Goal: Task Accomplishment & Management: Manage account settings

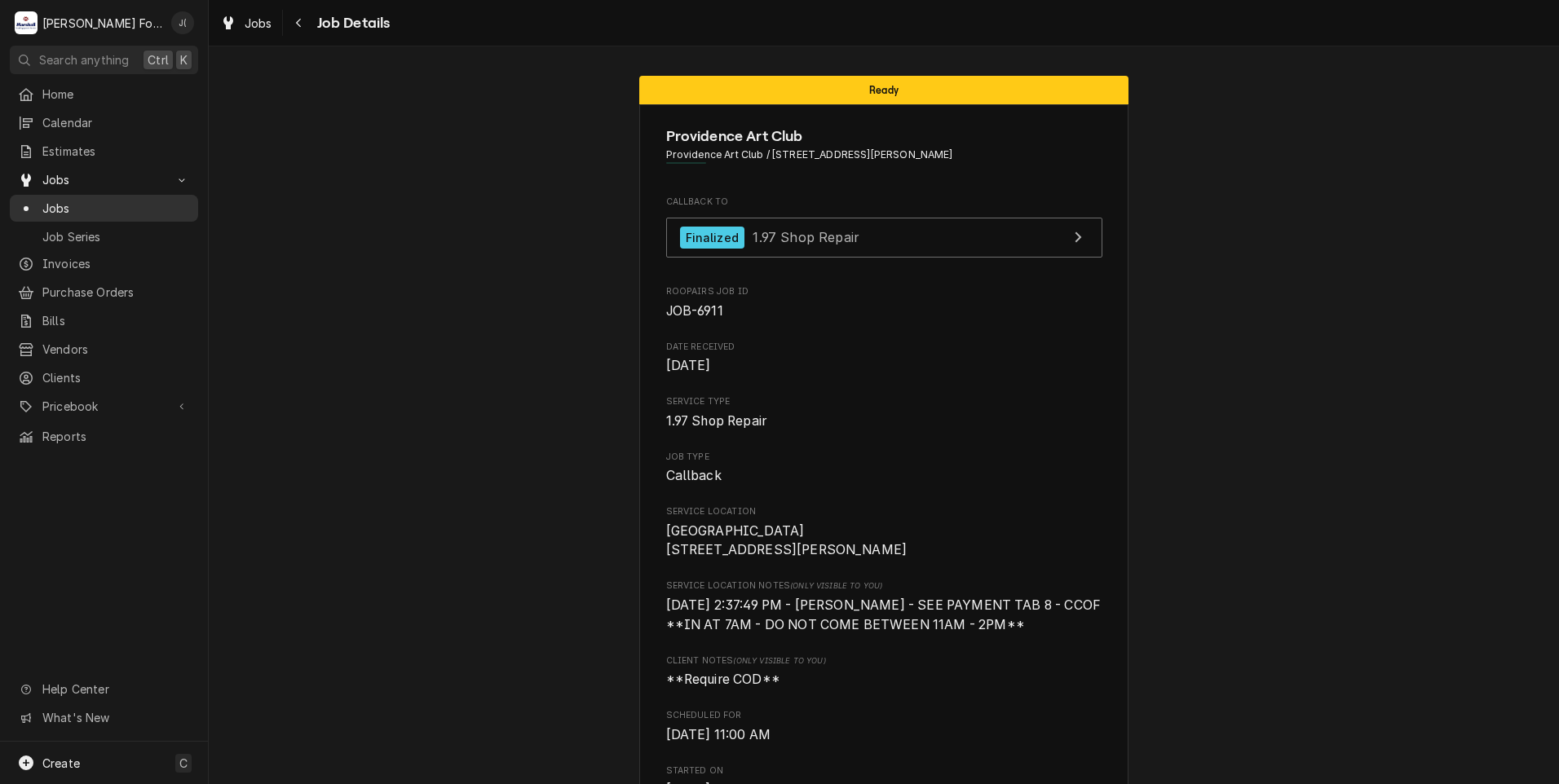
click at [99, 210] on div "Jobs" at bounding box center [104, 208] width 182 height 21
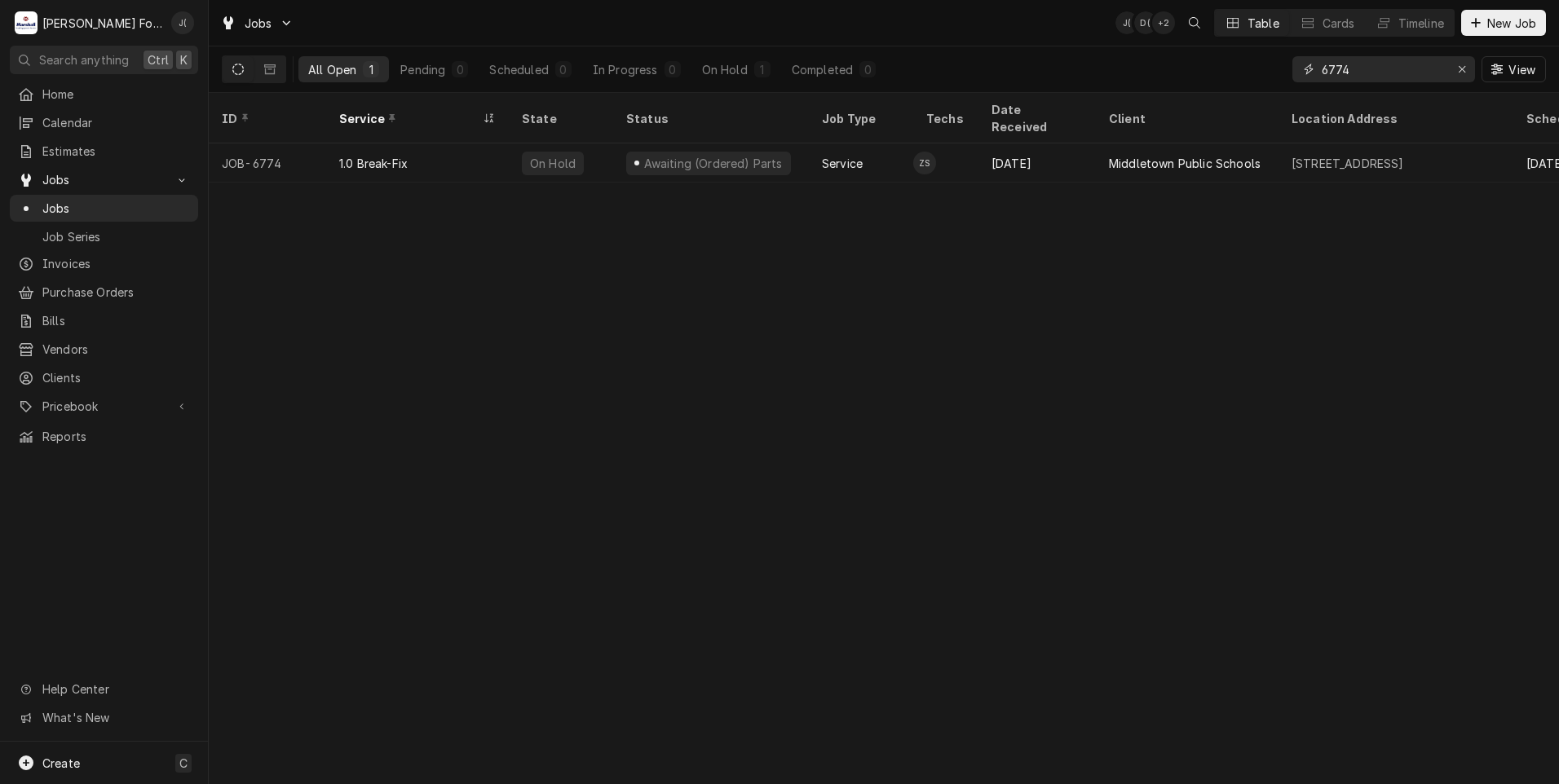
click at [1457, 69] on div "Erase input" at bounding box center [1462, 69] width 17 height 17
click at [1437, 68] on input "Dynamic Content Wrapper" at bounding box center [1398, 69] width 153 height 26
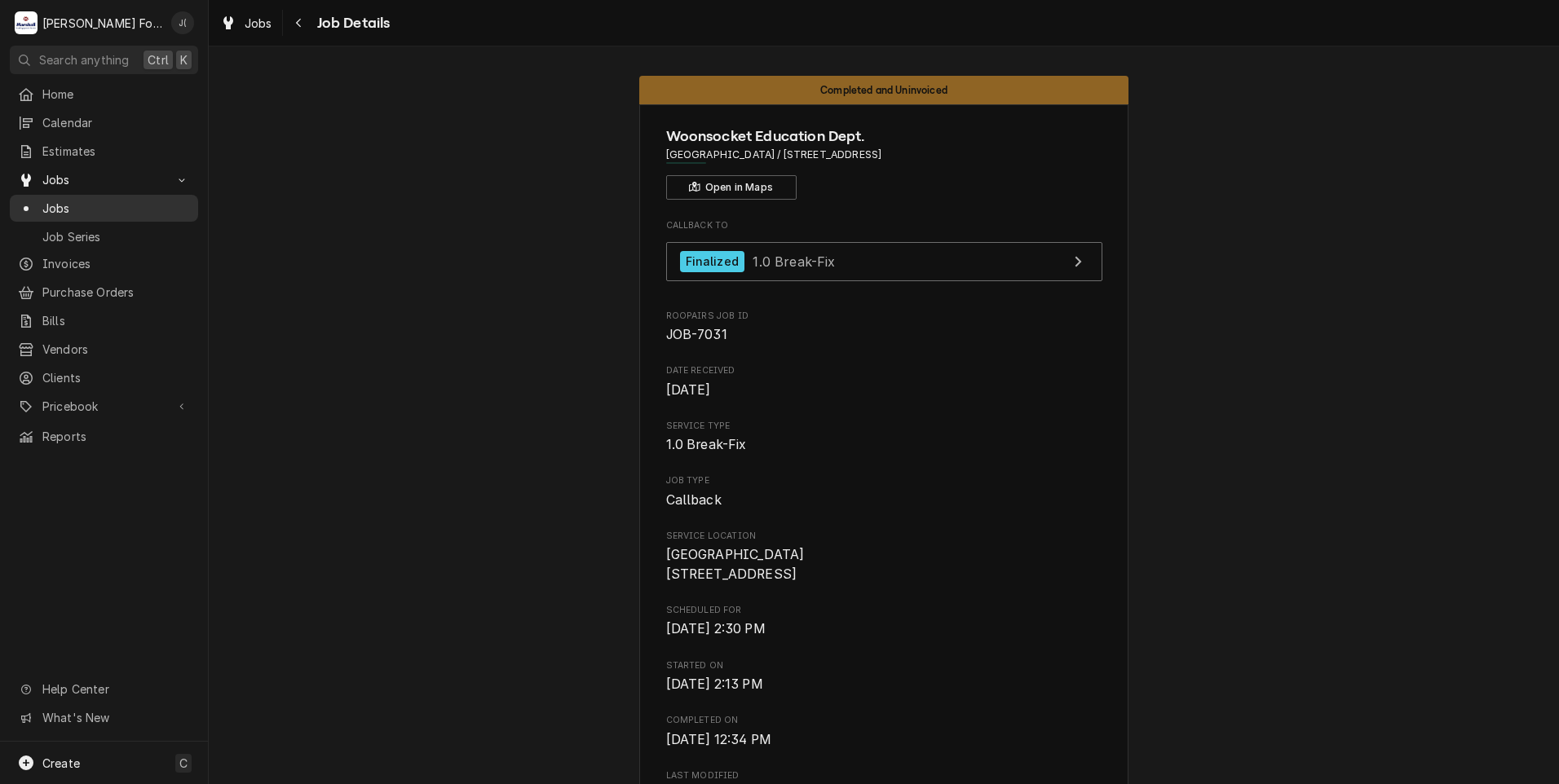
click at [104, 201] on span "Jobs" at bounding box center [116, 208] width 148 height 17
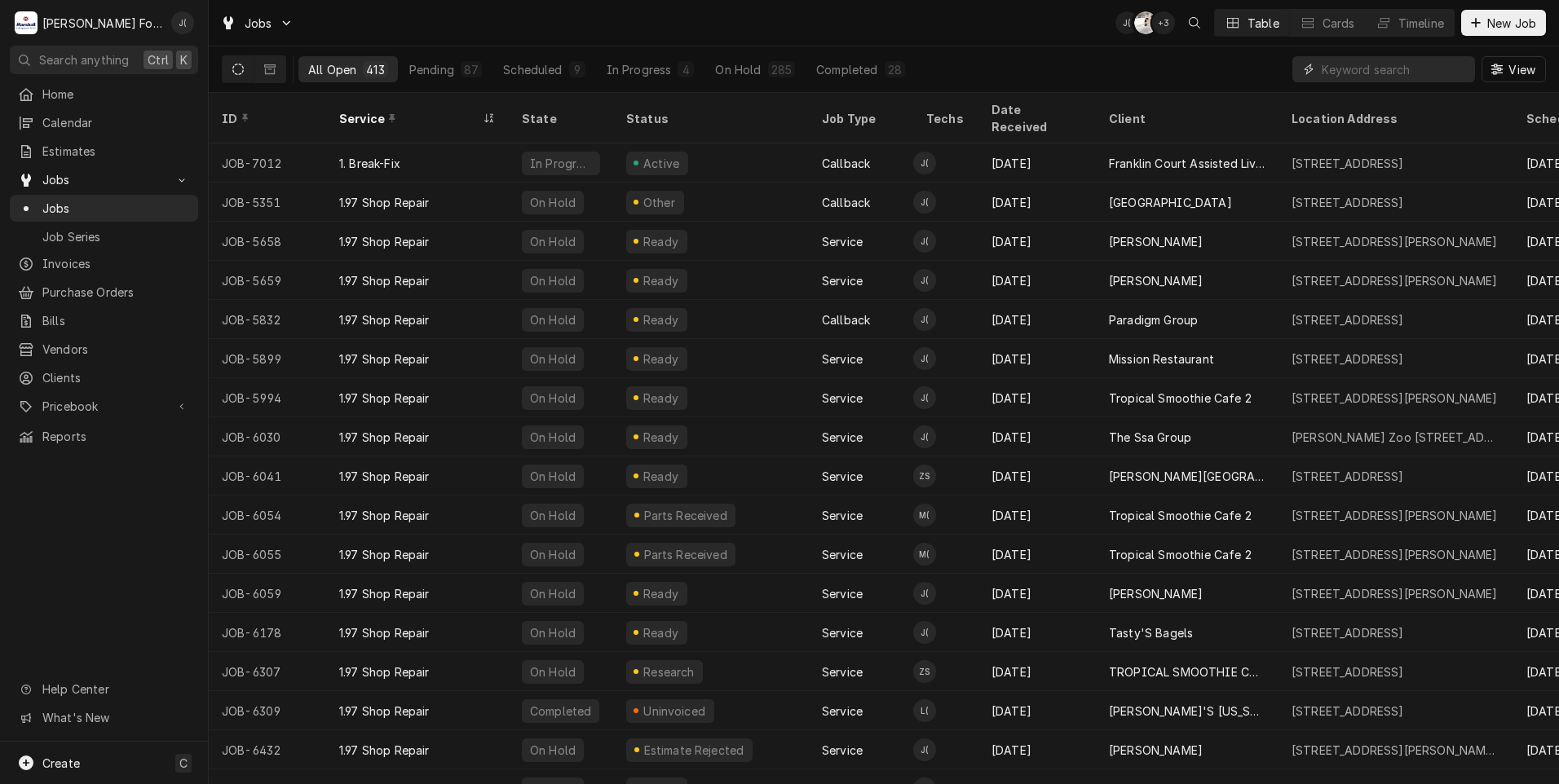
click at [1352, 68] on input "Dynamic Content Wrapper" at bounding box center [1395, 69] width 145 height 26
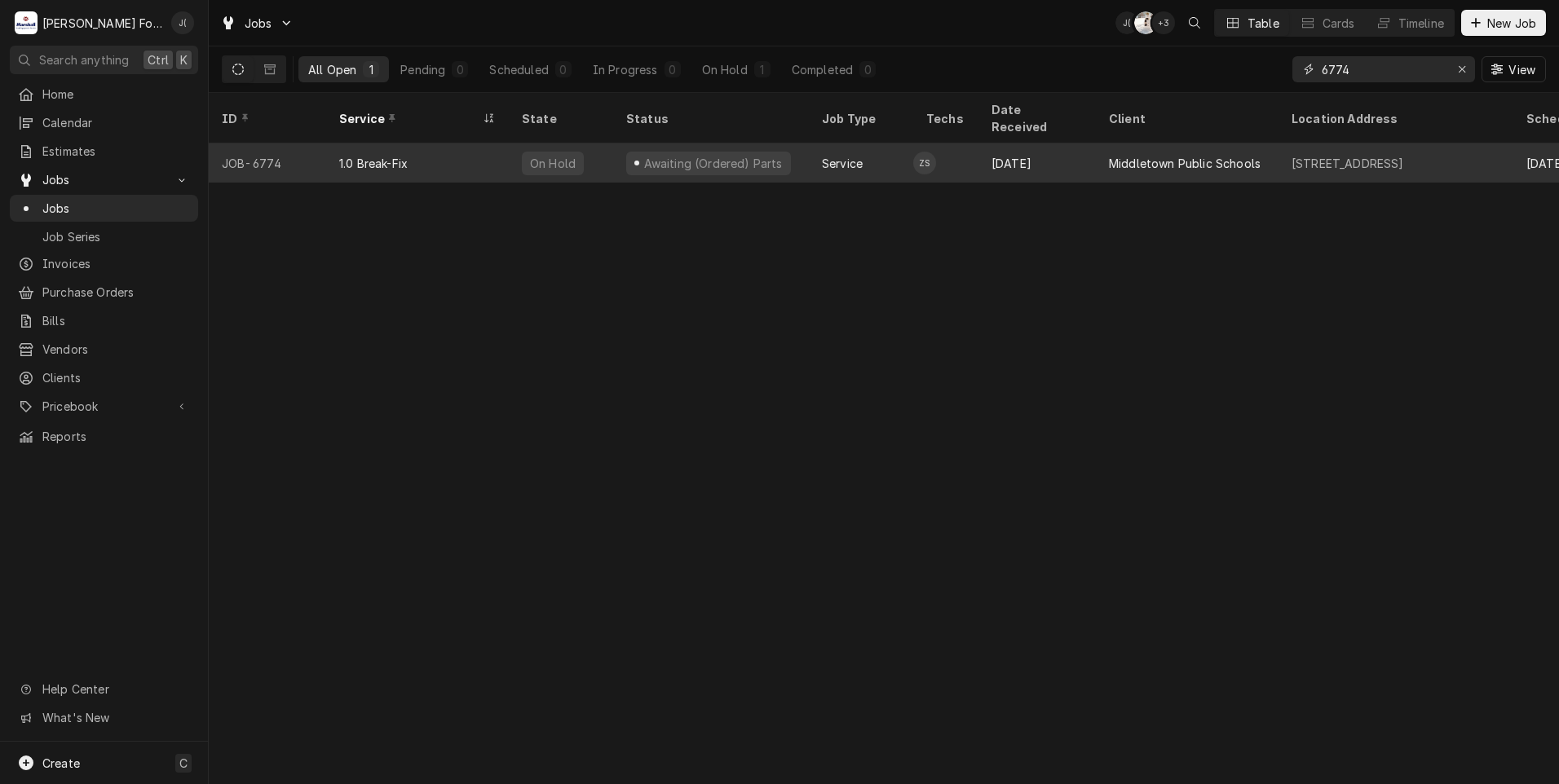
type input "6774"
click at [783, 149] on div "Awaiting (Ordered) Parts" at bounding box center [711, 163] width 196 height 39
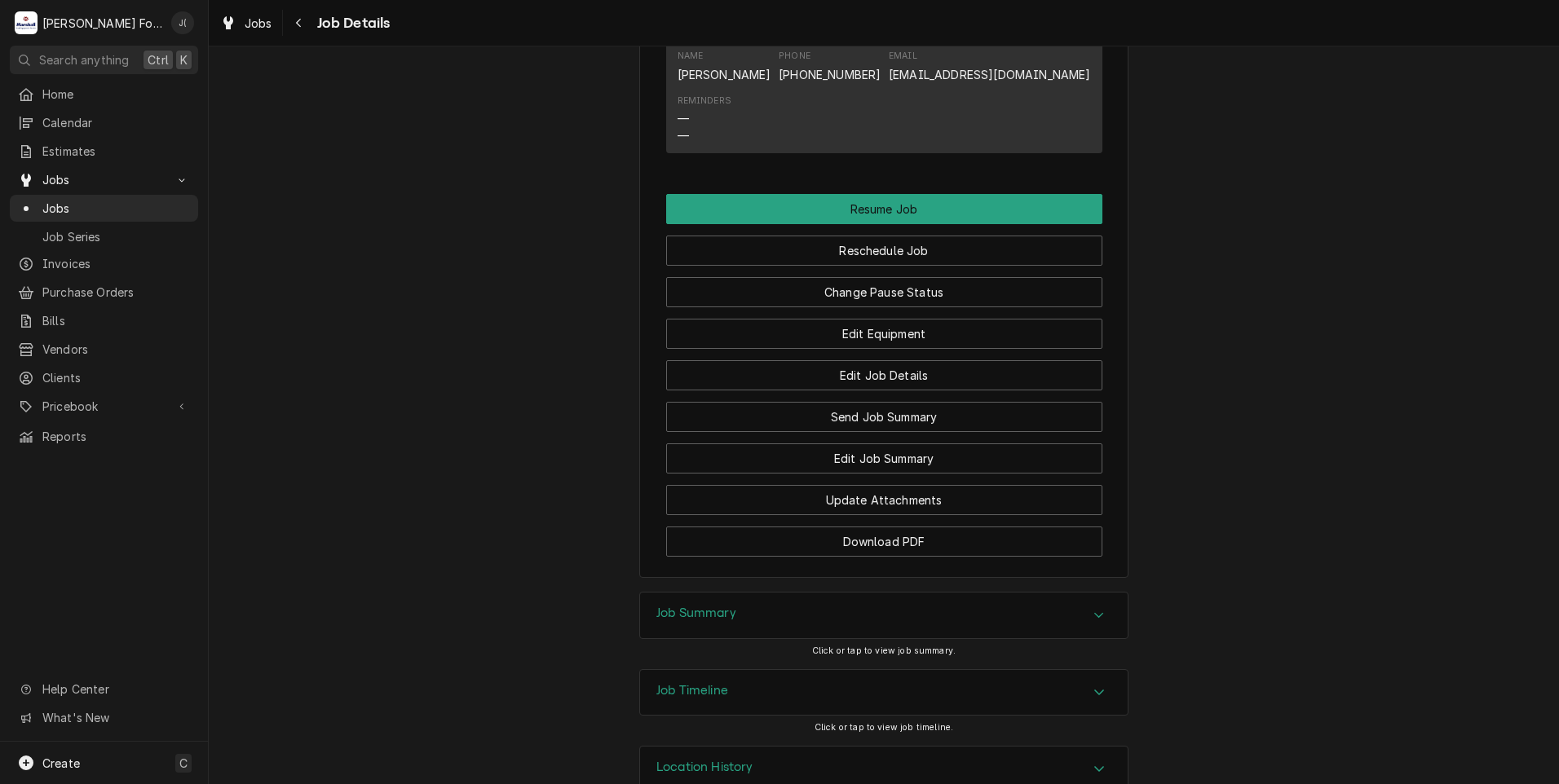
scroll to position [1711, 0]
click at [882, 306] on button "Change Pause Status" at bounding box center [884, 291] width 436 height 30
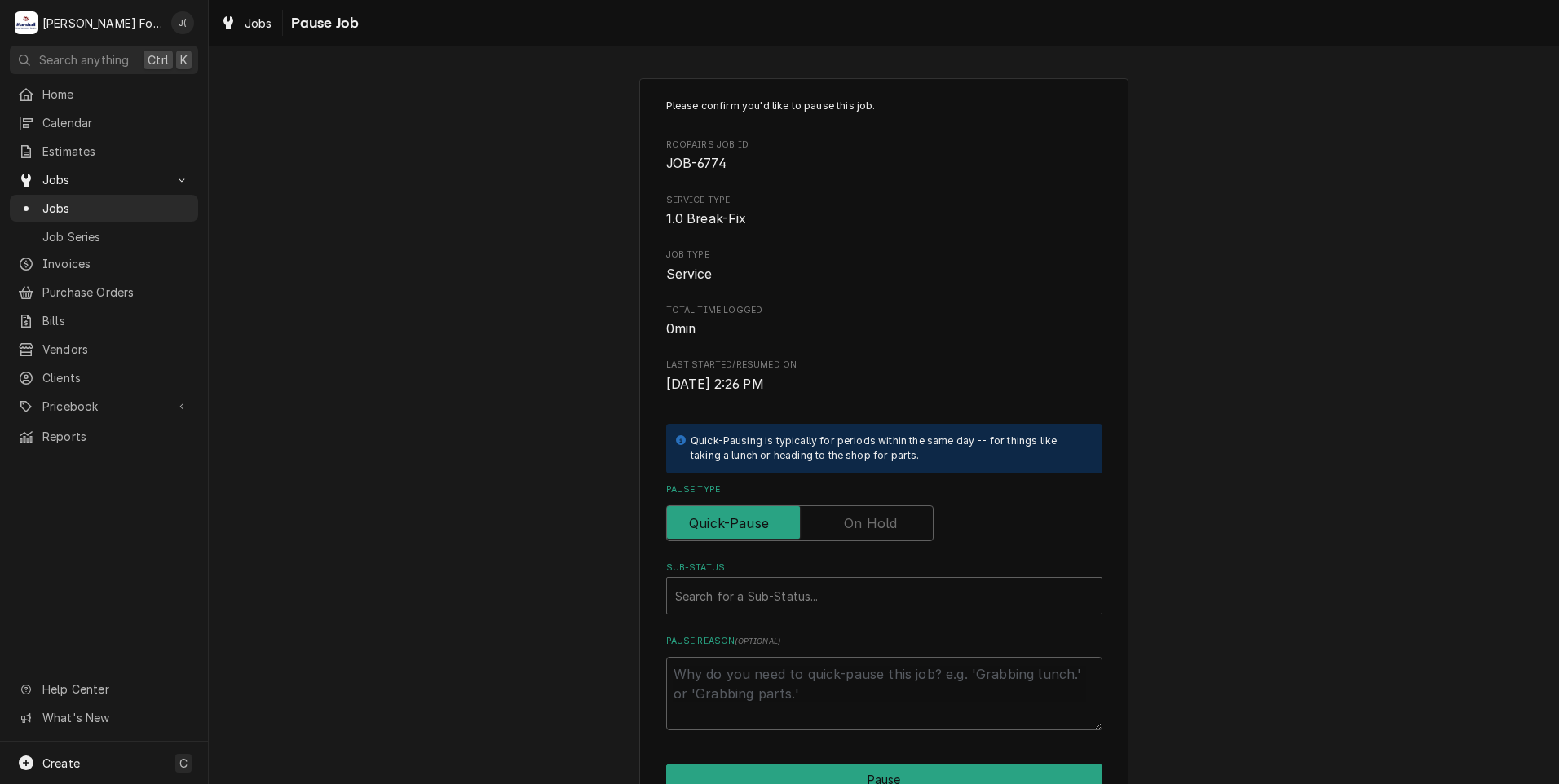
click at [881, 515] on label "Pause Type" at bounding box center [800, 523] width 268 height 36
click at [881, 515] on input "Pause Type" at bounding box center [800, 523] width 253 height 36
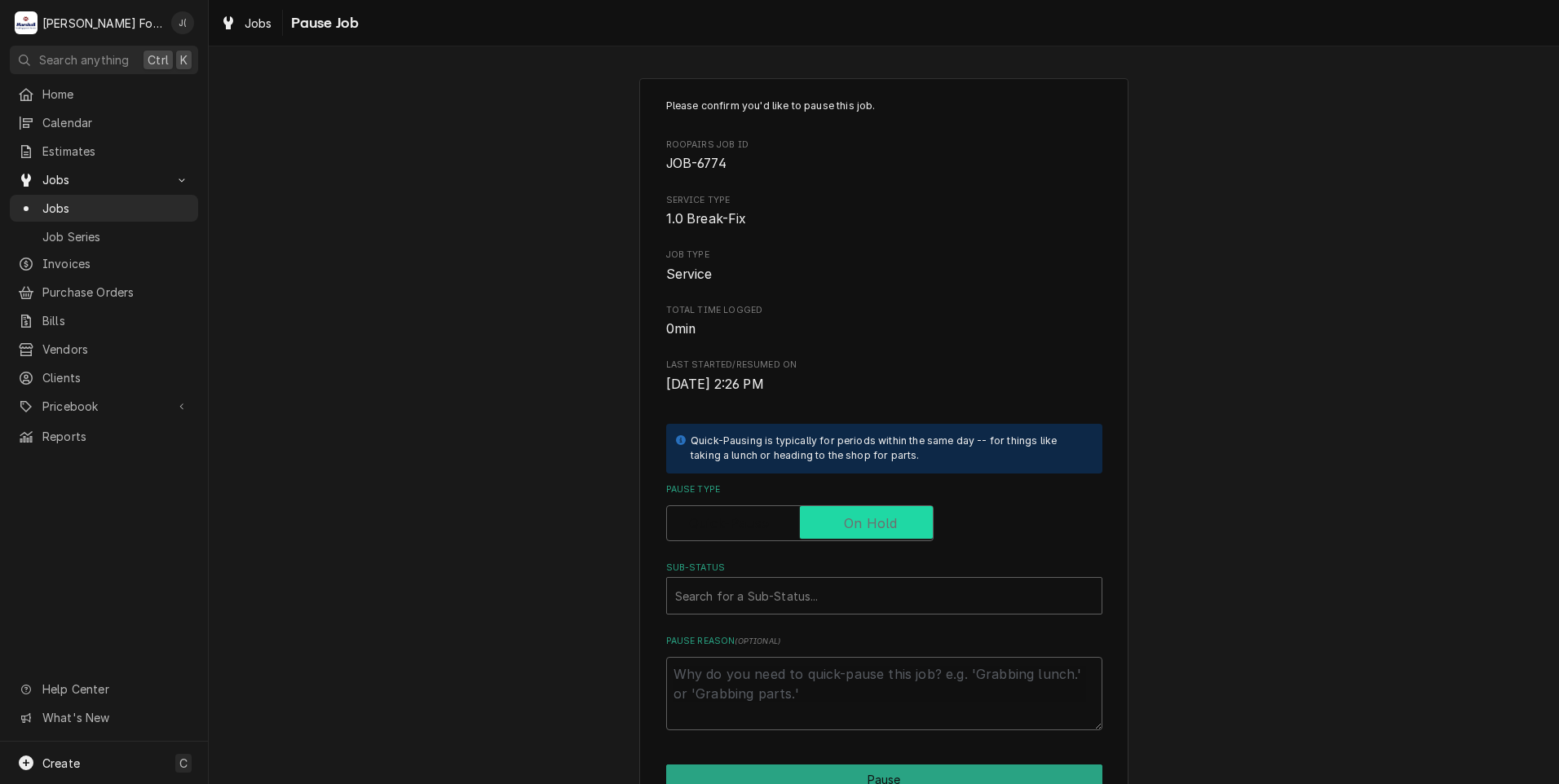
checkbox input "true"
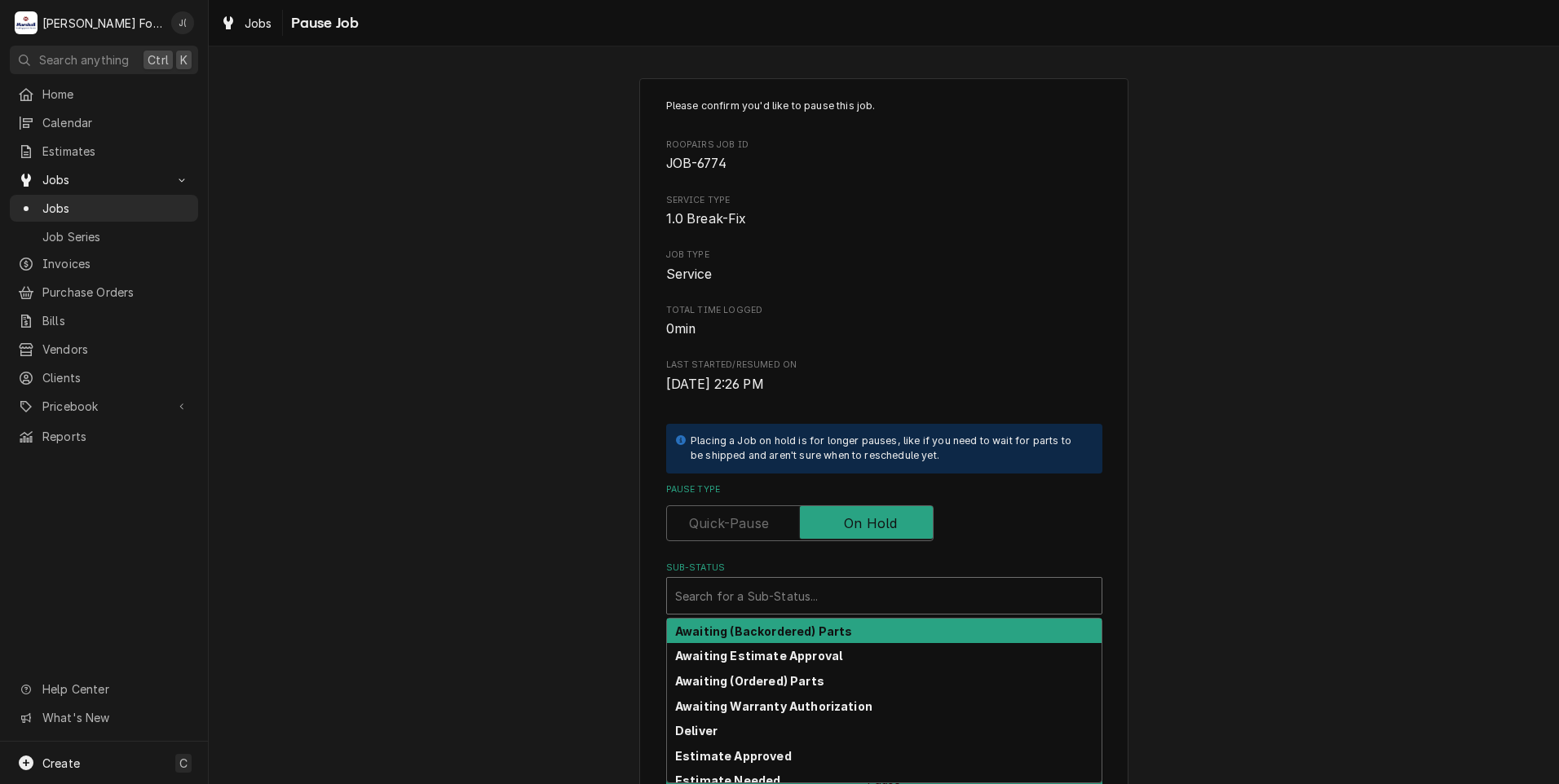
click at [856, 604] on div "Sub-Status" at bounding box center [884, 596] width 418 height 30
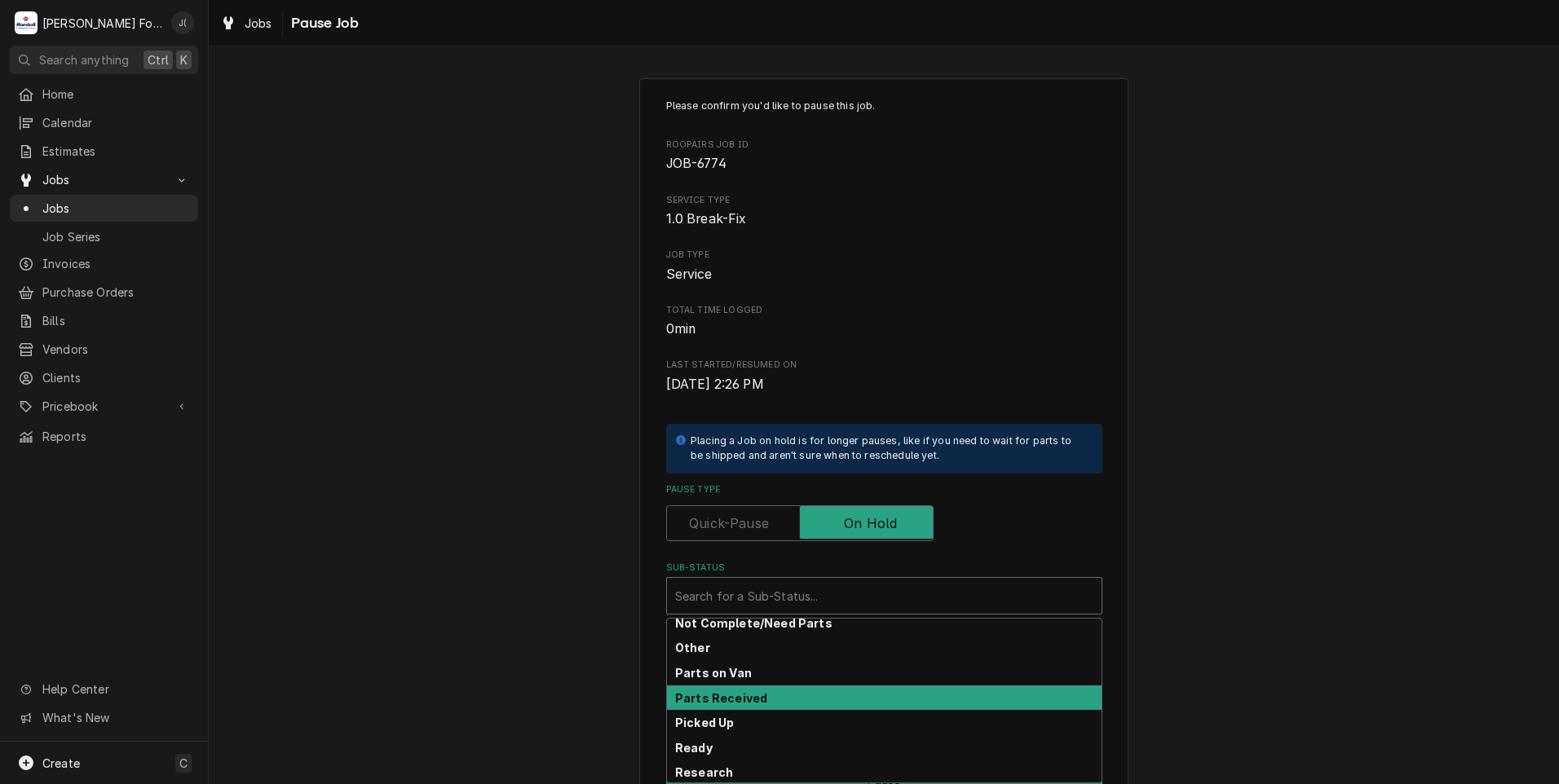
scroll to position [179, 0]
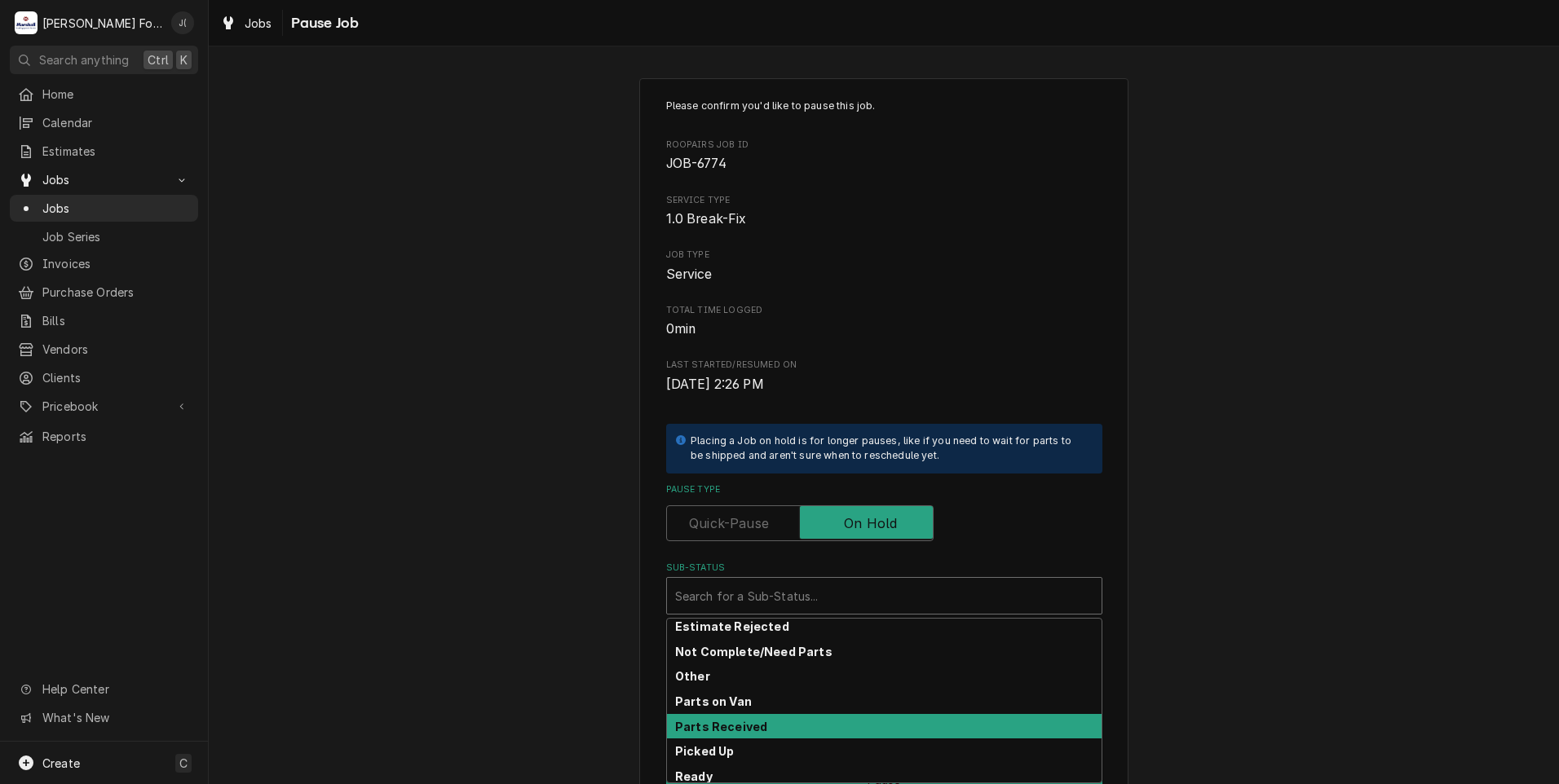
click at [794, 726] on div "Parts Received" at bounding box center [884, 726] width 435 height 26
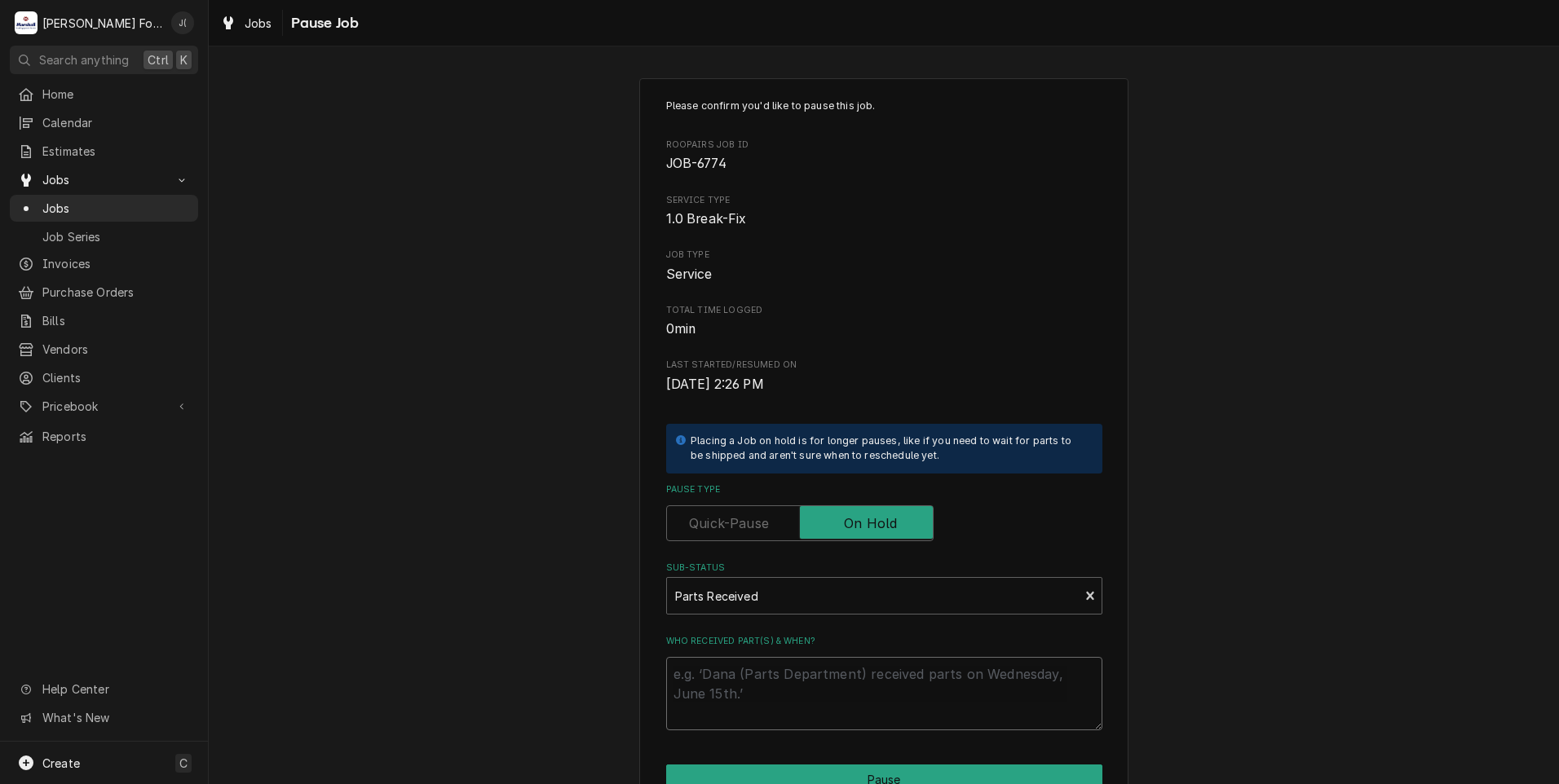
click at [797, 701] on textarea "Who received part(s) & when?" at bounding box center [884, 693] width 436 height 74
type textarea "x"
type textarea "0"
type textarea "x"
type textarea "08"
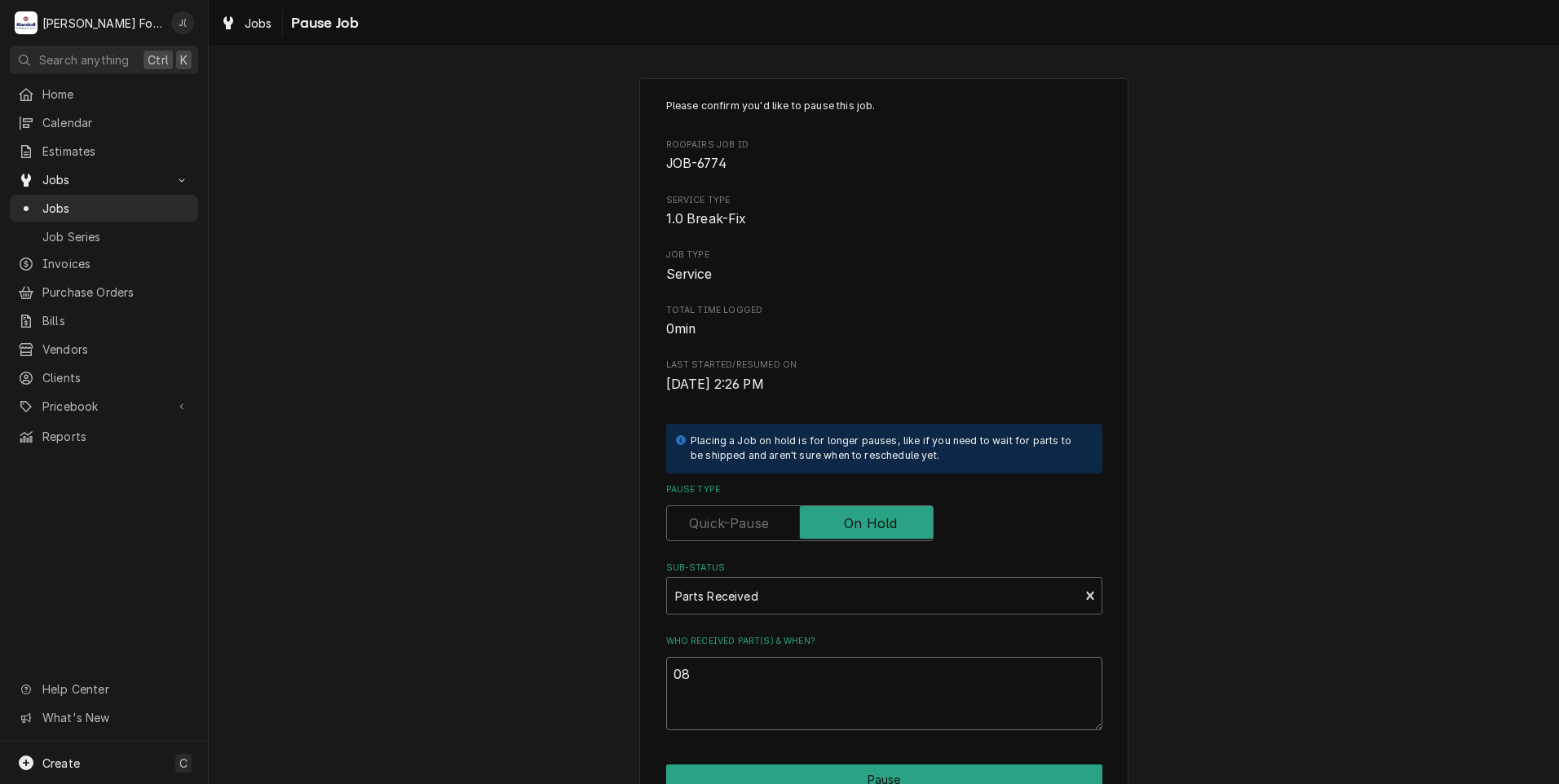
type textarea "x"
type textarea "08/"
type textarea "x"
type textarea "08/2"
type textarea "x"
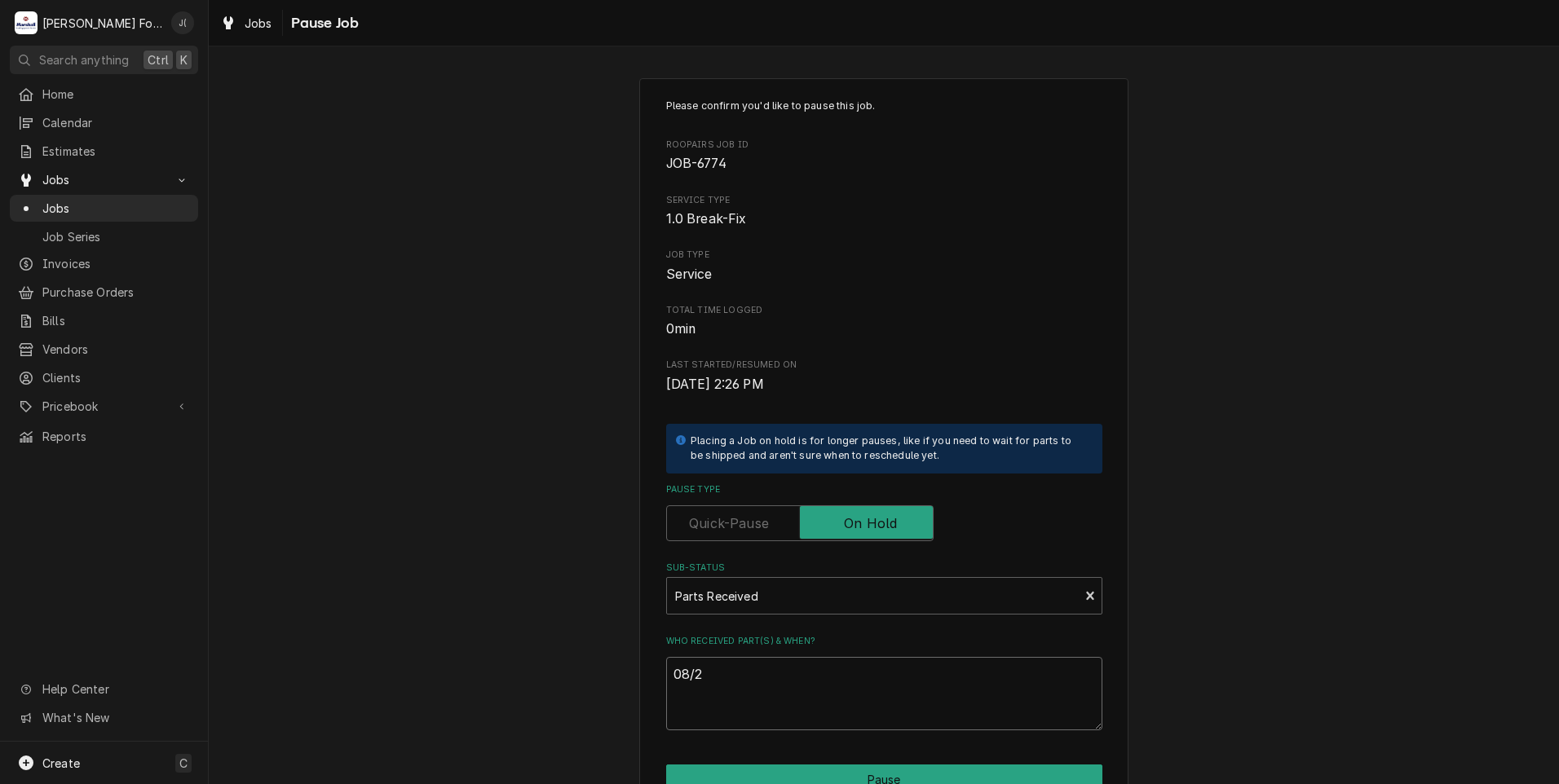
type textarea "08/25"
type textarea "x"
type textarea "08/25/"
type textarea "x"
type textarea "08/25/2"
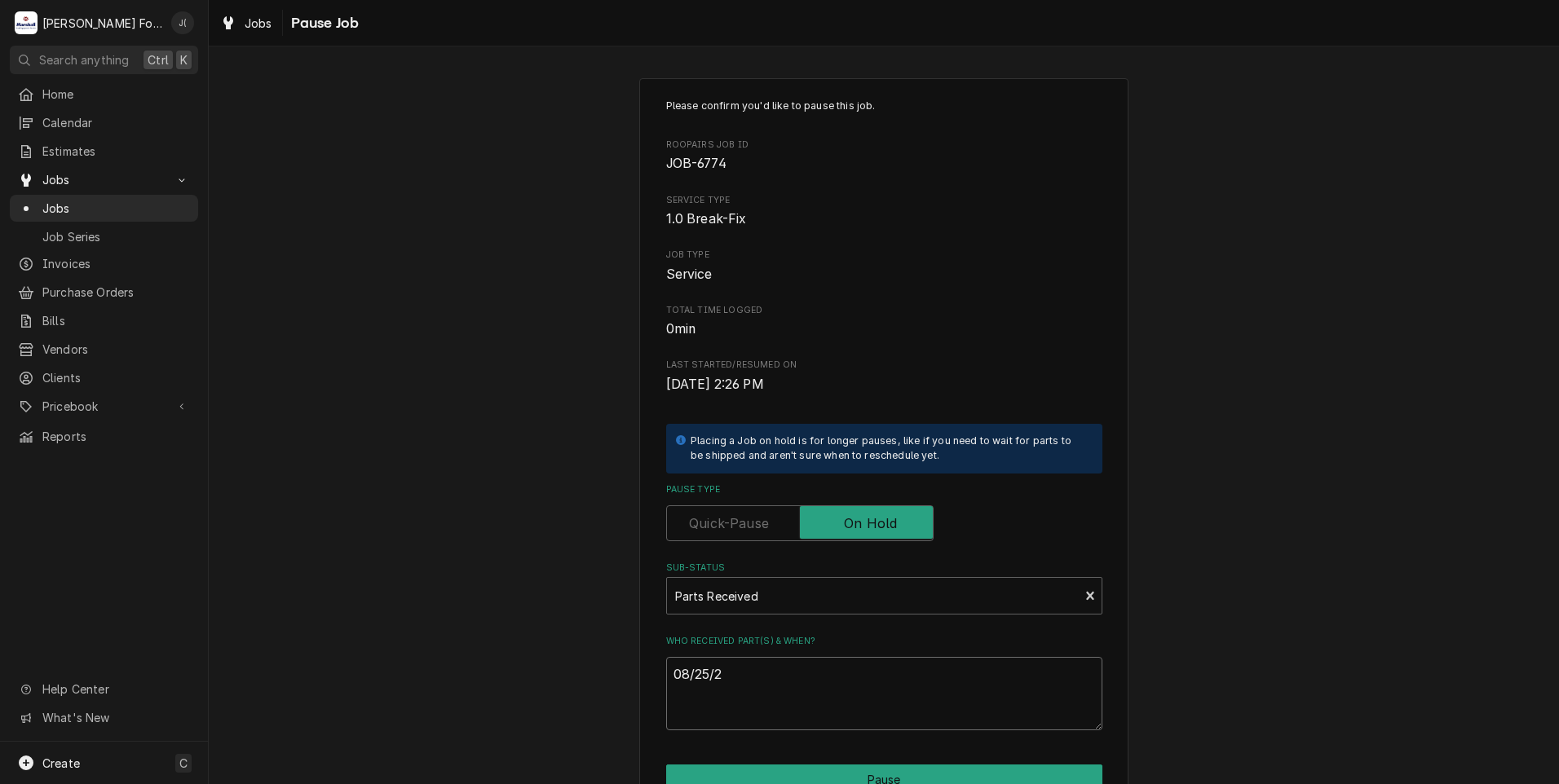
type textarea "x"
type textarea "08/25/20"
type textarea "x"
type textarea "08/25/202"
type textarea "x"
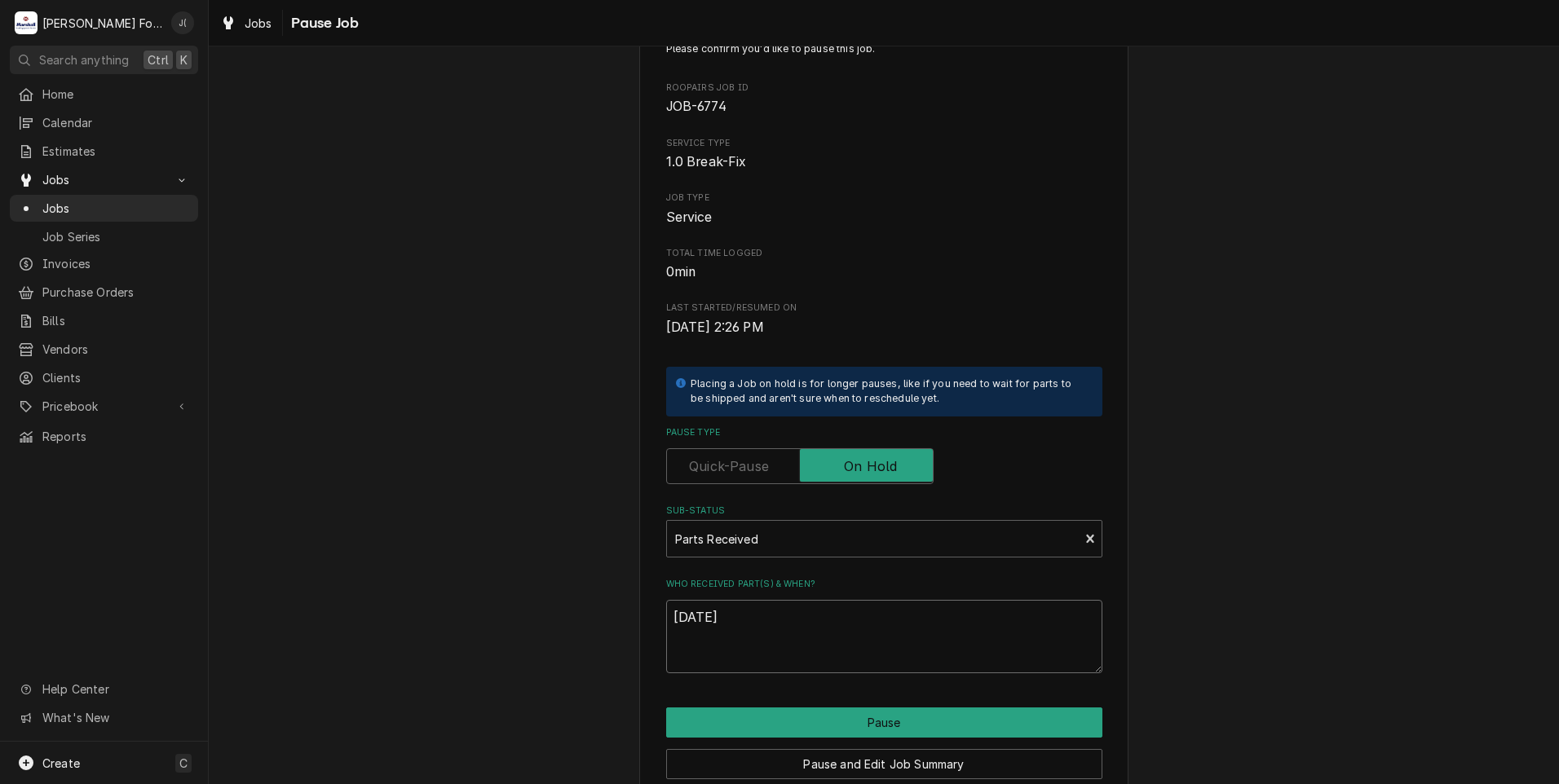
scroll to position [129, 0]
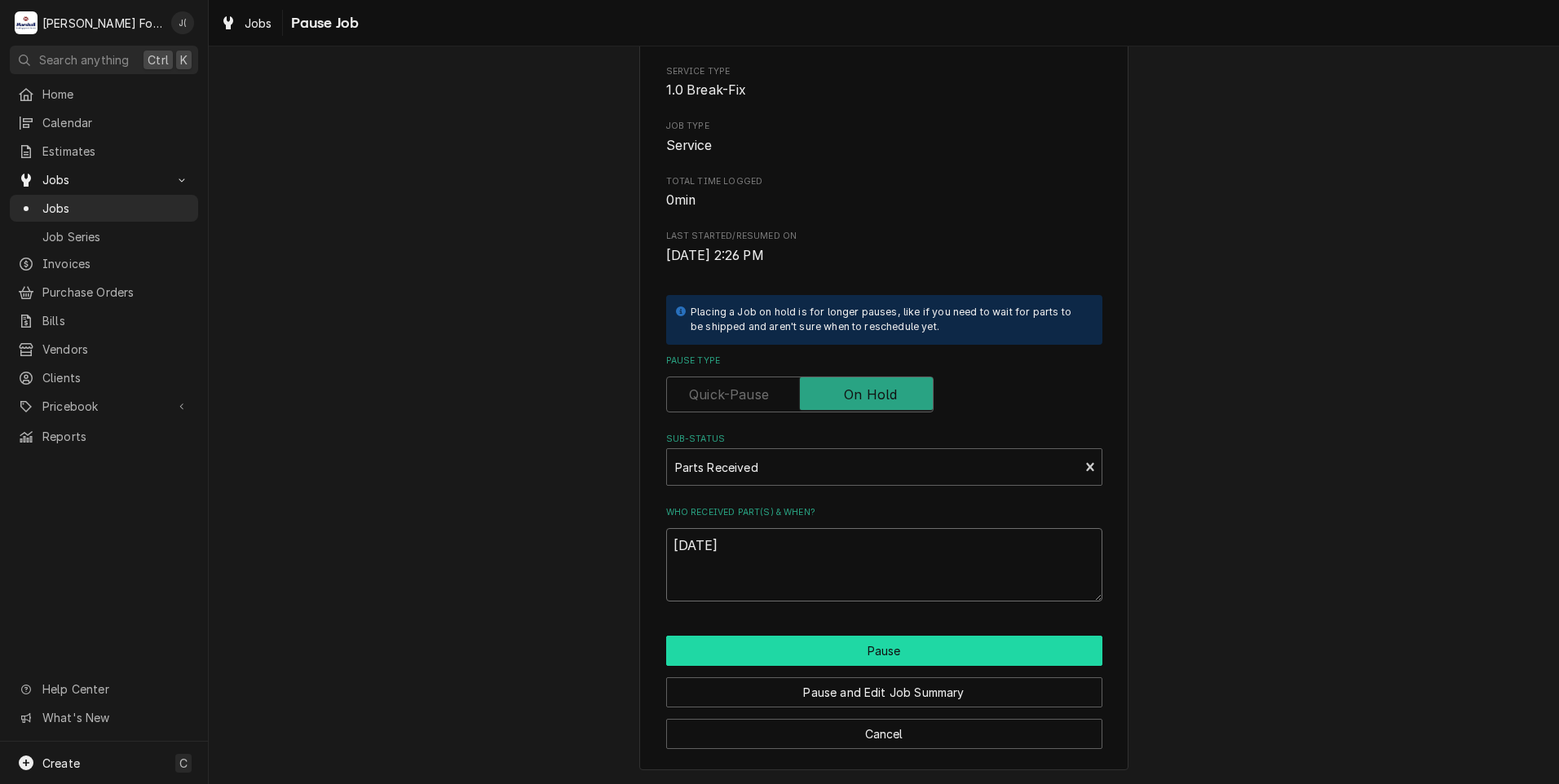
type textarea "08/25/2025"
click at [840, 651] on button "Pause" at bounding box center [884, 650] width 436 height 30
type textarea "x"
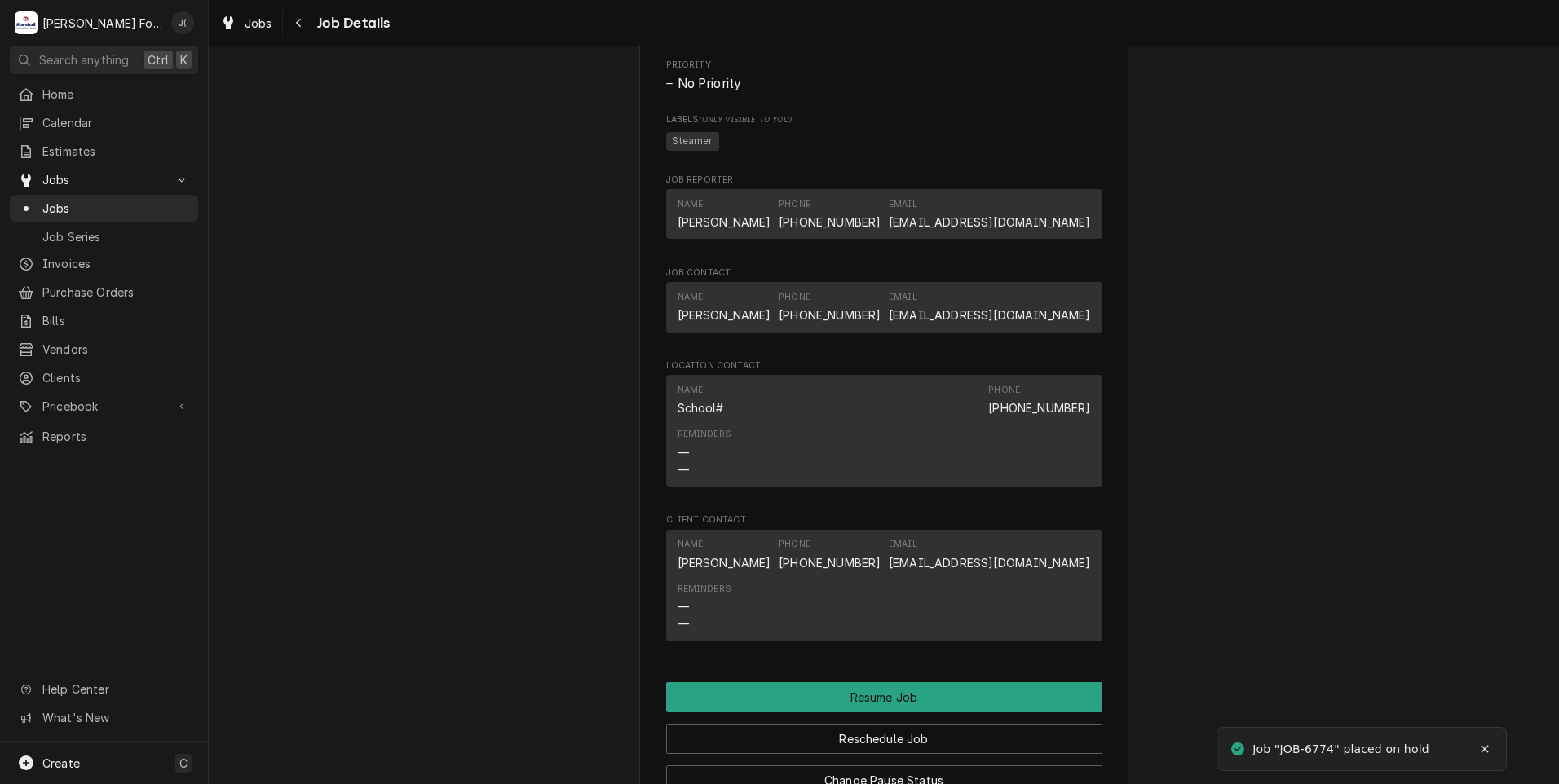
scroll to position [1548, 0]
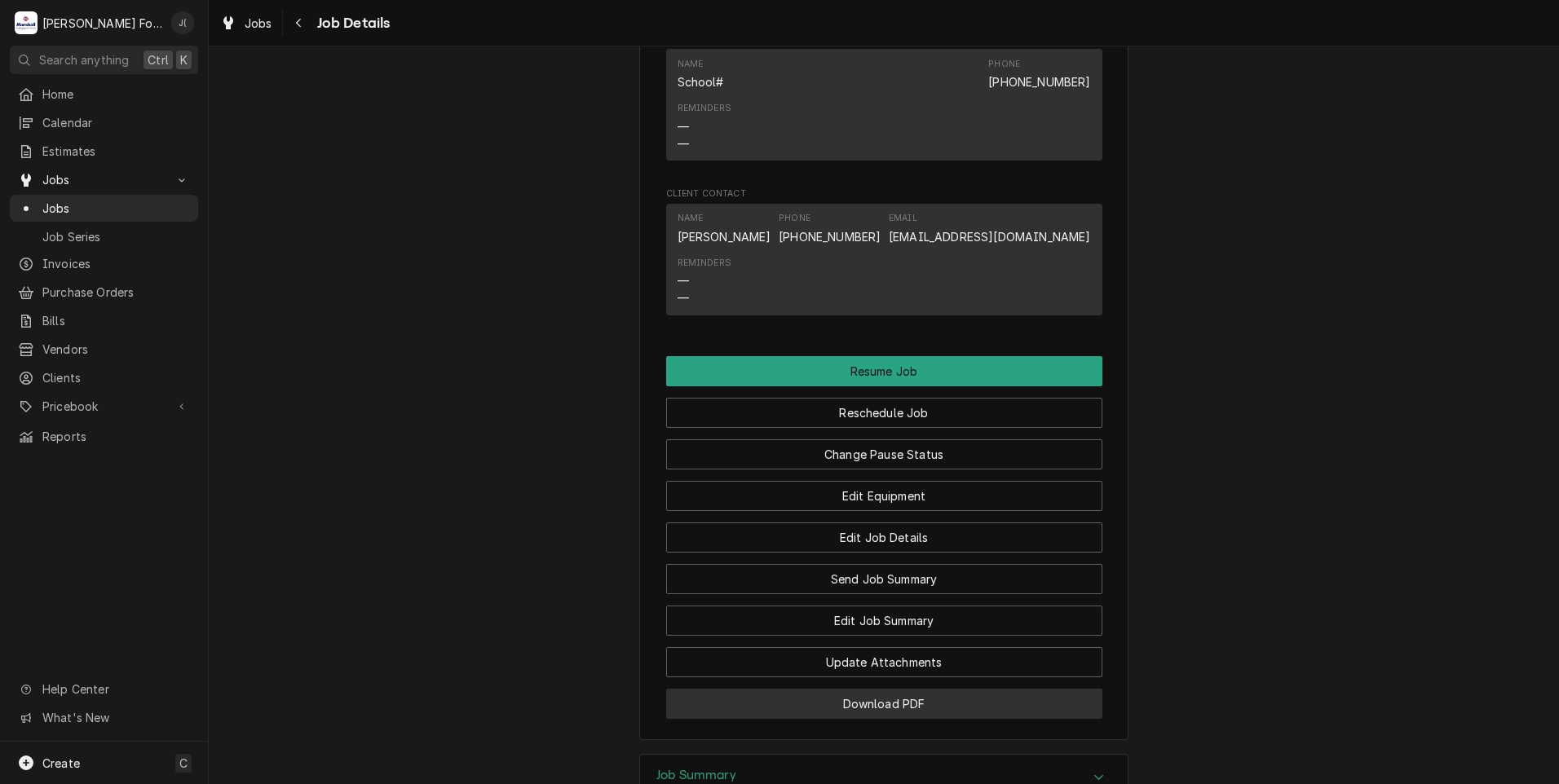
click at [813, 719] on button "Download PDF" at bounding box center [884, 703] width 436 height 30
click at [142, 208] on span "Jobs" at bounding box center [116, 208] width 148 height 17
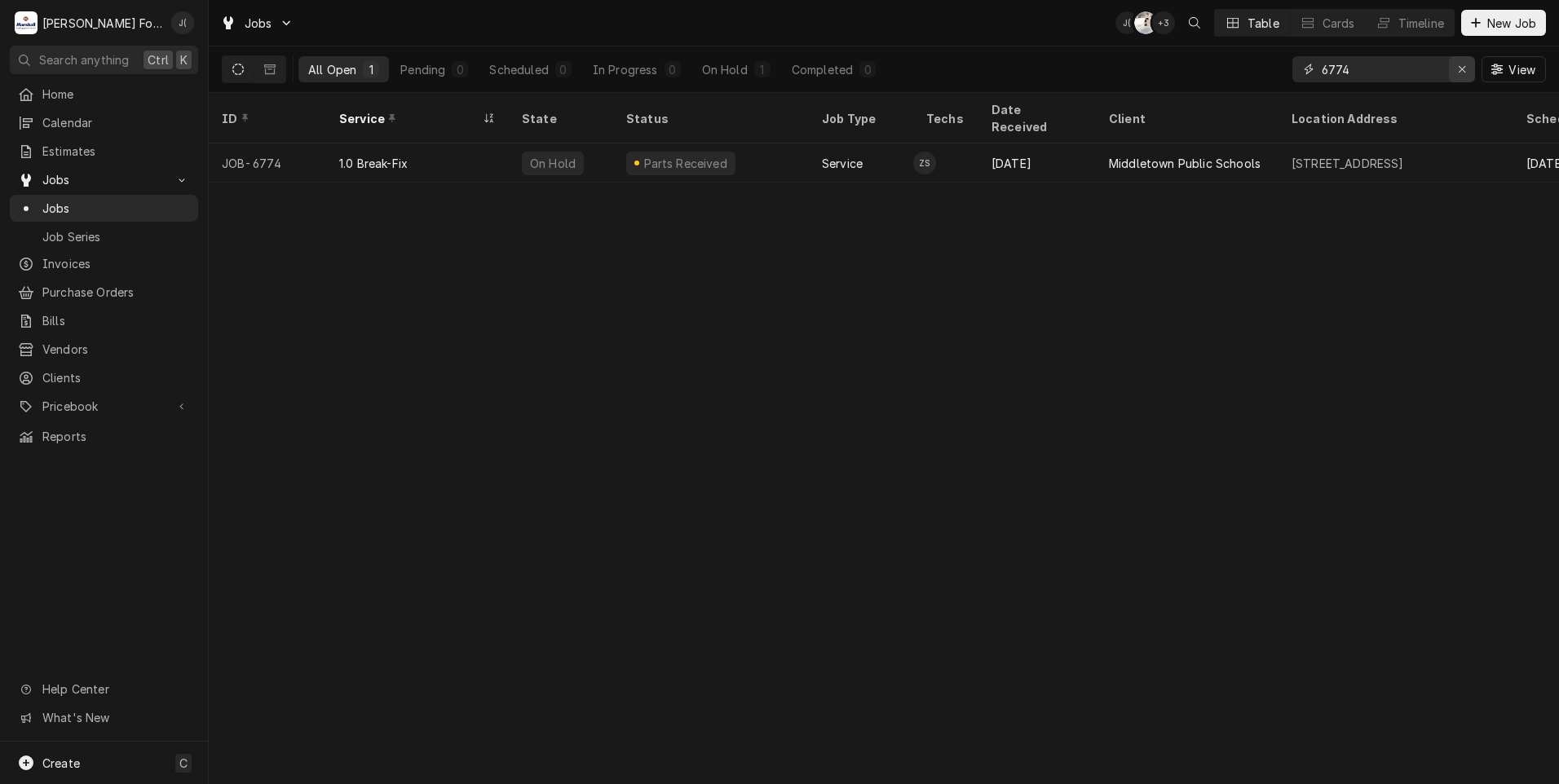
click at [1459, 70] on div "Erase input" at bounding box center [1462, 69] width 17 height 17
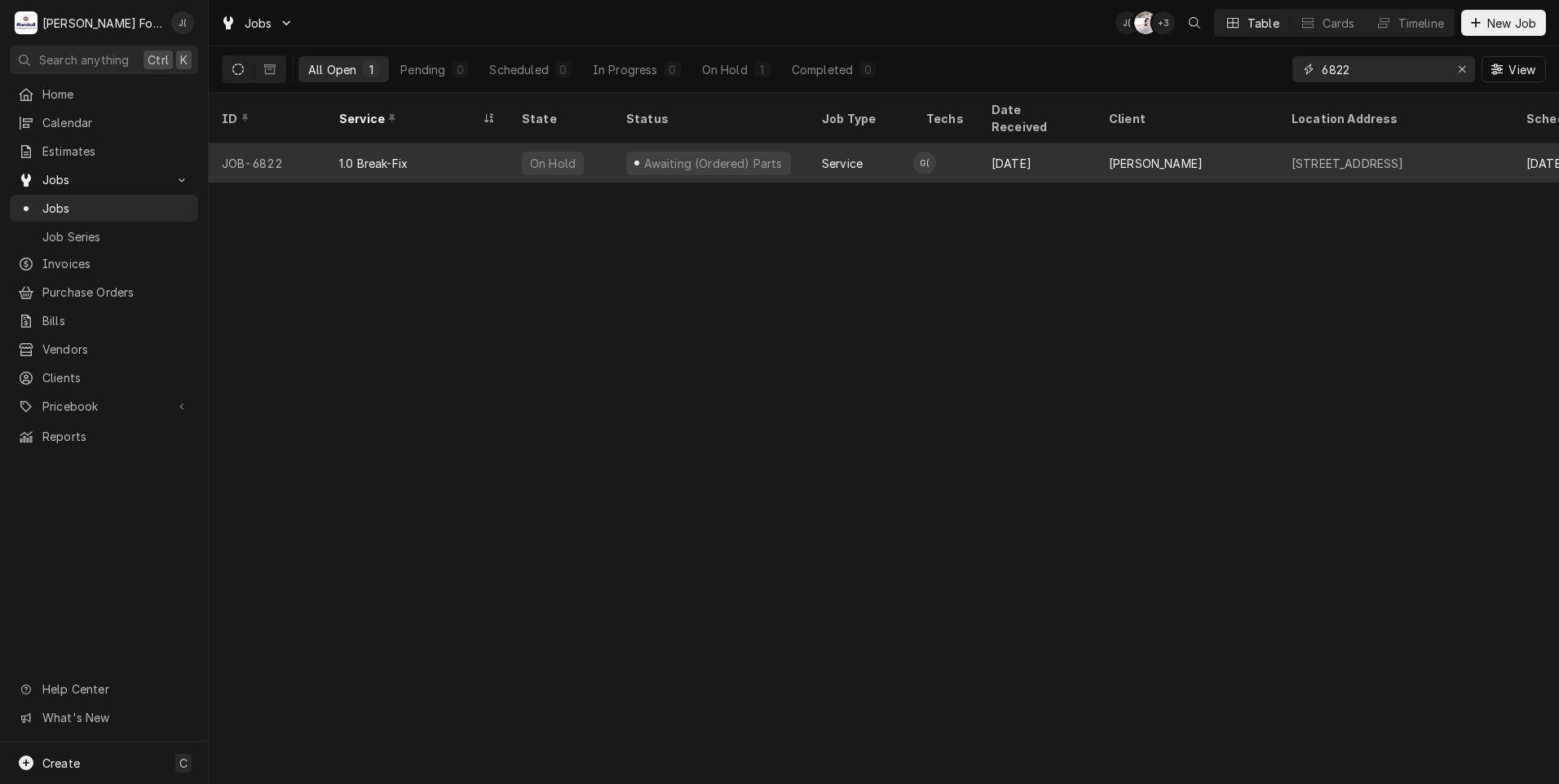
type input "6822"
click at [541, 154] on div "On Hold" at bounding box center [560, 163] width 104 height 39
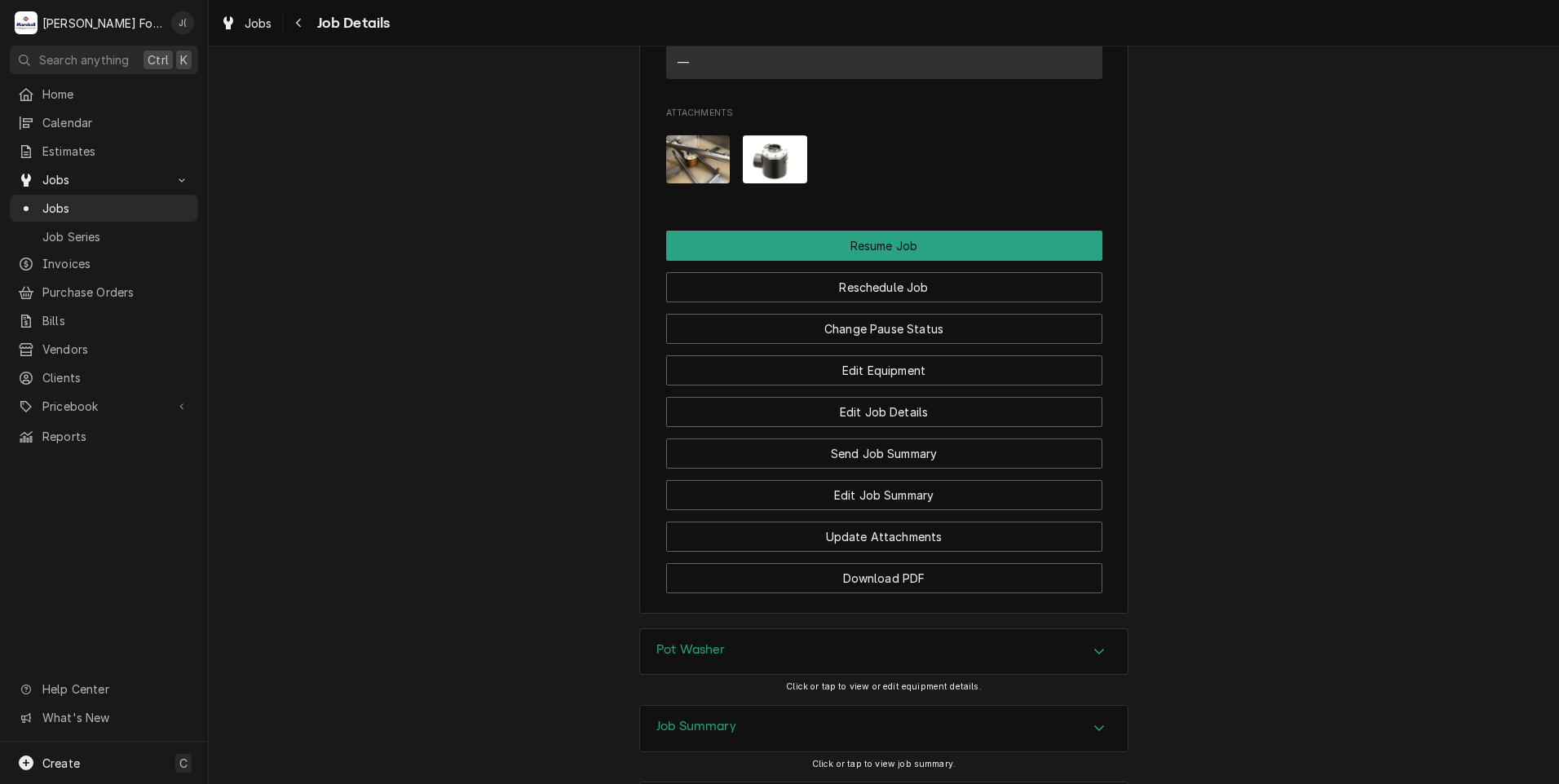
scroll to position [1955, 0]
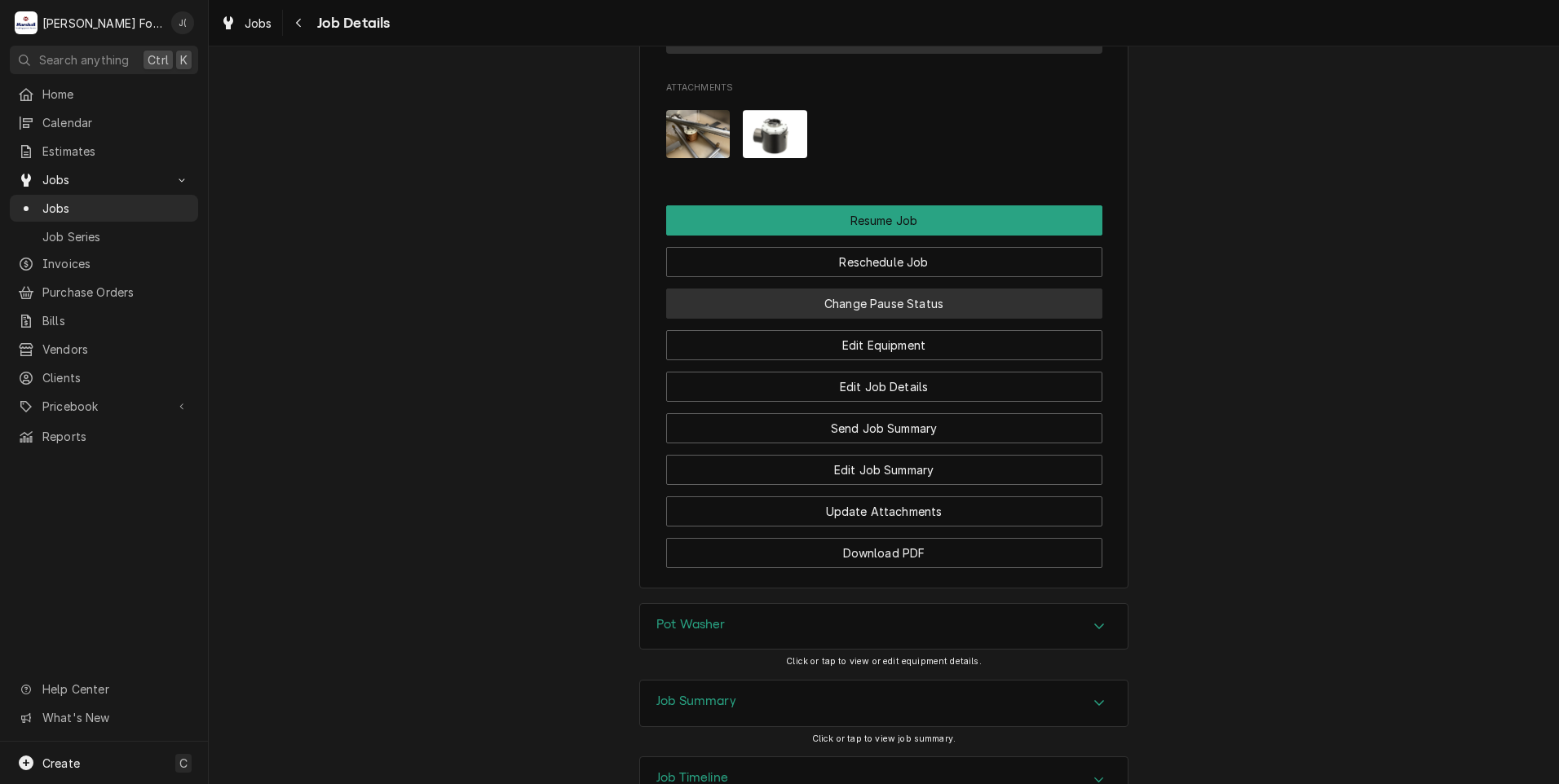
click at [902, 307] on button "Change Pause Status" at bounding box center [884, 303] width 436 height 30
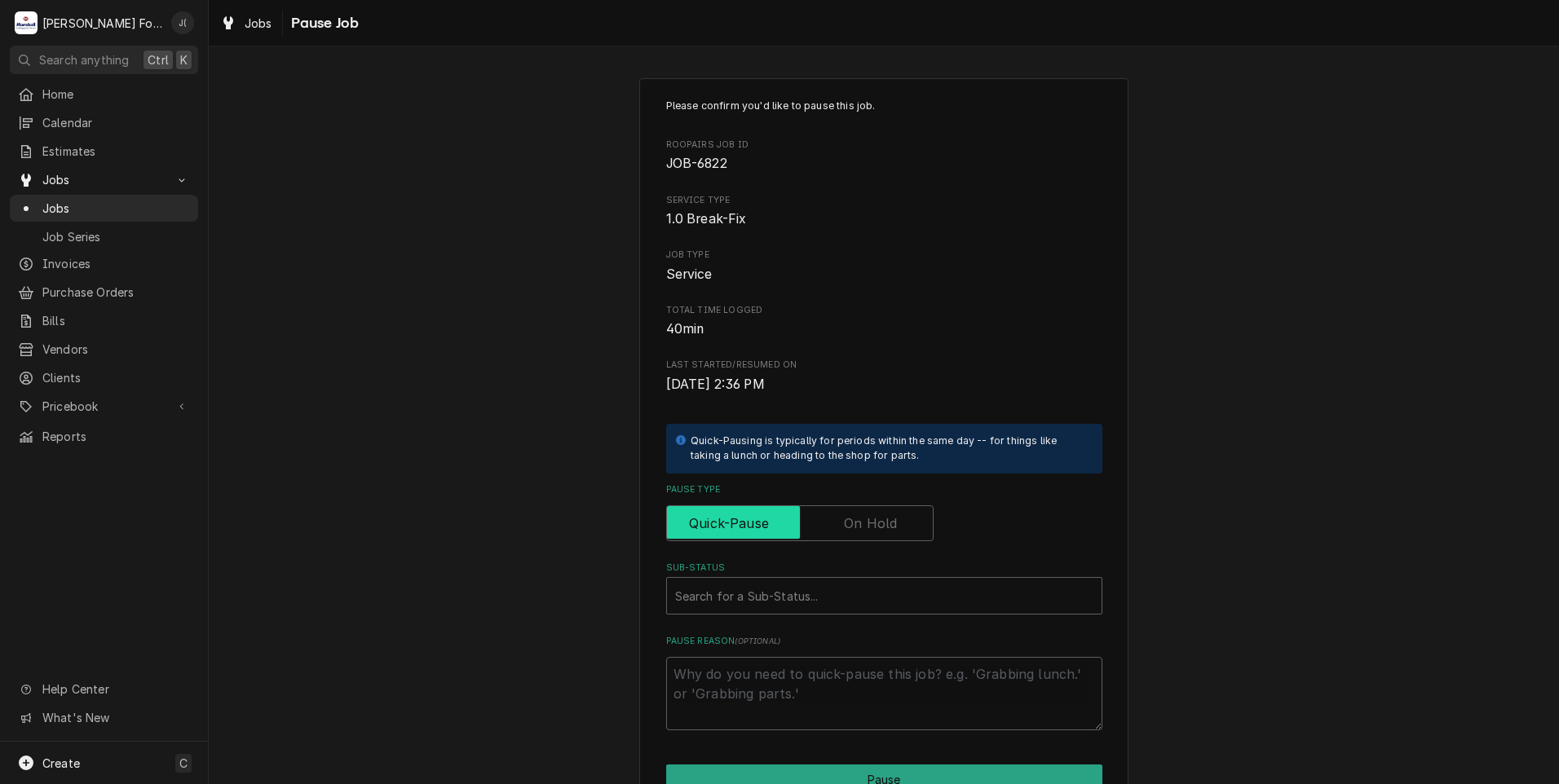
click at [896, 516] on input "Pause Type" at bounding box center [800, 523] width 253 height 36
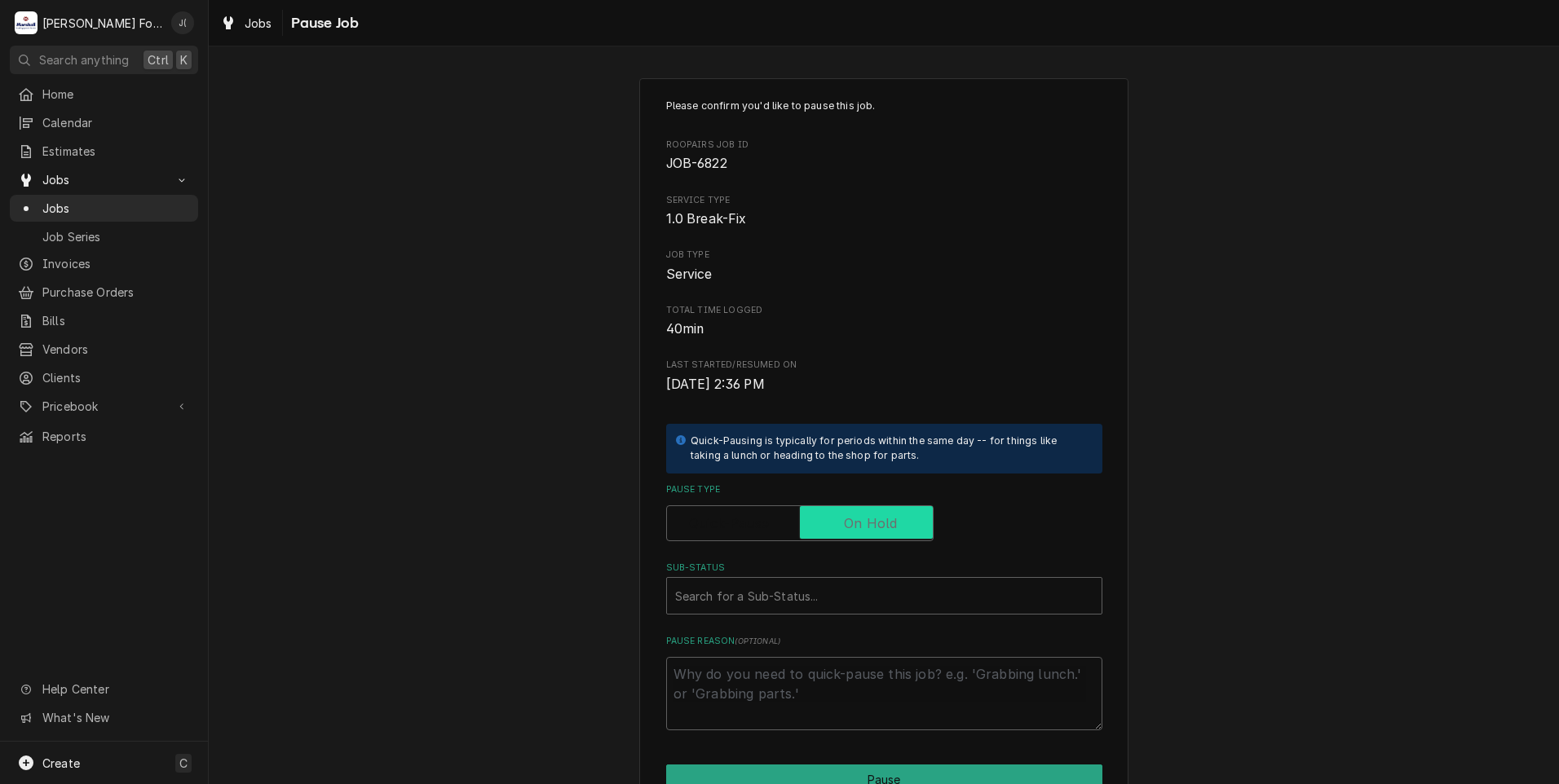
checkbox input "true"
click at [892, 597] on div "Sub-Status" at bounding box center [884, 596] width 418 height 30
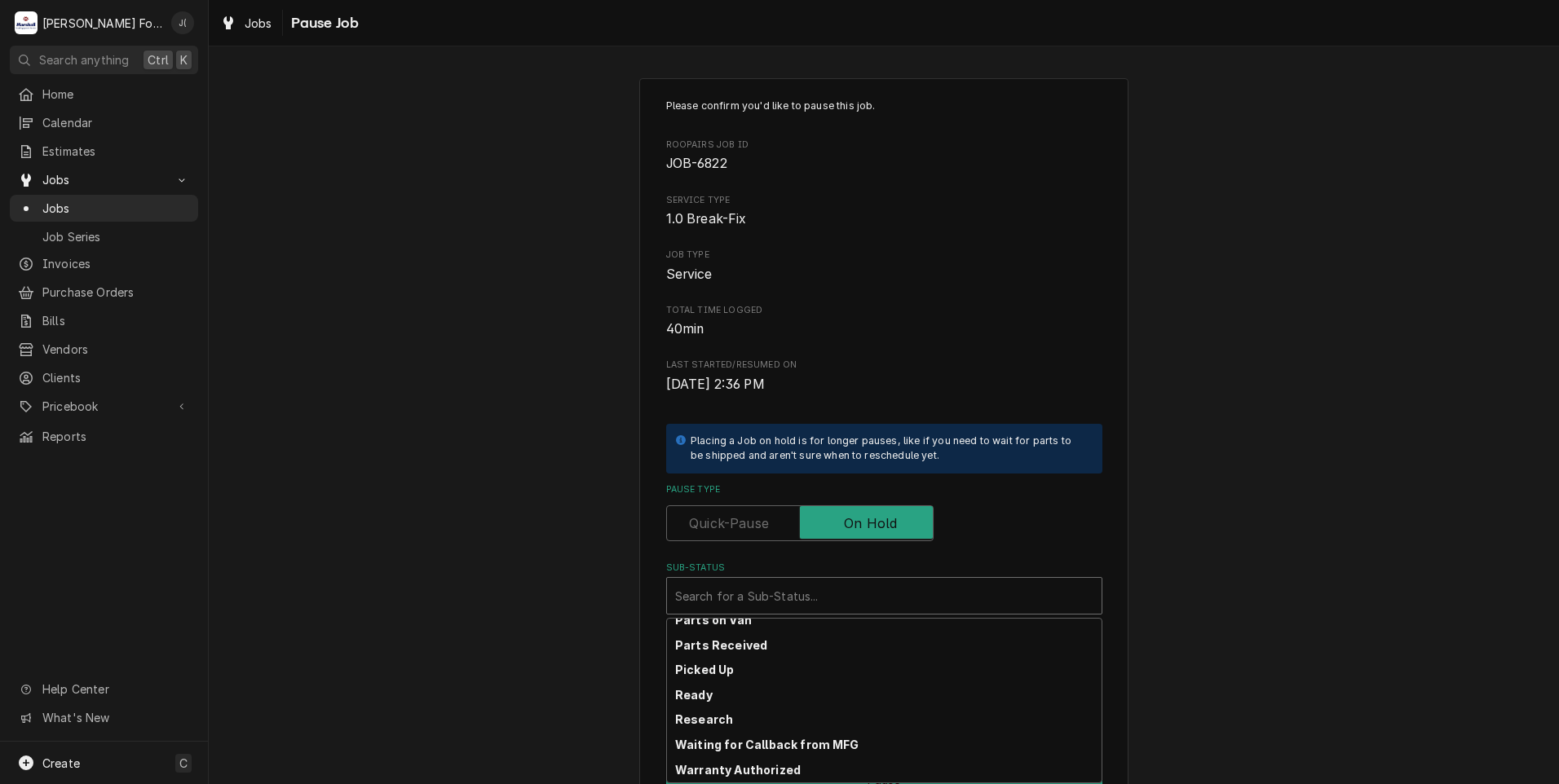
scroll to position [260, 0]
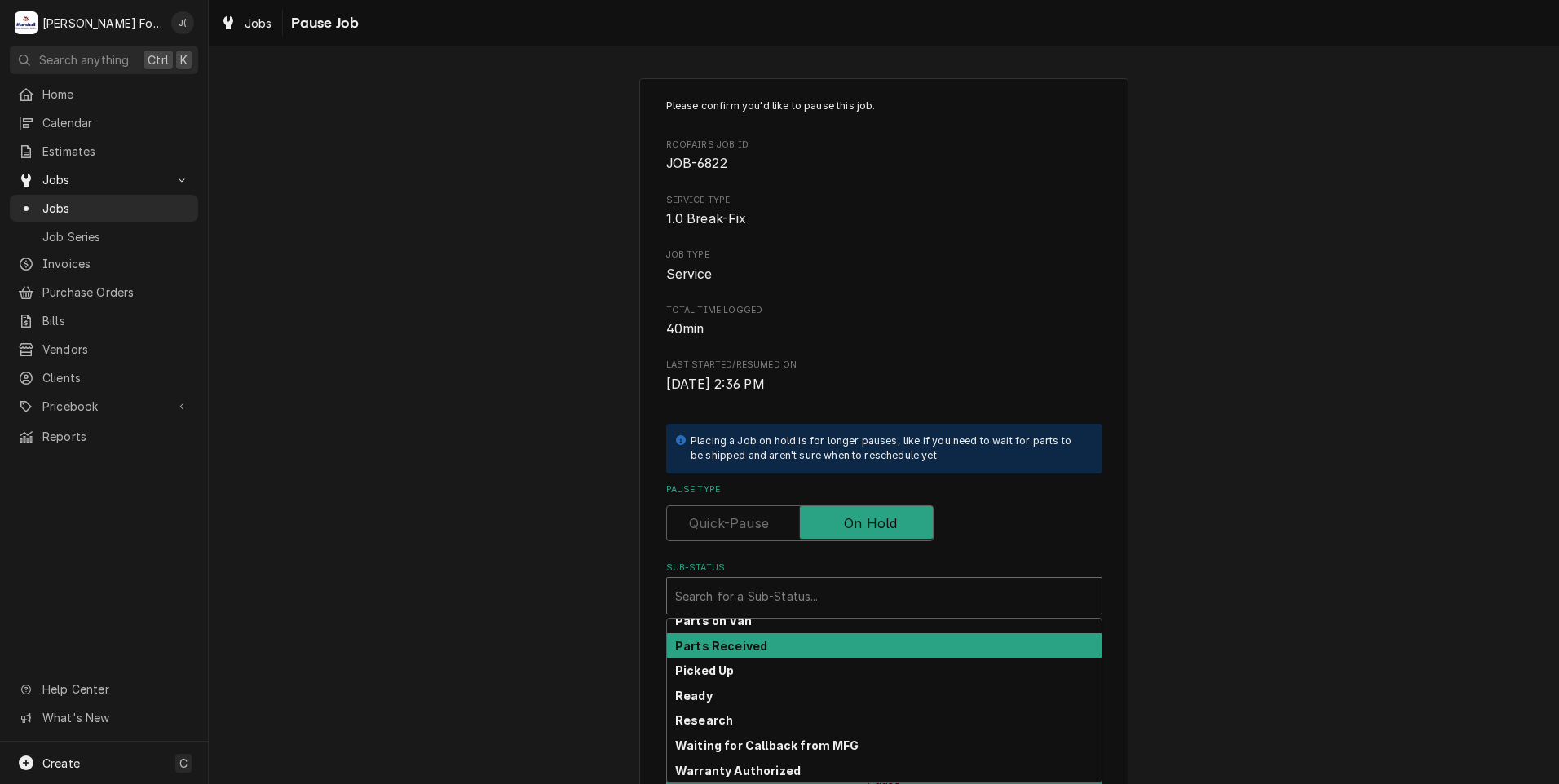
click at [854, 650] on div "Parts Received" at bounding box center [884, 645] width 435 height 26
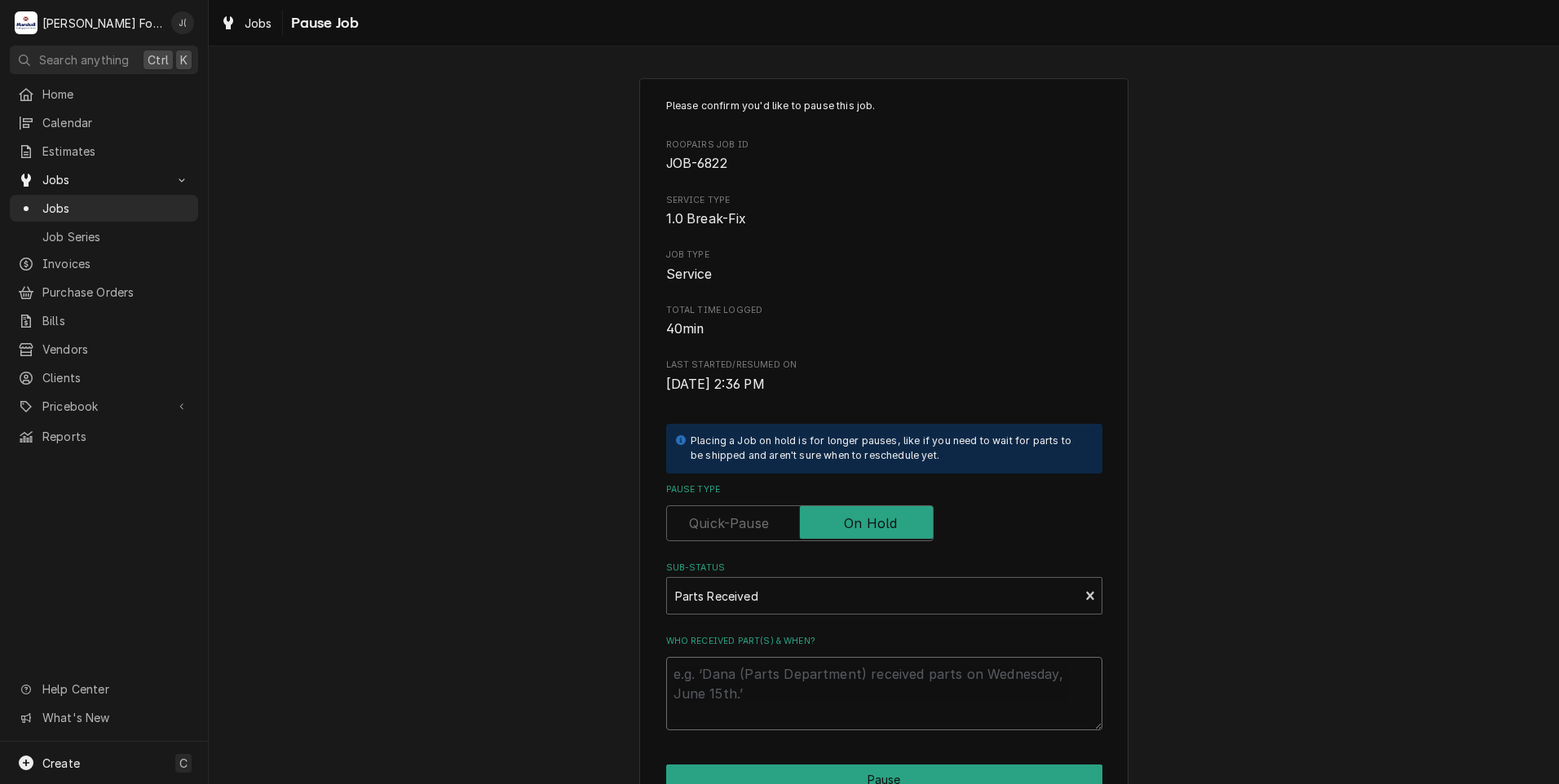
click at [861, 677] on textarea "Who received part(s) & when?" at bounding box center [884, 693] width 436 height 74
type textarea "x"
type textarea "0"
type textarea "x"
type textarea "08"
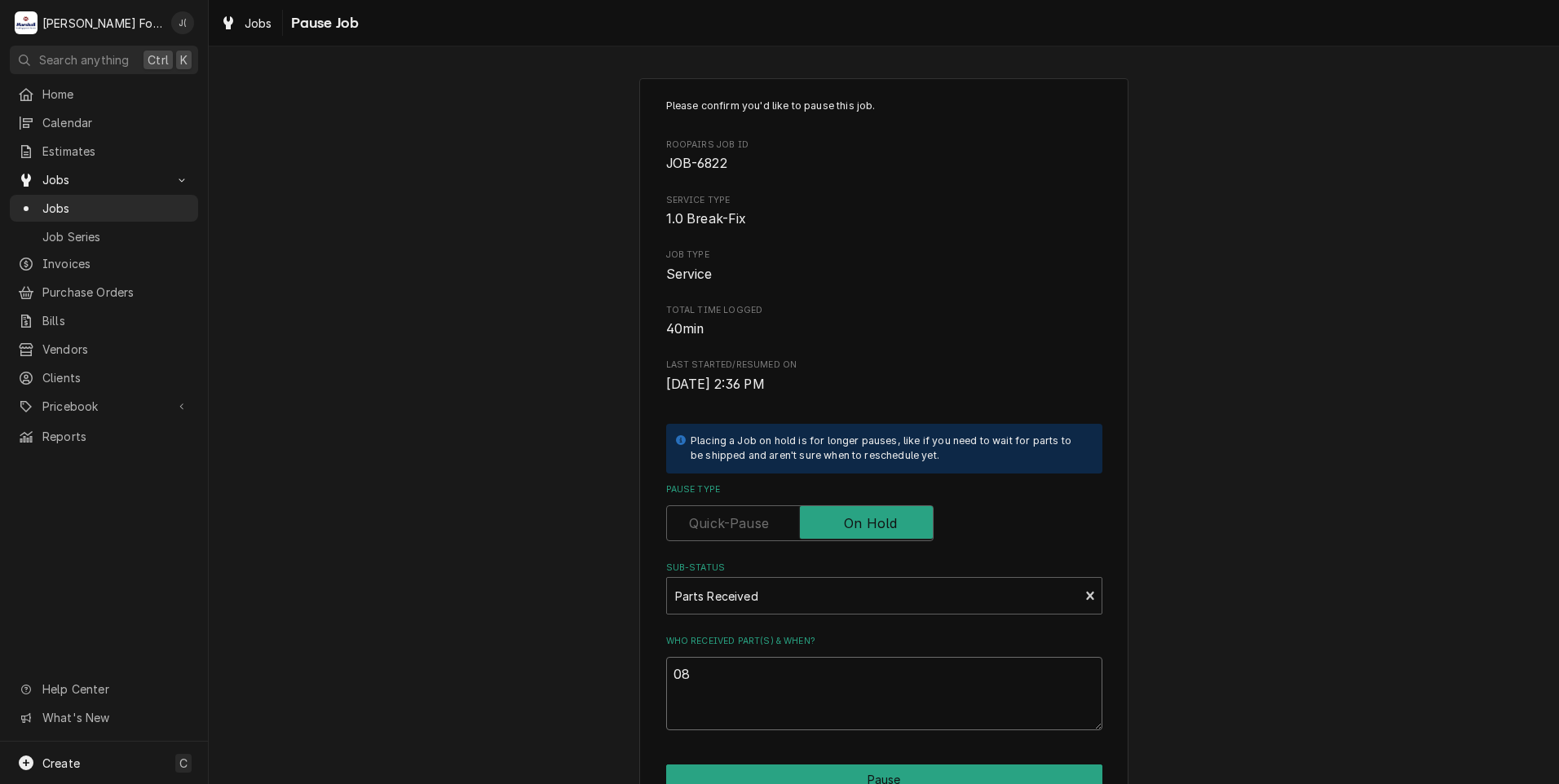
type textarea "x"
type textarea "08/"
type textarea "x"
type textarea "08/2"
type textarea "x"
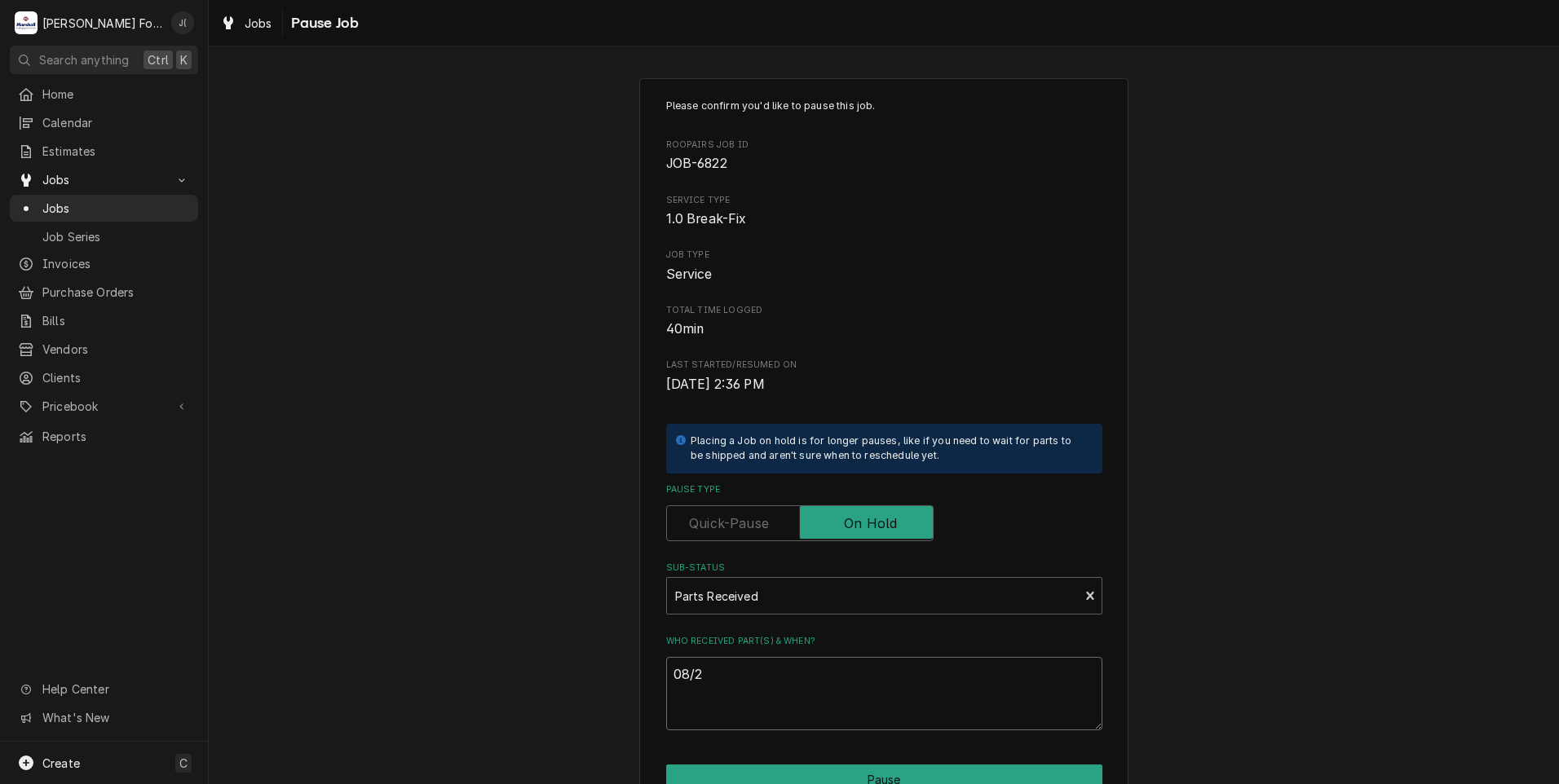
type textarea "08/20"
type textarea "x"
type textarea "08/202"
type textarea "x"
type textarea "08/202/"
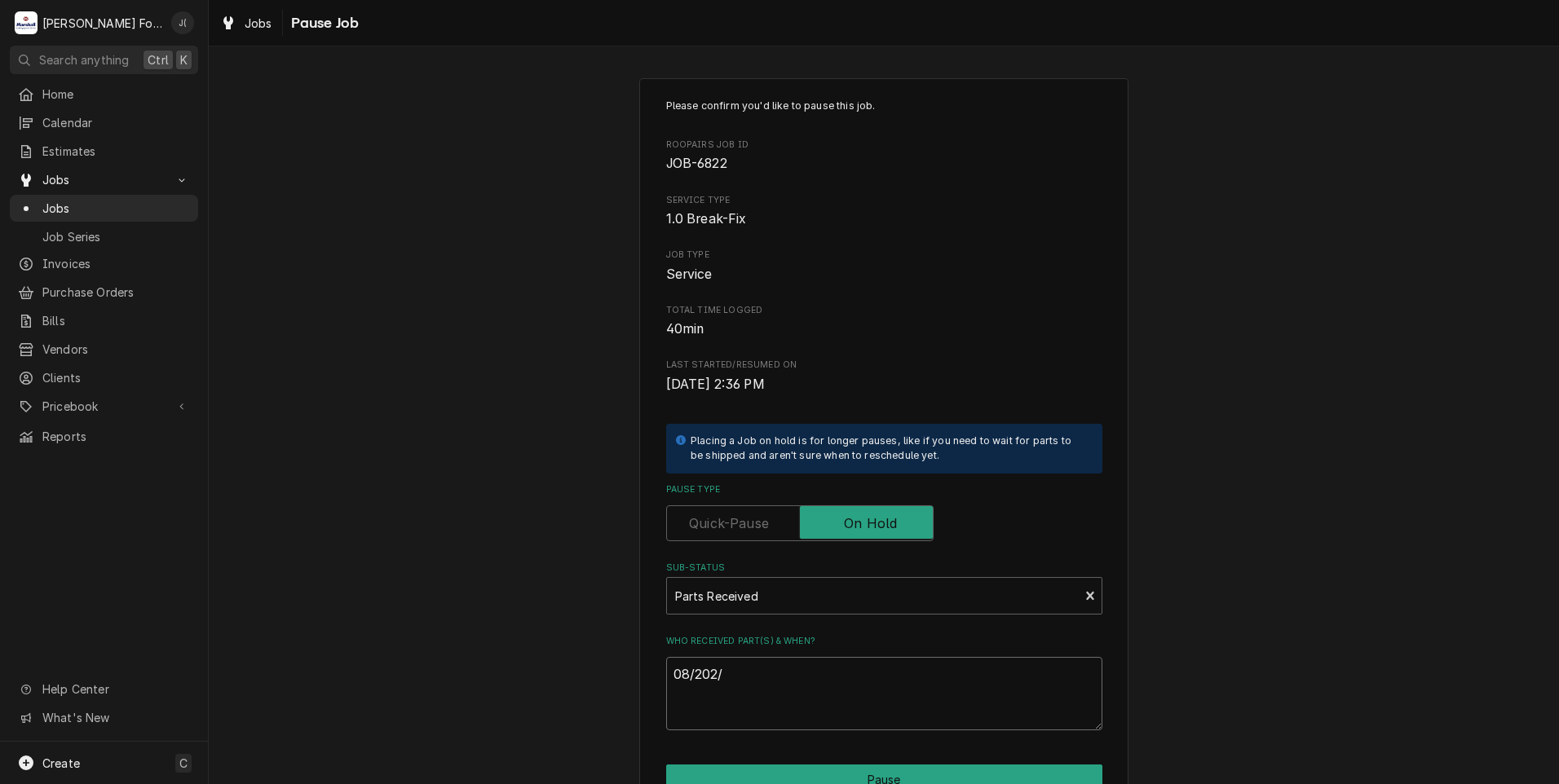
type textarea "x"
type textarea "08/202"
type textarea "x"
type textarea "08/20"
type textarea "x"
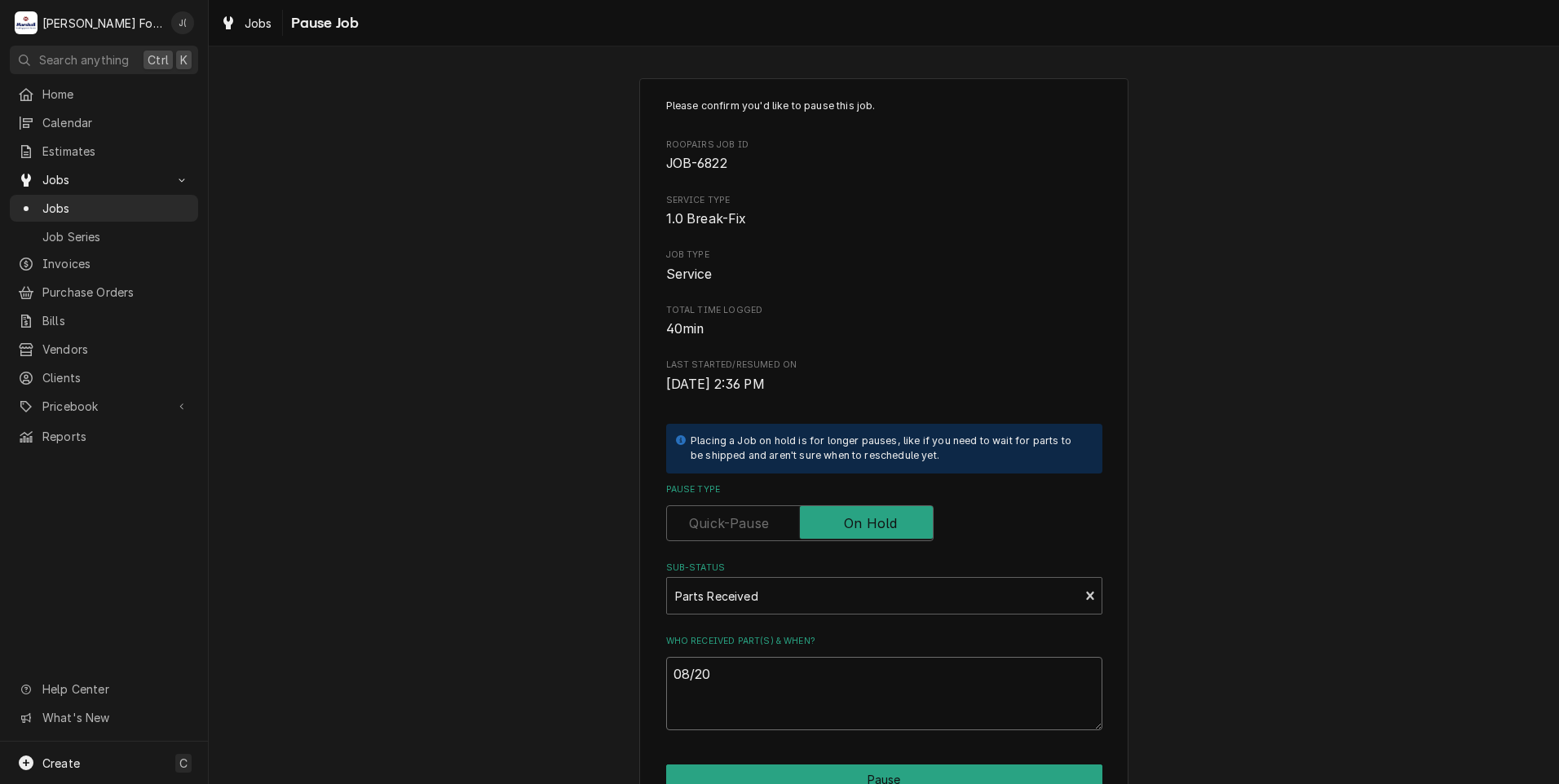
type textarea "08/20/"
type textarea "x"
type textarea "08/20/2"
type textarea "x"
type textarea "08/20/20"
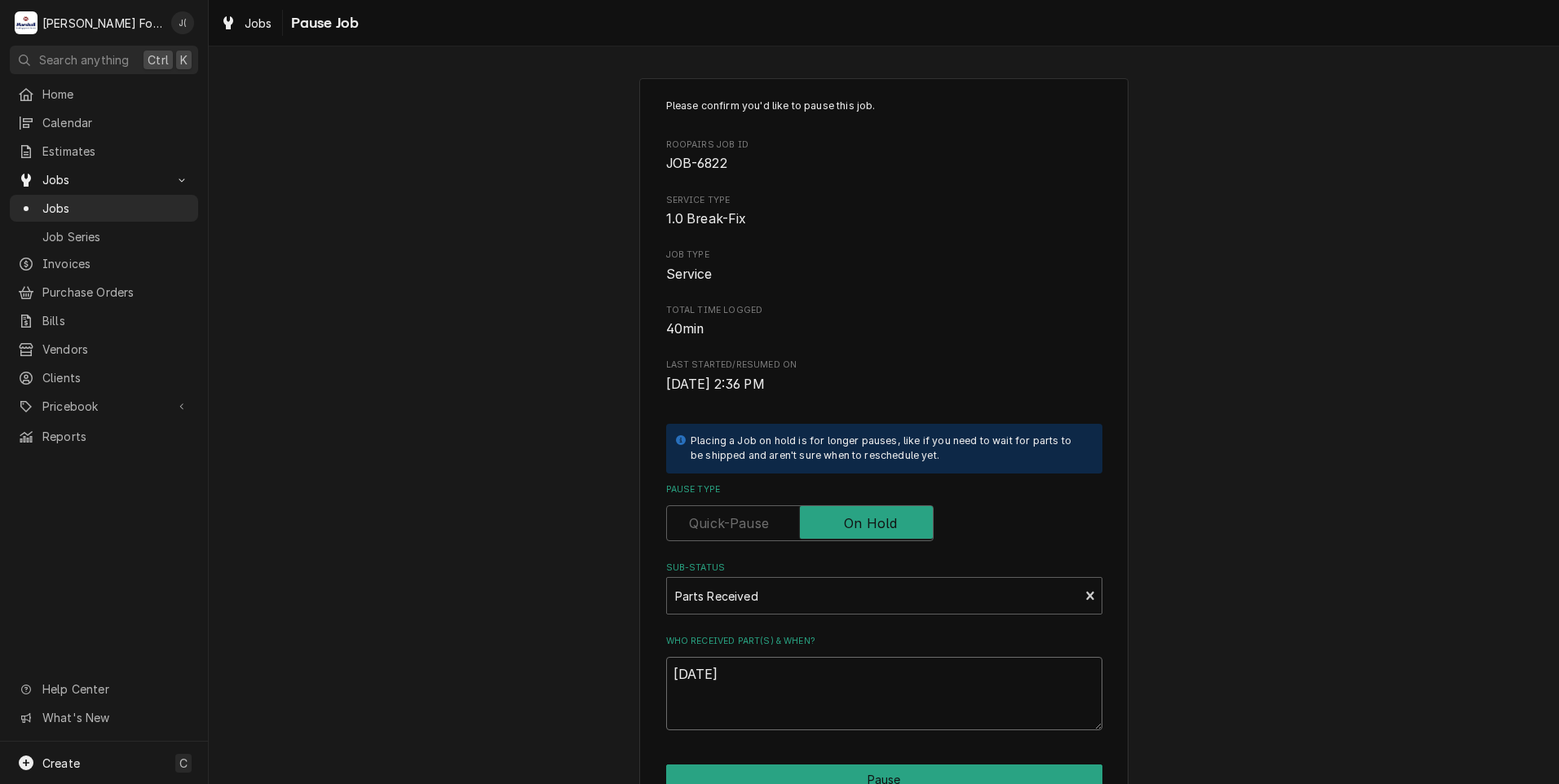
type textarea "x"
type textarea "08/20/202"
type textarea "x"
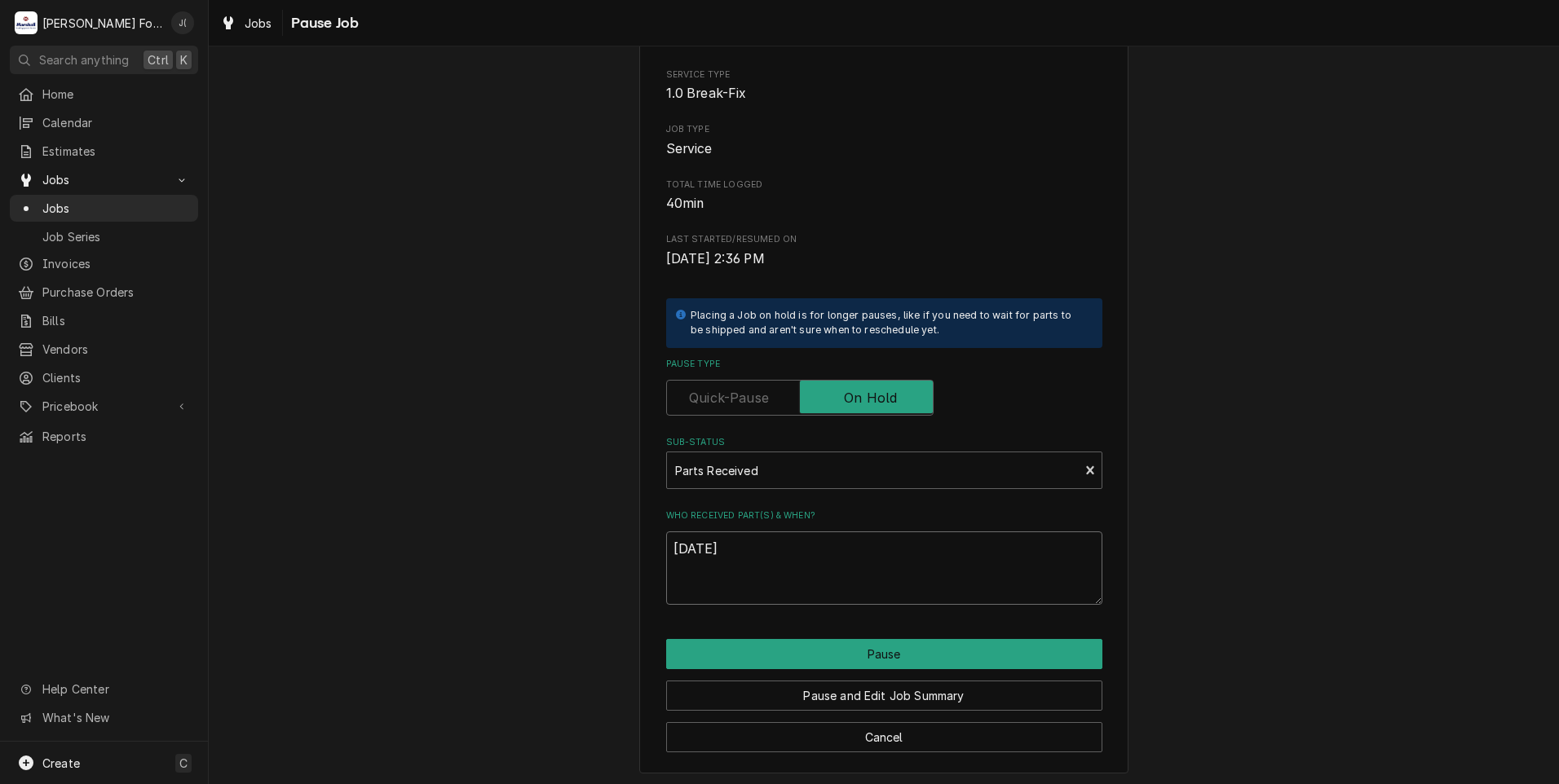
scroll to position [129, 0]
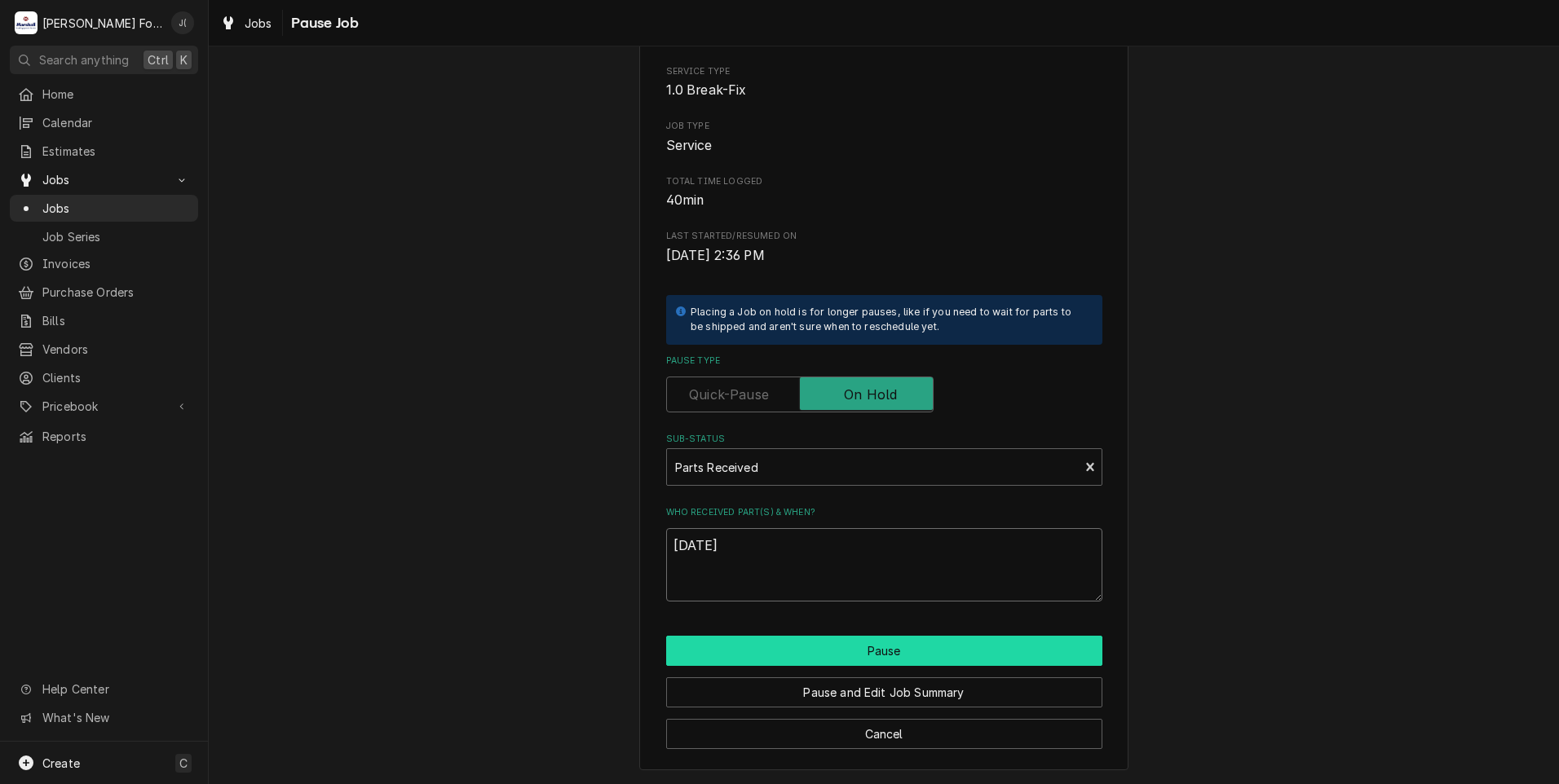
type textarea "08/20/2025"
click at [775, 661] on button "Pause" at bounding box center [884, 650] width 436 height 30
type textarea "x"
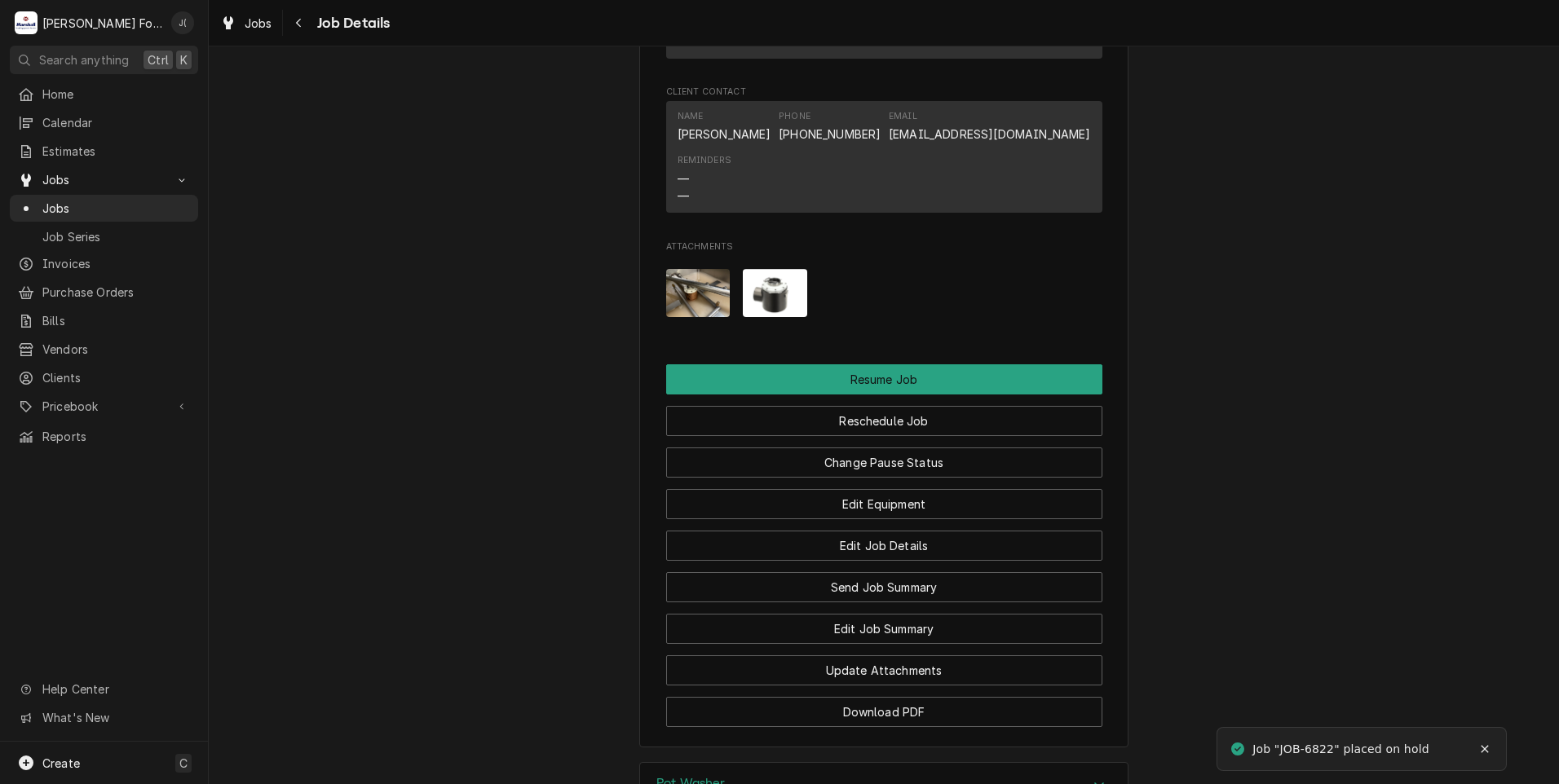
scroll to position [2037, 0]
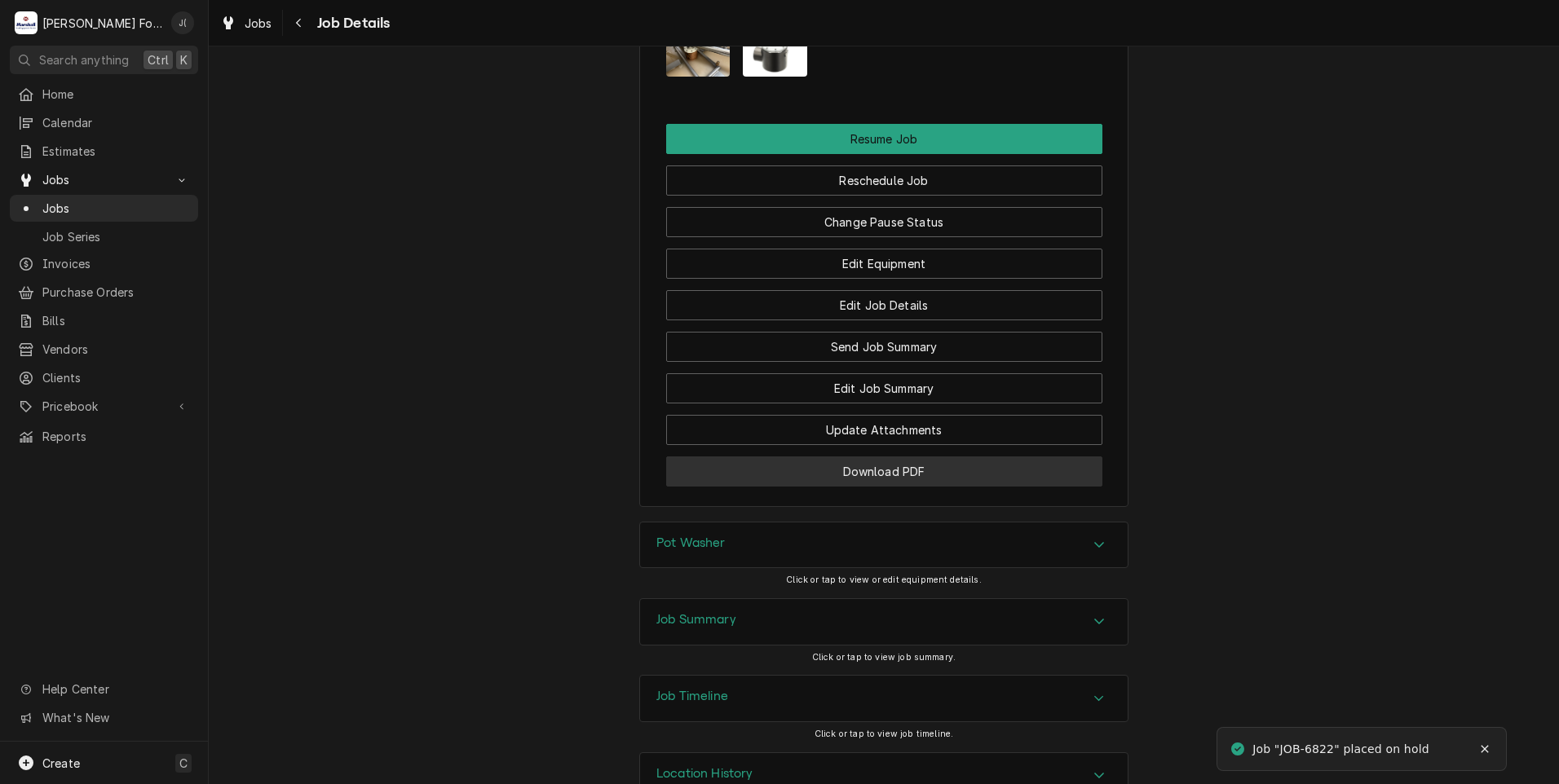
click at [841, 475] on button "Download PDF" at bounding box center [884, 471] width 436 height 30
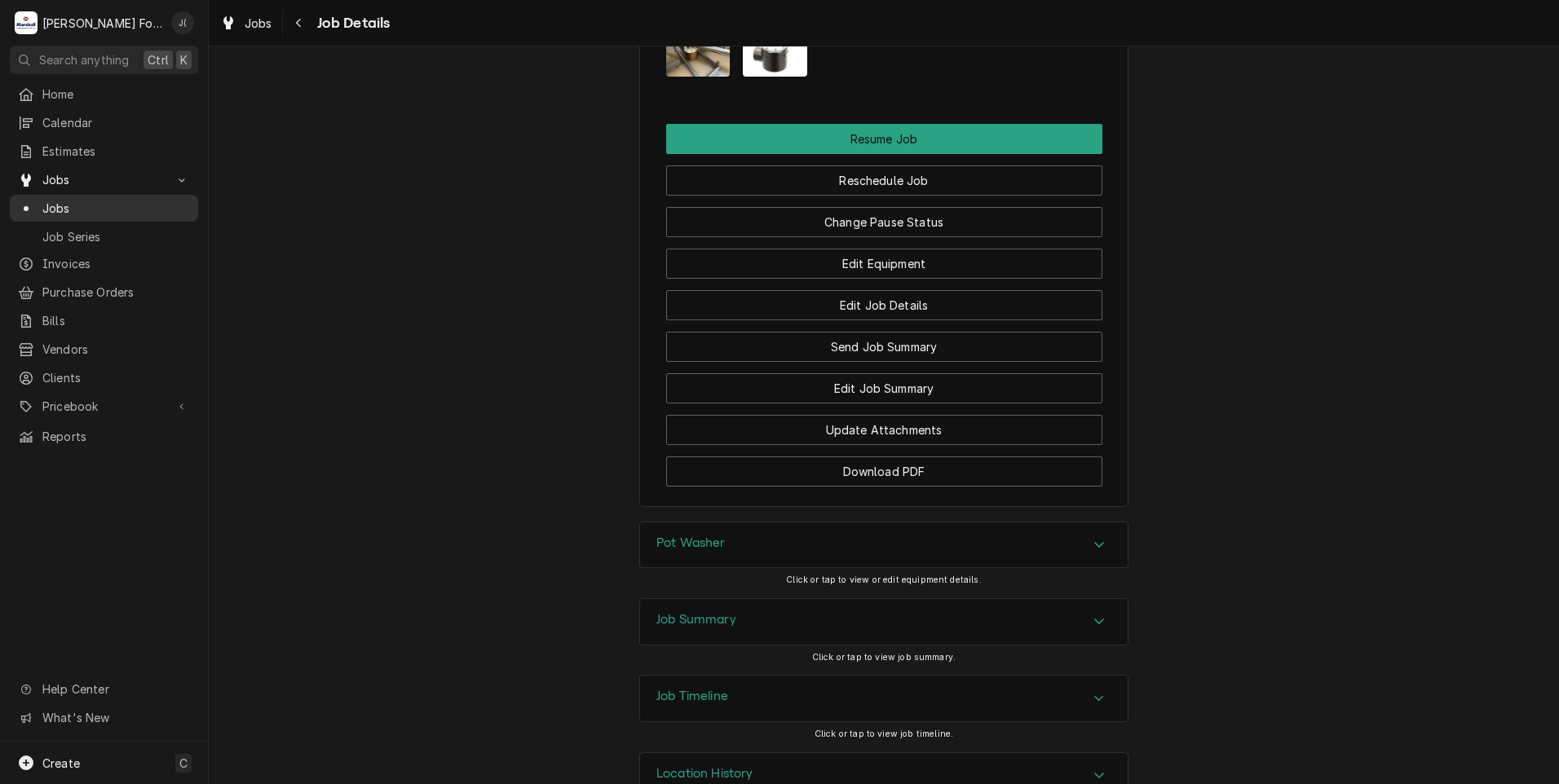
click at [107, 209] on span "Jobs" at bounding box center [116, 208] width 148 height 17
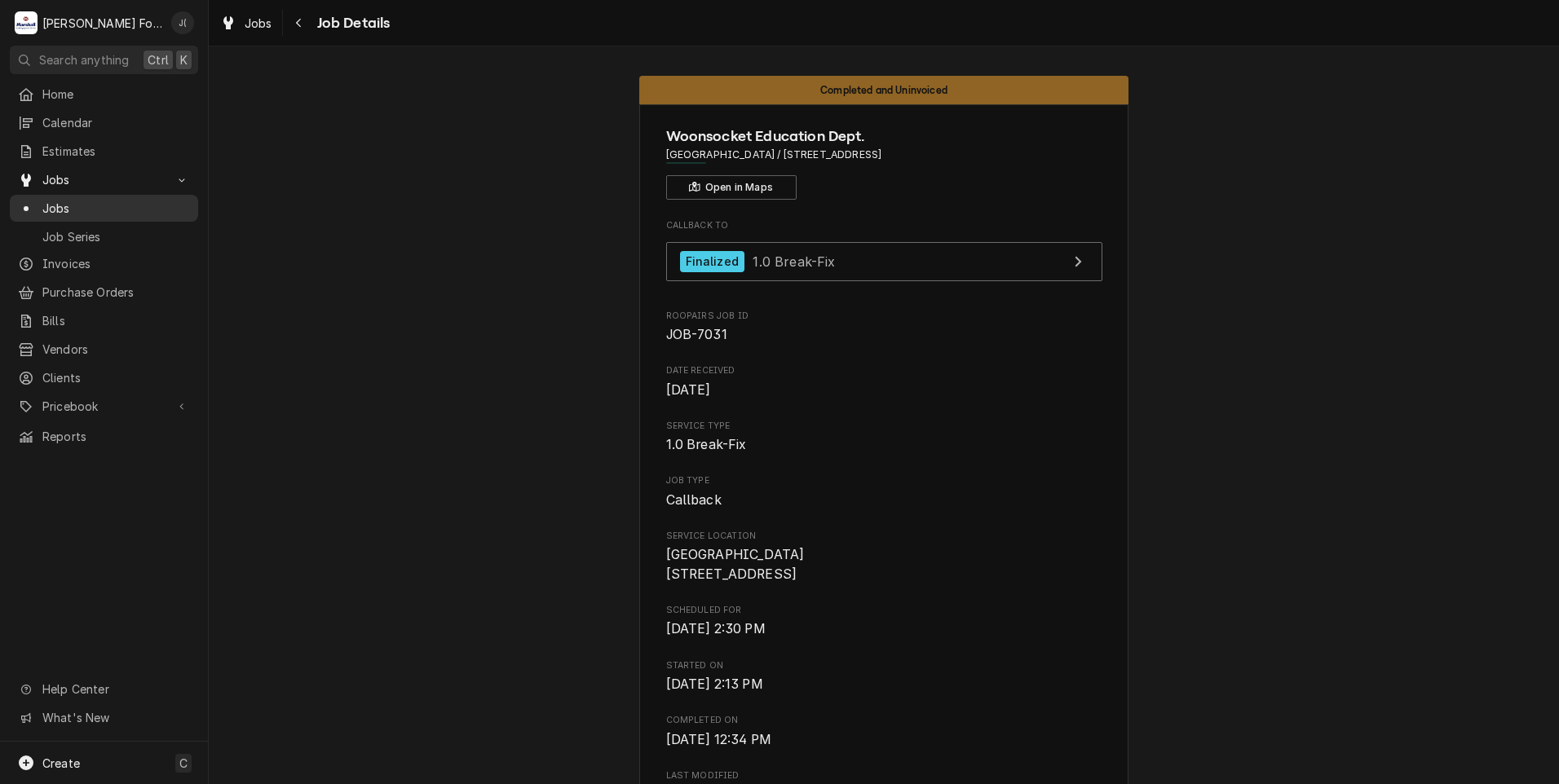
click at [88, 201] on span "Jobs" at bounding box center [116, 208] width 148 height 17
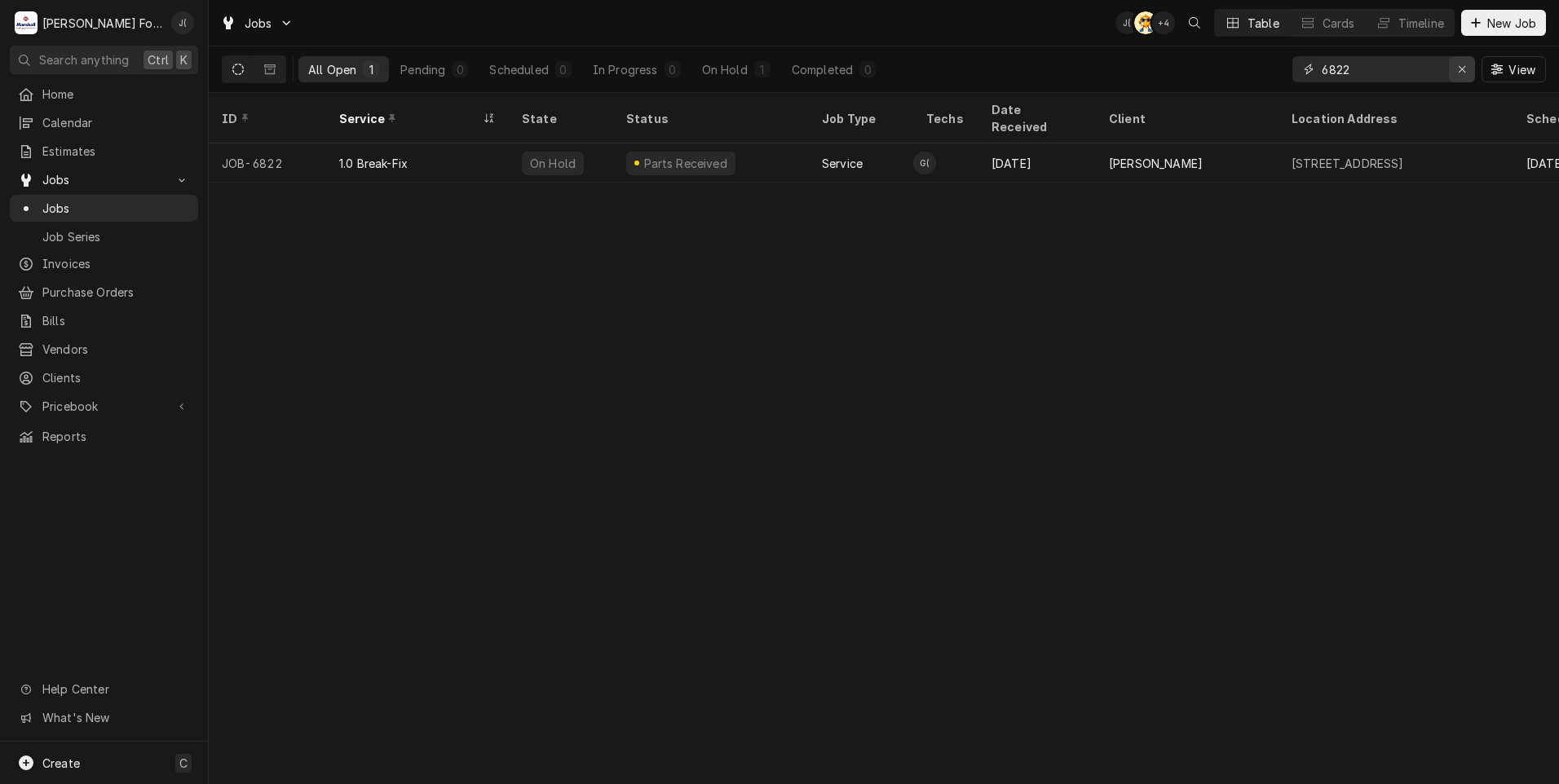
click at [1467, 61] on div "Erase input" at bounding box center [1462, 69] width 17 height 17
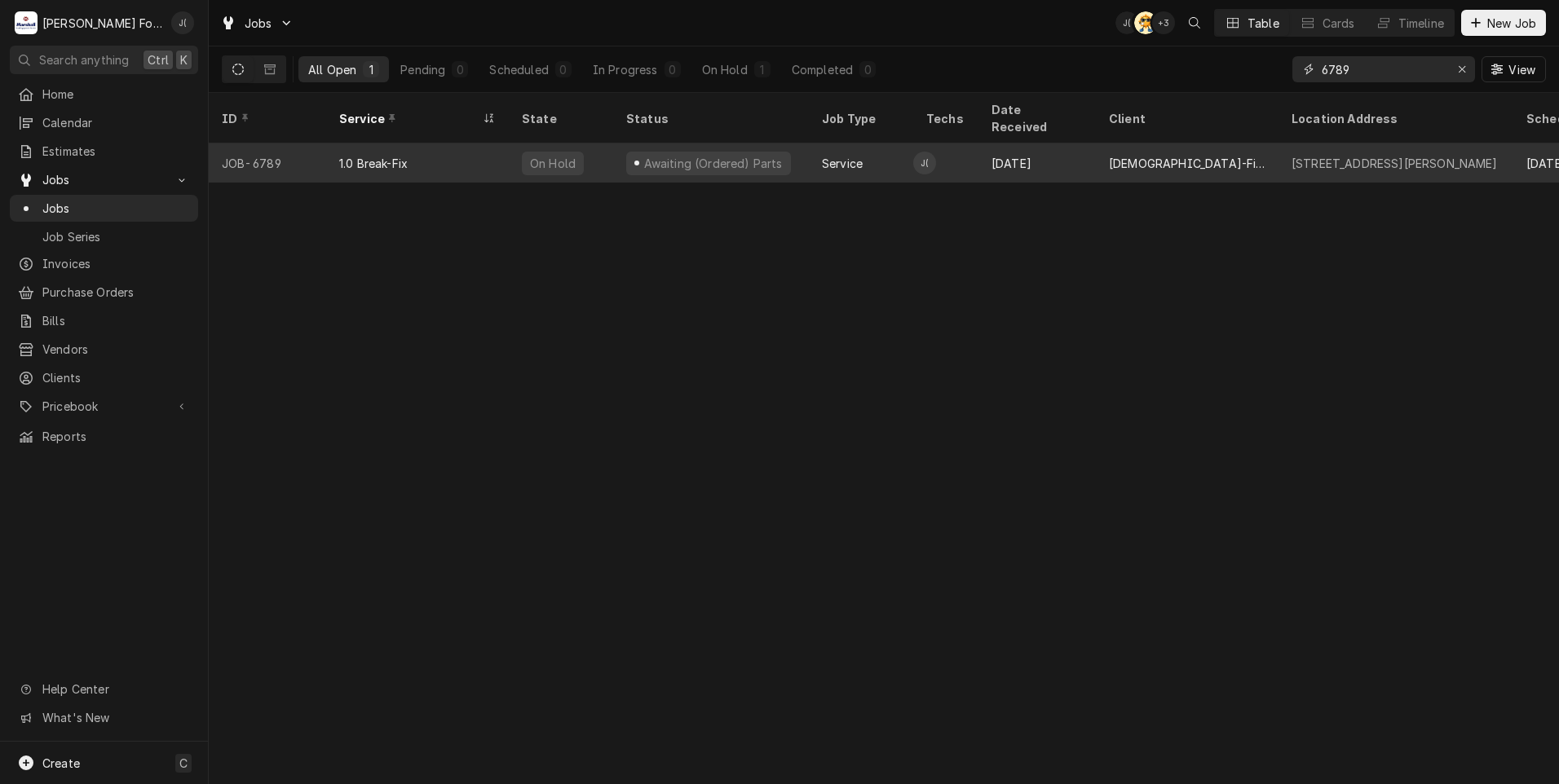
type input "6789"
click at [1219, 144] on div "[DEMOGRAPHIC_DATA]-Fil-A 5" at bounding box center [1187, 163] width 183 height 39
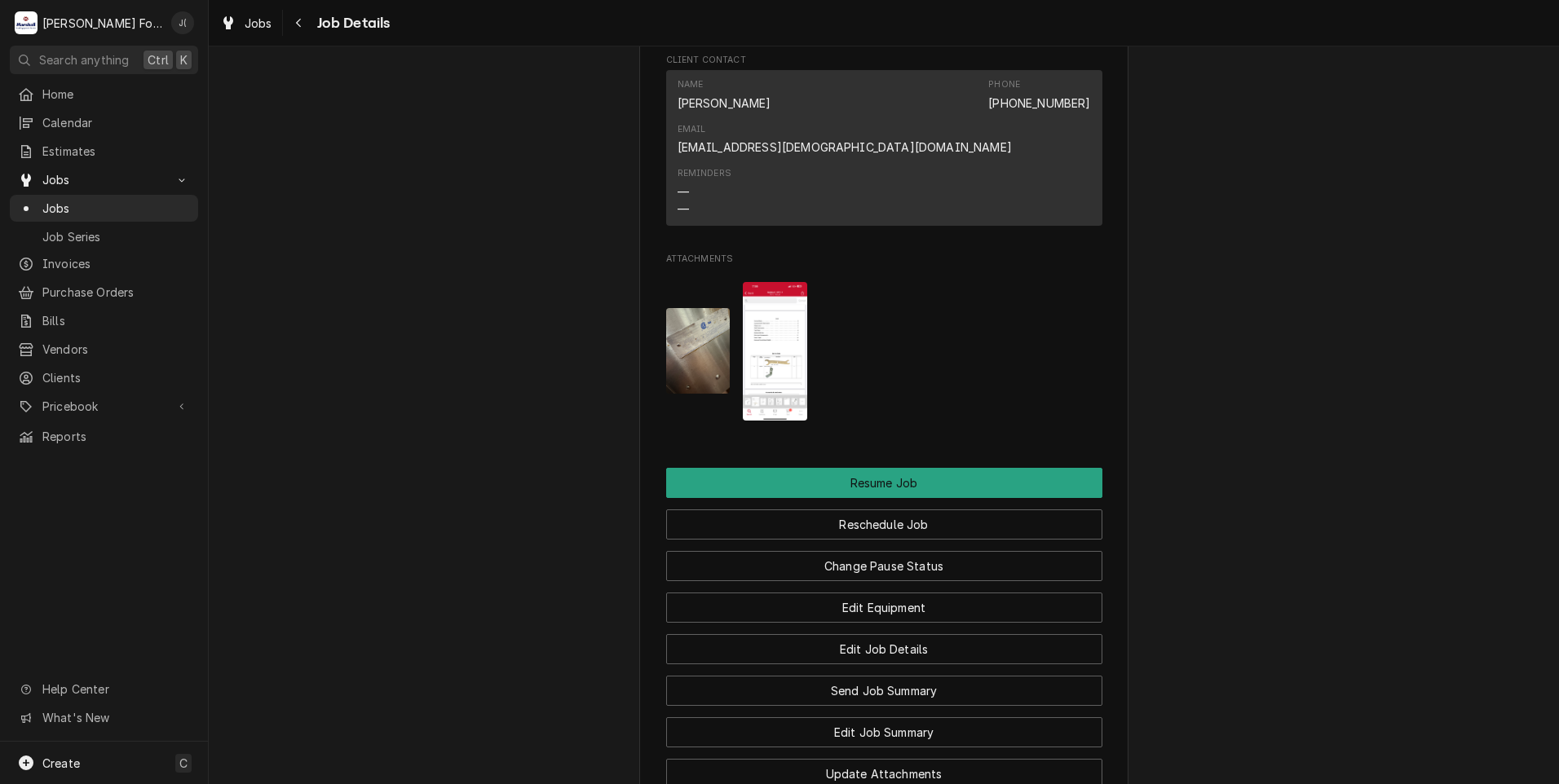
scroll to position [1793, 0]
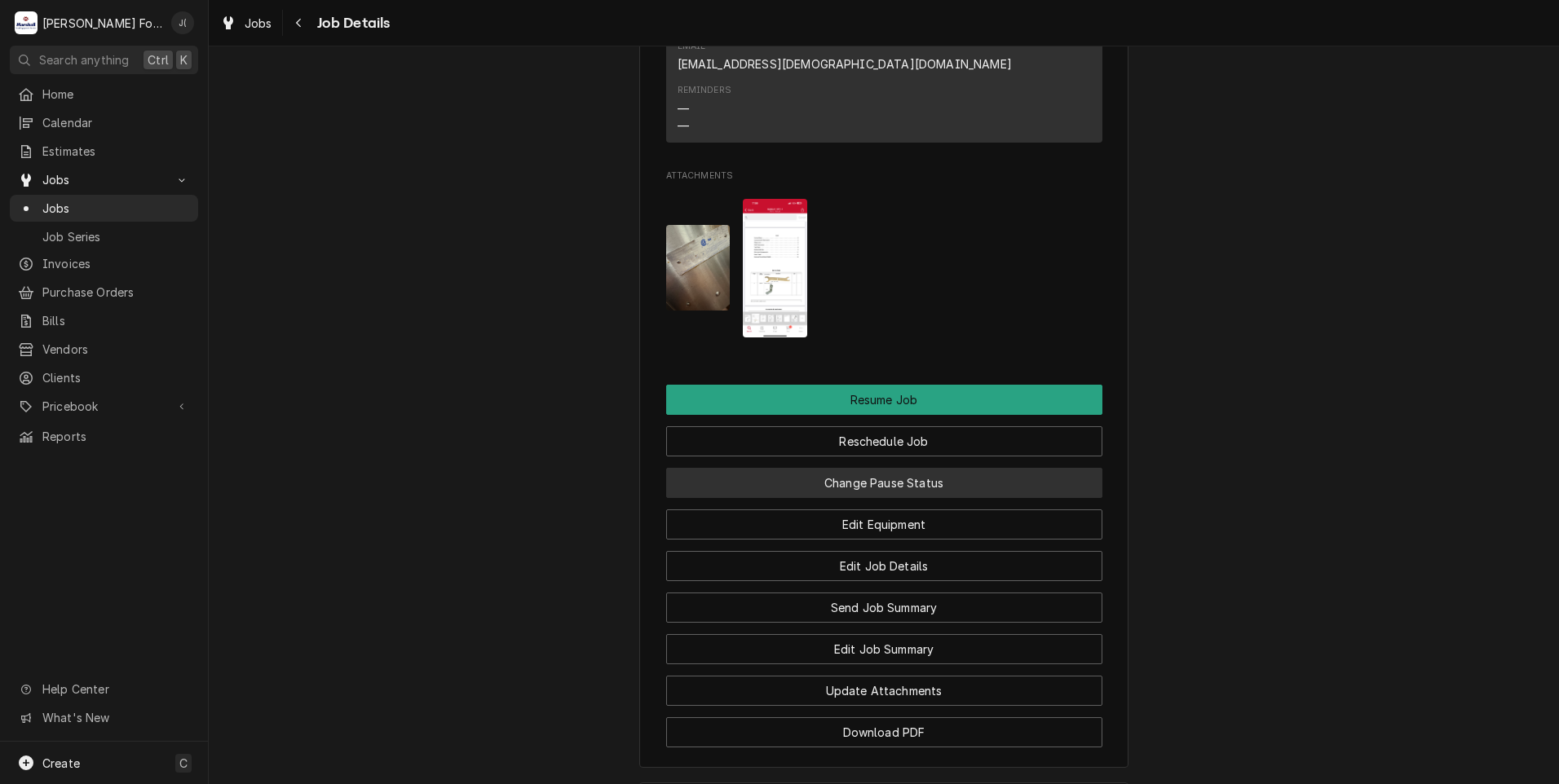
click at [894, 468] on button "Change Pause Status" at bounding box center [884, 482] width 436 height 30
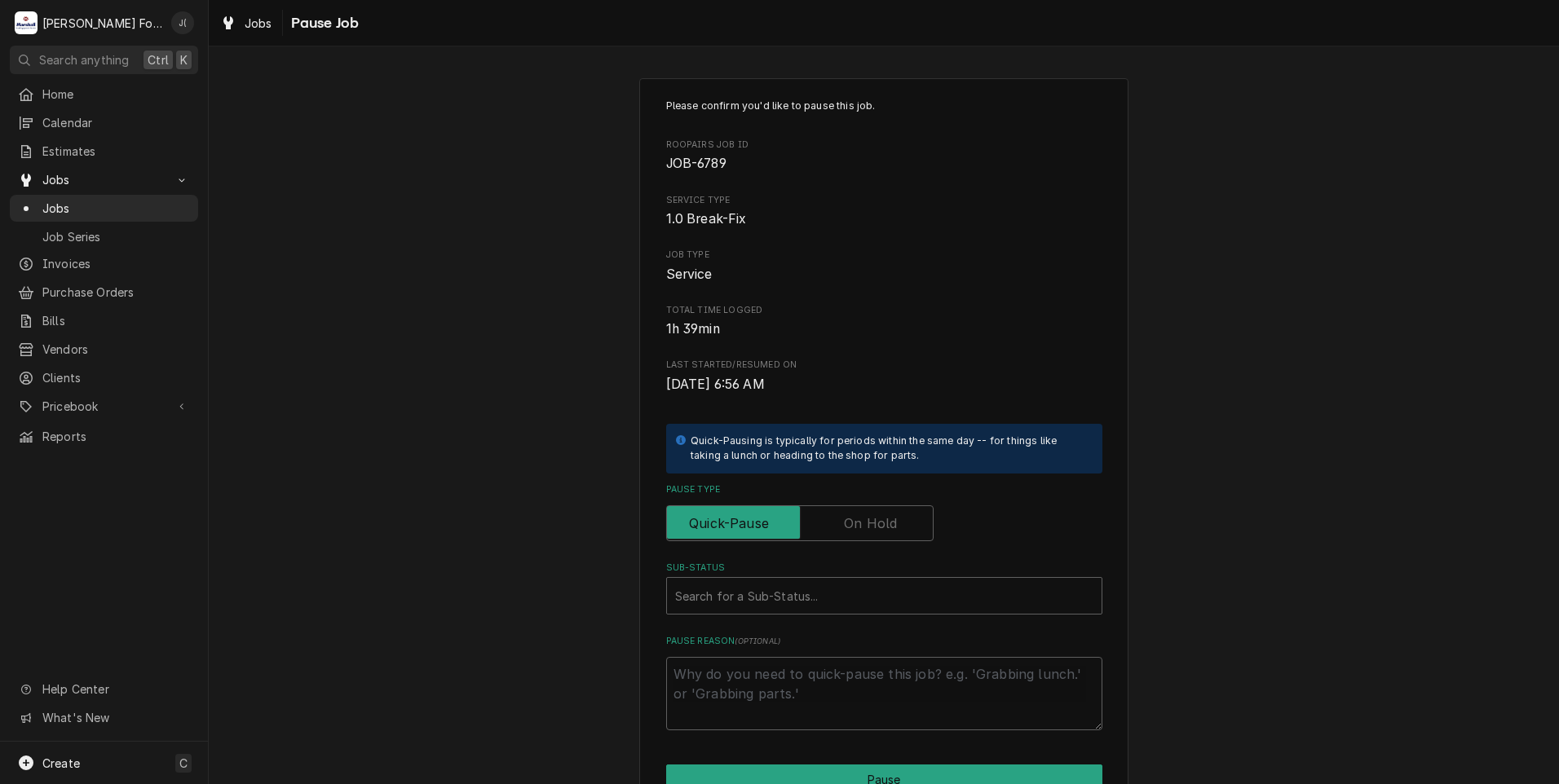
click at [855, 512] on label "Pause Type" at bounding box center [800, 523] width 268 height 36
drag, startPoint x: 855, startPoint y: 512, endPoint x: 864, endPoint y: 515, distance: 9.5
click at [864, 515] on label "Pause Type" at bounding box center [800, 523] width 268 height 36
click at [864, 515] on input "Pause Type" at bounding box center [800, 523] width 253 height 36
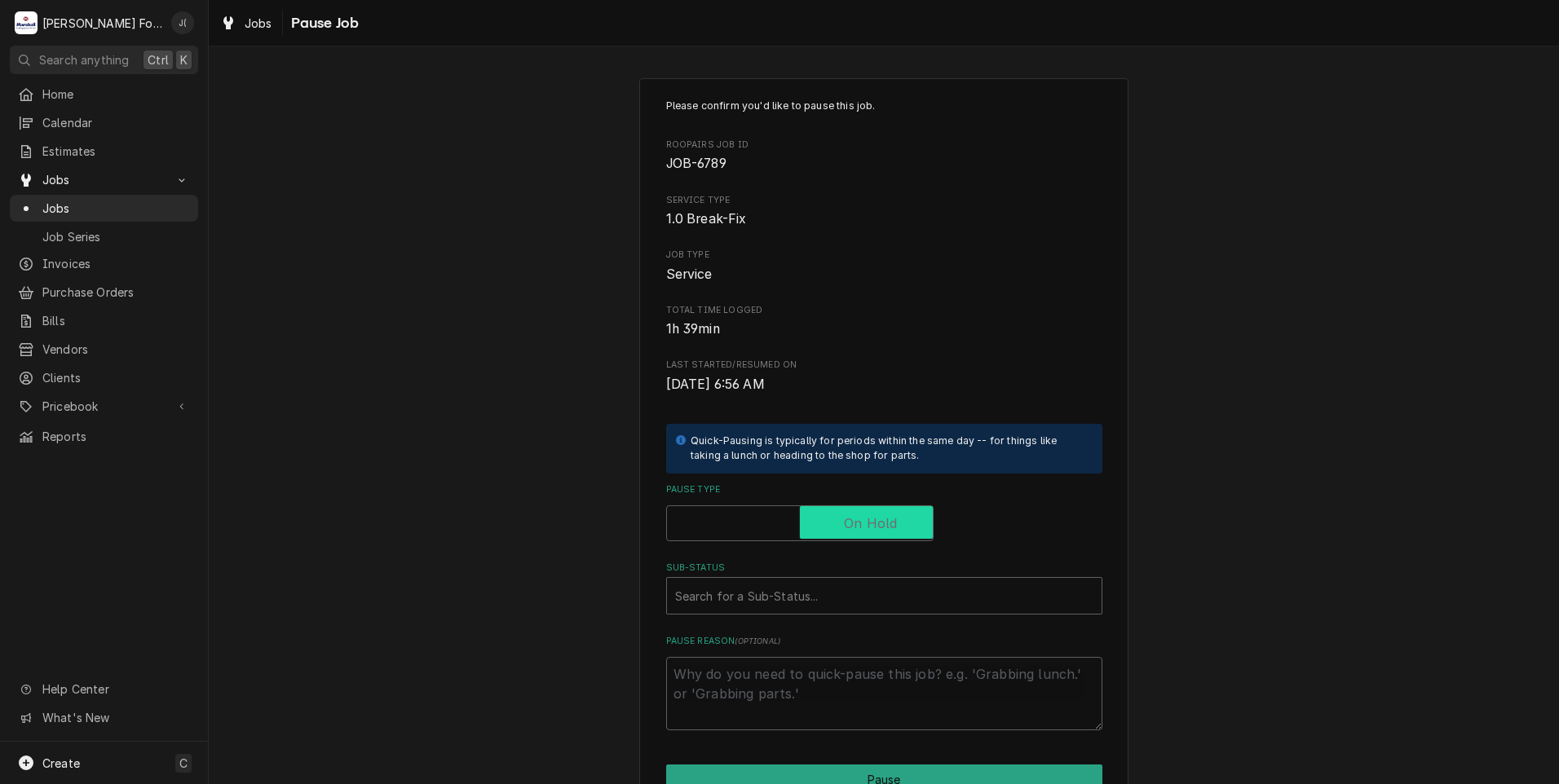
checkbox input "true"
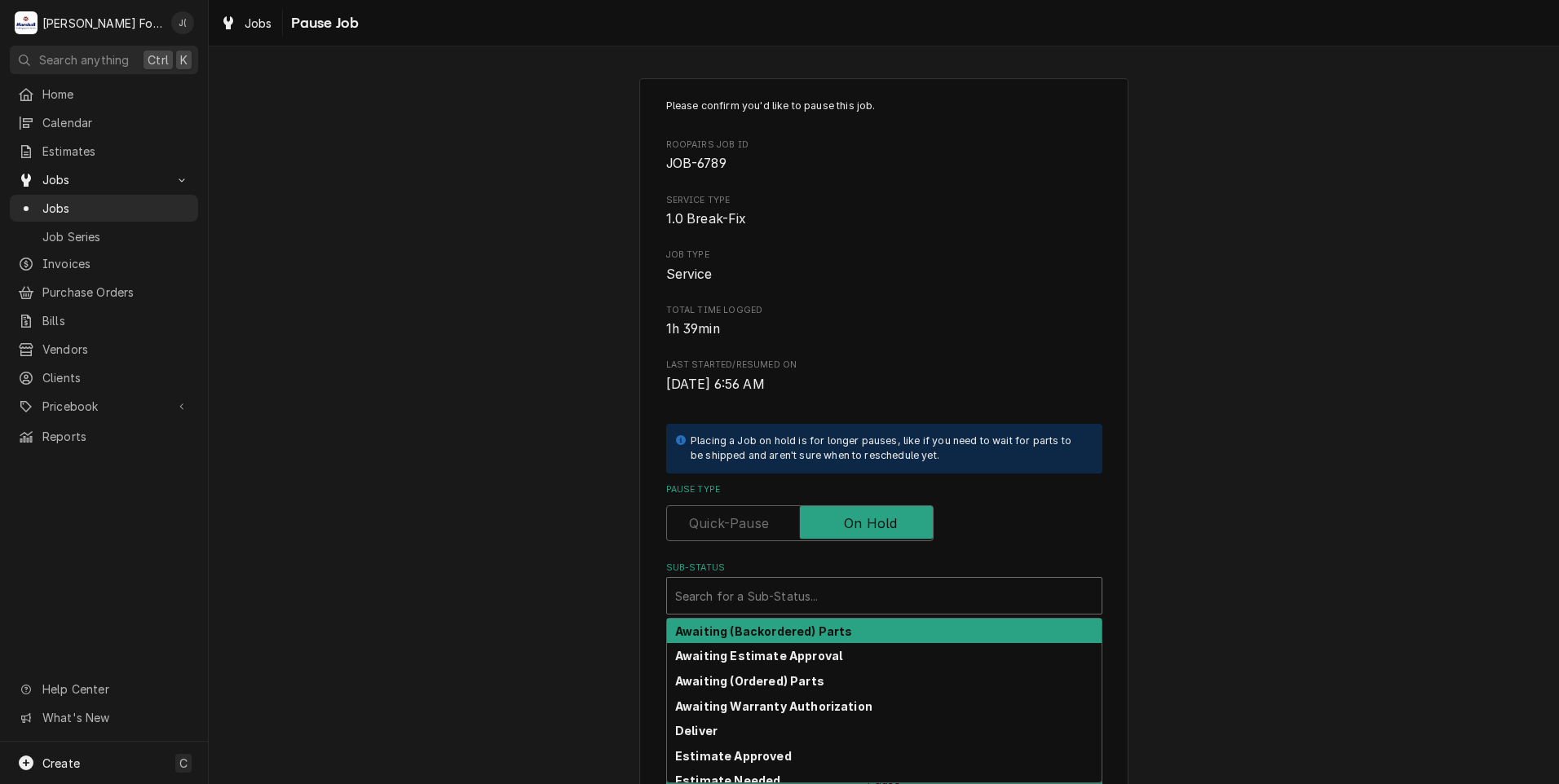
click at [824, 588] on div "Sub-Status" at bounding box center [884, 596] width 418 height 30
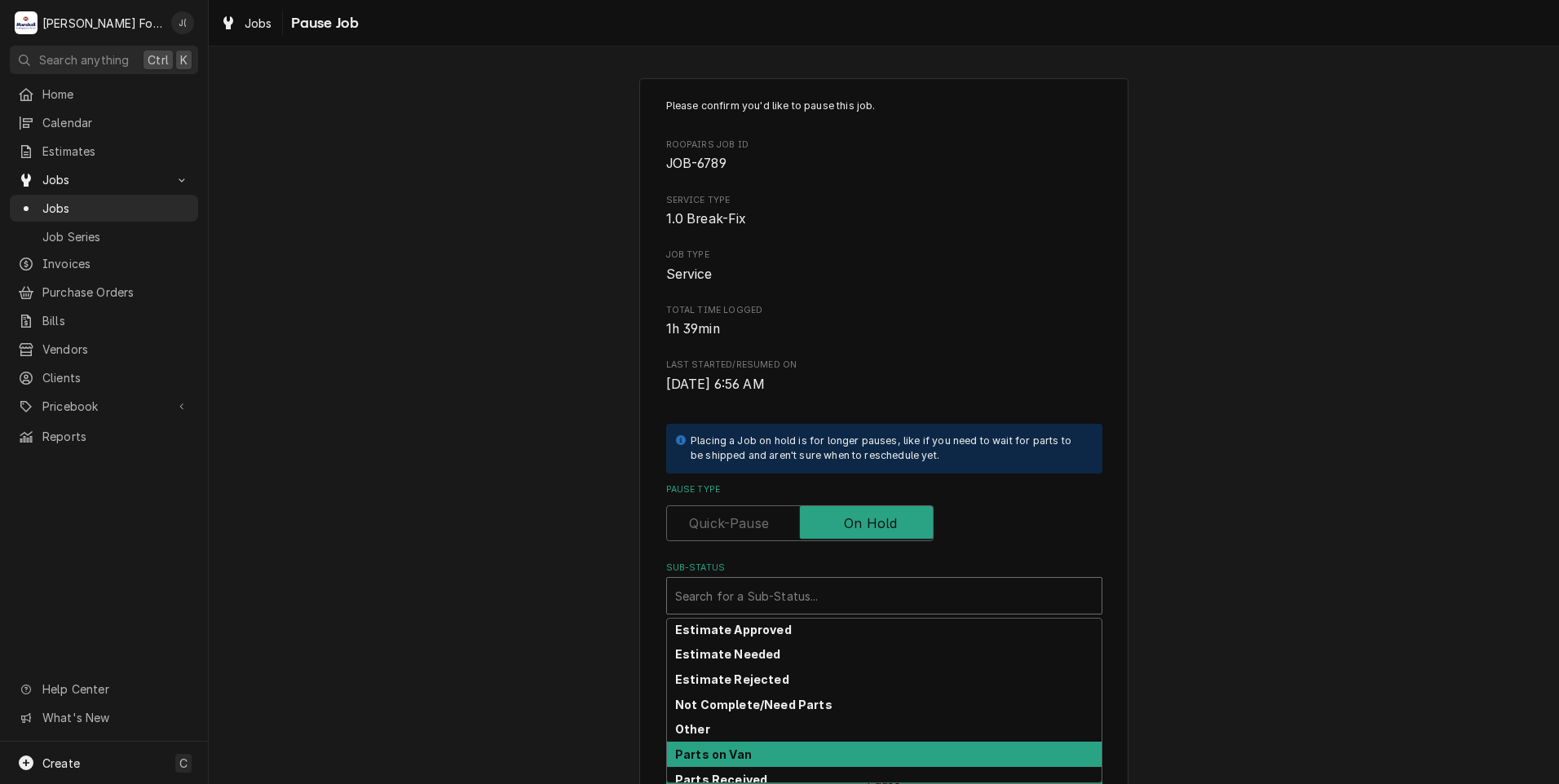
scroll to position [260, 0]
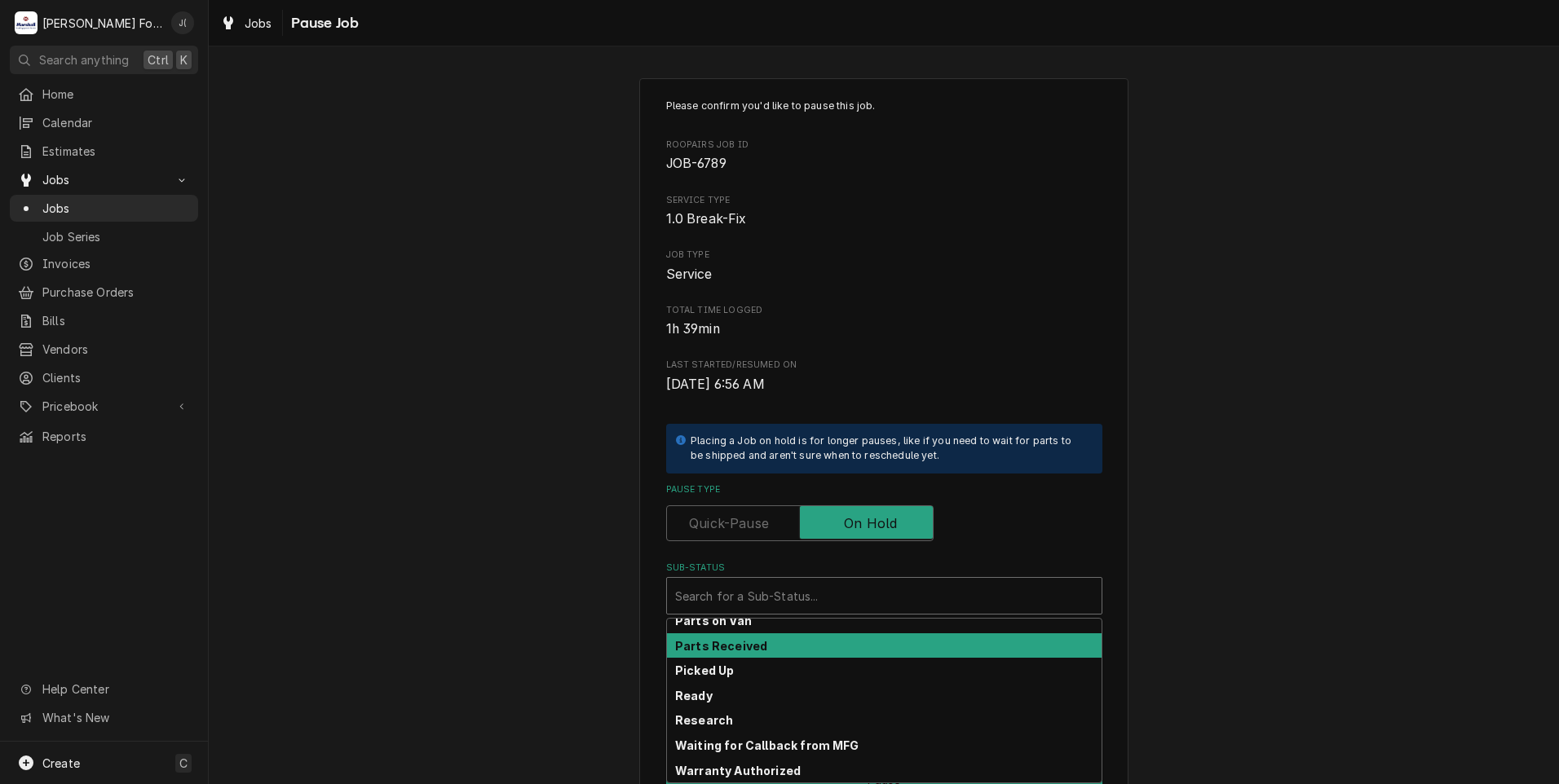
click at [797, 653] on div "Parts Received" at bounding box center [884, 645] width 435 height 26
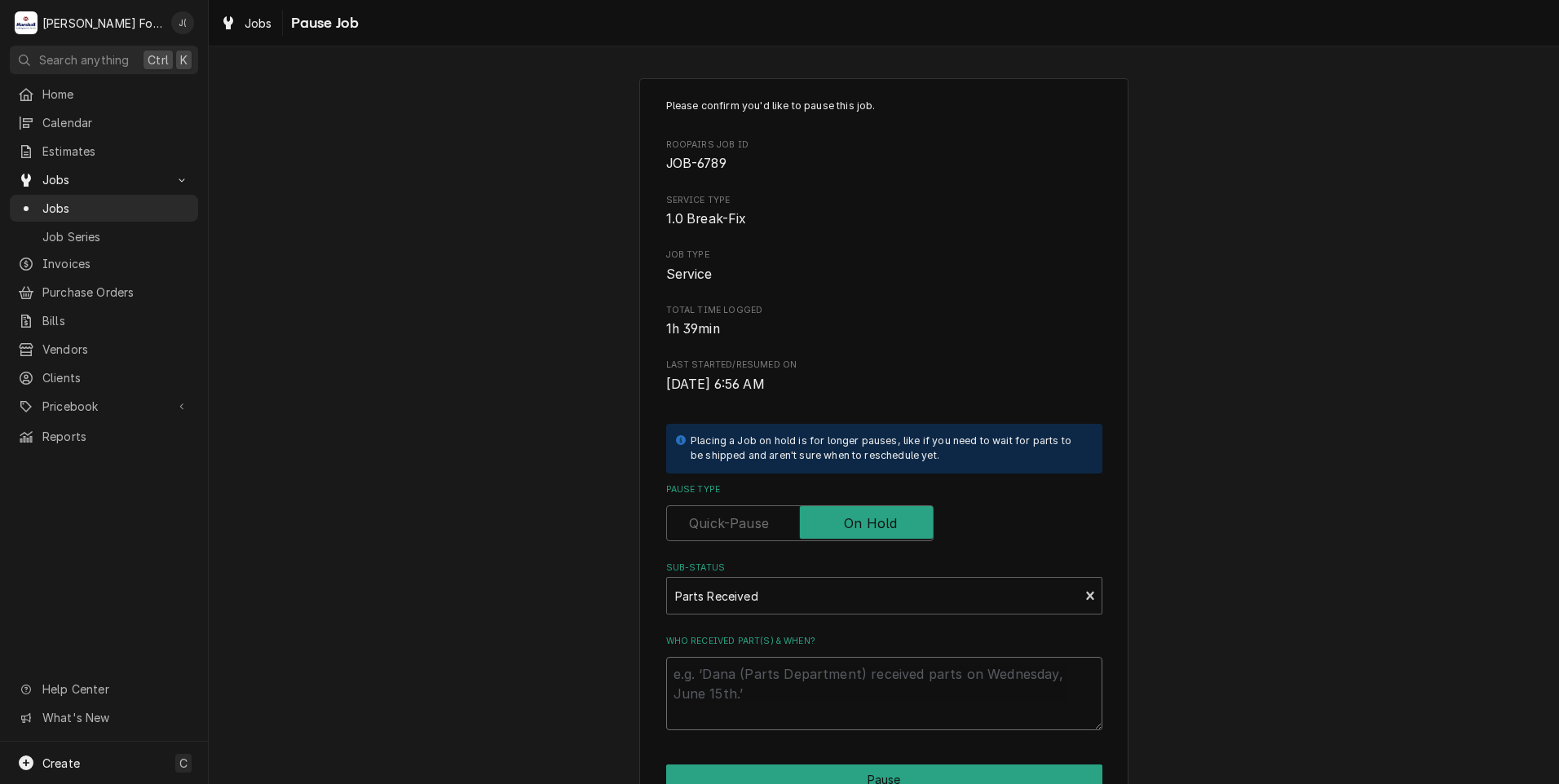
click at [791, 688] on textarea "Who received part(s) & when?" at bounding box center [884, 693] width 436 height 74
type textarea "x"
type textarea "0"
type textarea "x"
type textarea "08"
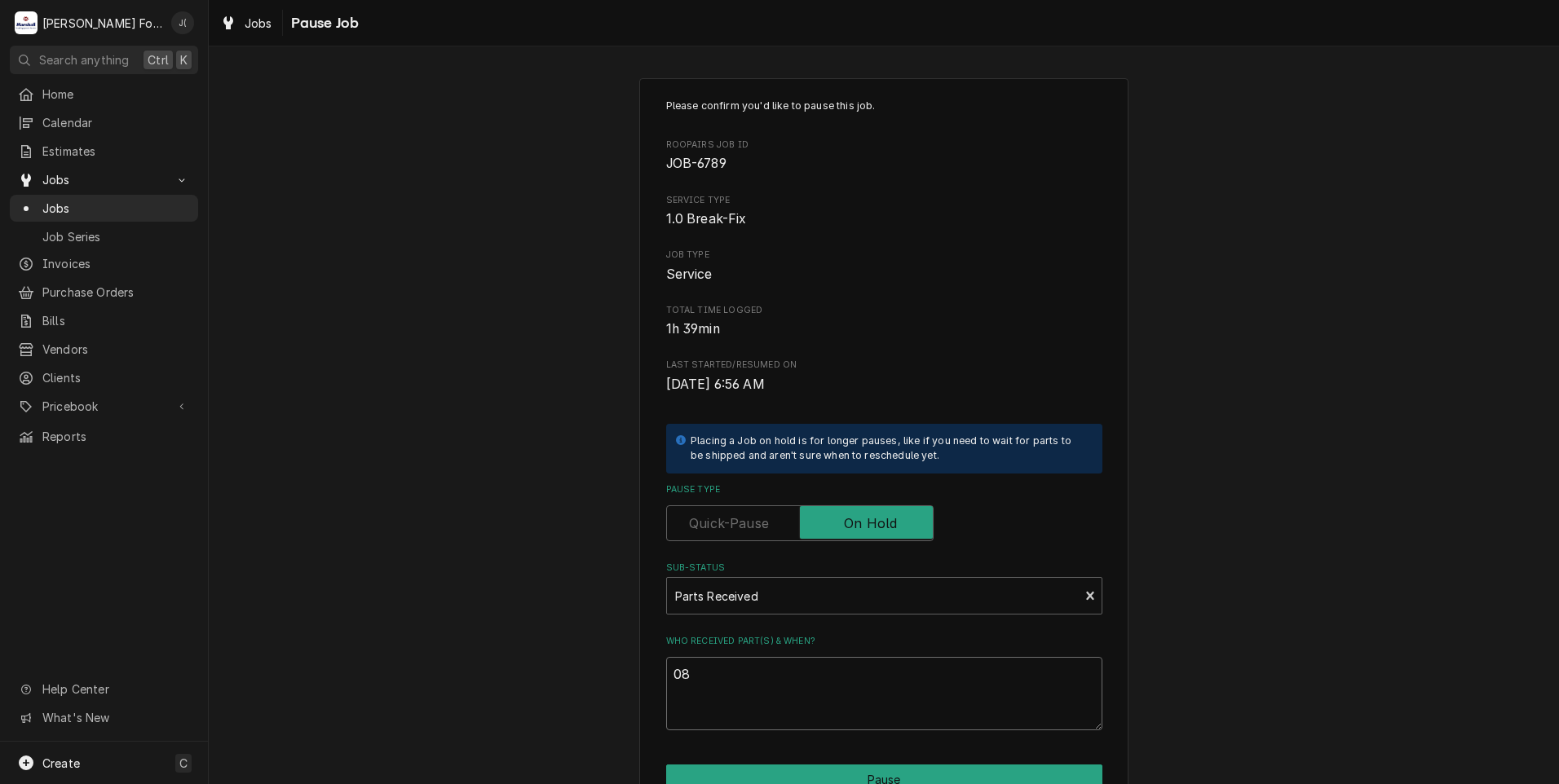
type textarea "x"
type textarea "082"
type textarea "x"
type textarea "0825"
type textarea "x"
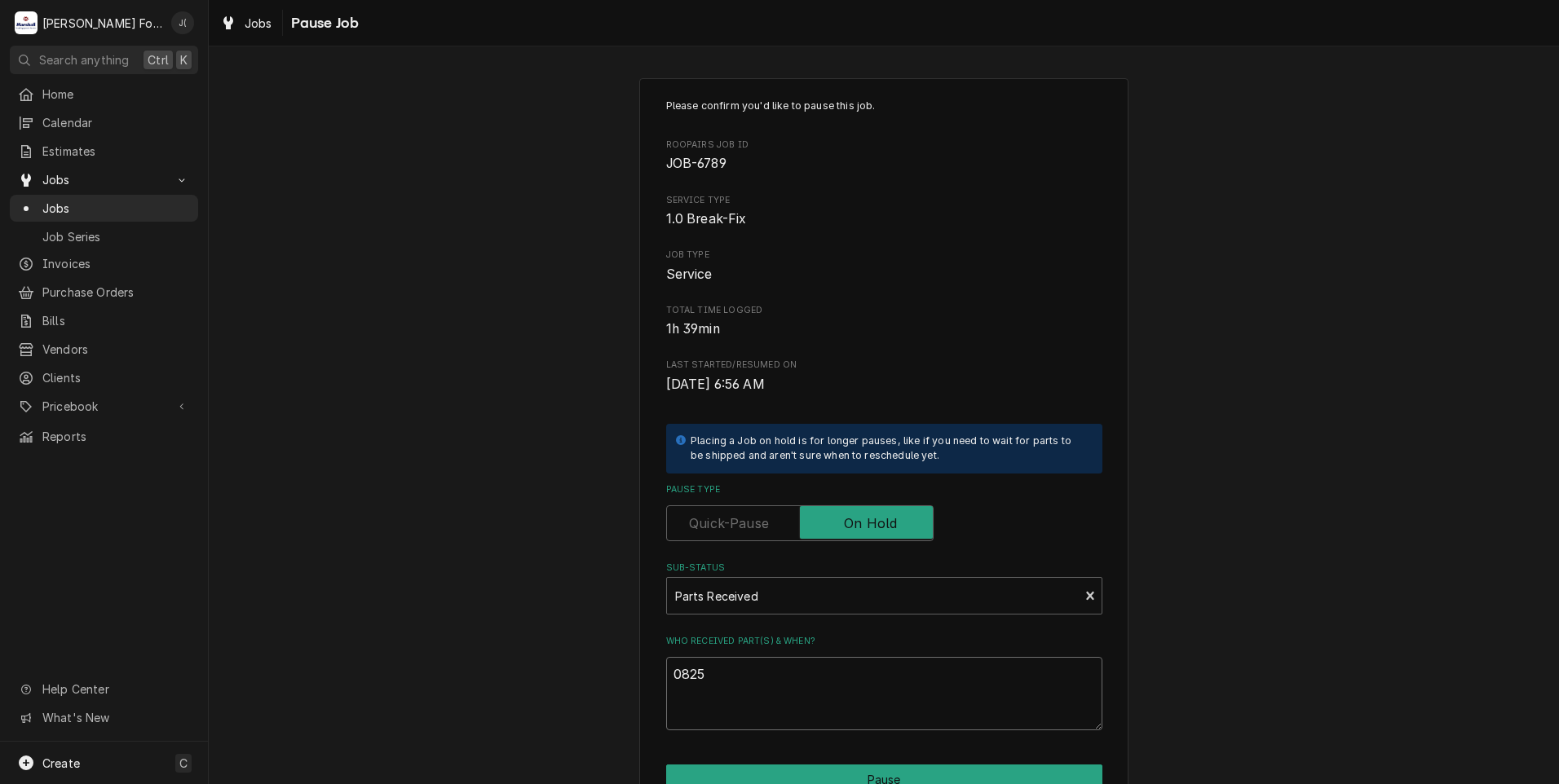
type textarea "0825/"
type textarea "x"
type textarea "0825/2"
type textarea "x"
type textarea "0825/20"
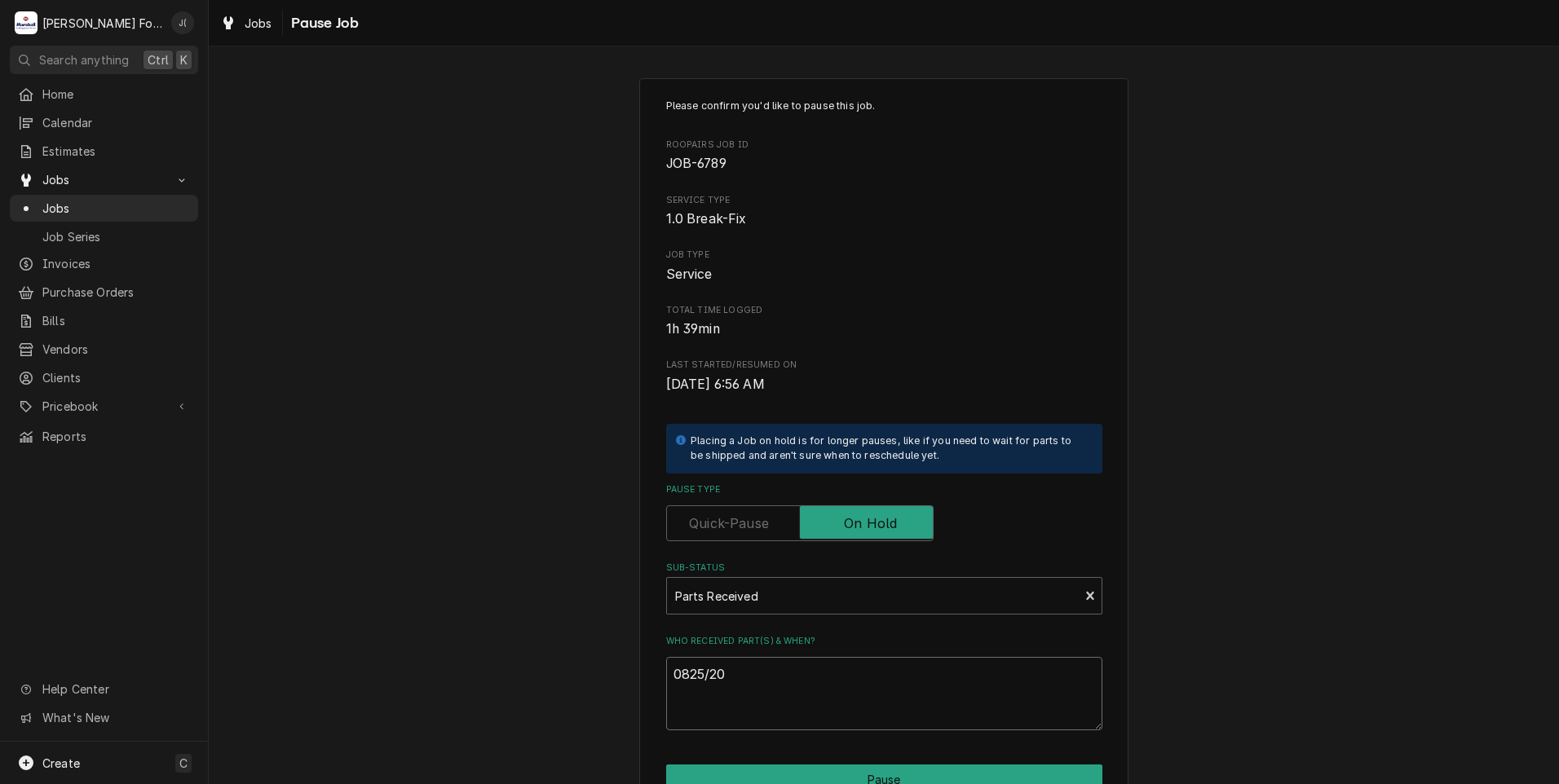
type textarea "x"
type textarea "0825/202"
type textarea "x"
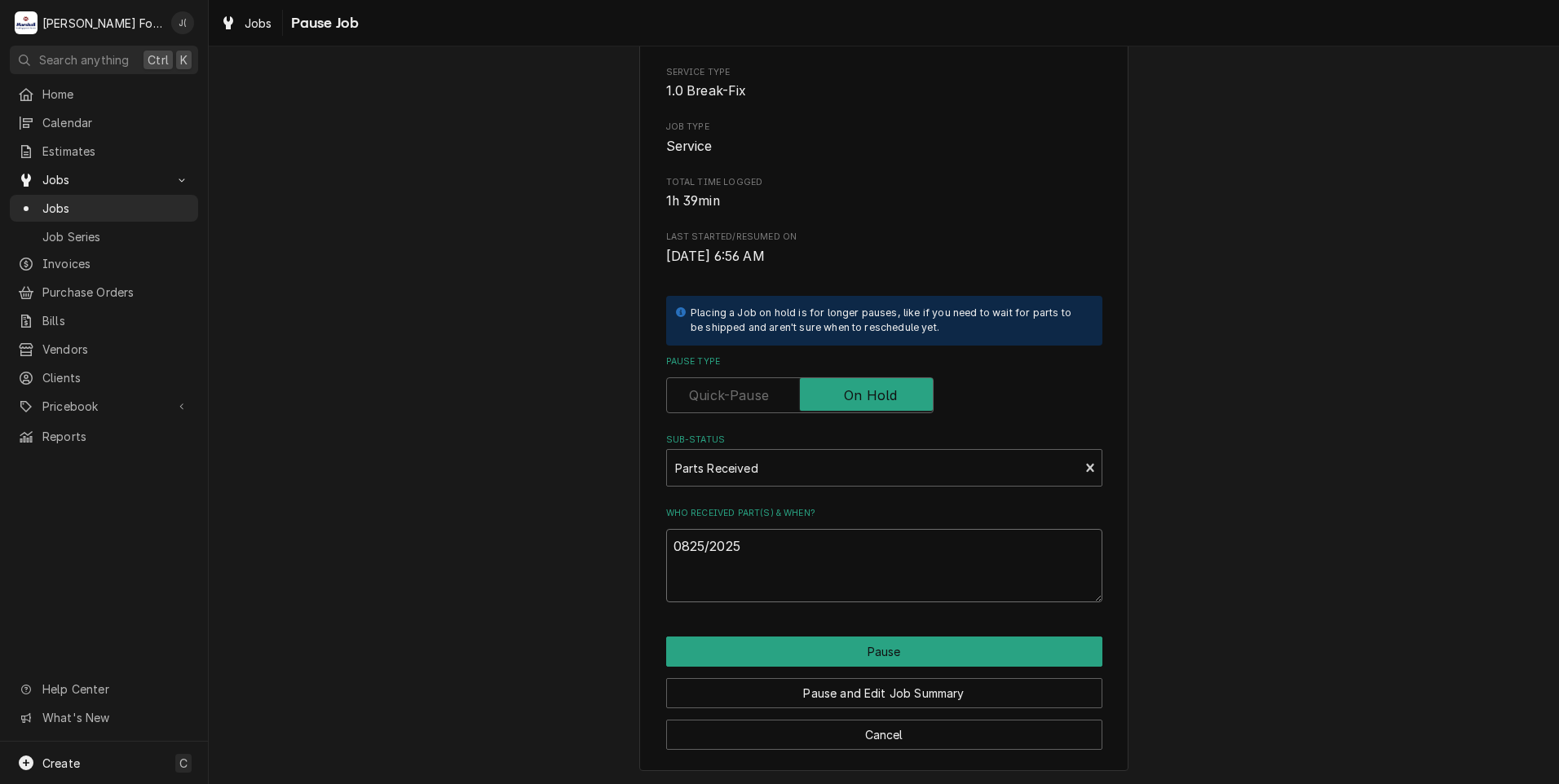
scroll to position [129, 0]
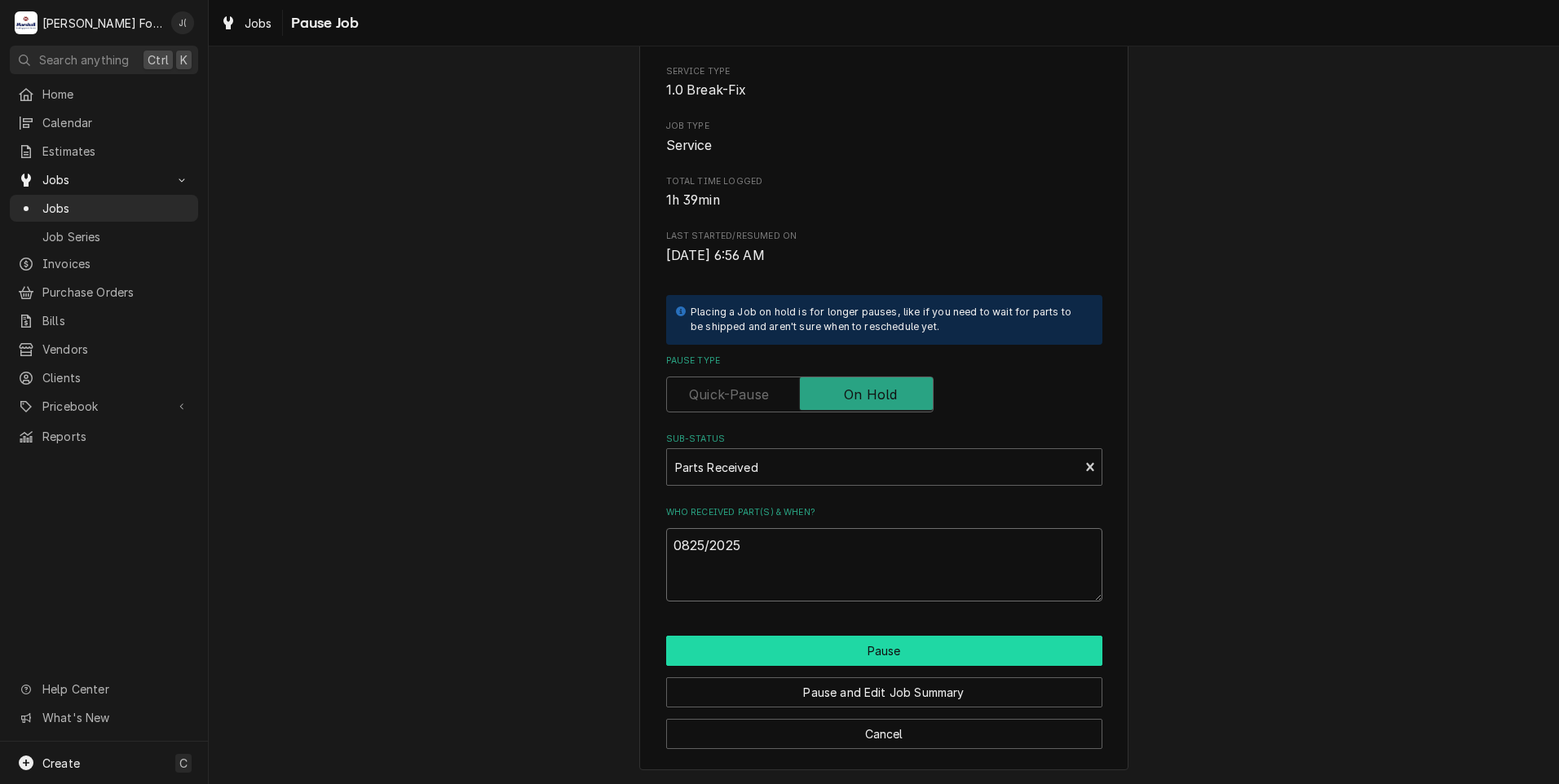
type textarea "0825/2025"
click at [906, 659] on button "Pause" at bounding box center [884, 650] width 436 height 30
type textarea "x"
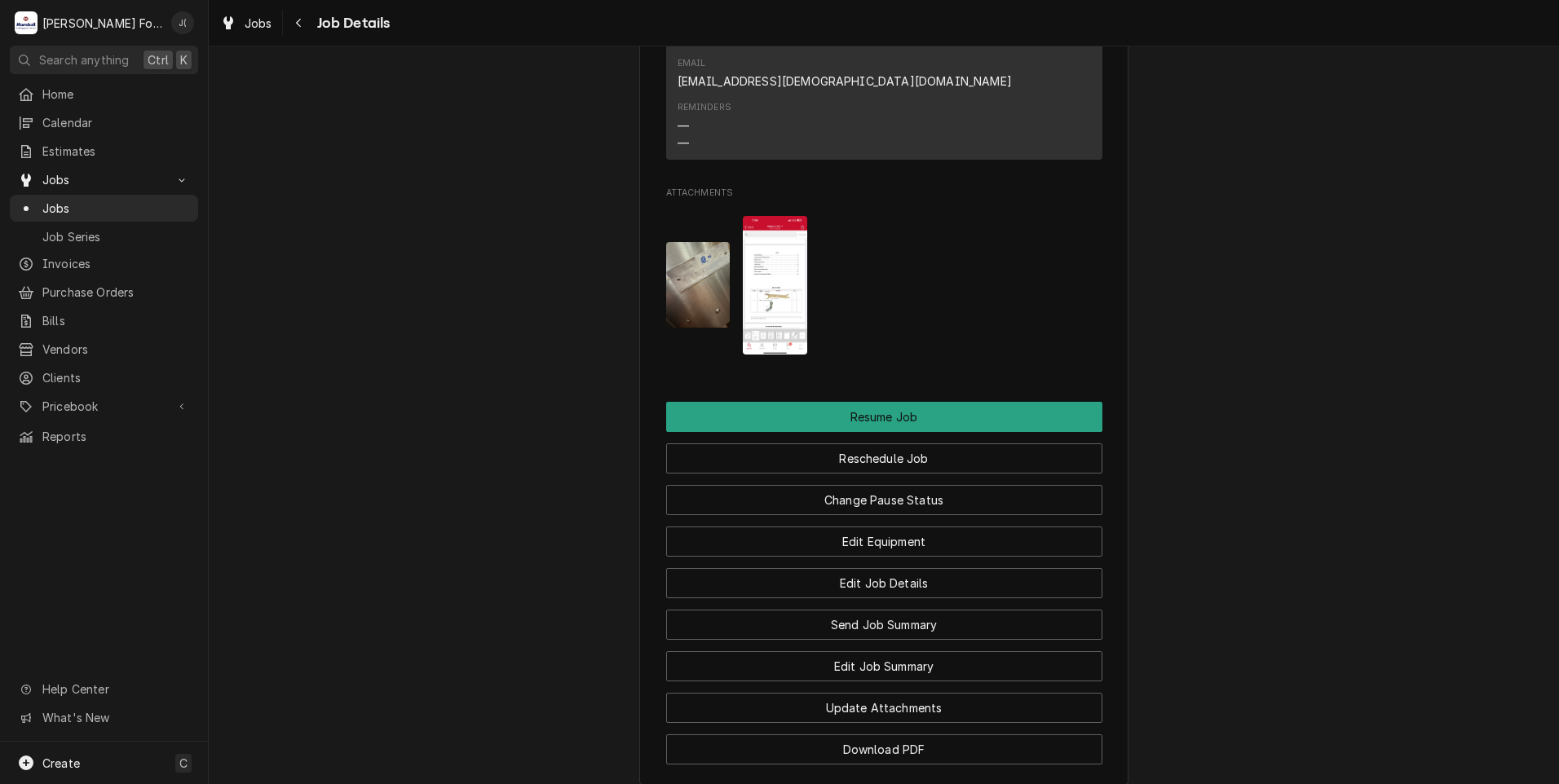
scroll to position [1793, 0]
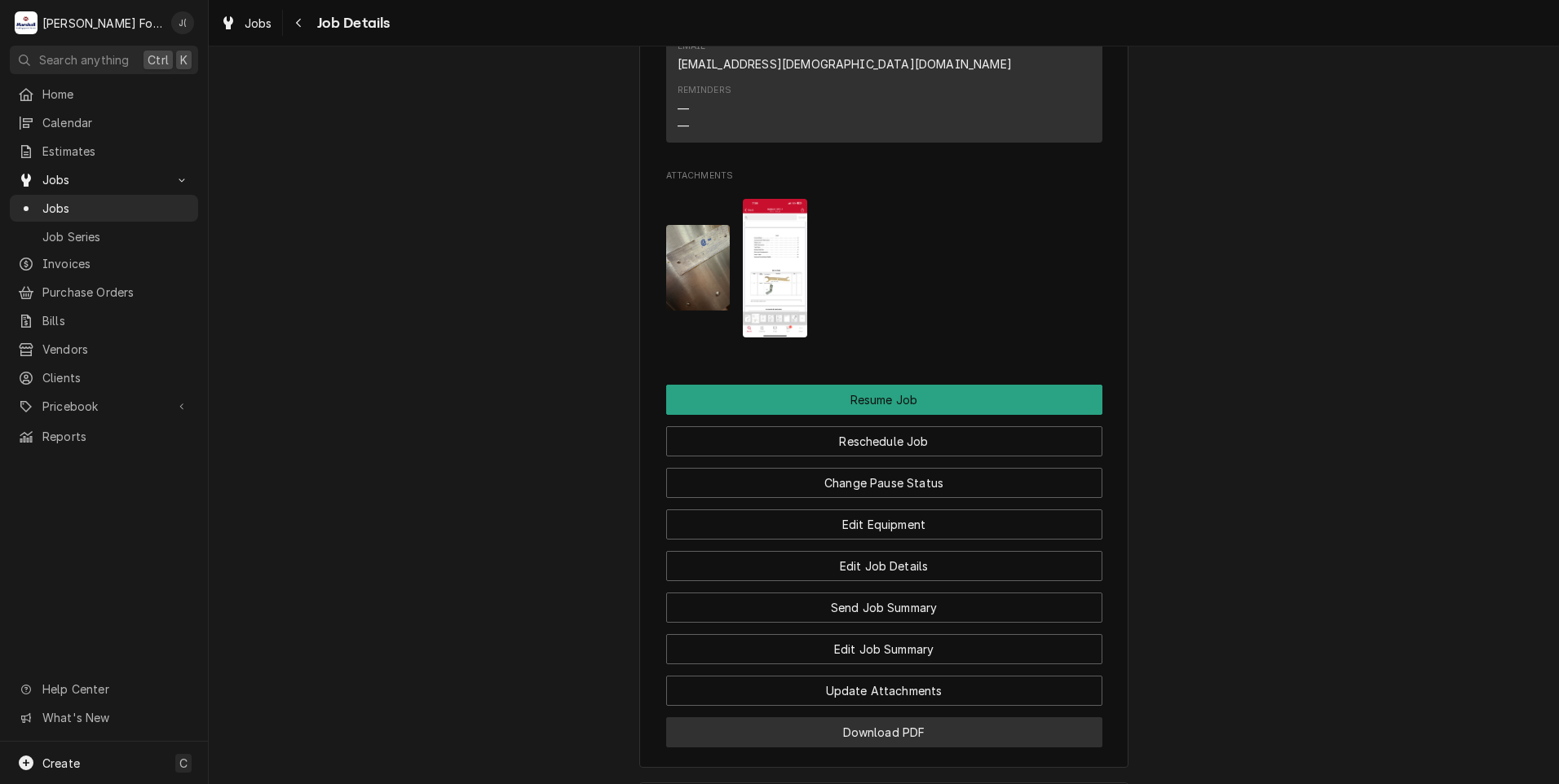
click at [812, 717] on button "Download PDF" at bounding box center [884, 732] width 436 height 30
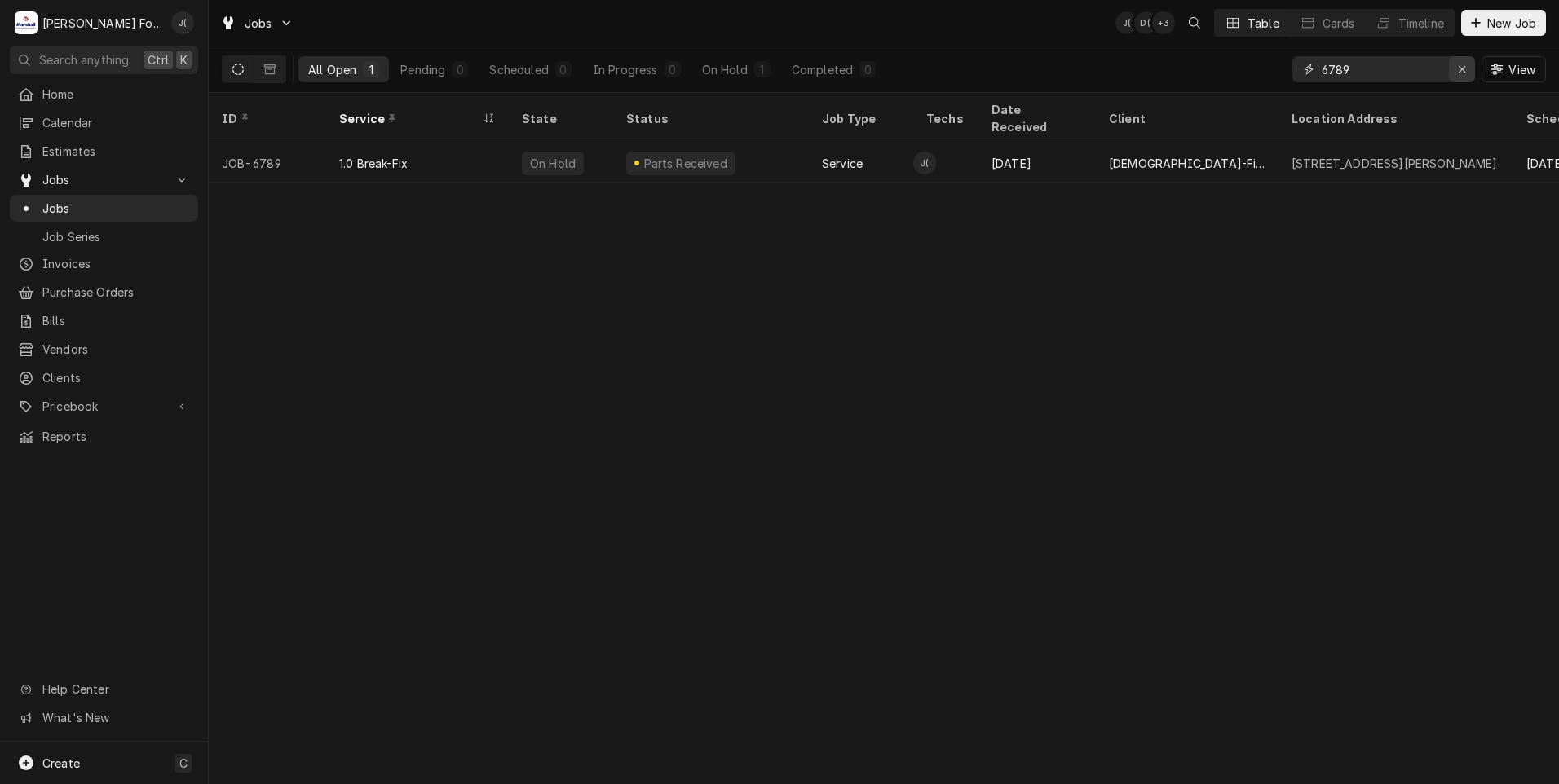
click at [1466, 70] on icon "Erase input" at bounding box center [1462, 69] width 9 height 12
click at [1412, 72] on input "Dynamic Content Wrapper" at bounding box center [1398, 69] width 153 height 26
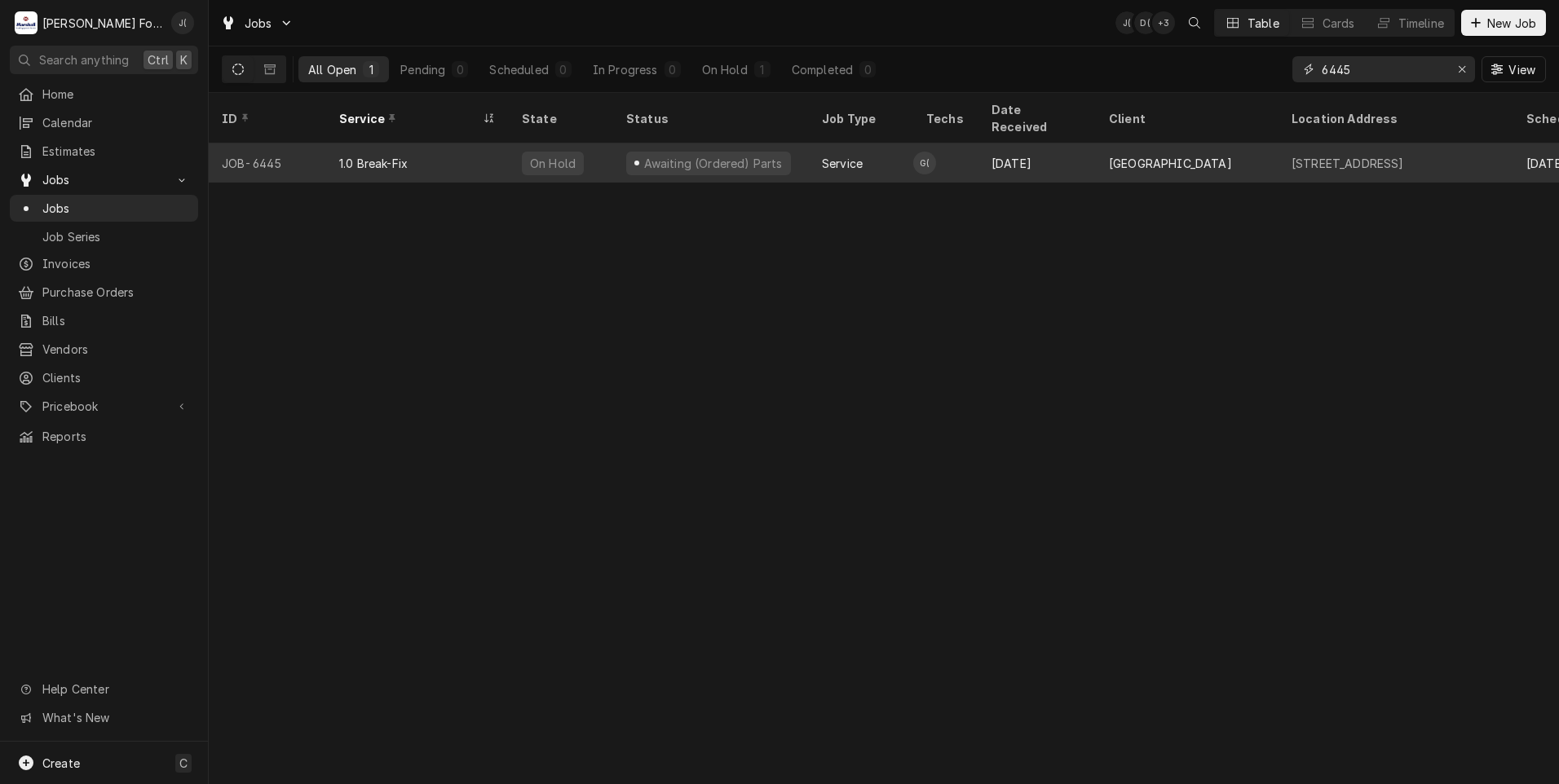
type input "6445"
click at [489, 157] on div "1.0 Break-Fix" at bounding box center [417, 163] width 183 height 39
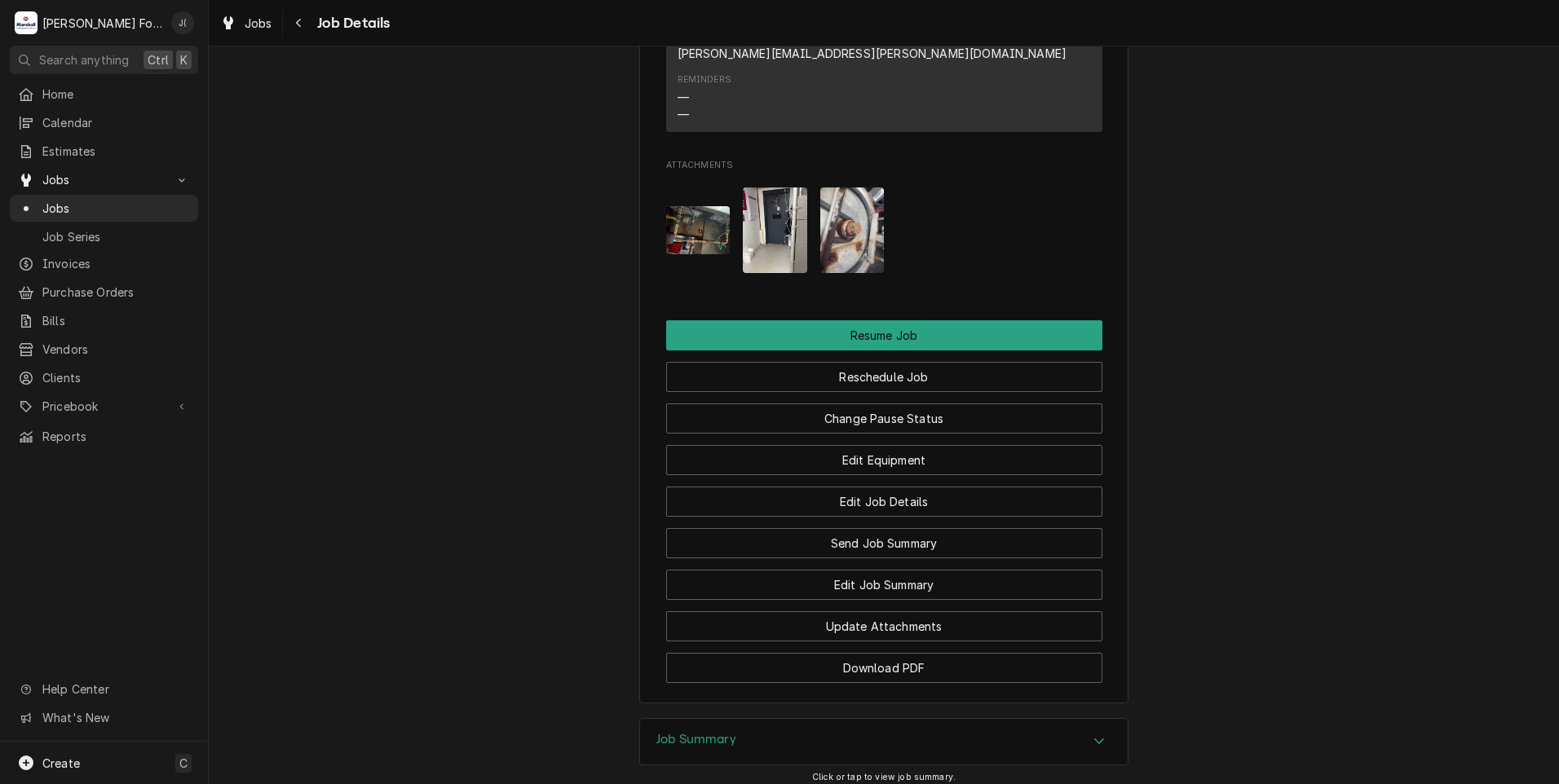
scroll to position [1802, 0]
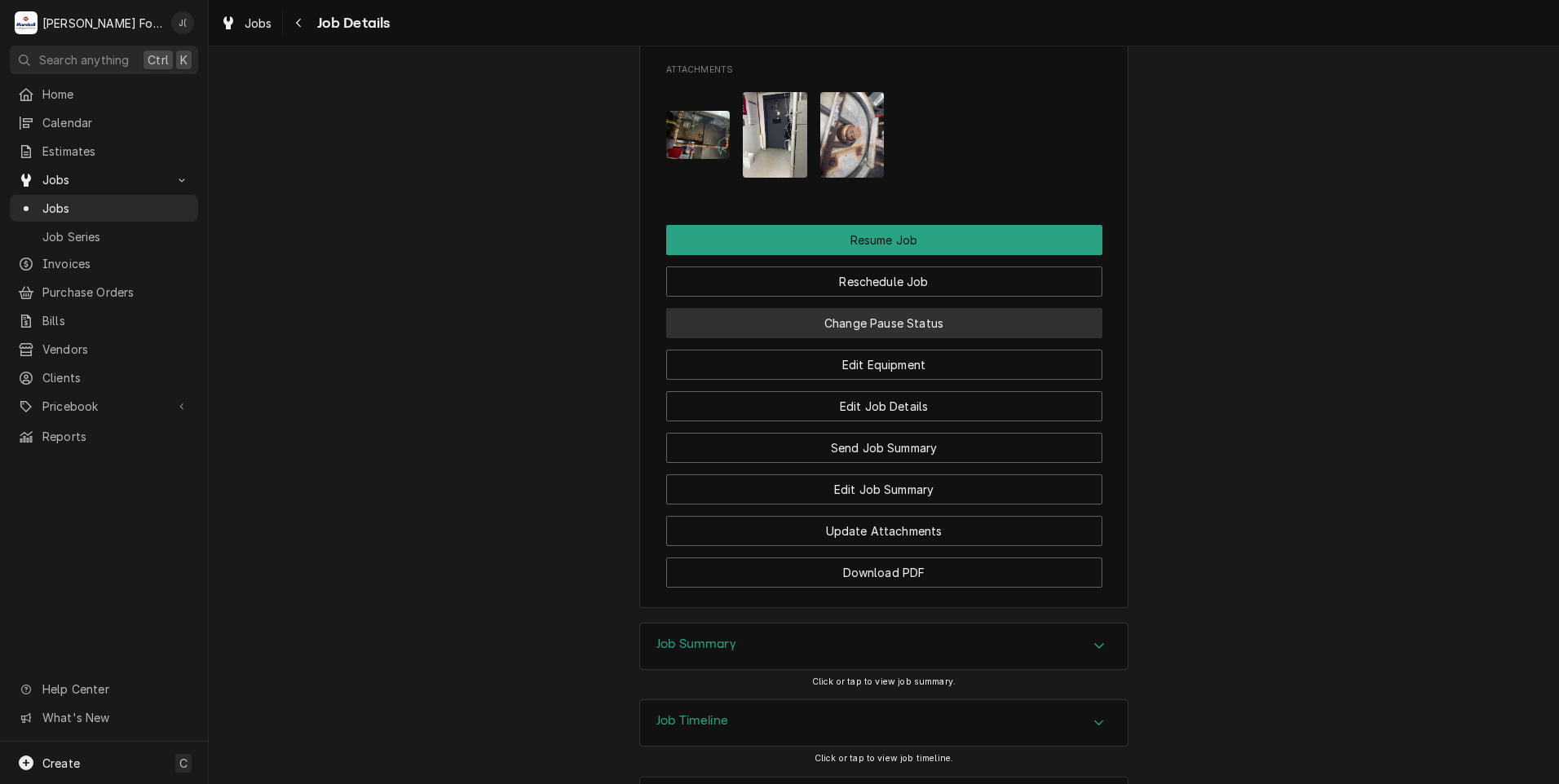
click at [921, 308] on button "Change Pause Status" at bounding box center [884, 323] width 436 height 30
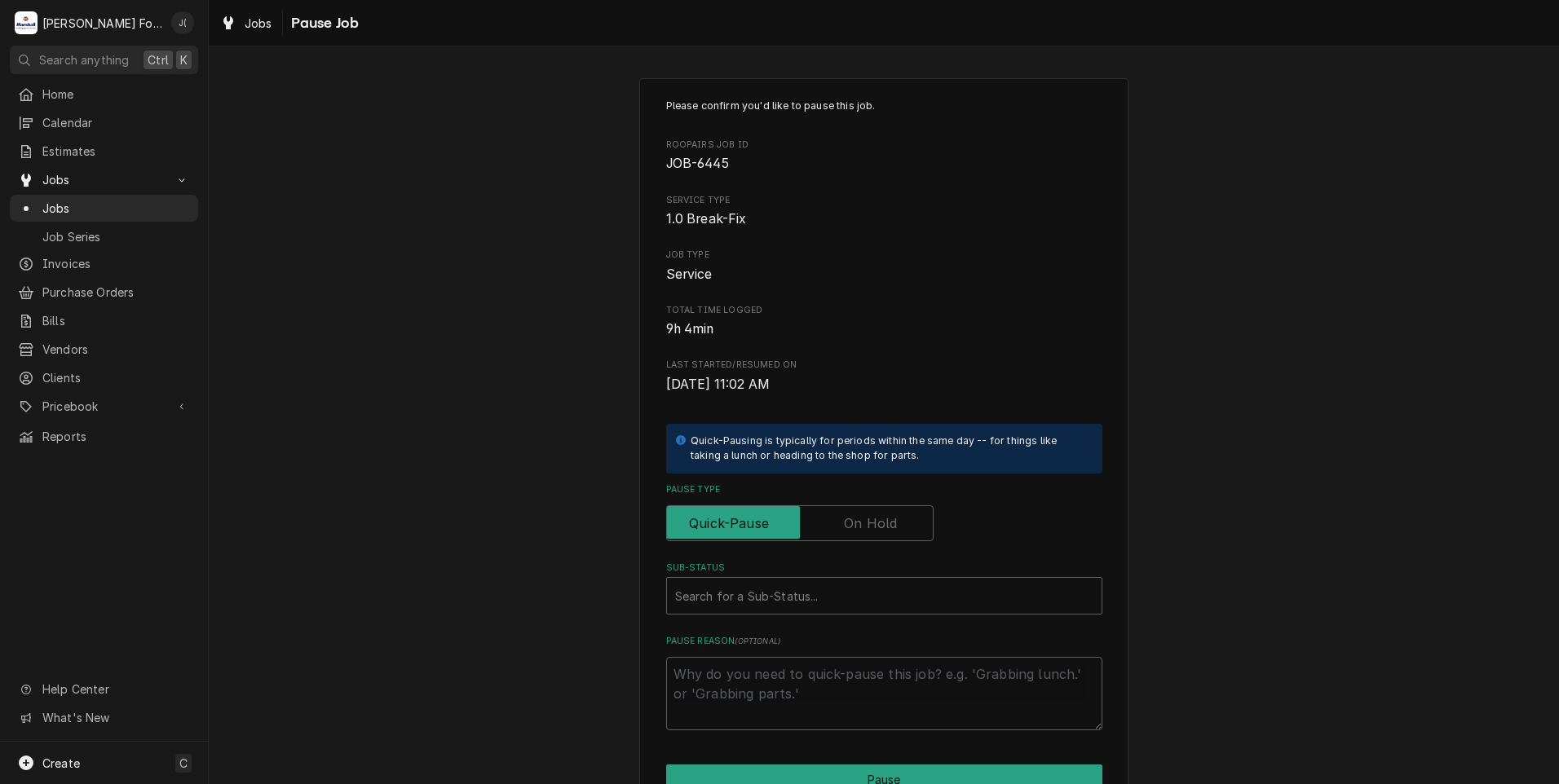
click at [861, 522] on label "Pause Type" at bounding box center [800, 523] width 268 height 36
click at [861, 522] on input "Pause Type" at bounding box center [800, 523] width 253 height 36
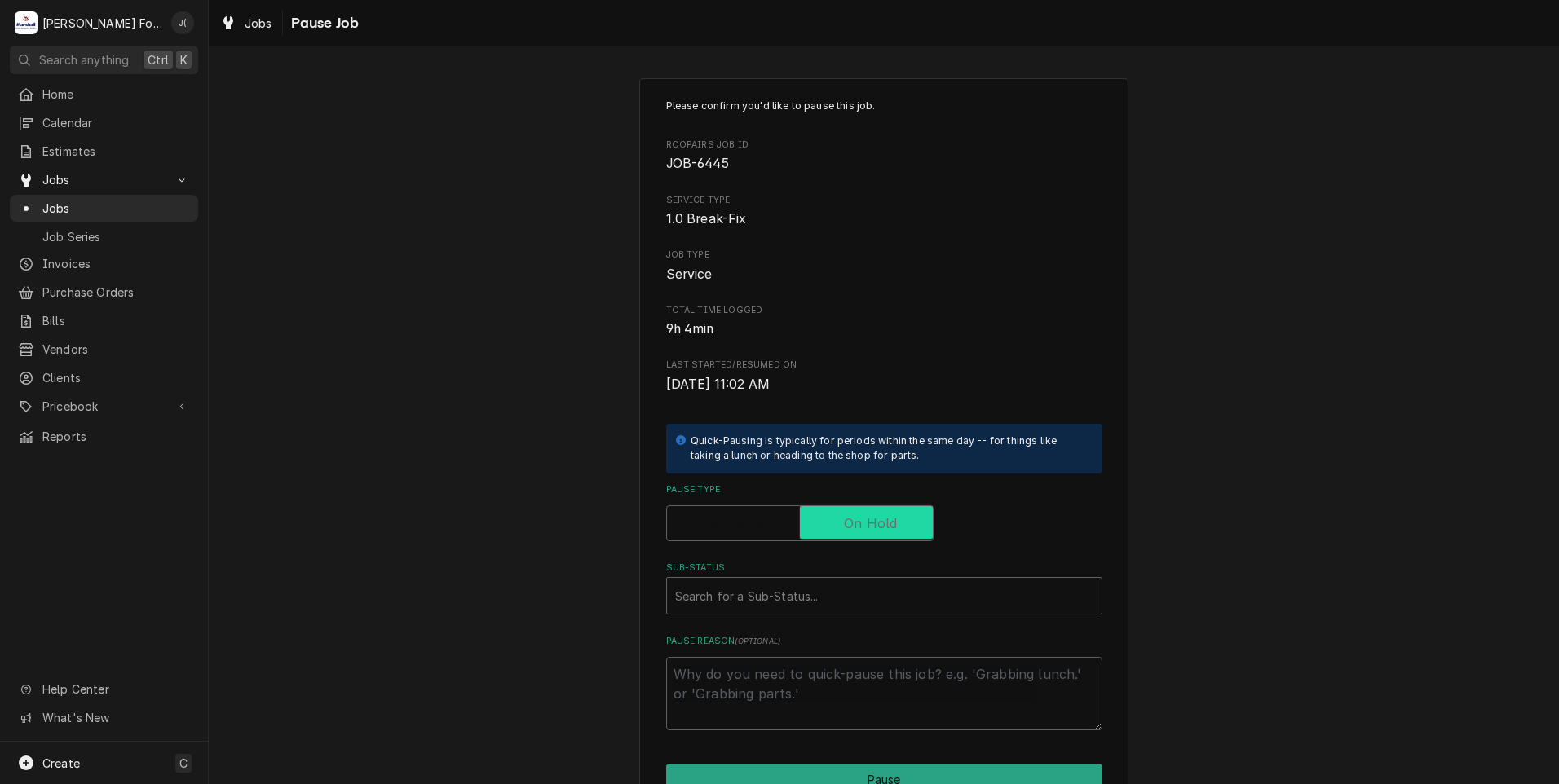
checkbox input "true"
click at [864, 601] on div "Sub-Status" at bounding box center [884, 596] width 418 height 30
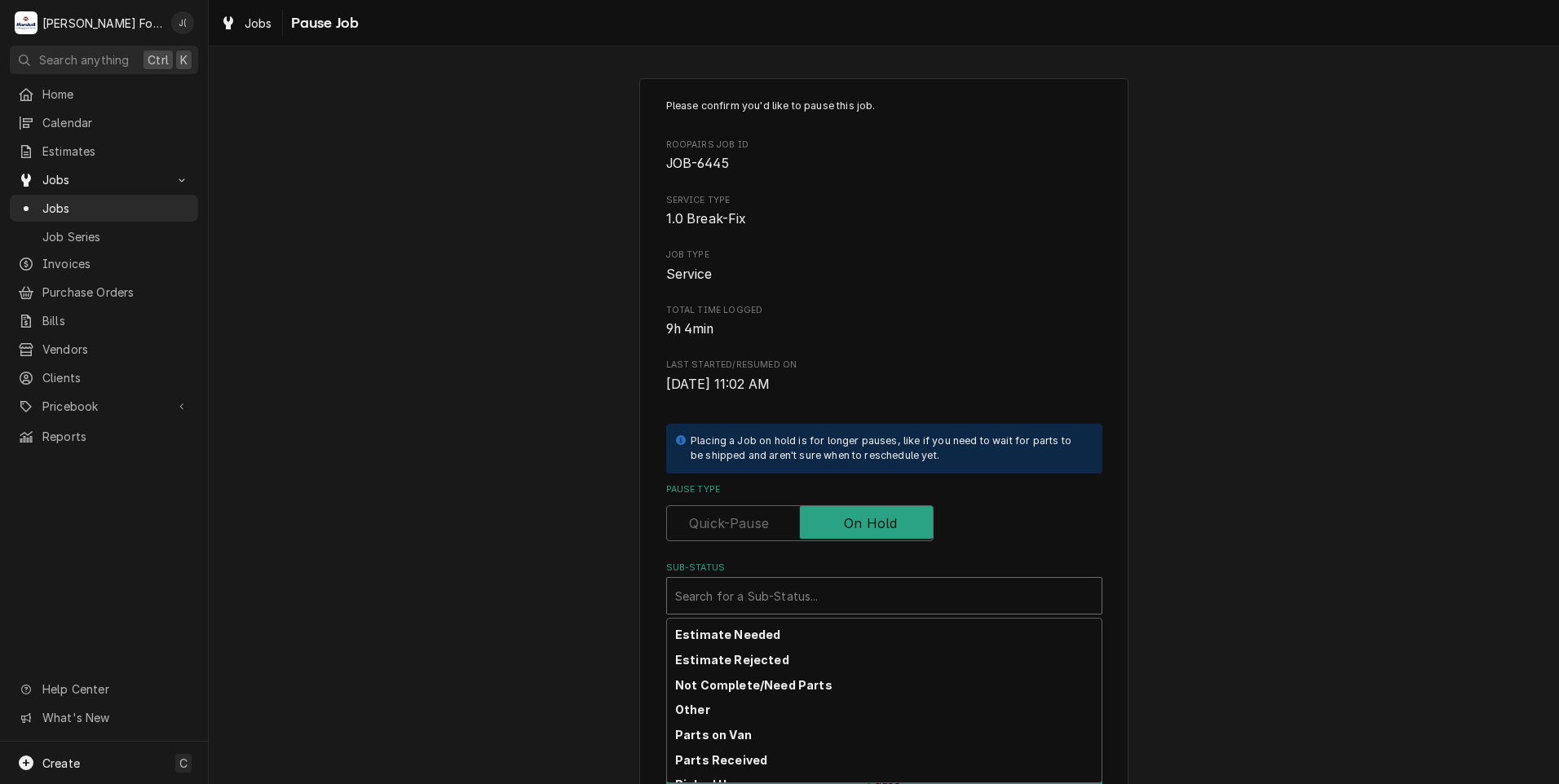
scroll to position [260, 0]
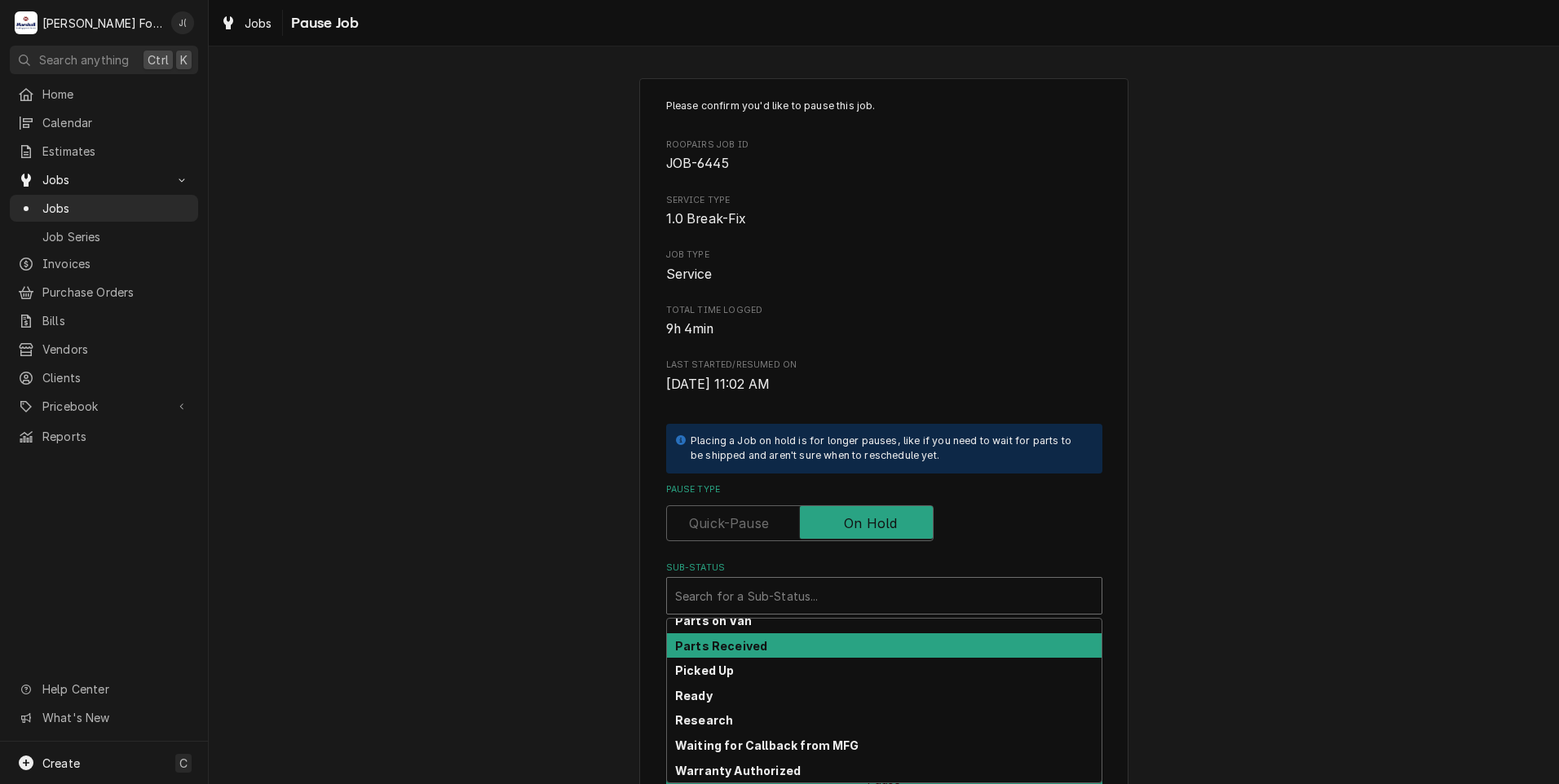
click at [884, 648] on div "Parts Received" at bounding box center [884, 645] width 435 height 26
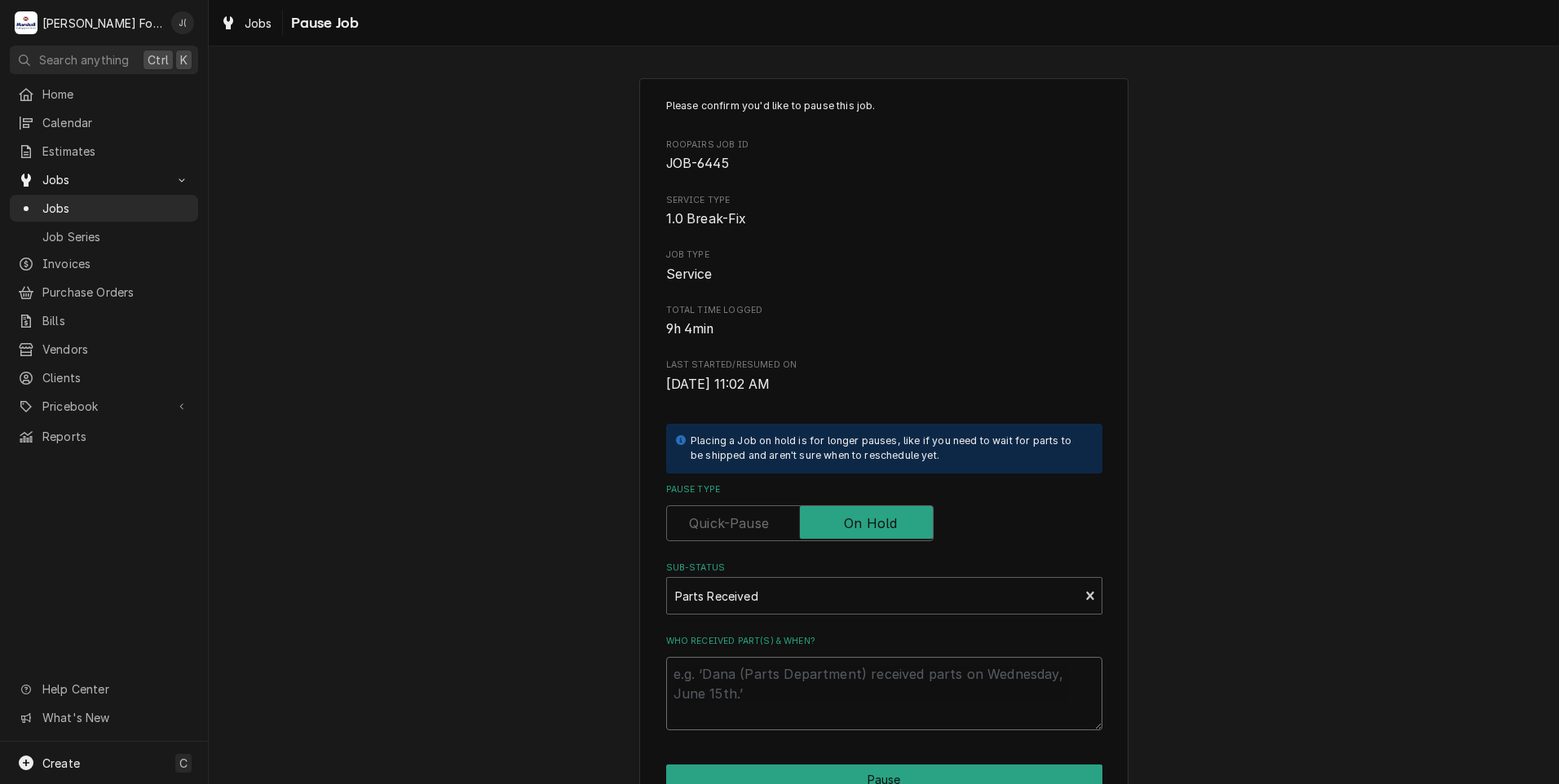
click at [877, 698] on textarea "Who received part(s) & when?" at bounding box center [884, 693] width 436 height 74
type textarea "x"
type textarea "0"
type textarea "x"
type textarea "08"
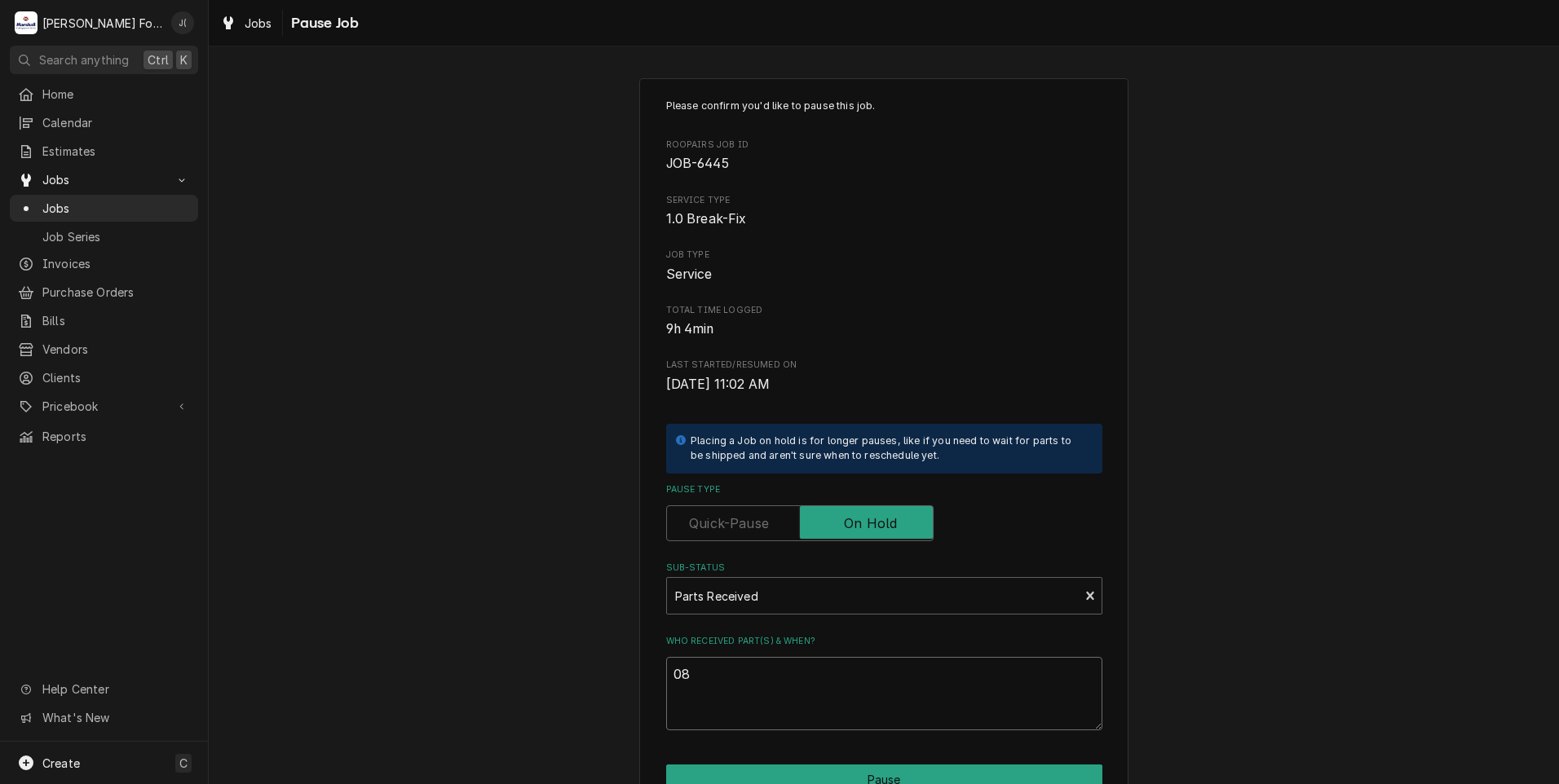
type textarea "x"
type textarea "08/"
type textarea "x"
type textarea "08/2"
type textarea "x"
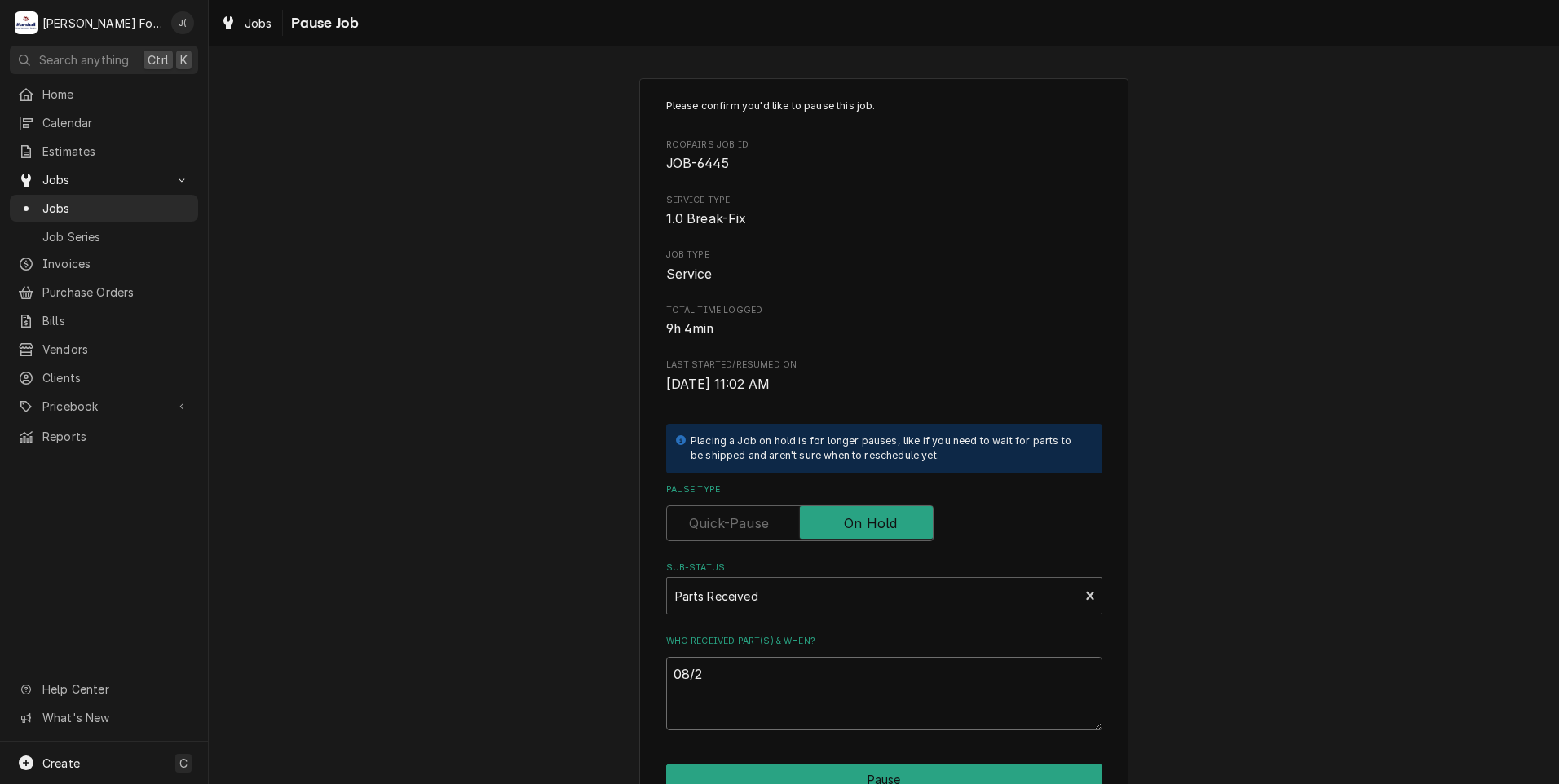
type textarea "08/25"
type textarea "x"
type textarea "08/25/"
type textarea "x"
type textarea "08/25/2"
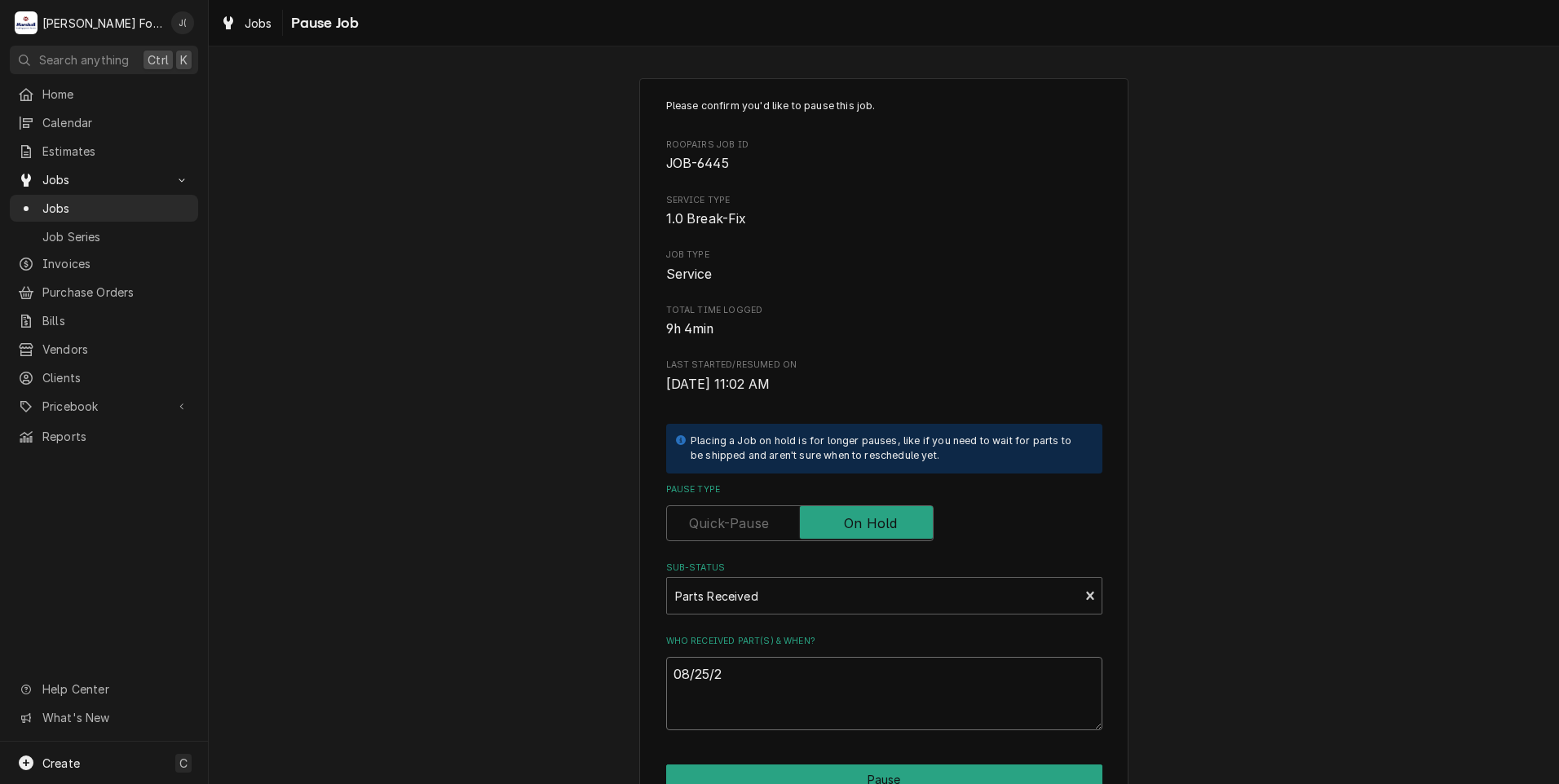
type textarea "x"
type textarea "[DATE]"
type textarea "x"
type textarea "08/25/202"
type textarea "x"
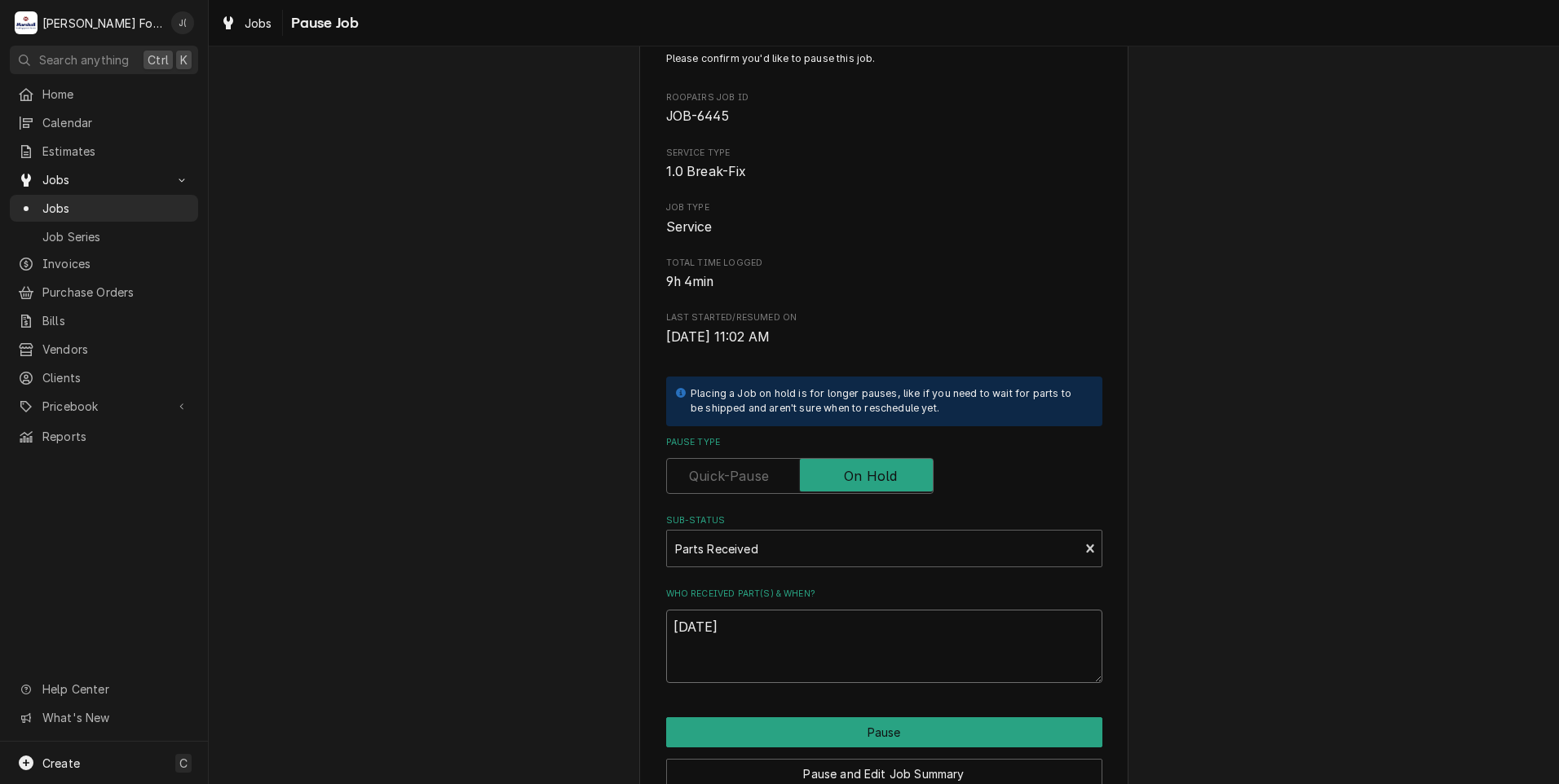
scroll to position [129, 0]
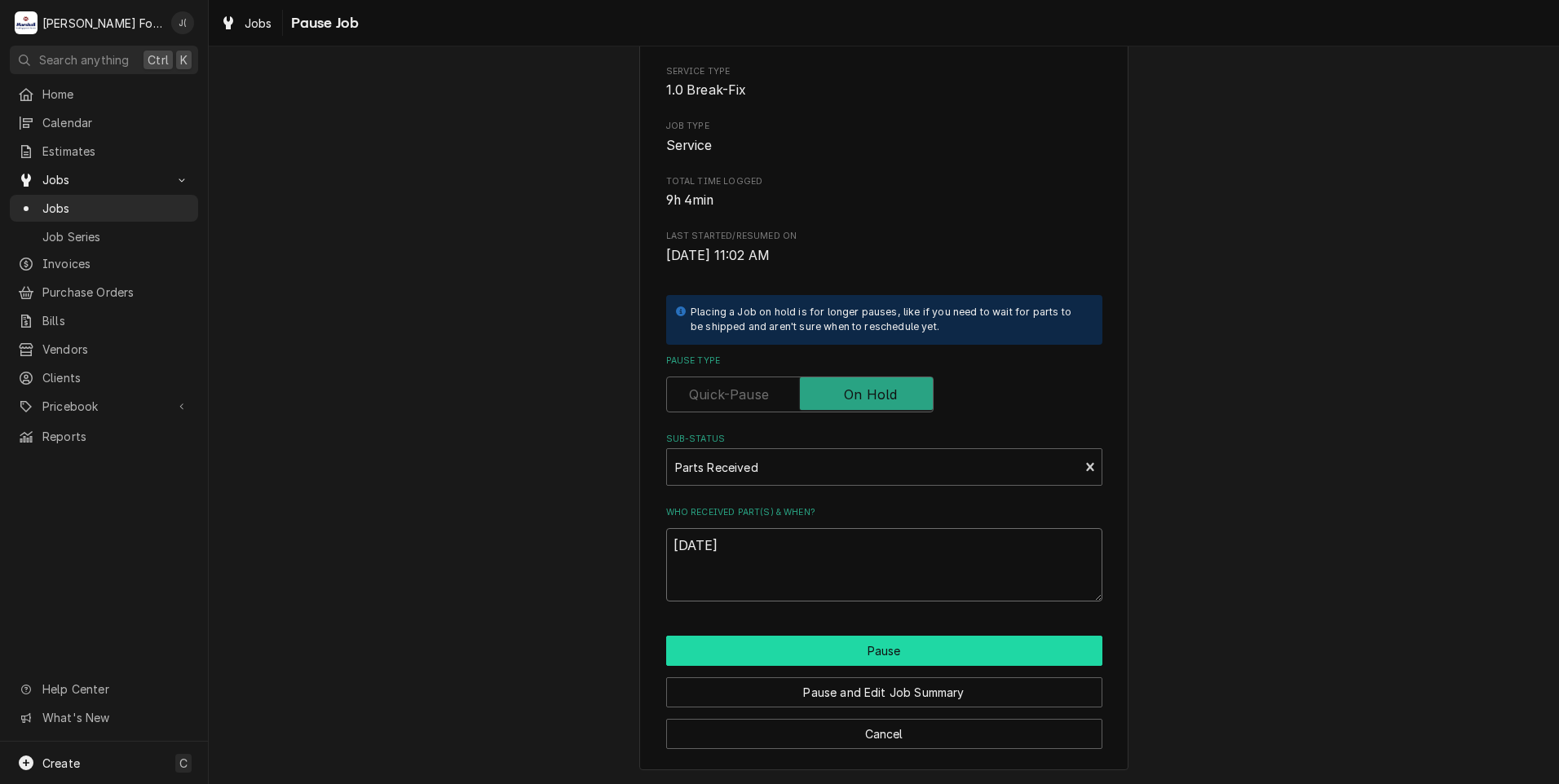
type textarea "[DATE]"
click at [861, 660] on button "Pause" at bounding box center [884, 650] width 436 height 30
type textarea "x"
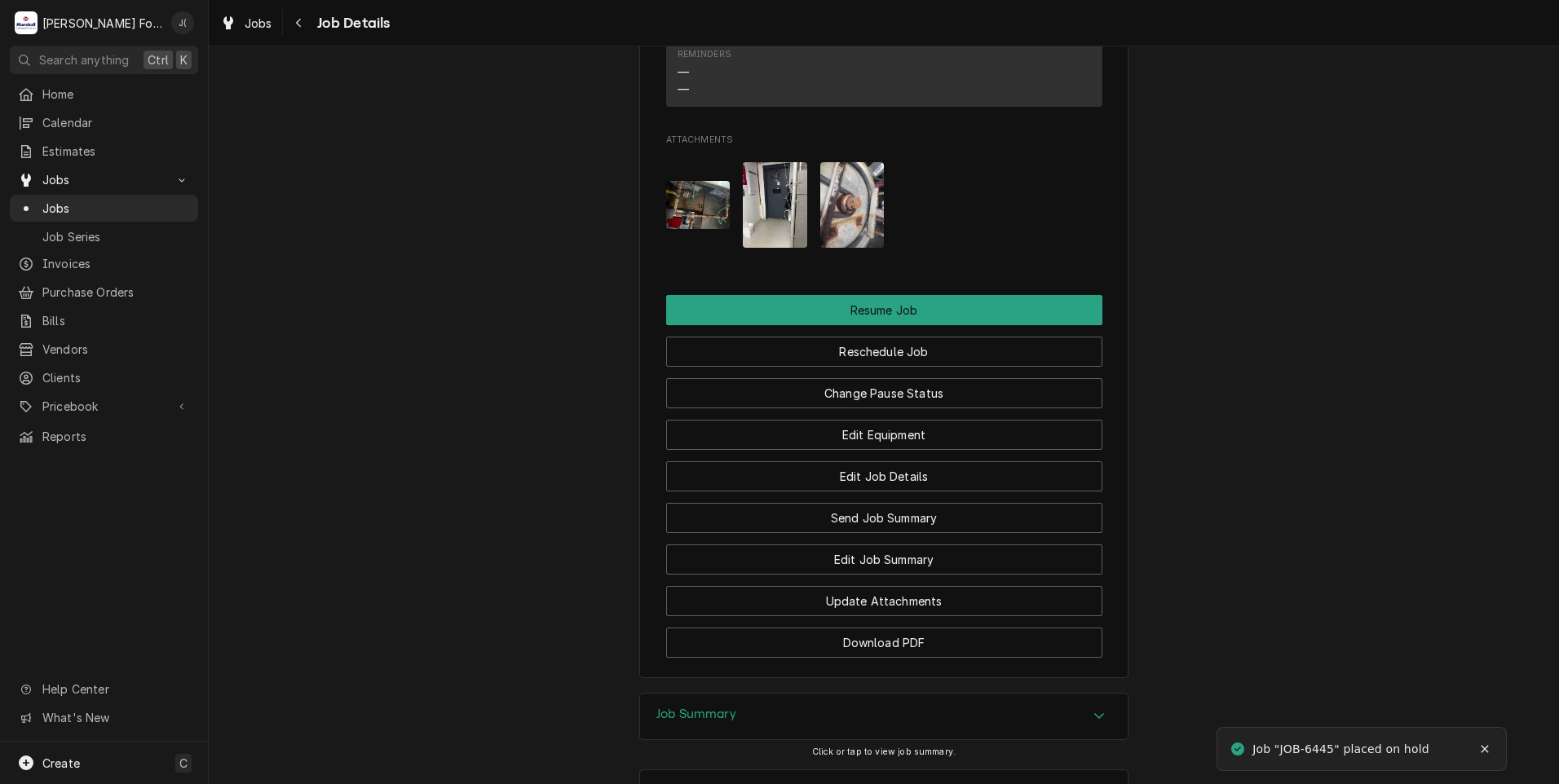
scroll to position [1802, 0]
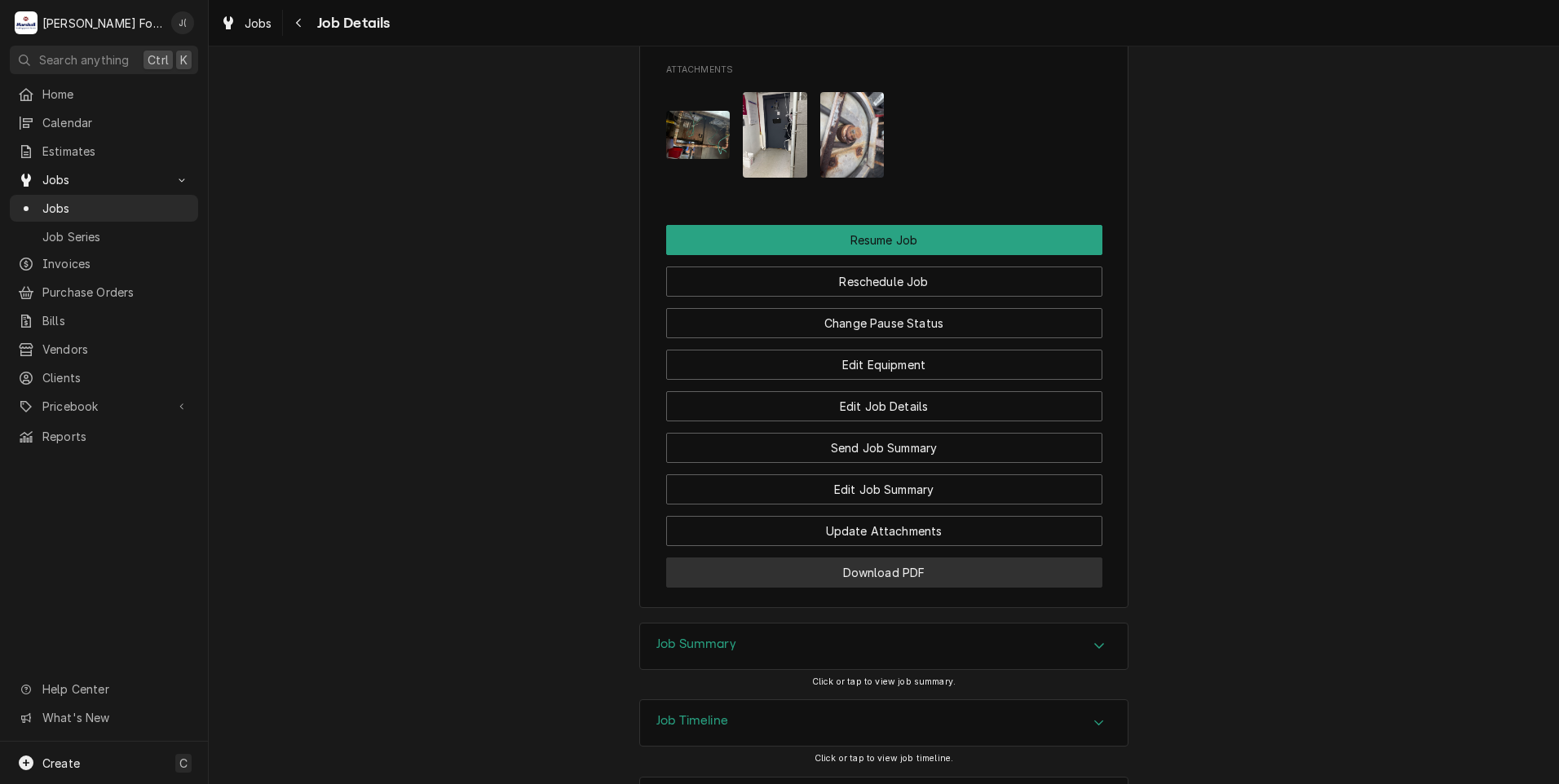
click at [765, 558] on button "Download PDF" at bounding box center [884, 573] width 436 height 30
click at [76, 203] on span "Jobs" at bounding box center [116, 208] width 148 height 17
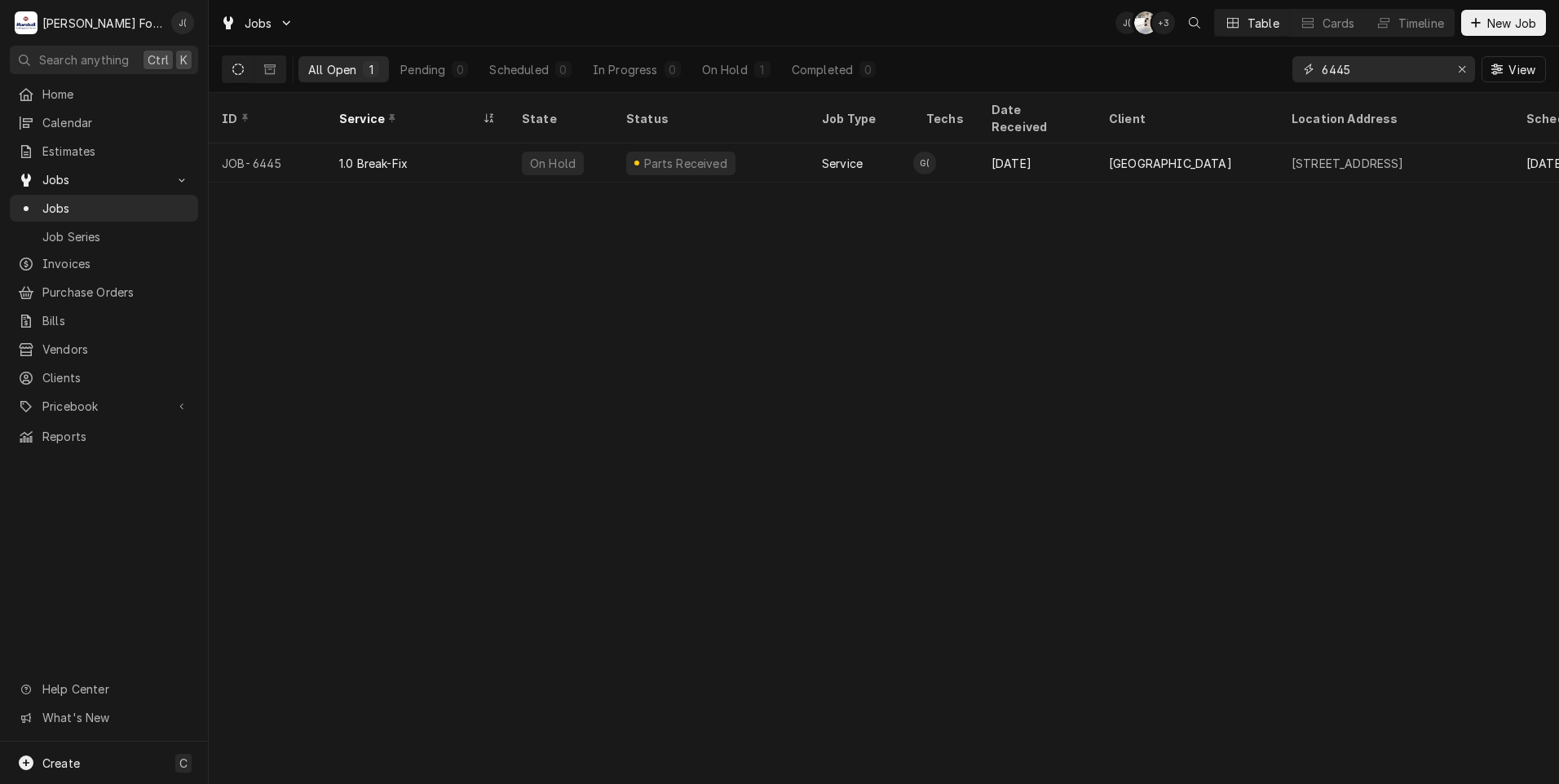
click at [1461, 68] on icon "Erase input" at bounding box center [1462, 69] width 9 height 12
click at [1415, 71] on input "Dynamic Content Wrapper" at bounding box center [1398, 69] width 153 height 26
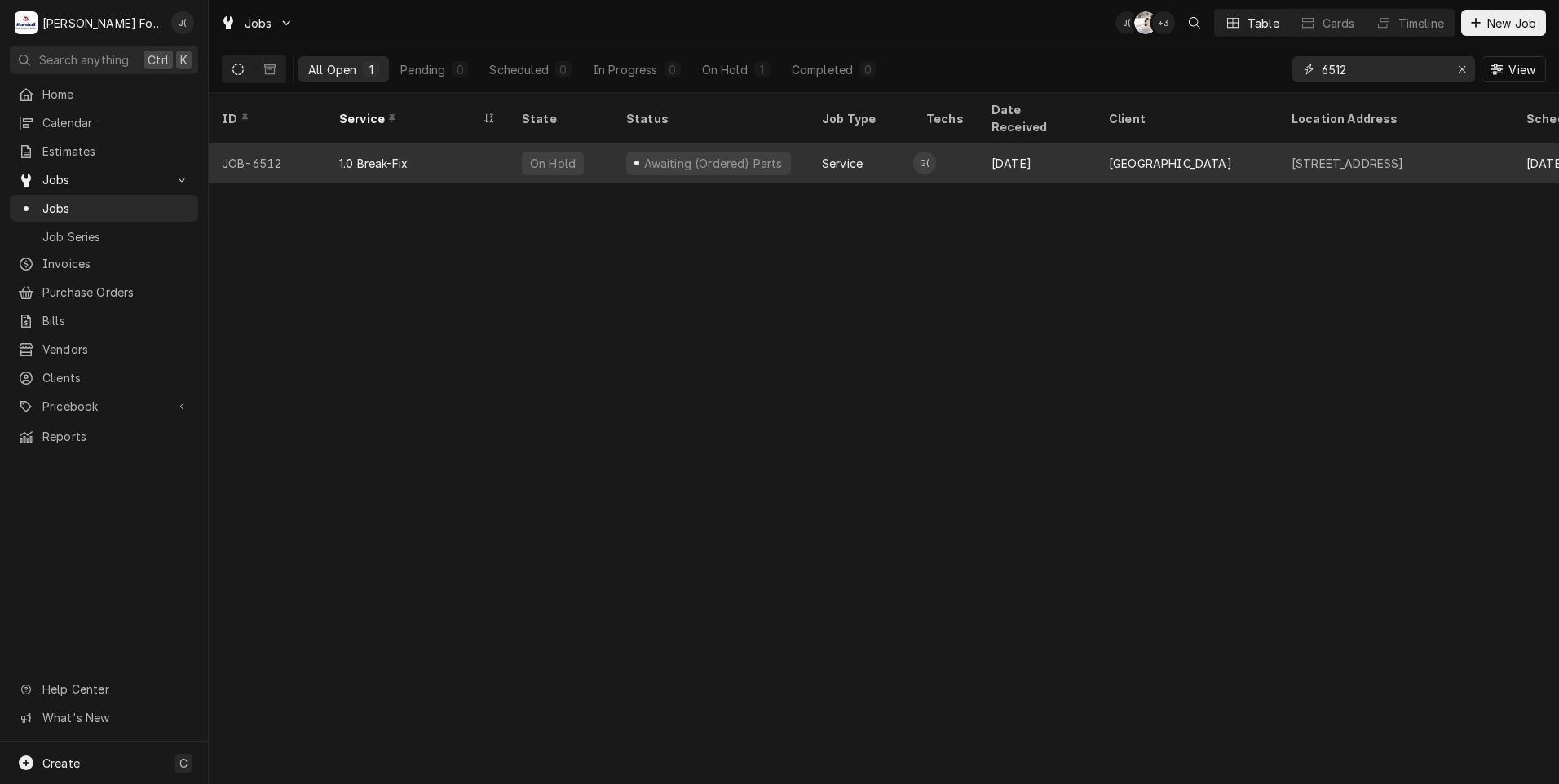
type input "6512"
click at [801, 145] on div "Awaiting (Ordered) Parts" at bounding box center [711, 163] width 196 height 39
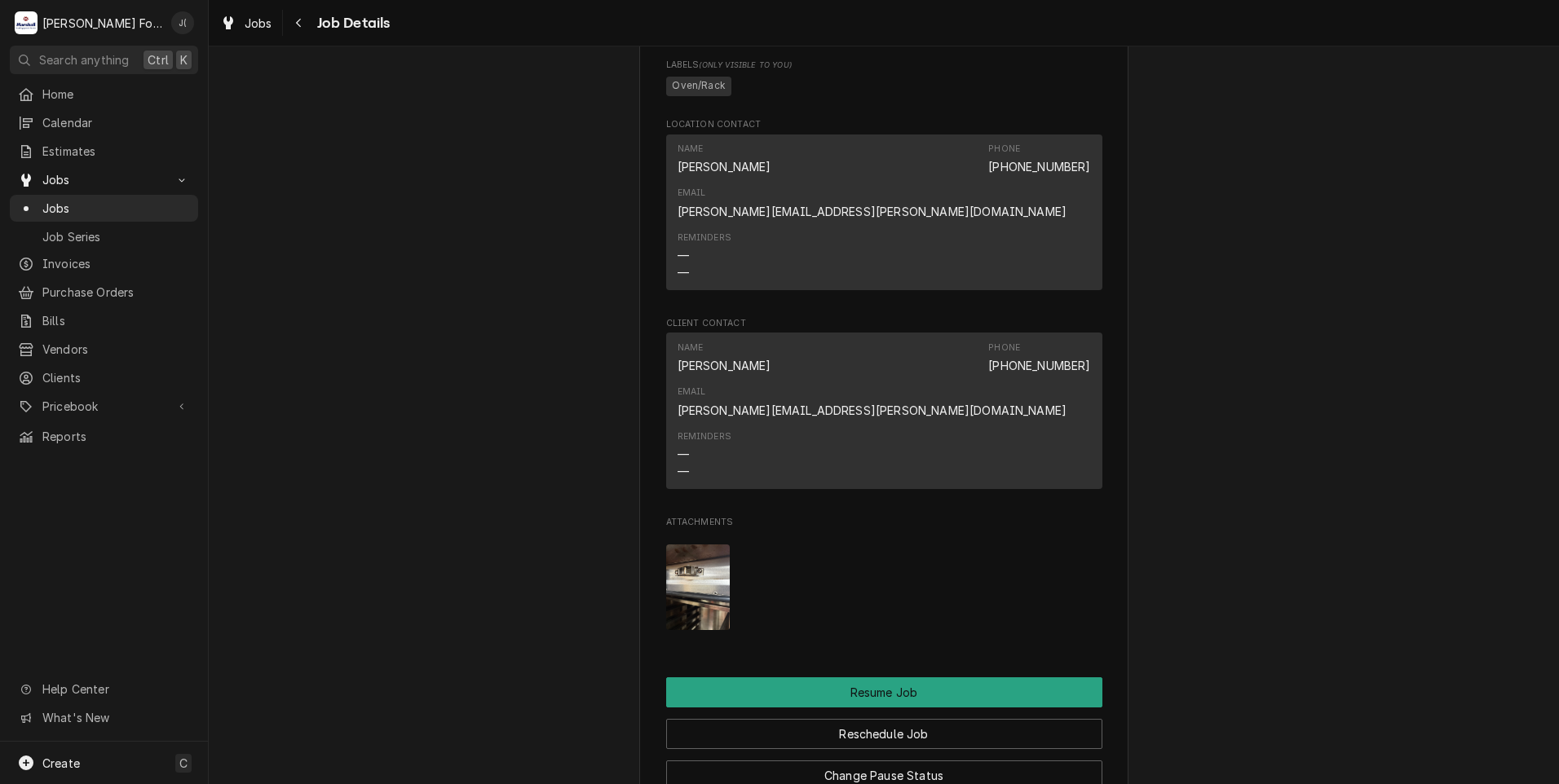
scroll to position [1751, 0]
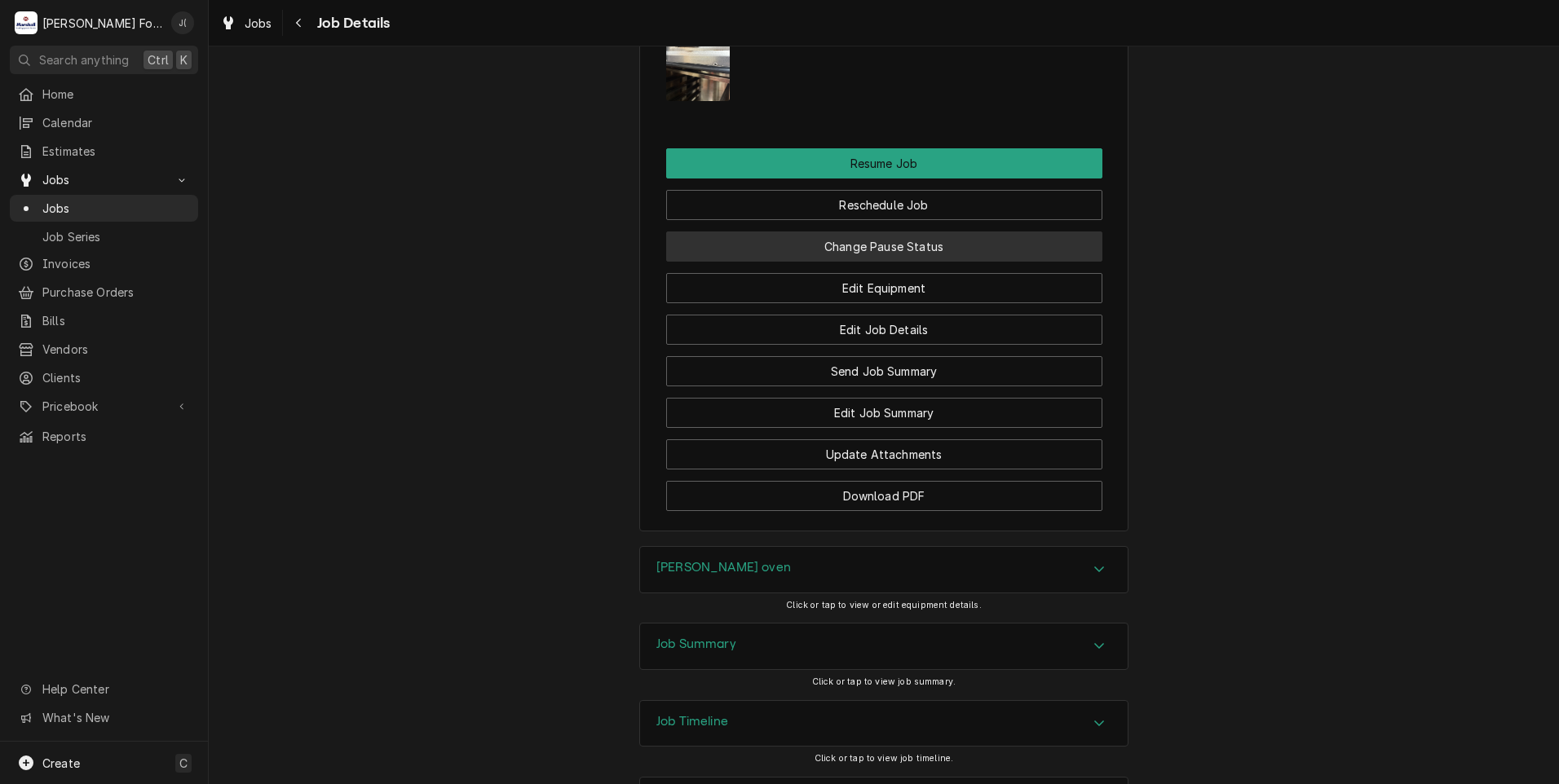
click at [887, 231] on button "Change Pause Status" at bounding box center [884, 246] width 436 height 30
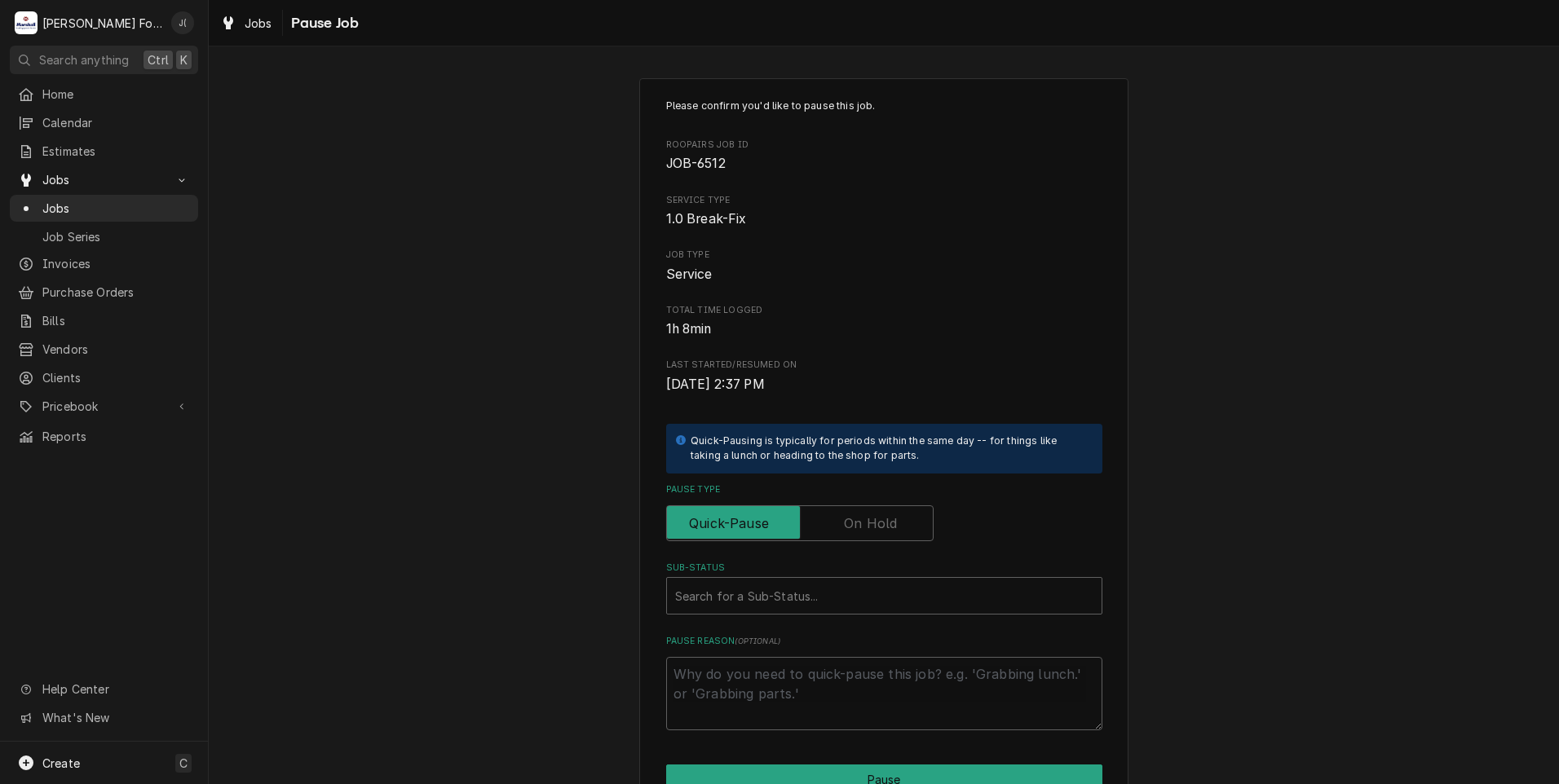
click at [851, 520] on label "Pause Type" at bounding box center [800, 523] width 268 height 36
click at [851, 520] on input "Pause Type" at bounding box center [800, 523] width 253 height 36
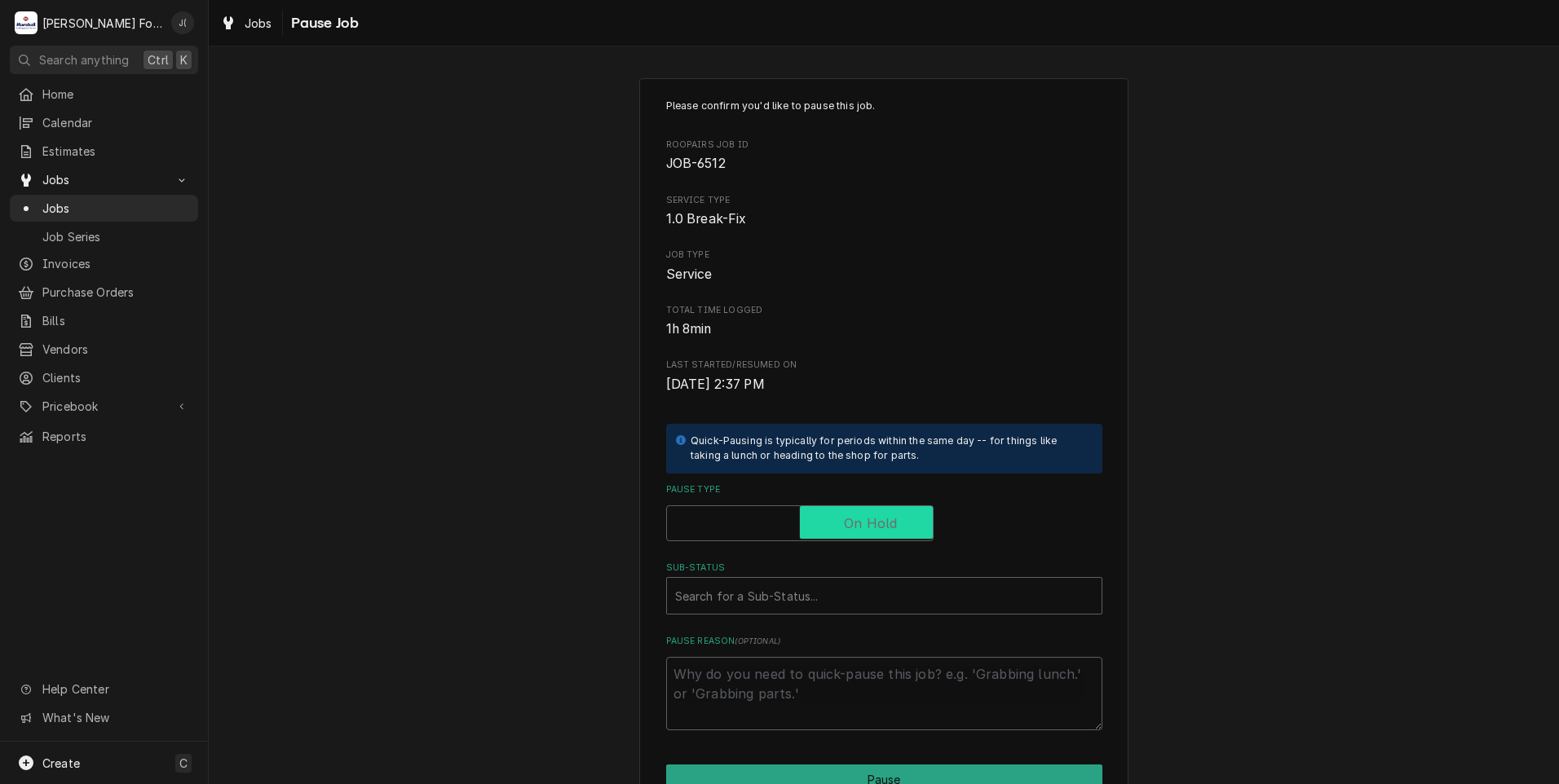
checkbox input "true"
drag, startPoint x: 841, startPoint y: 589, endPoint x: 828, endPoint y: 611, distance: 25.6
click at [841, 589] on div "Sub-Status" at bounding box center [884, 596] width 418 height 30
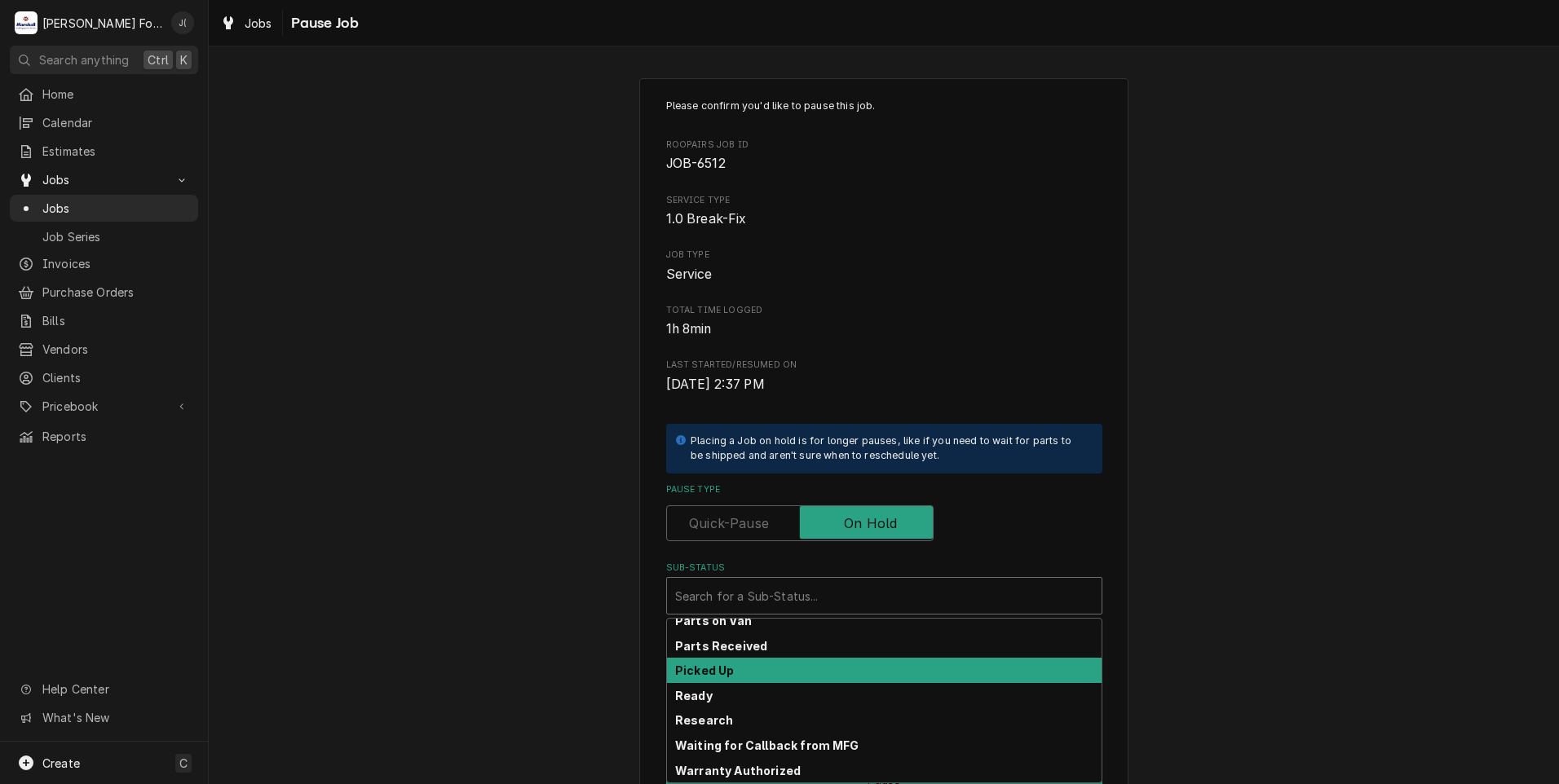
scroll to position [260, 0]
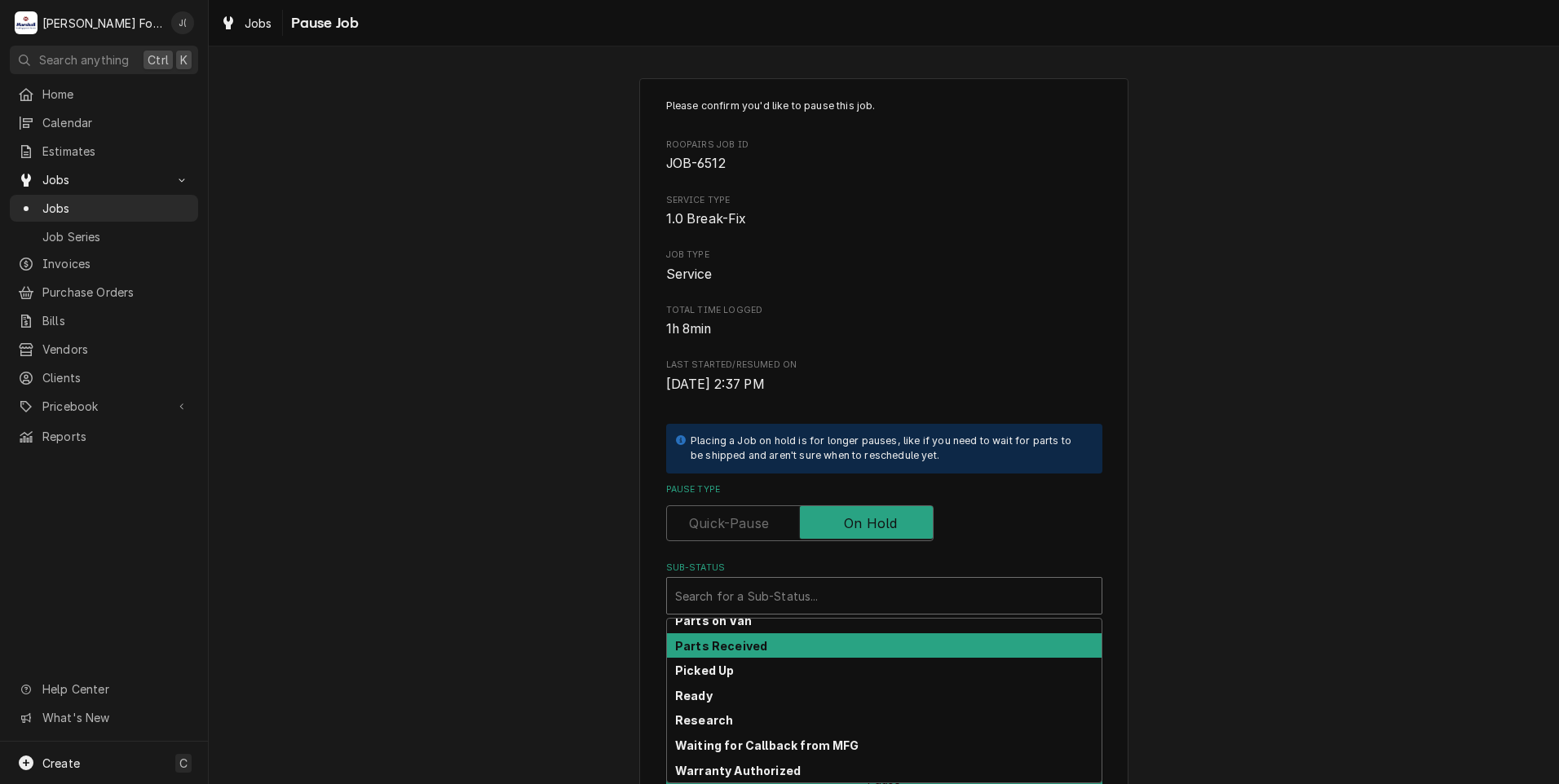
click at [774, 649] on div "Parts Received" at bounding box center [884, 645] width 435 height 26
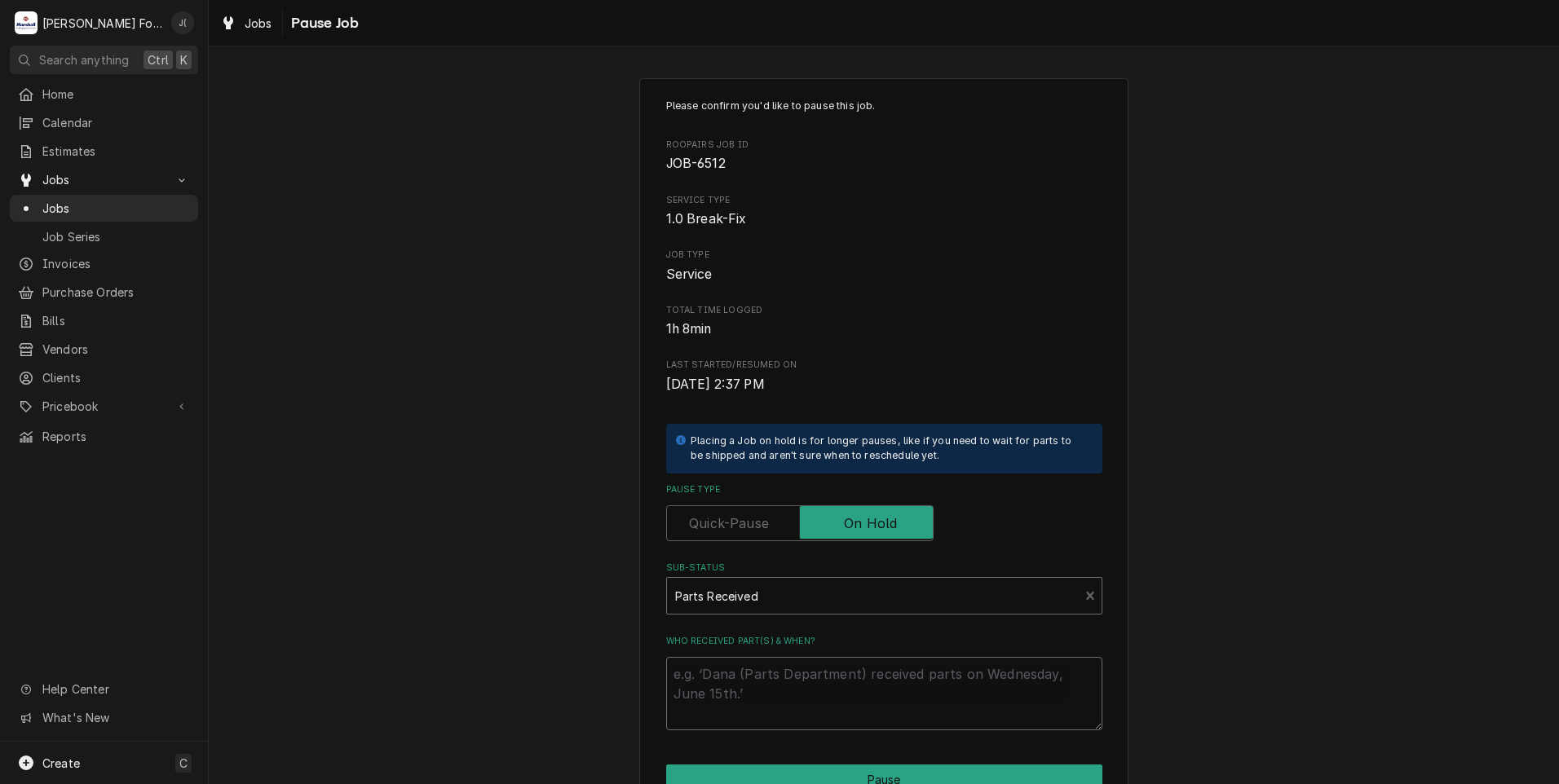
click at [772, 658] on textarea "Who received part(s) & when?" at bounding box center [884, 693] width 436 height 74
type textarea "x"
type textarea "0"
type textarea "x"
type textarea "08"
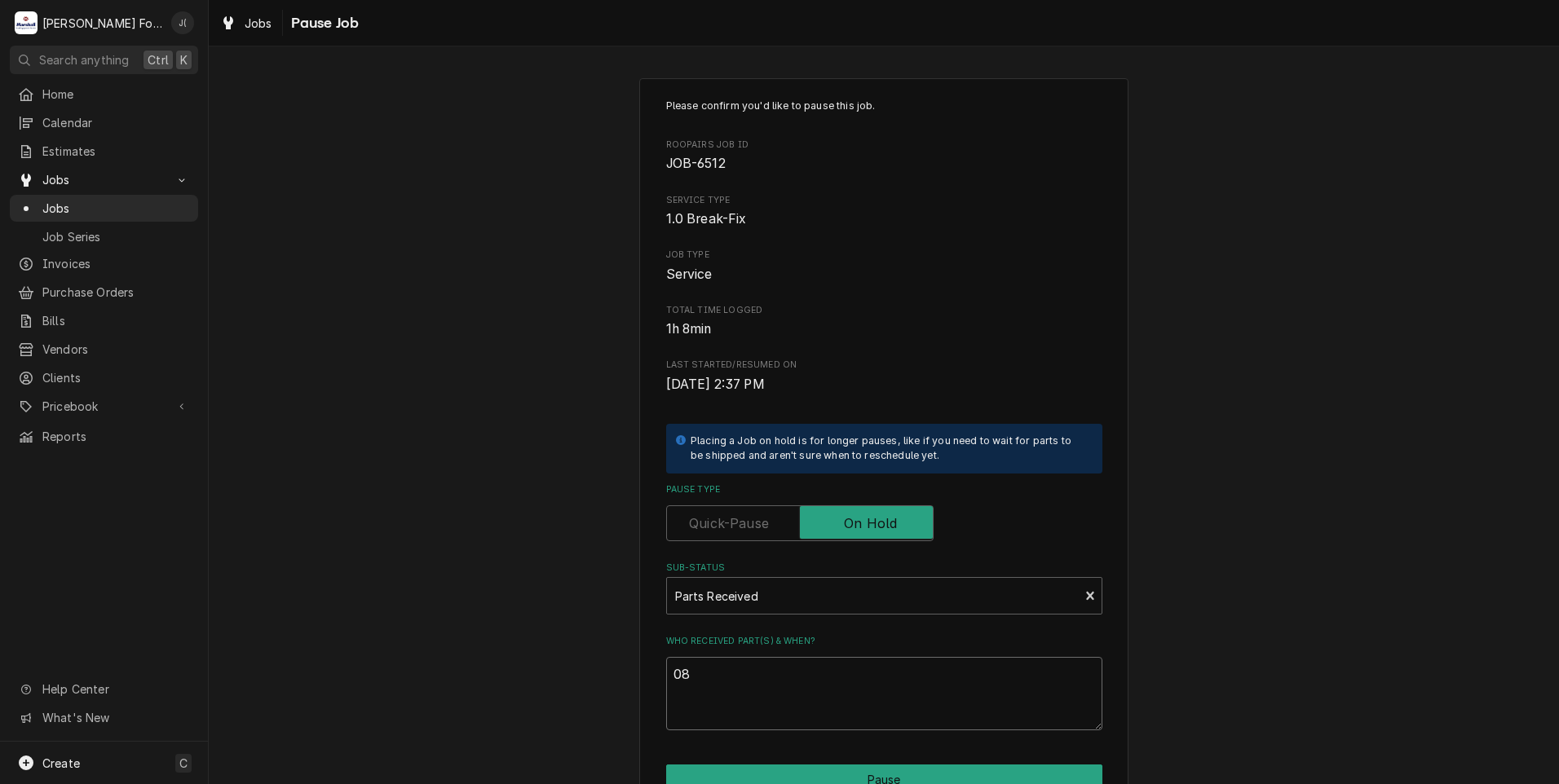
type textarea "x"
type textarea "08/"
type textarea "x"
type textarea "08/2"
type textarea "x"
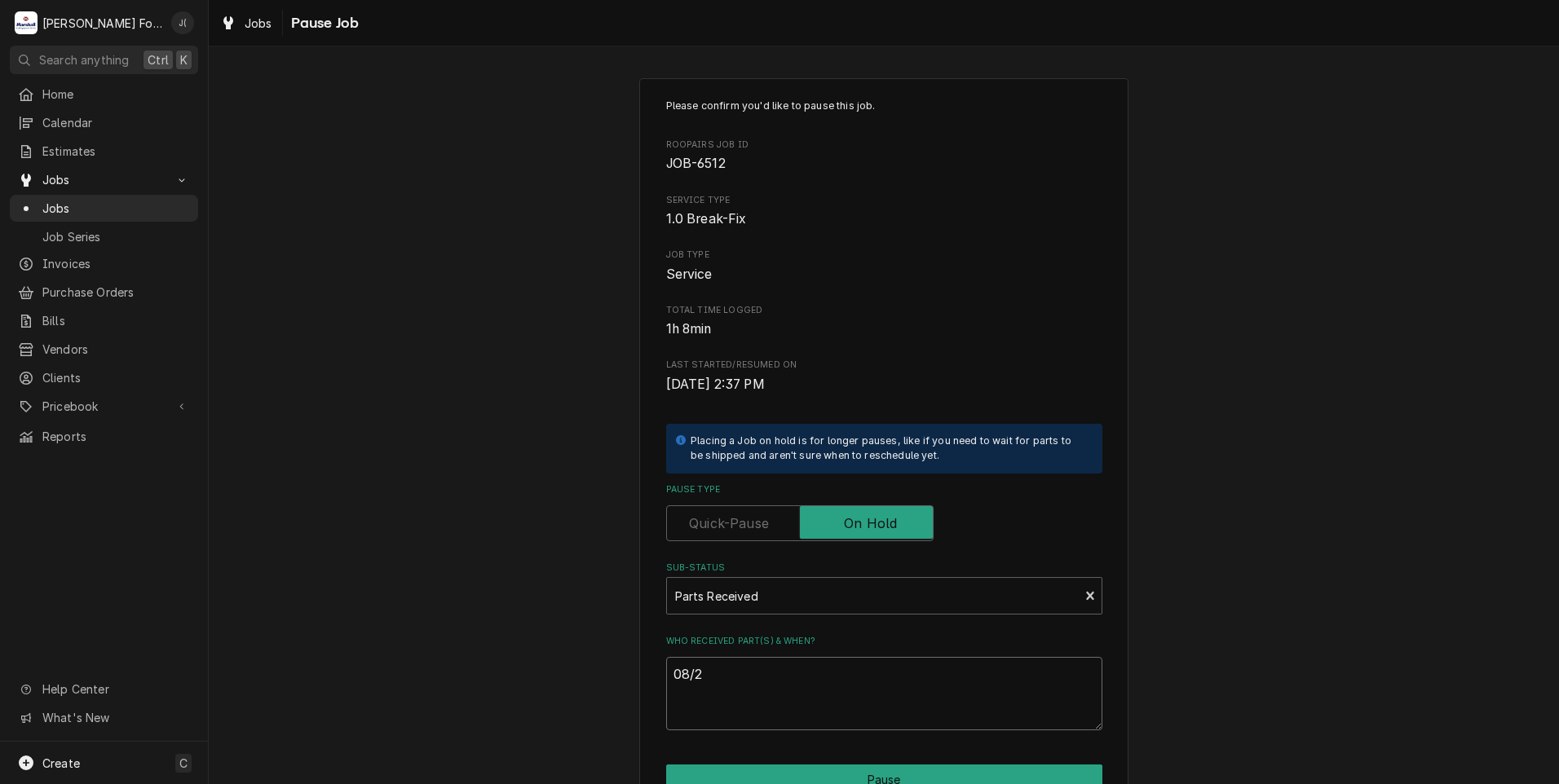
type textarea "08/25"
type textarea "x"
type textarea "08/25/"
type textarea "x"
type textarea "08/25/2"
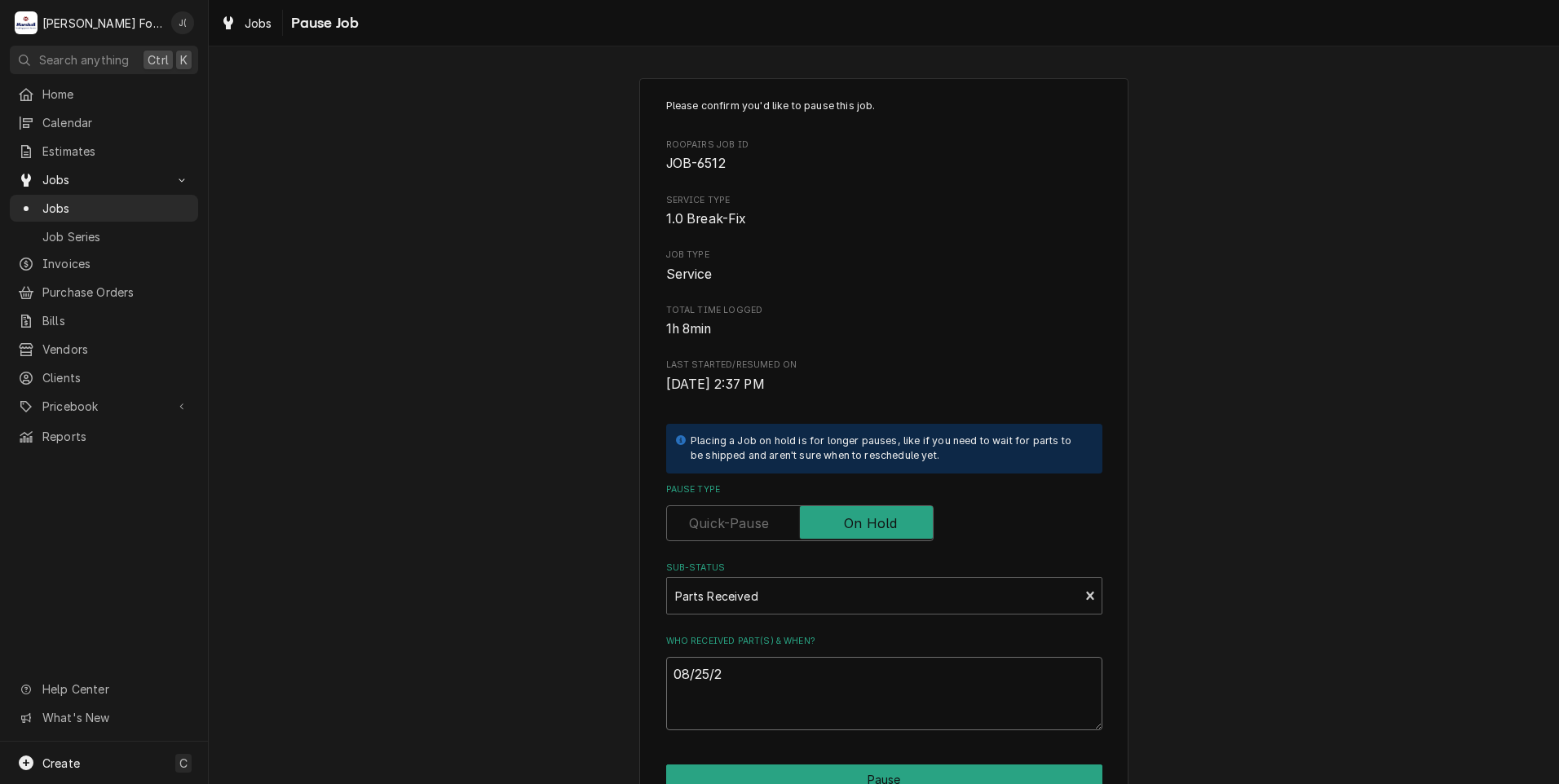
type textarea "x"
type textarea "08/25/20"
type textarea "x"
type textarea "08/25/202"
type textarea "x"
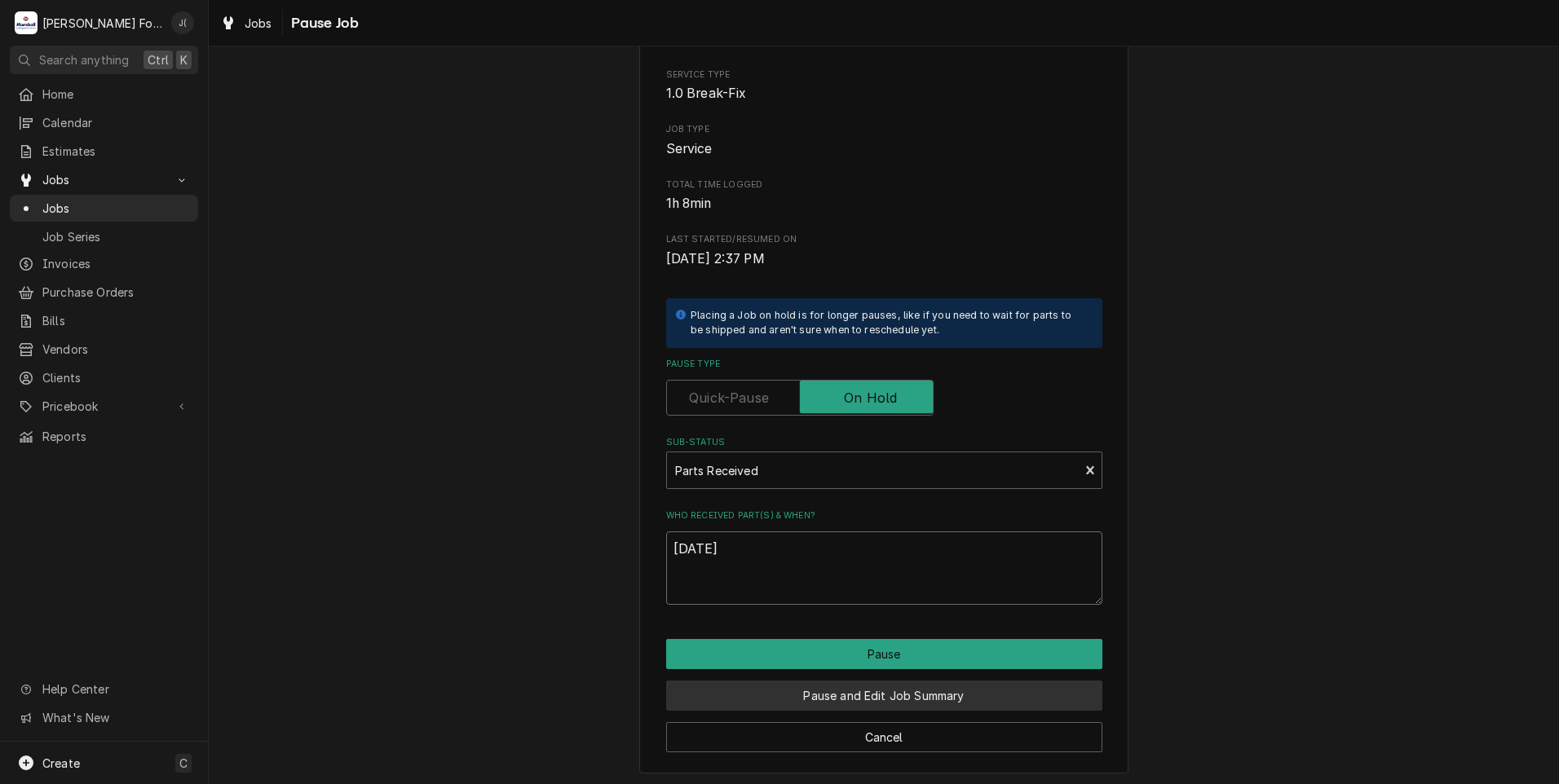
scroll to position [129, 0]
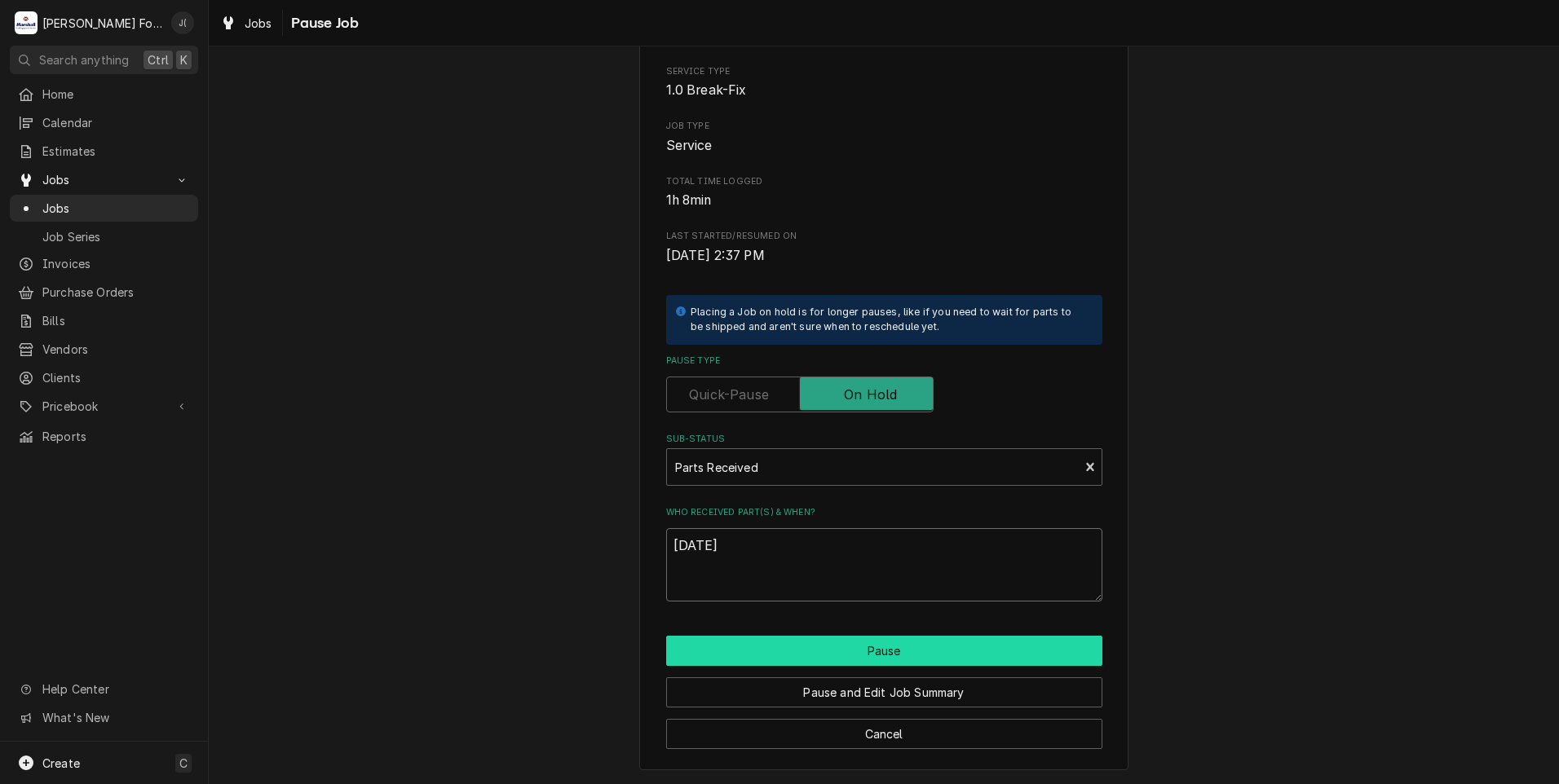
type textarea "08/25/2025"
click at [958, 645] on button "Pause" at bounding box center [884, 650] width 436 height 30
type textarea "x"
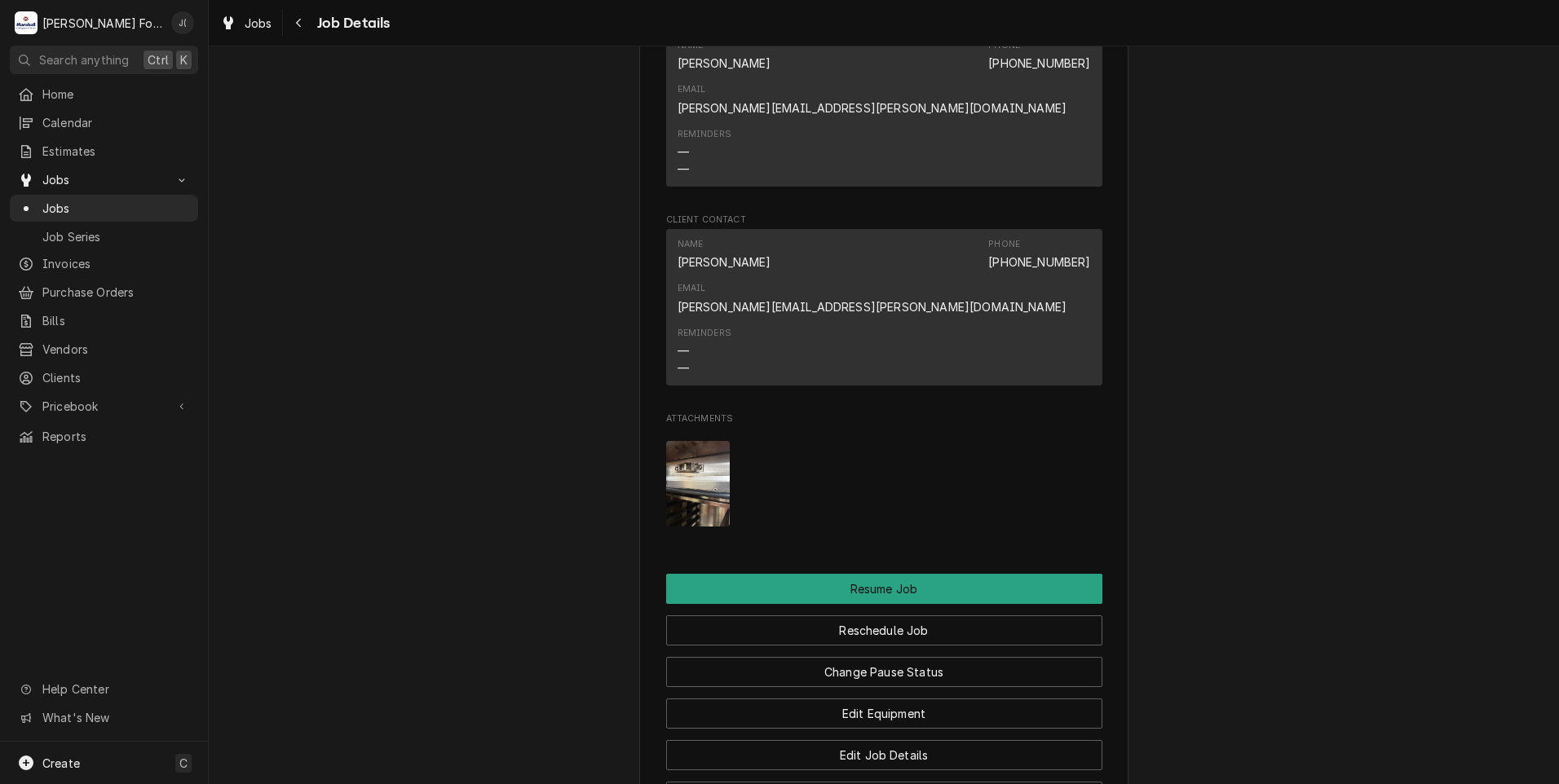
scroll to position [1548, 0]
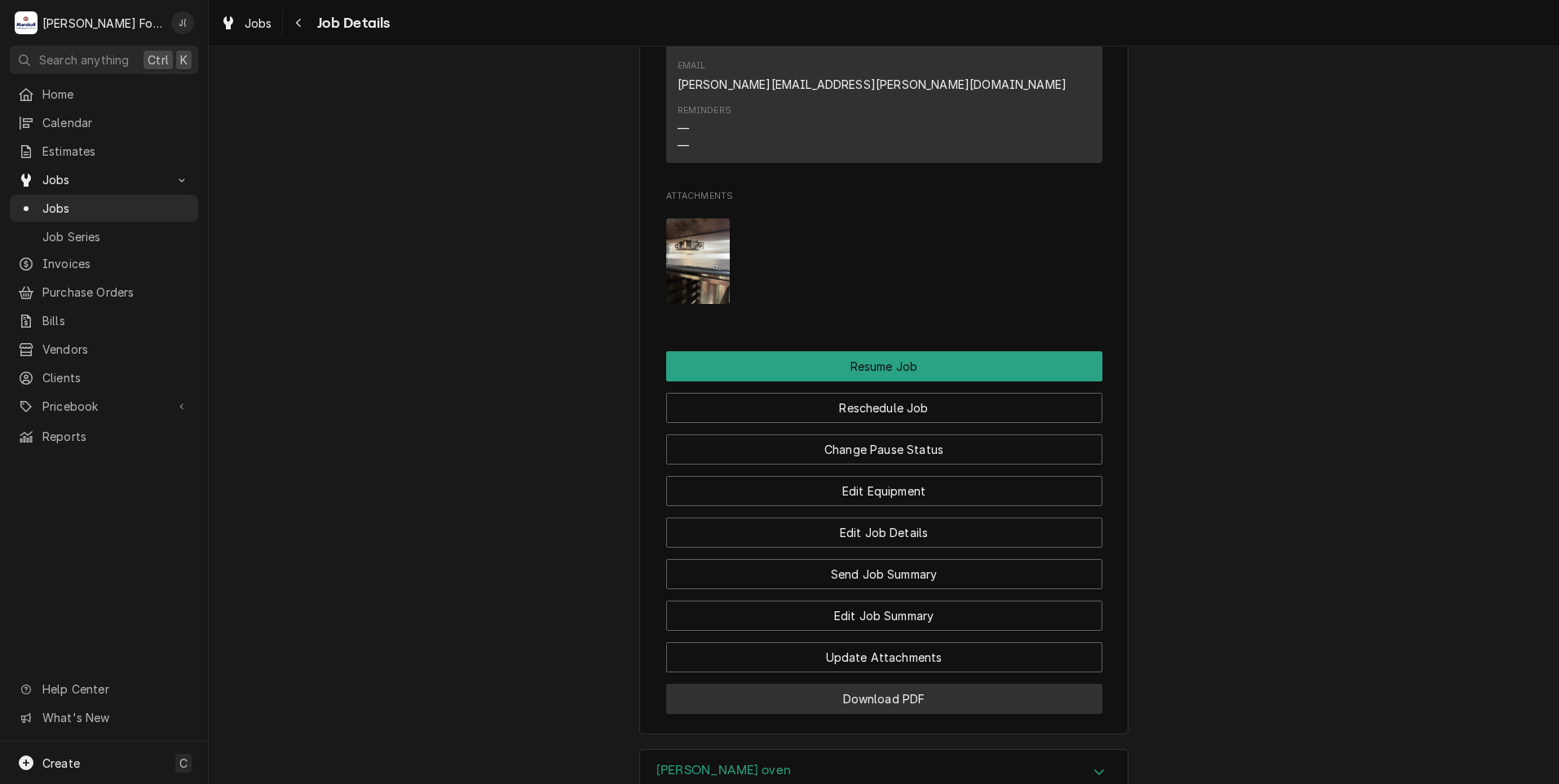
click at [909, 684] on button "Download PDF" at bounding box center [884, 699] width 436 height 30
click at [108, 208] on span "Jobs" at bounding box center [116, 208] width 148 height 17
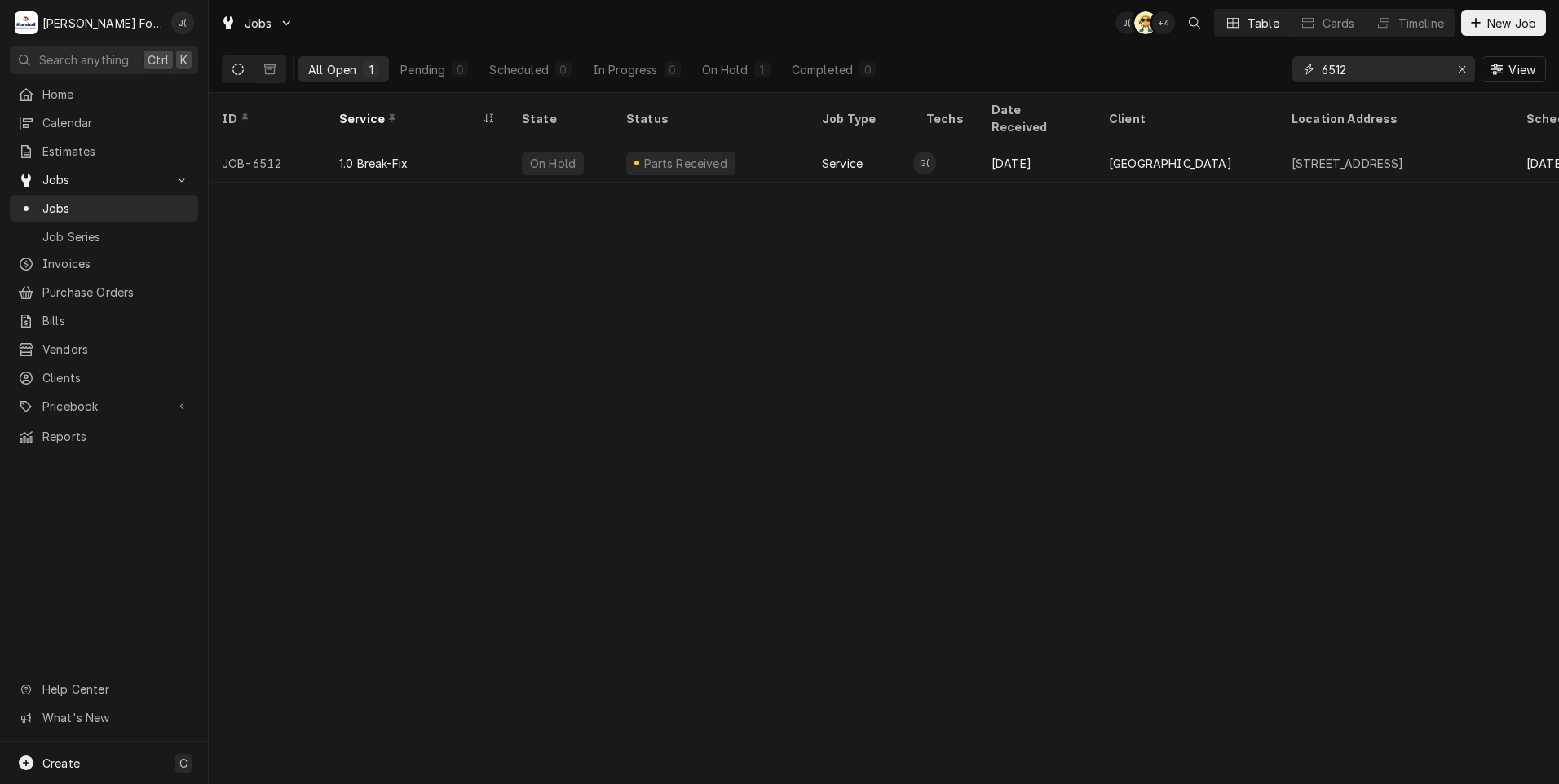
drag, startPoint x: 1342, startPoint y: 72, endPoint x: 1084, endPoint y: 74, distance: 258.0
click at [1108, 74] on div "All Open 1 Pending 0 Scheduled 0 In Progress 0 On Hold 1 Completed 0 6512 View" at bounding box center [884, 69] width 1324 height 45
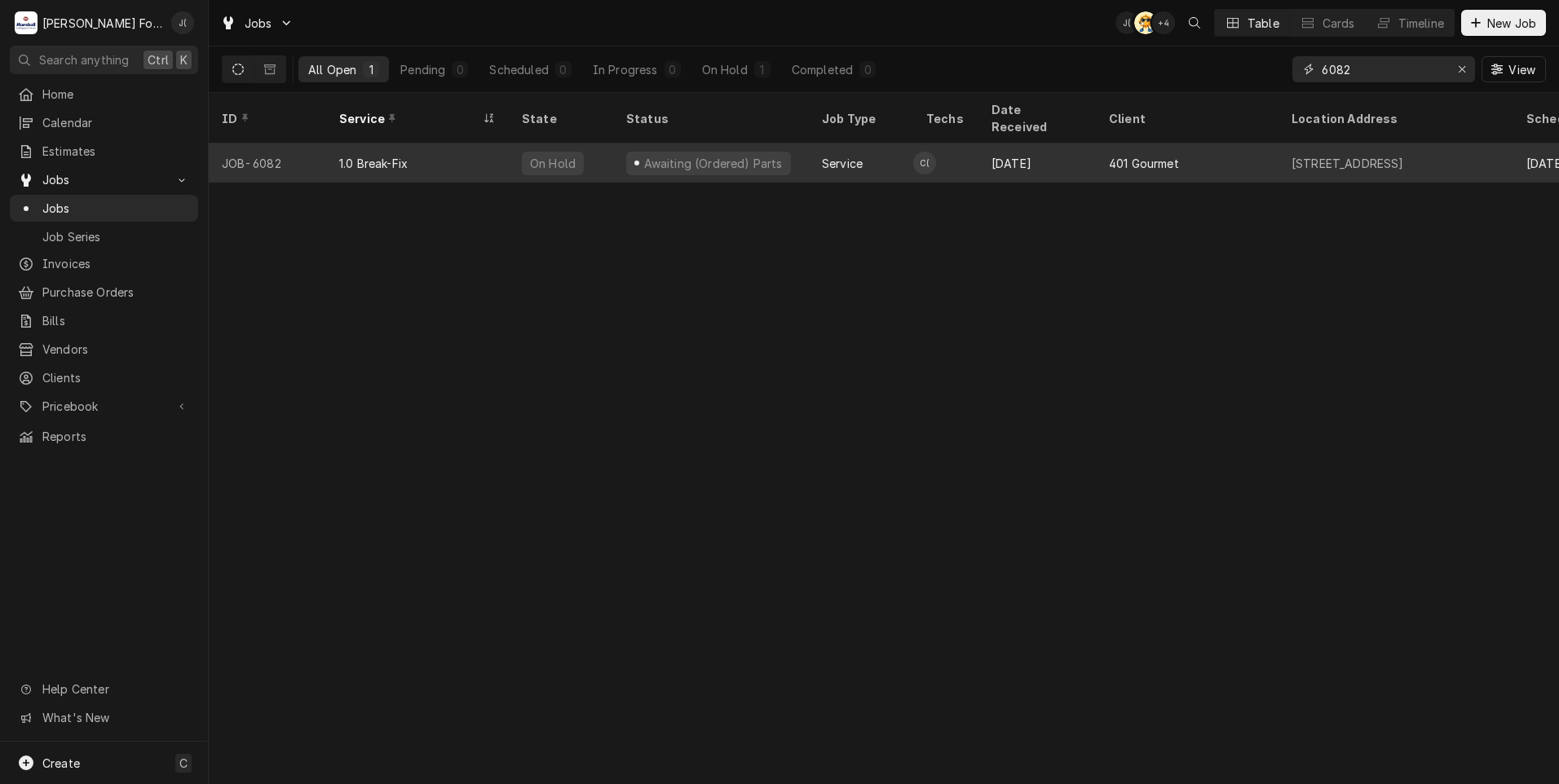
type input "6082"
click at [465, 144] on div "1.0 Break-Fix" at bounding box center [417, 163] width 183 height 39
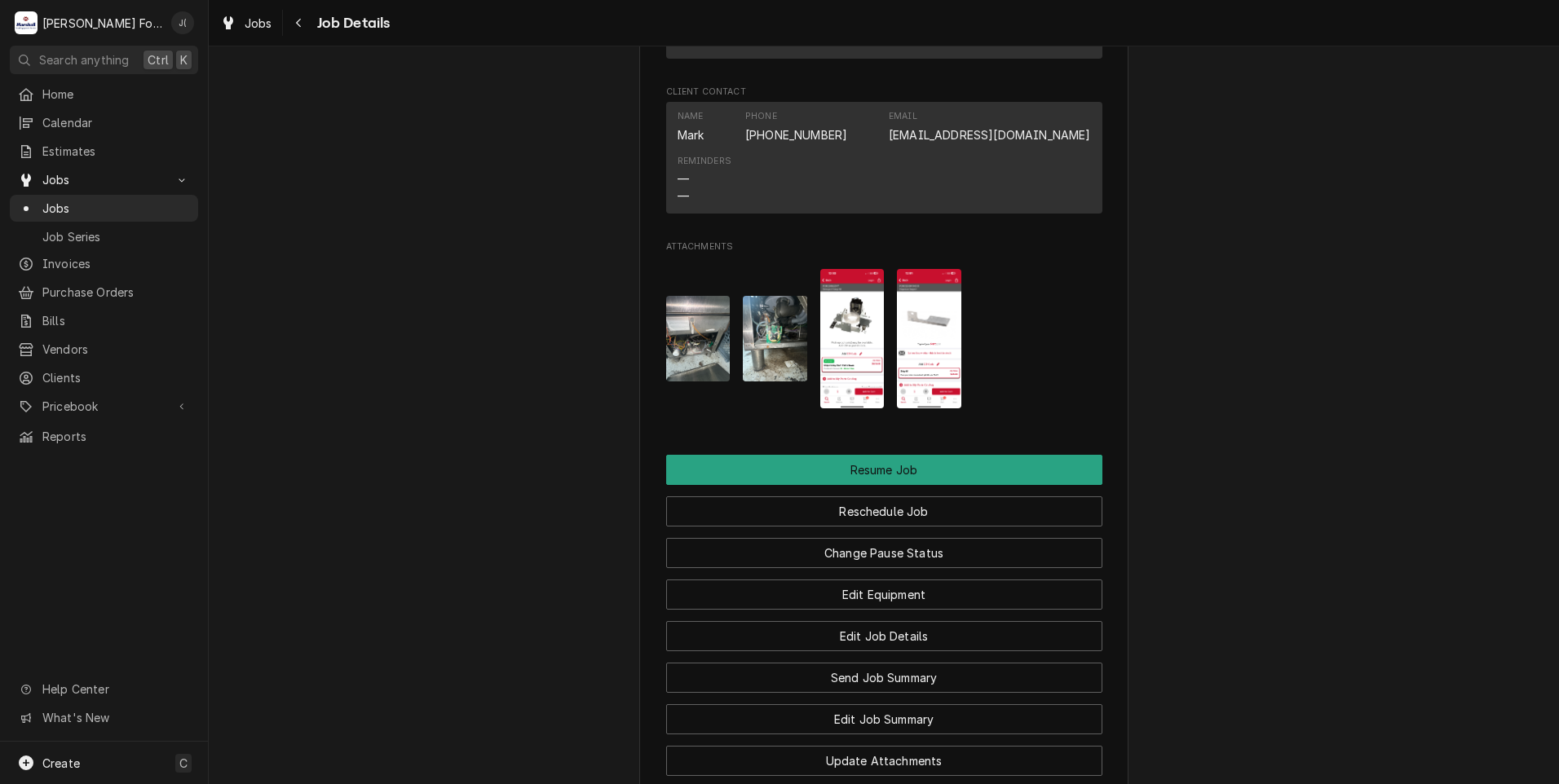
scroll to position [2037, 0]
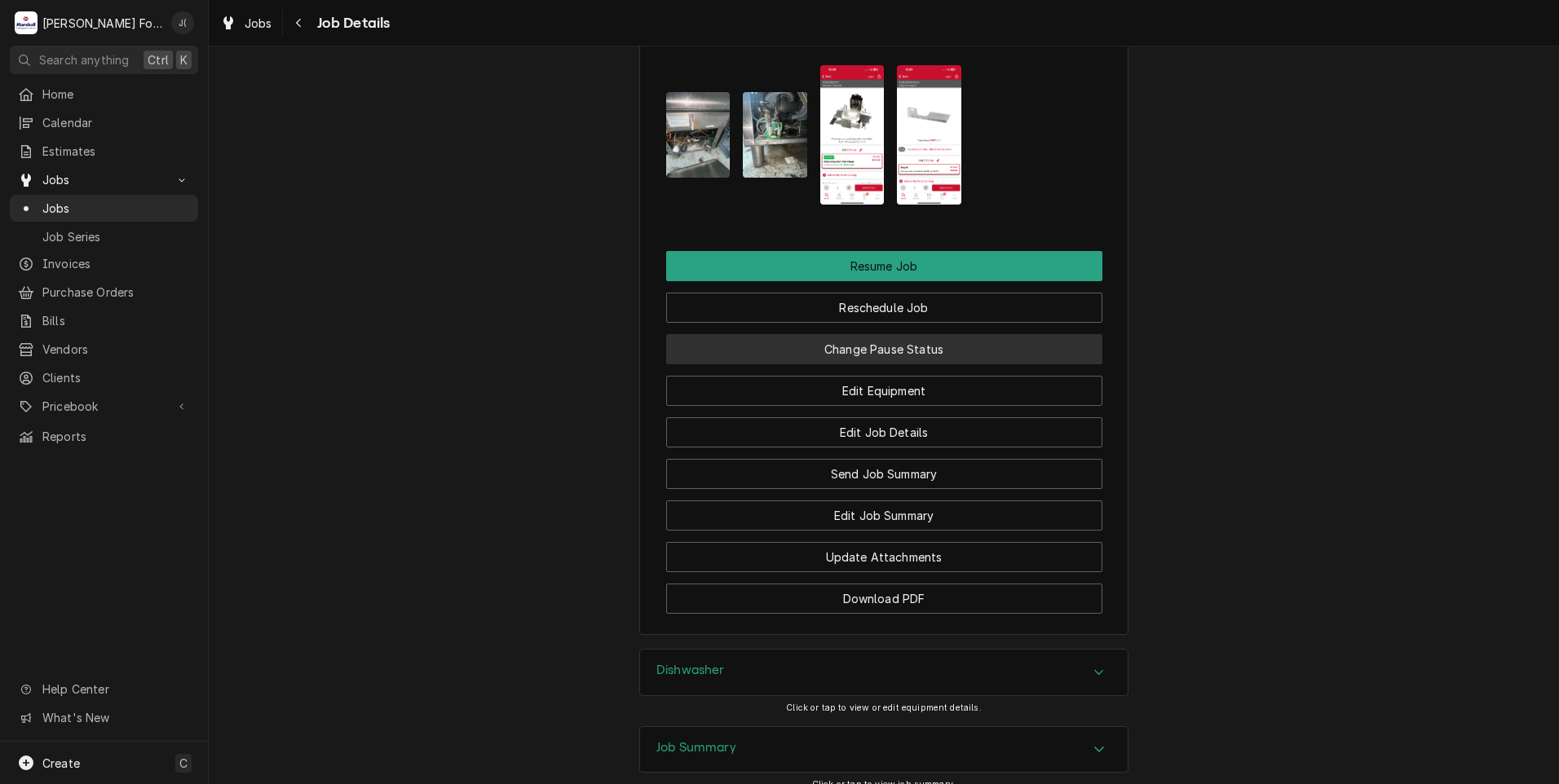
click at [878, 360] on button "Change Pause Status" at bounding box center [884, 349] width 436 height 30
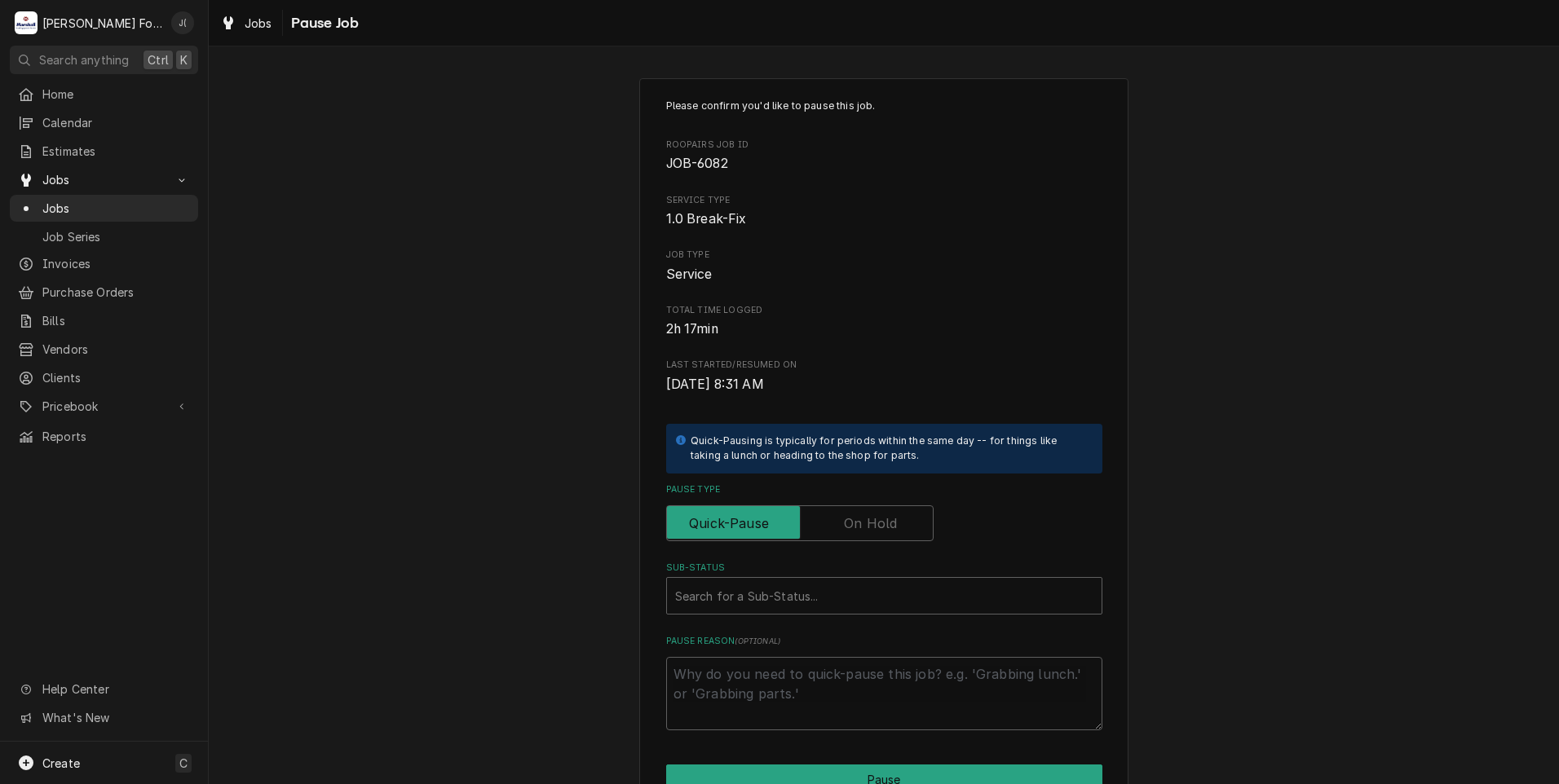
click at [880, 523] on label "Pause Type" at bounding box center [800, 523] width 268 height 36
click at [880, 523] on input "Pause Type" at bounding box center [800, 523] width 253 height 36
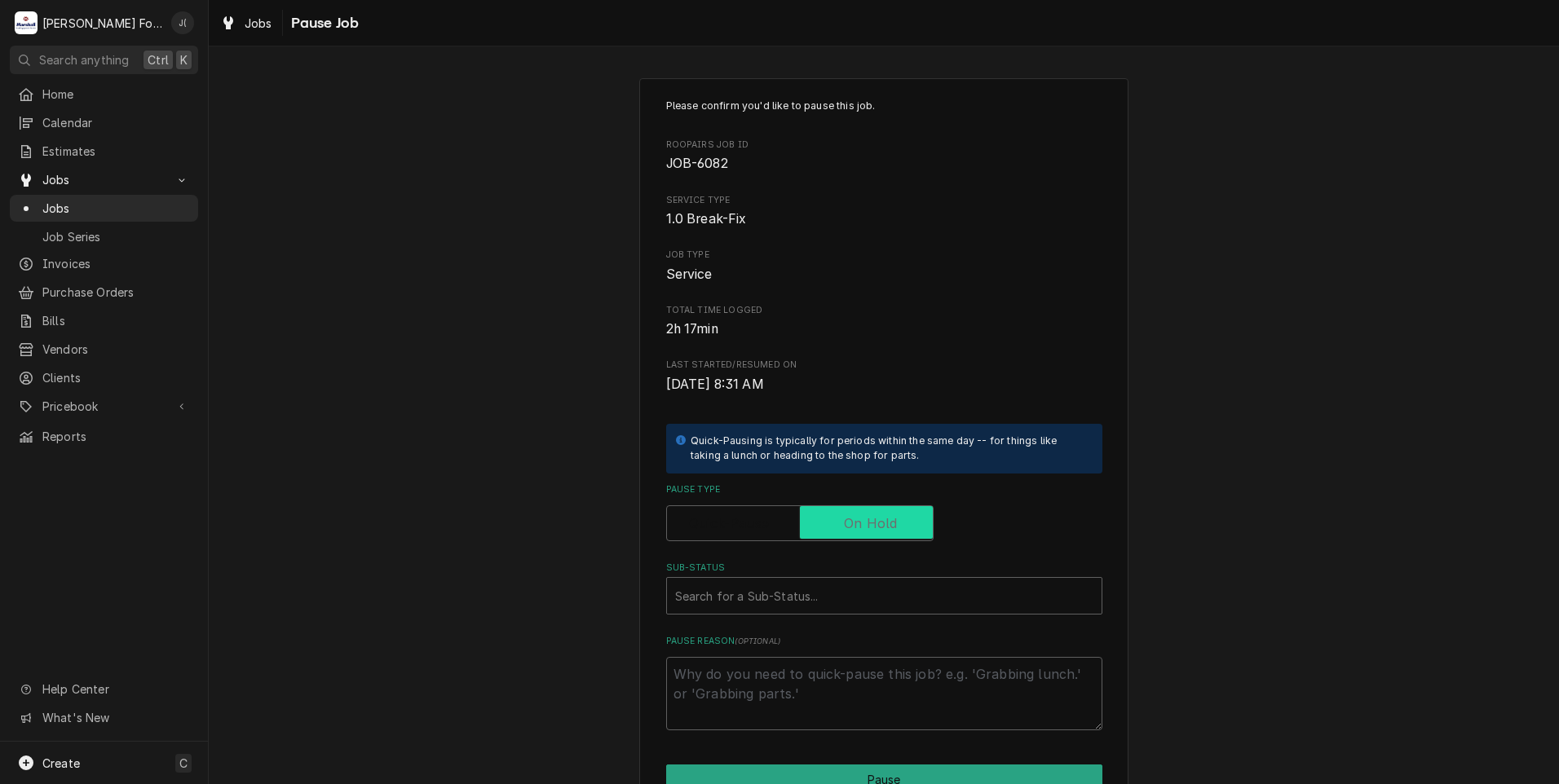
checkbox input "true"
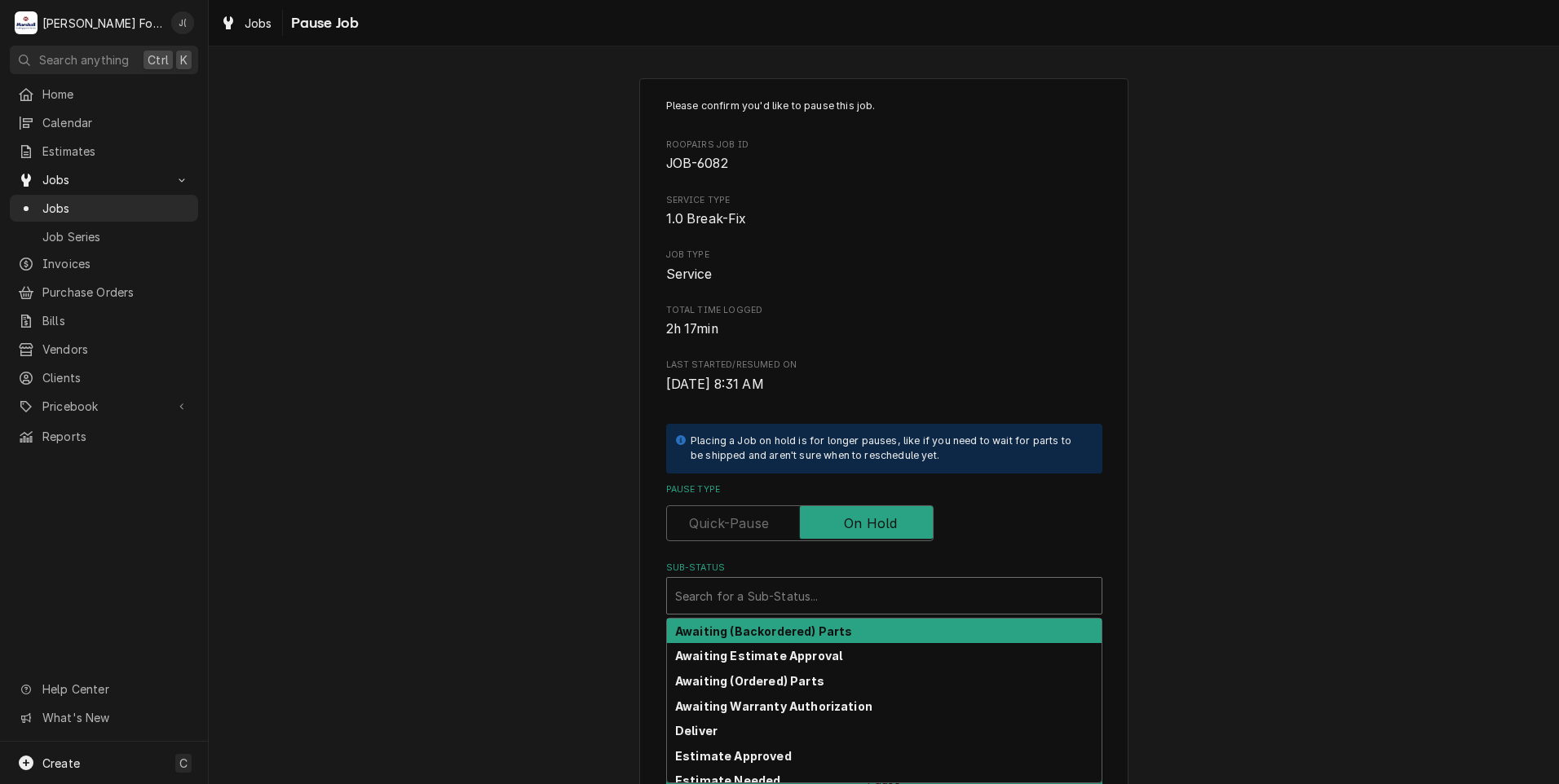
click at [846, 596] on div "Sub-Status" at bounding box center [884, 596] width 418 height 30
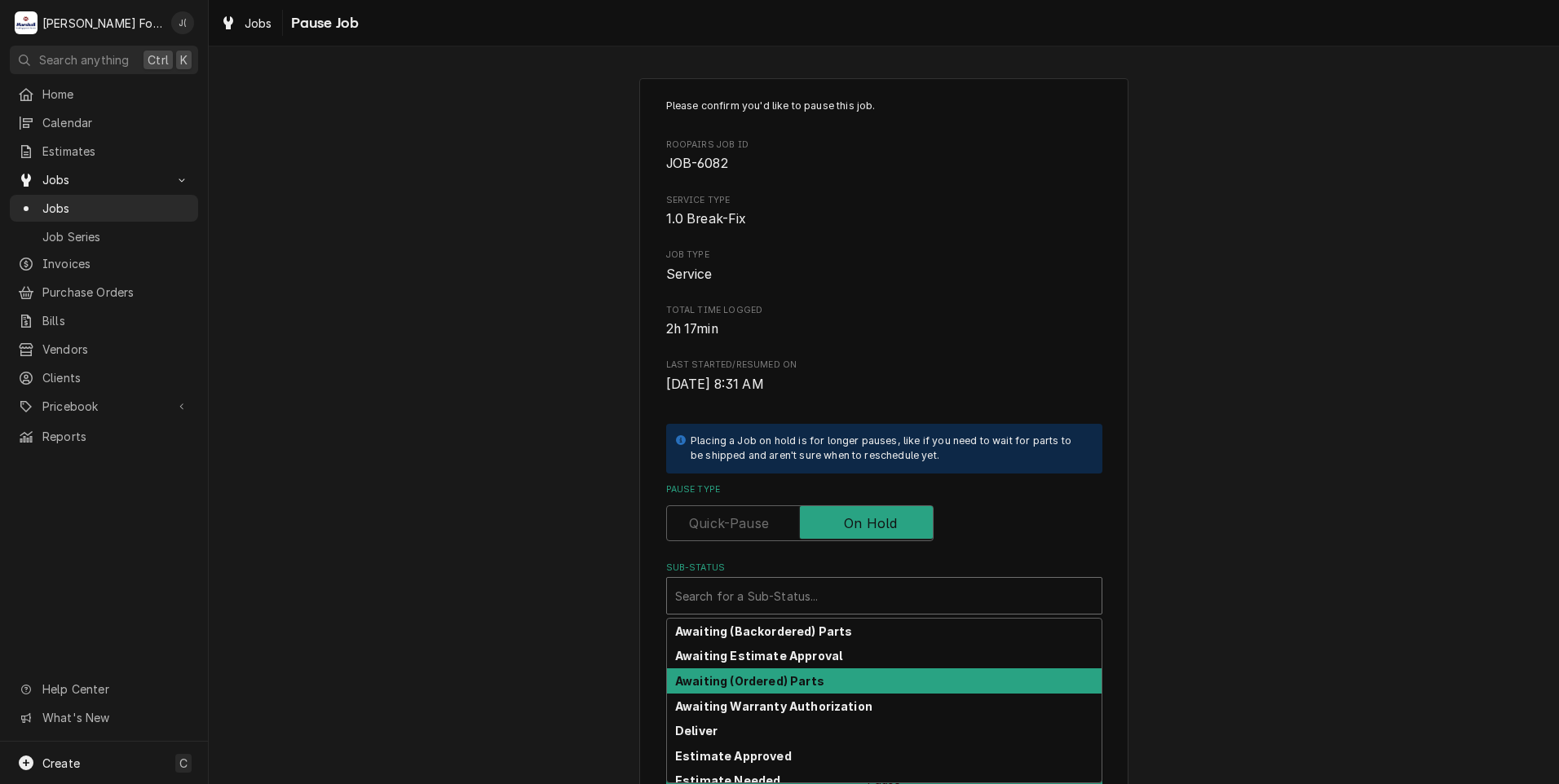
scroll to position [260, 0]
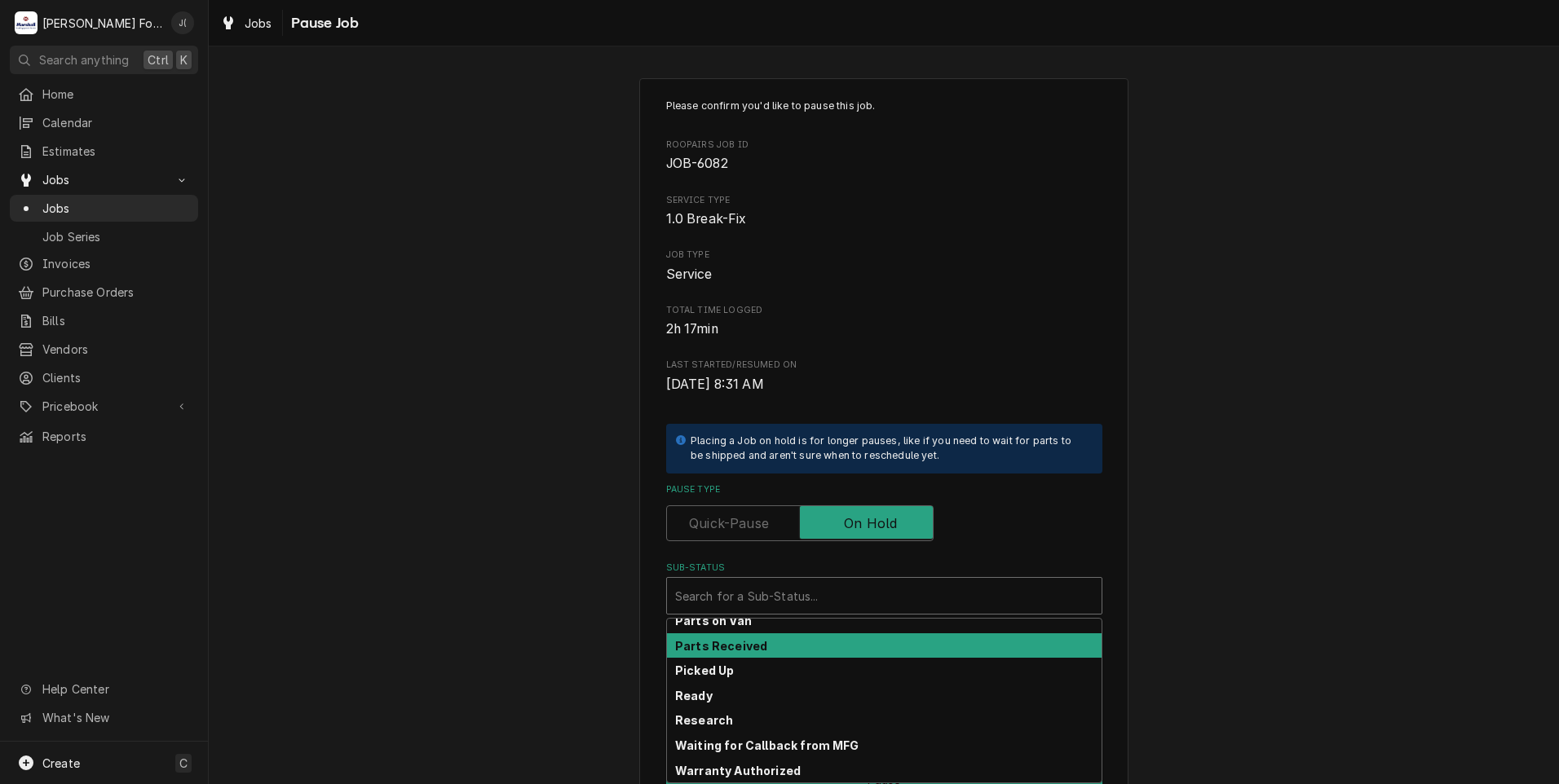
click at [792, 651] on div "Parts Received" at bounding box center [884, 645] width 435 height 26
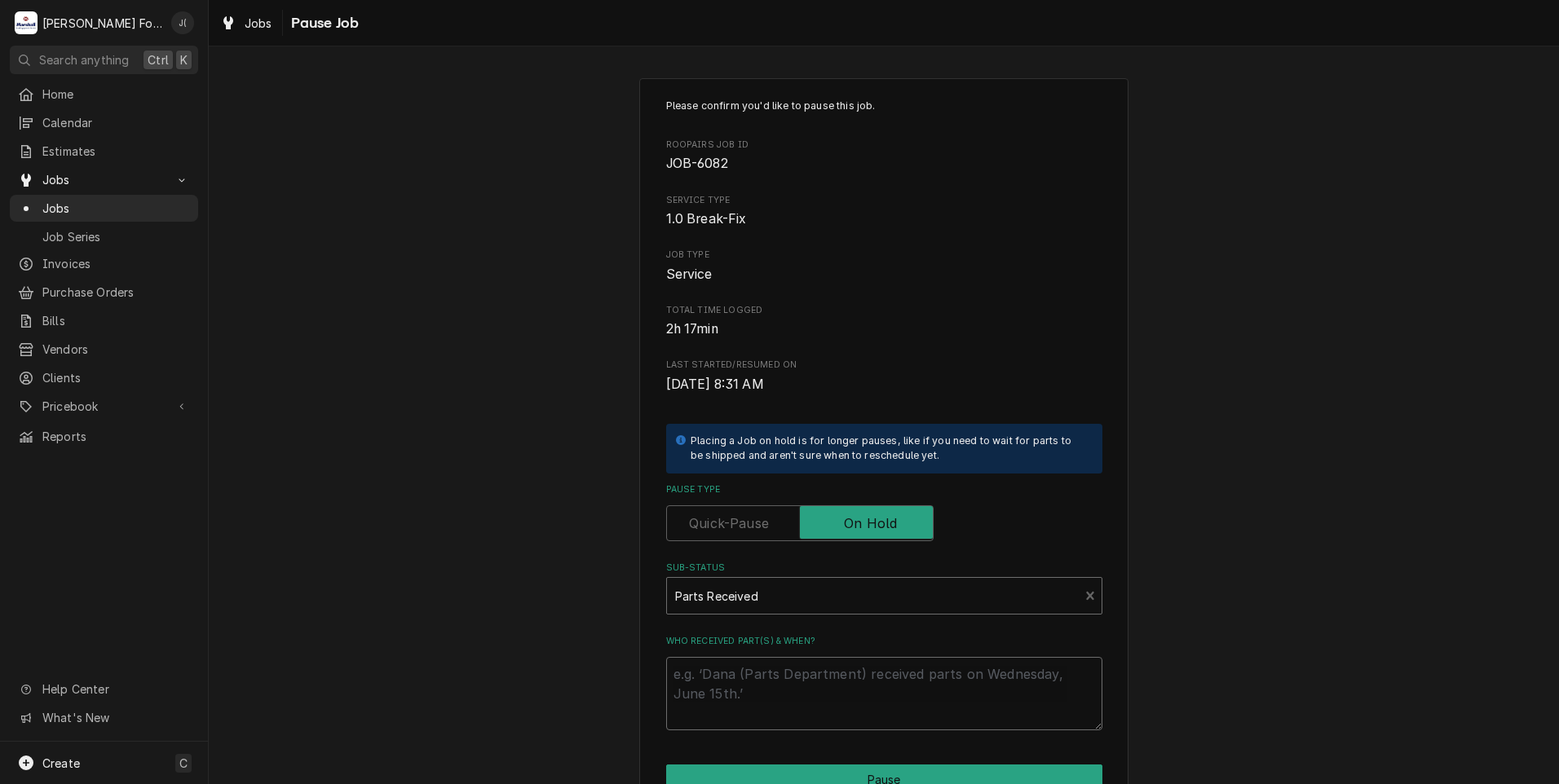
click at [800, 687] on textarea "Who received part(s) & when?" at bounding box center [884, 693] width 436 height 74
type textarea "x"
type textarea "0"
type textarea "x"
type textarea "08"
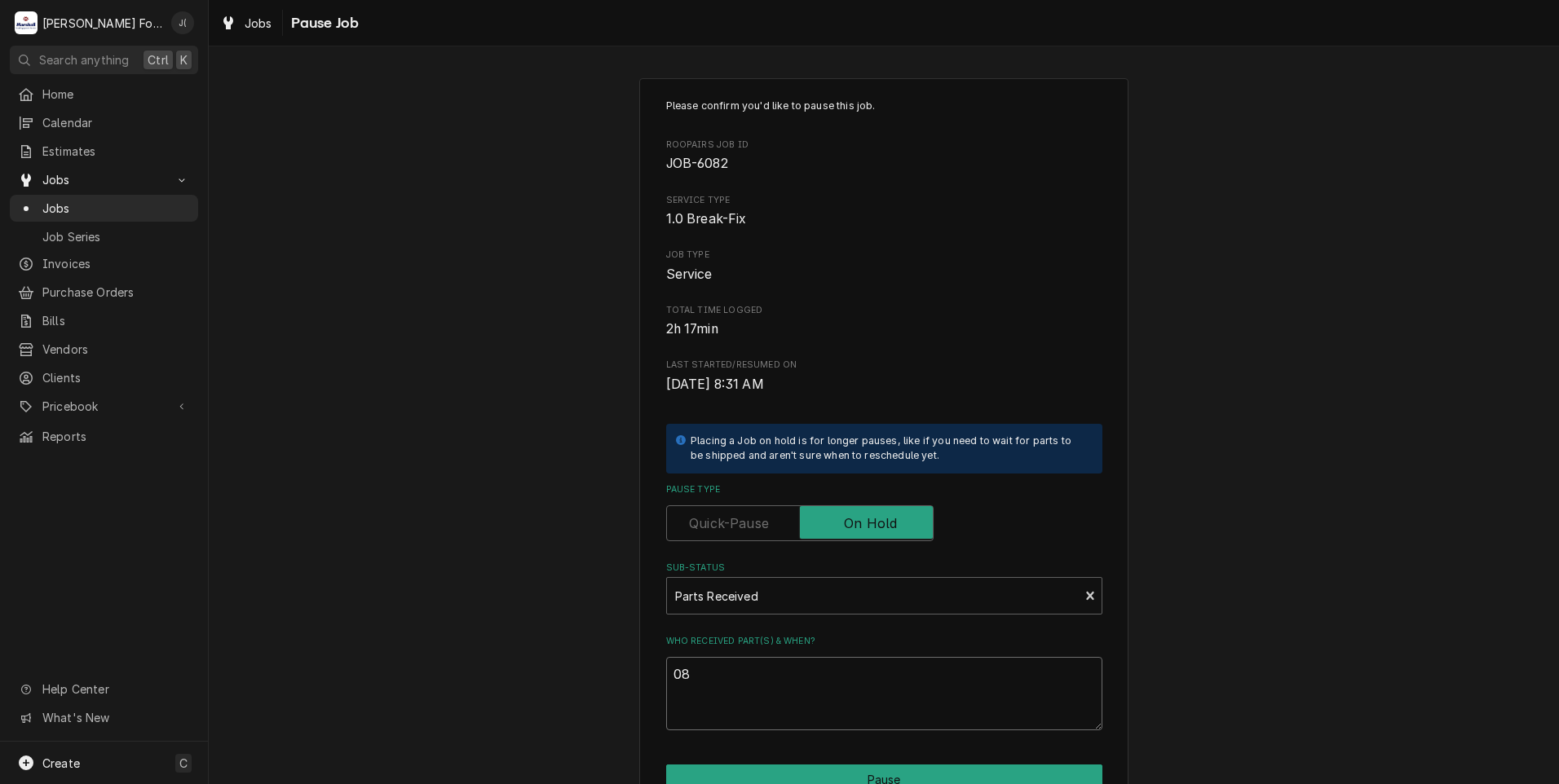
type textarea "x"
type textarea "08/"
type textarea "x"
type textarea "08/2"
type textarea "x"
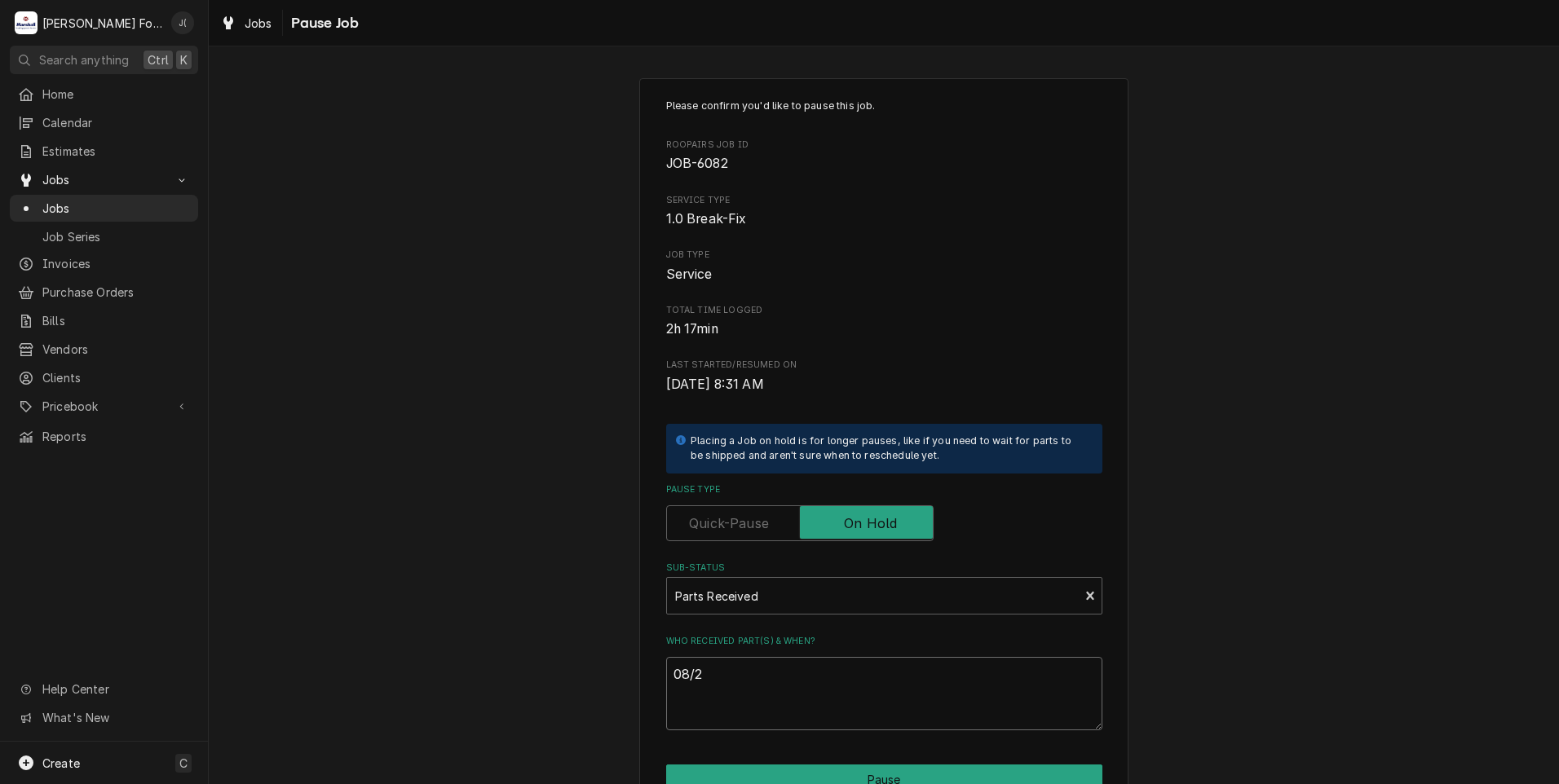
type textarea "08/25"
type textarea "x"
type textarea "08/25/"
type textarea "x"
type textarea "08/25/2"
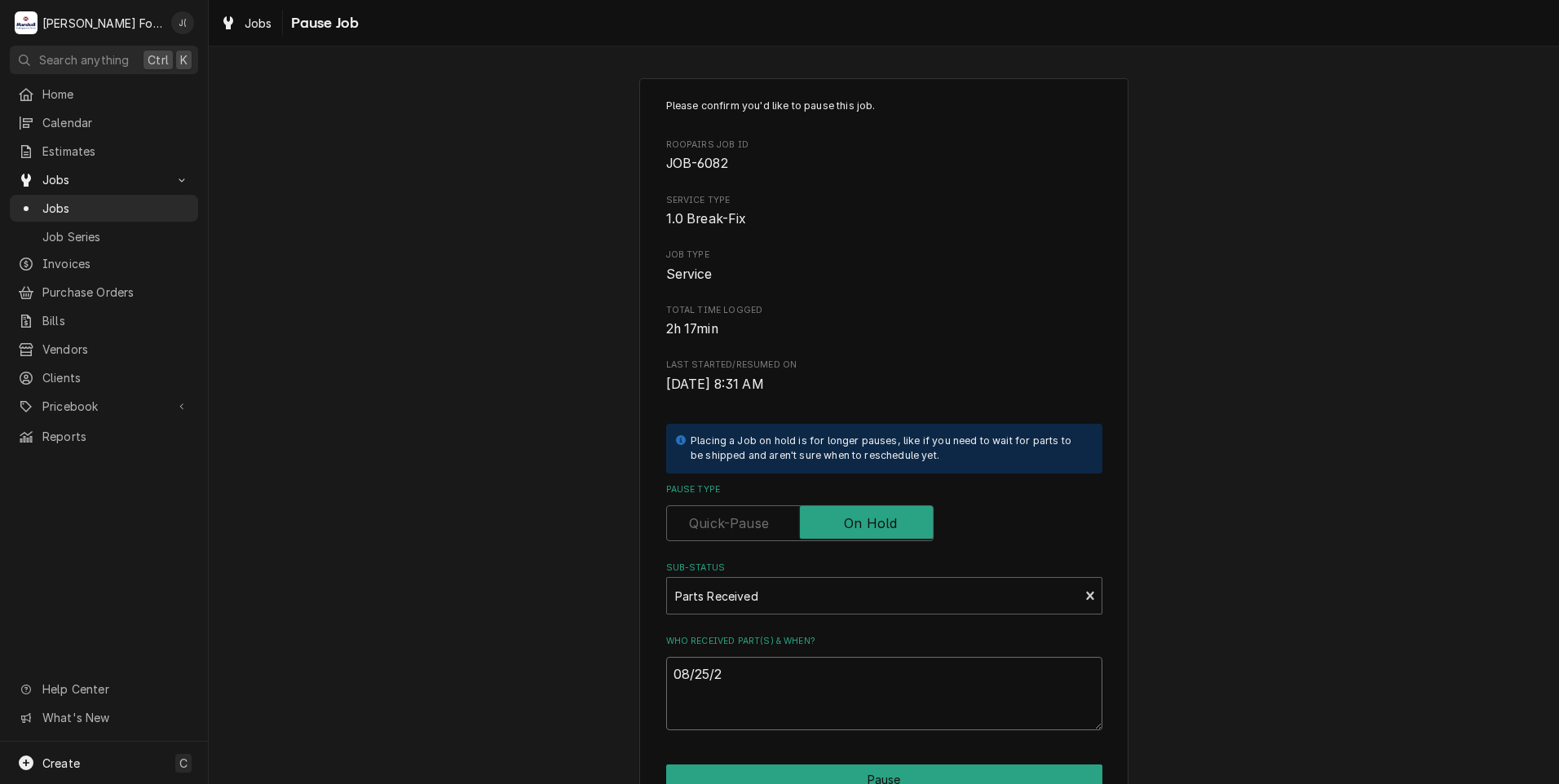
type textarea "x"
type textarea "08/25/20"
type textarea "x"
type textarea "08/25/202"
type textarea "x"
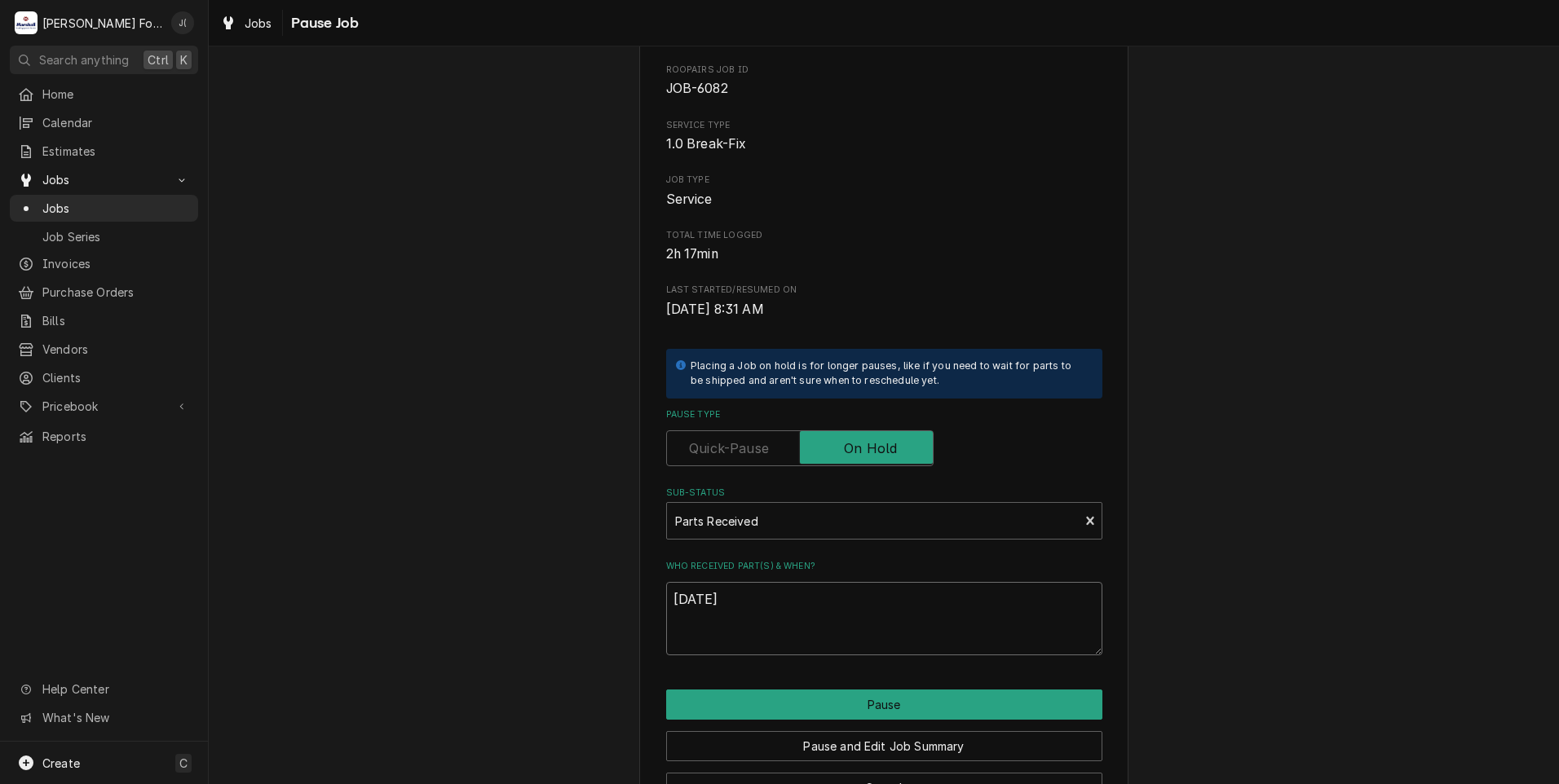
scroll to position [129, 0]
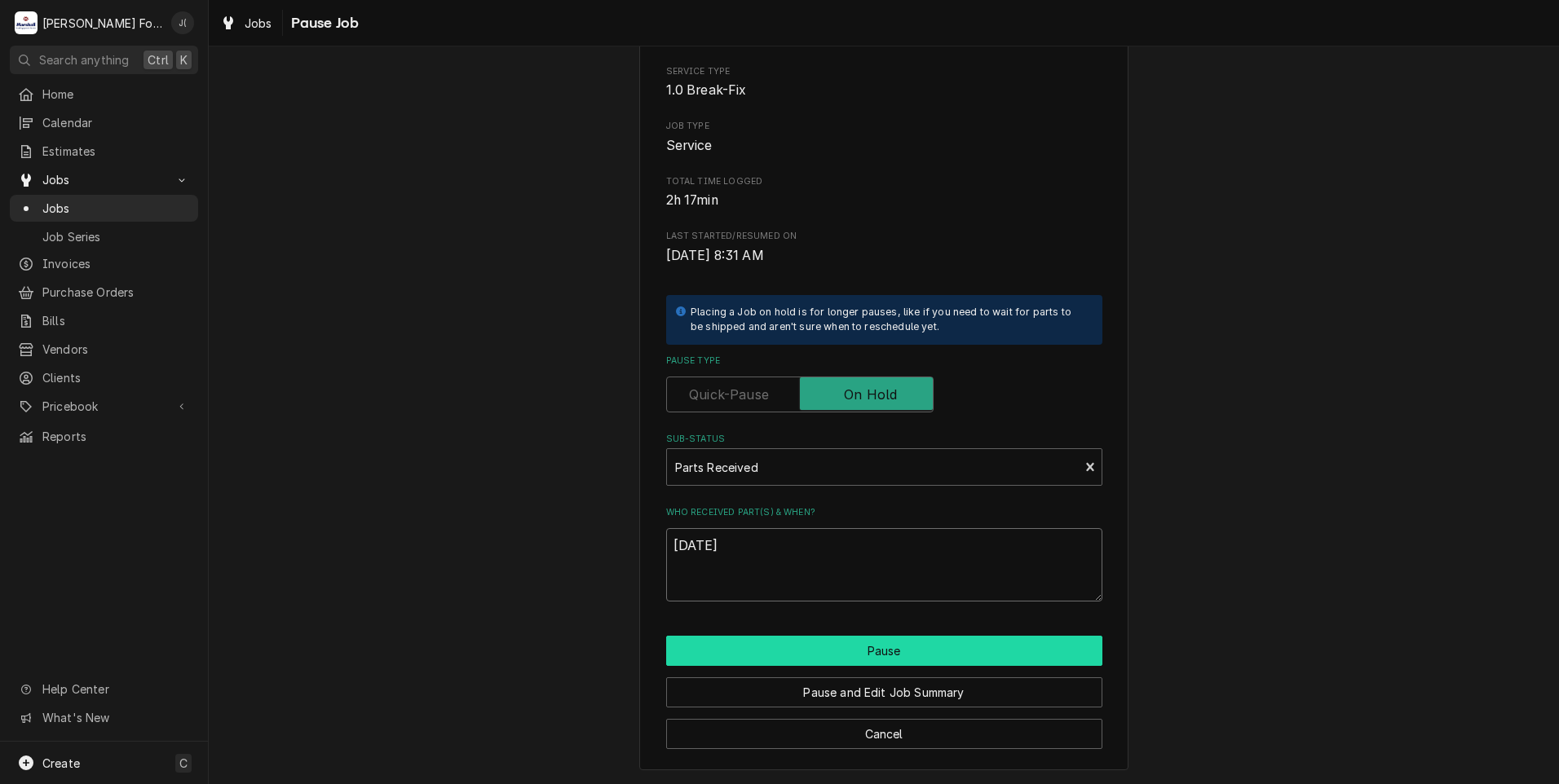
type textarea "08/25/2025"
click at [767, 645] on button "Pause" at bounding box center [884, 650] width 436 height 30
type textarea "x"
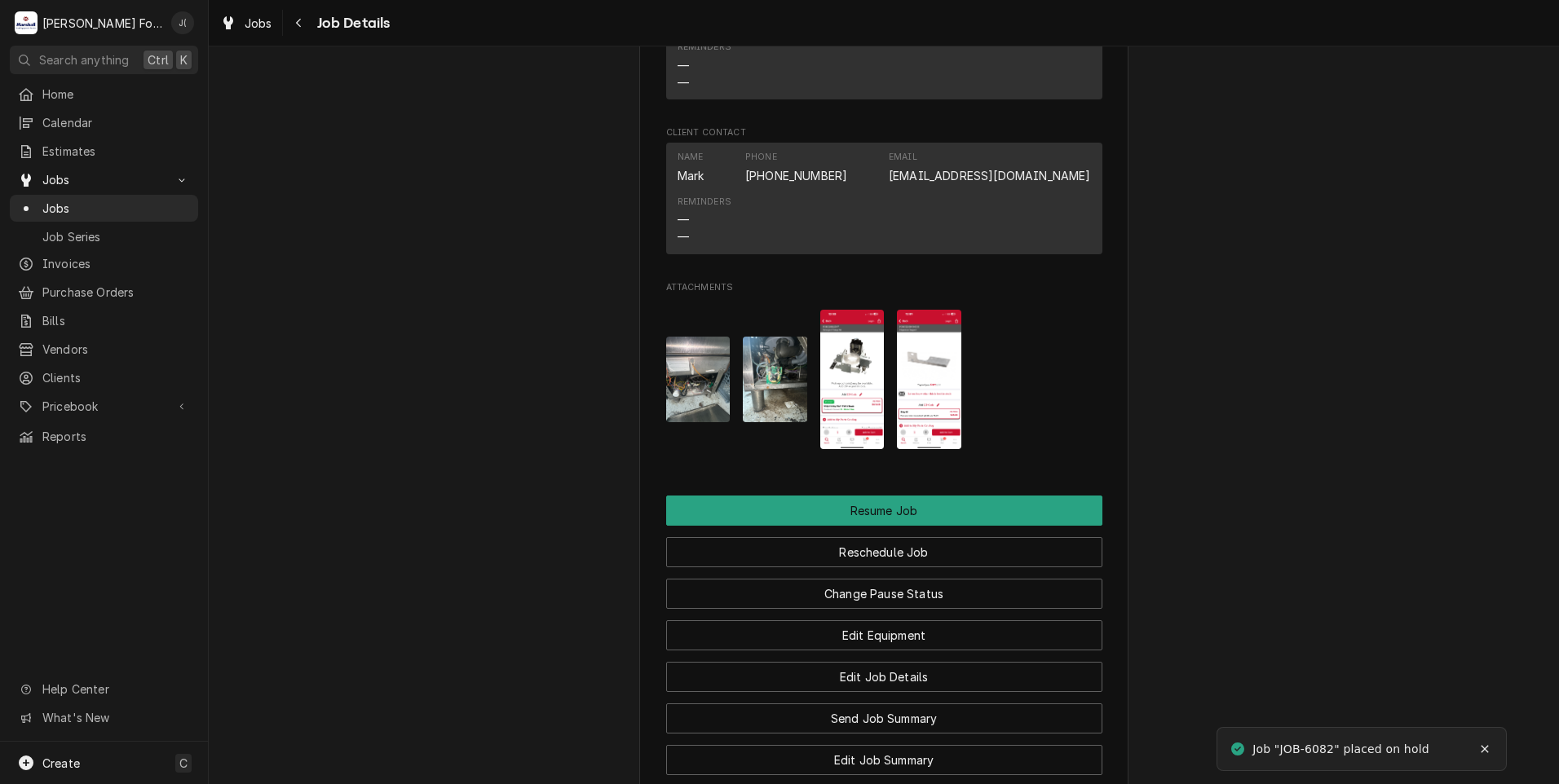
scroll to position [2210, 0]
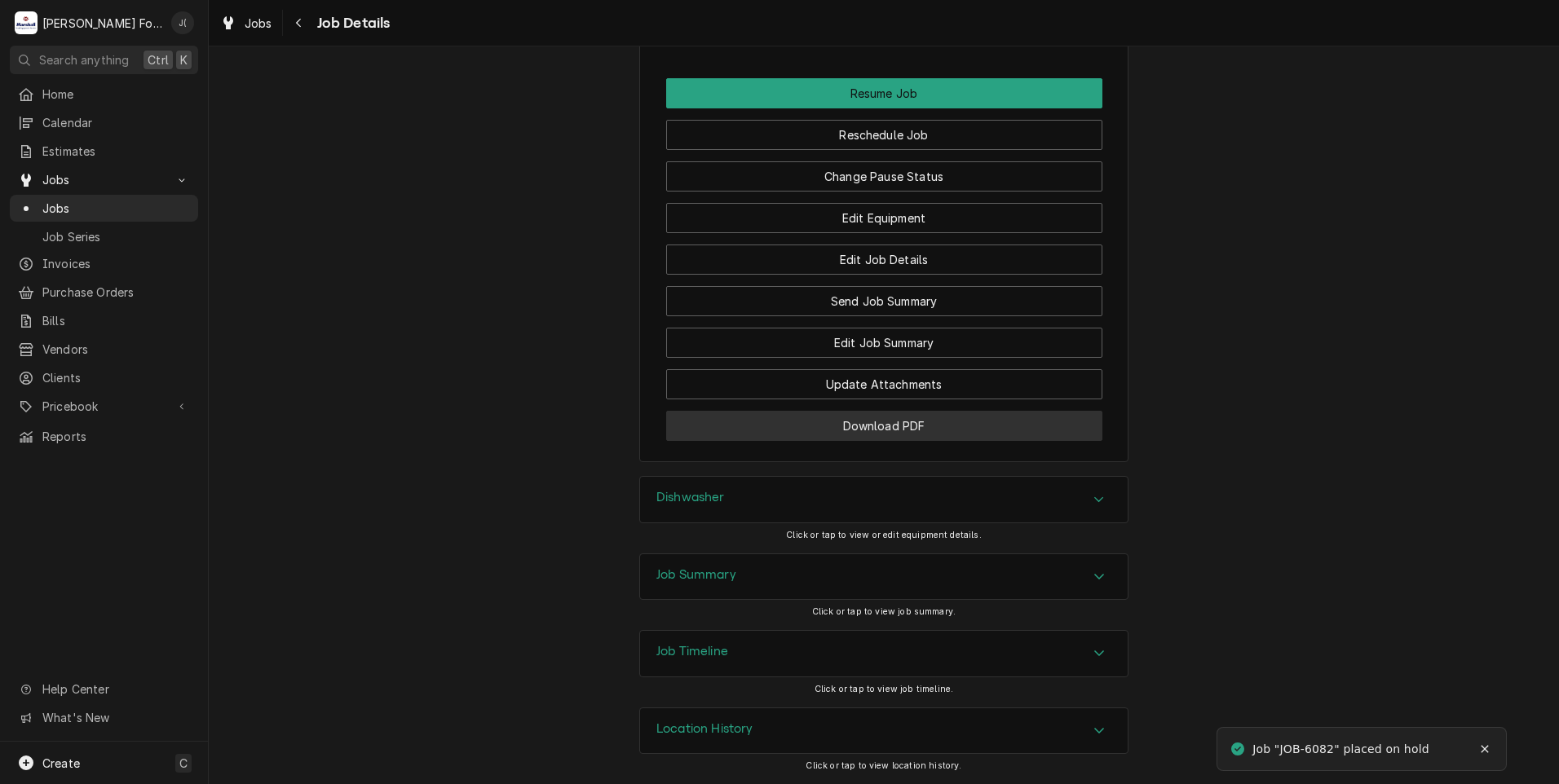
click at [826, 432] on button "Download PDF" at bounding box center [884, 425] width 436 height 30
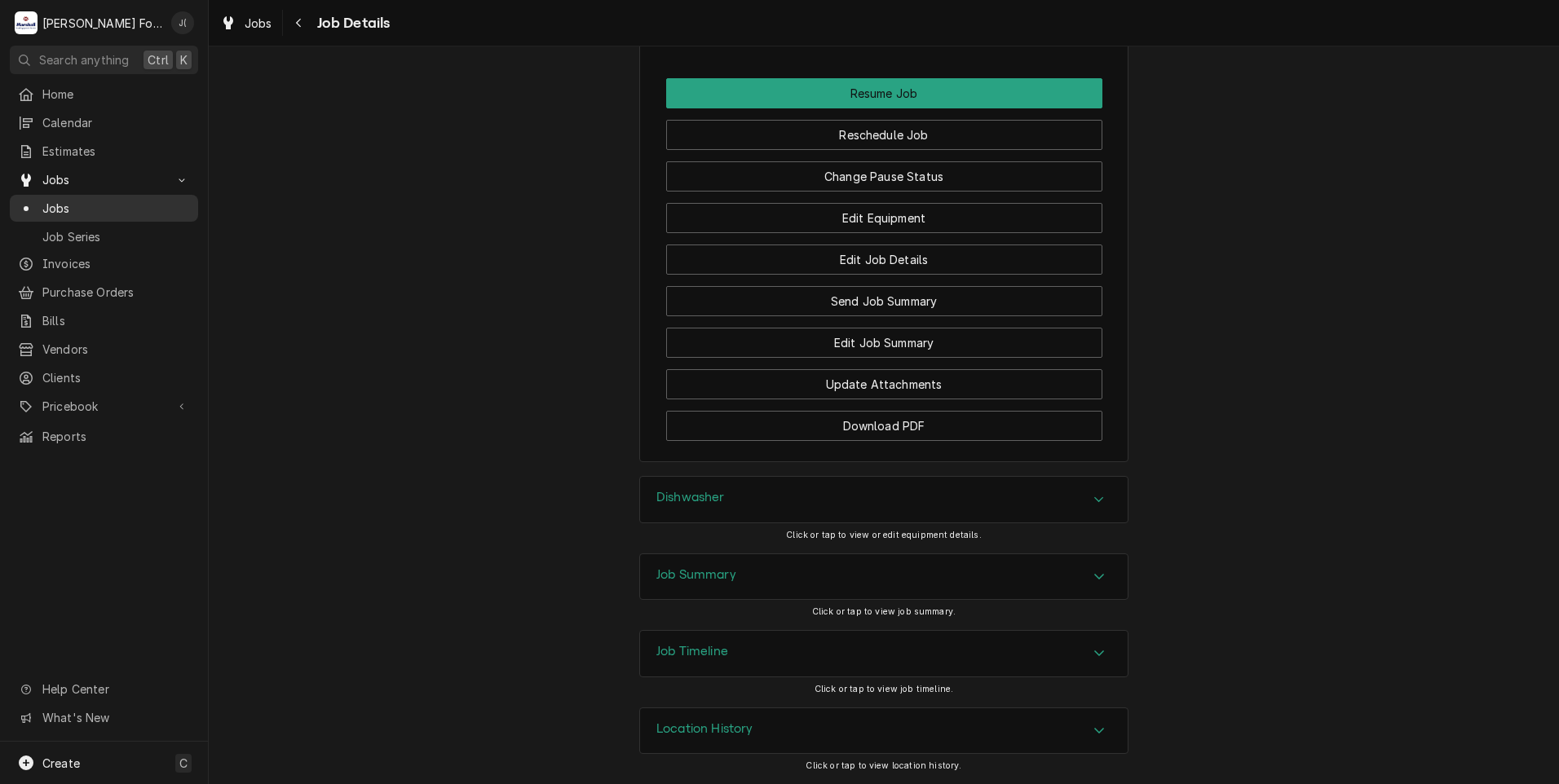
click at [54, 209] on span "Jobs" at bounding box center [116, 208] width 148 height 17
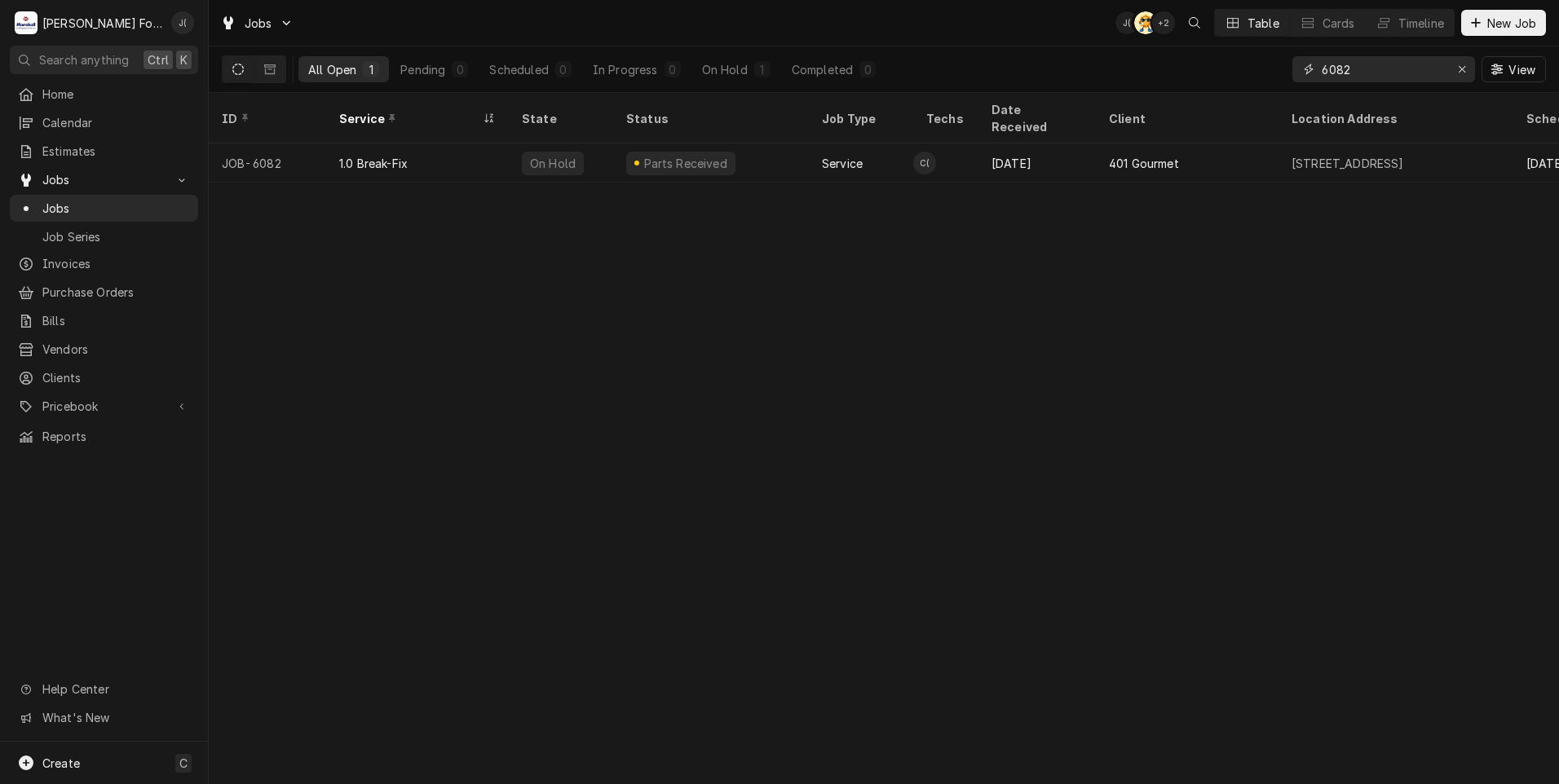
click at [1466, 72] on icon "Erase input" at bounding box center [1462, 69] width 9 height 12
click at [1407, 74] on input "Dynamic Content Wrapper" at bounding box center [1398, 69] width 153 height 26
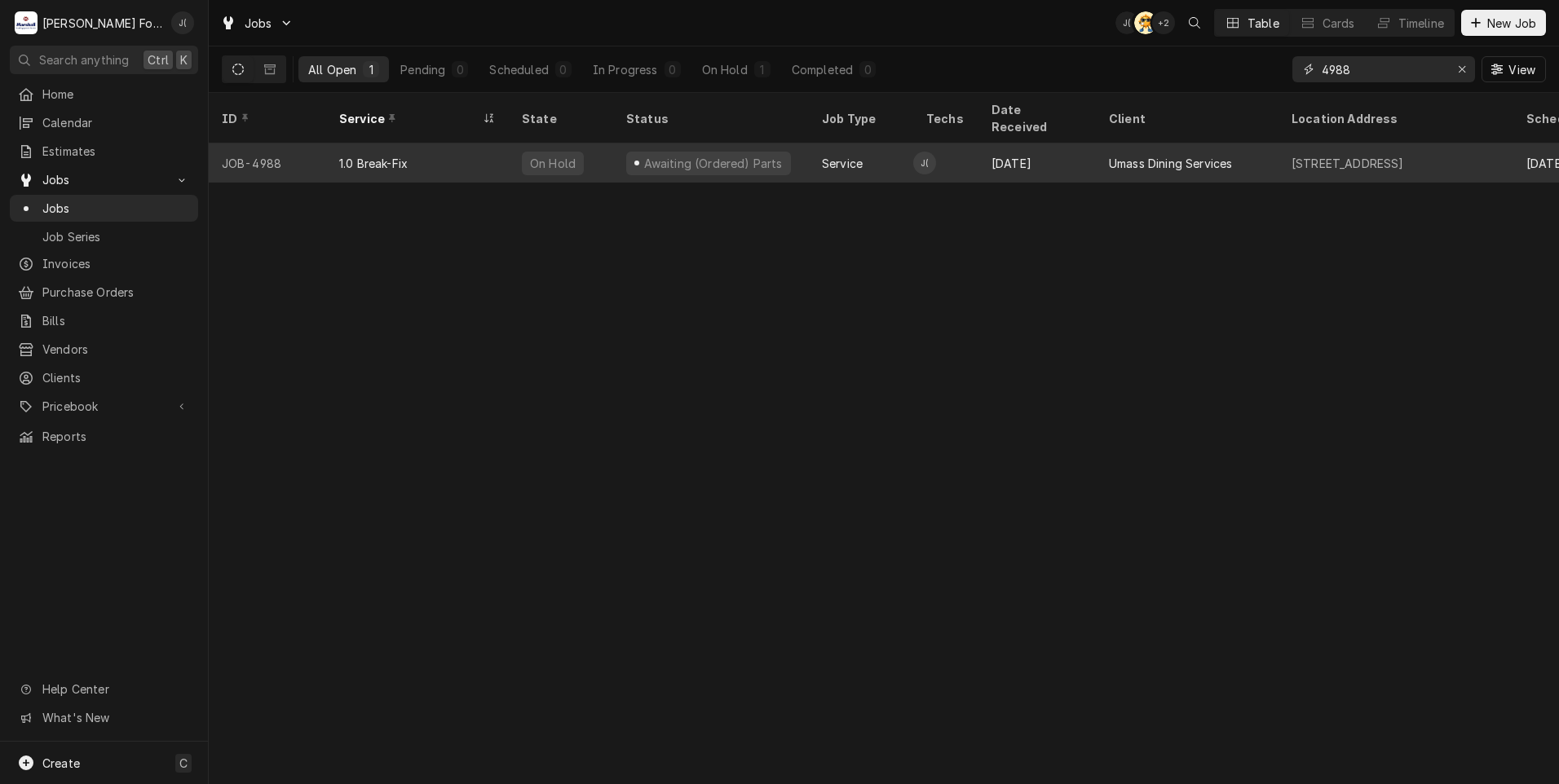
type input "4988"
click at [508, 154] on div "On Hold" at bounding box center [560, 163] width 104 height 39
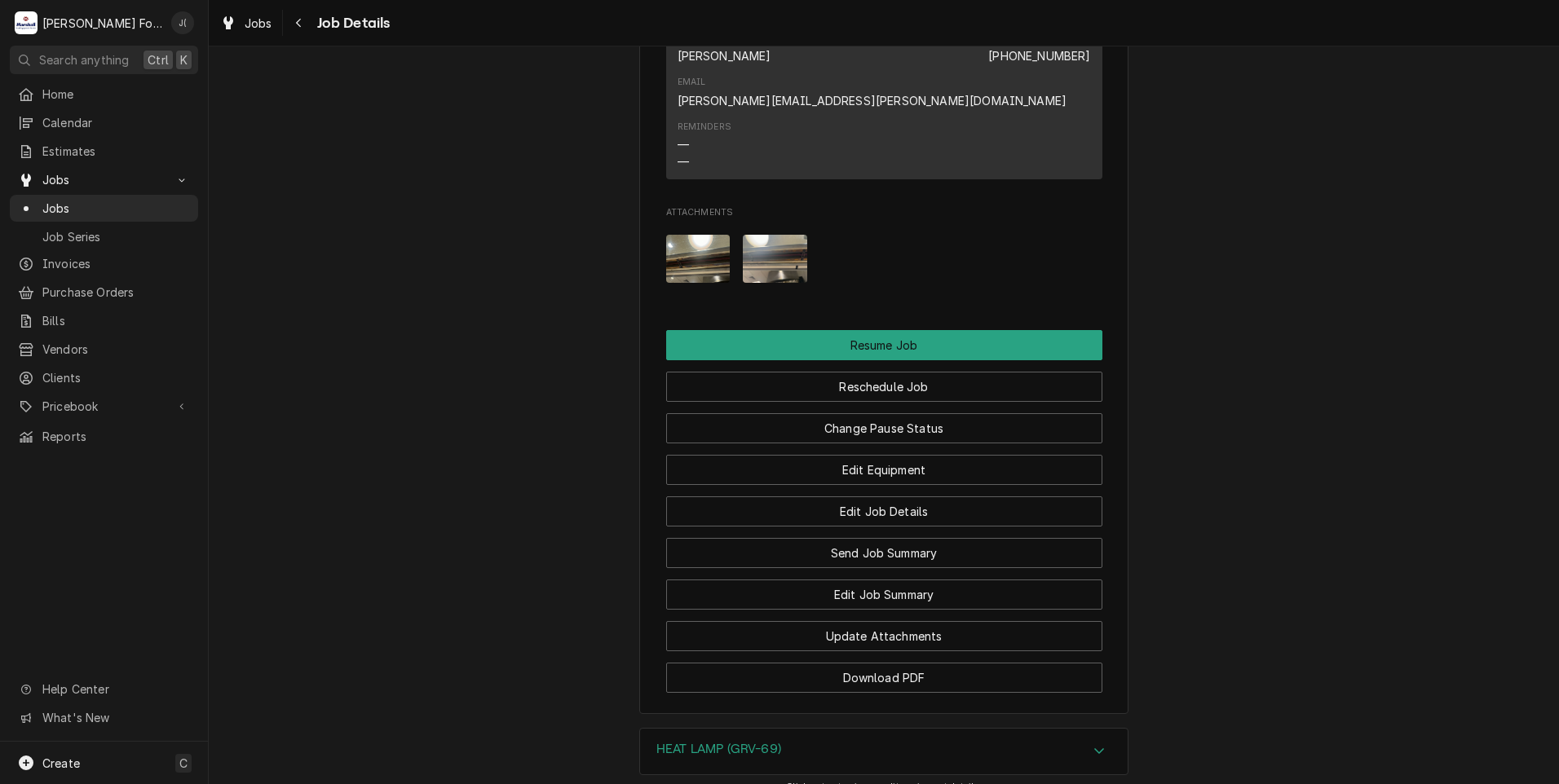
scroll to position [2200, 0]
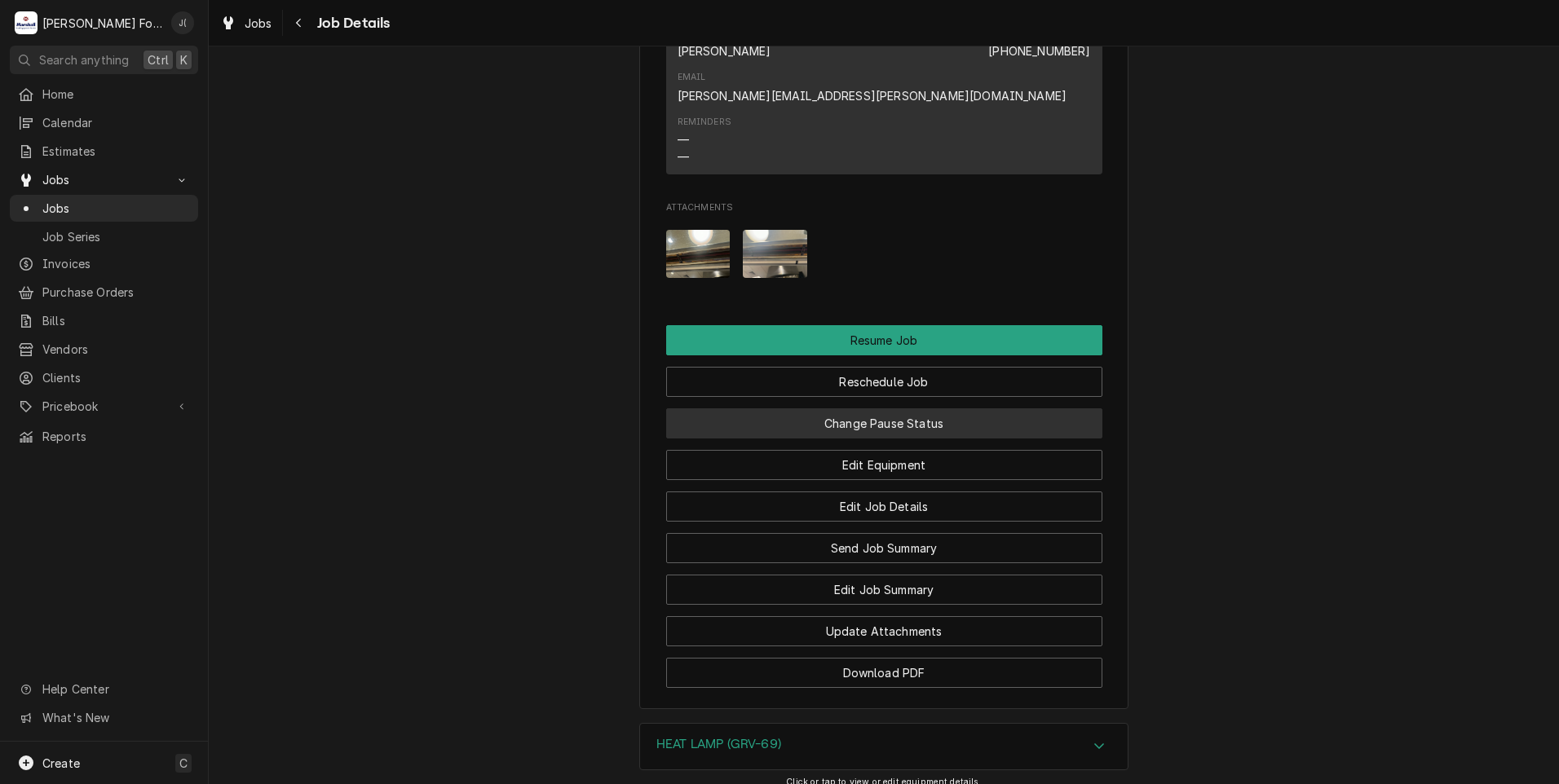
click at [858, 408] on button "Change Pause Status" at bounding box center [884, 423] width 436 height 30
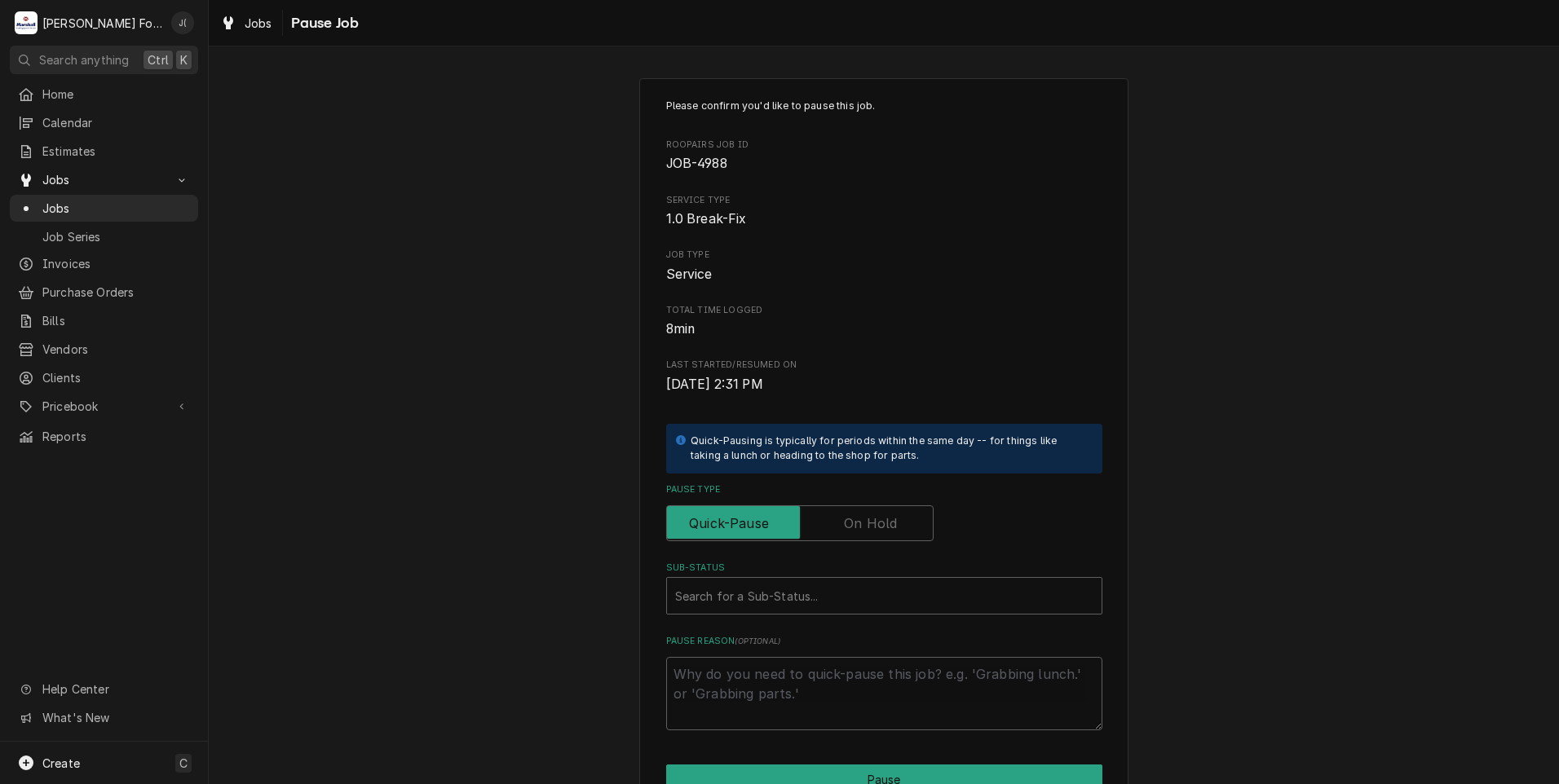
click at [865, 520] on label "Pause Type" at bounding box center [800, 523] width 268 height 36
click at [865, 520] on input "Pause Type" at bounding box center [800, 523] width 253 height 36
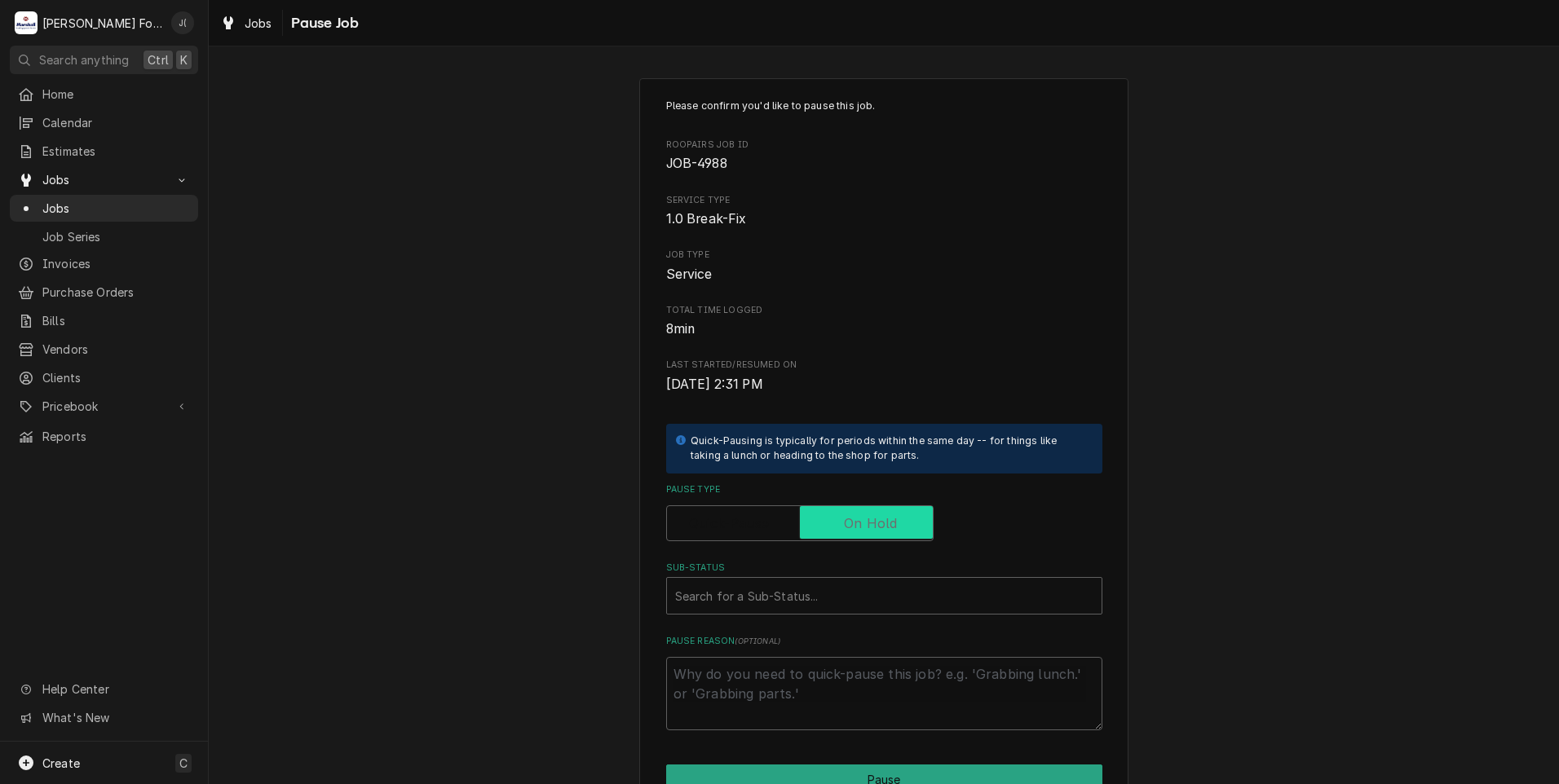
checkbox input "true"
click at [842, 587] on div "Sub-Status" at bounding box center [884, 596] width 418 height 30
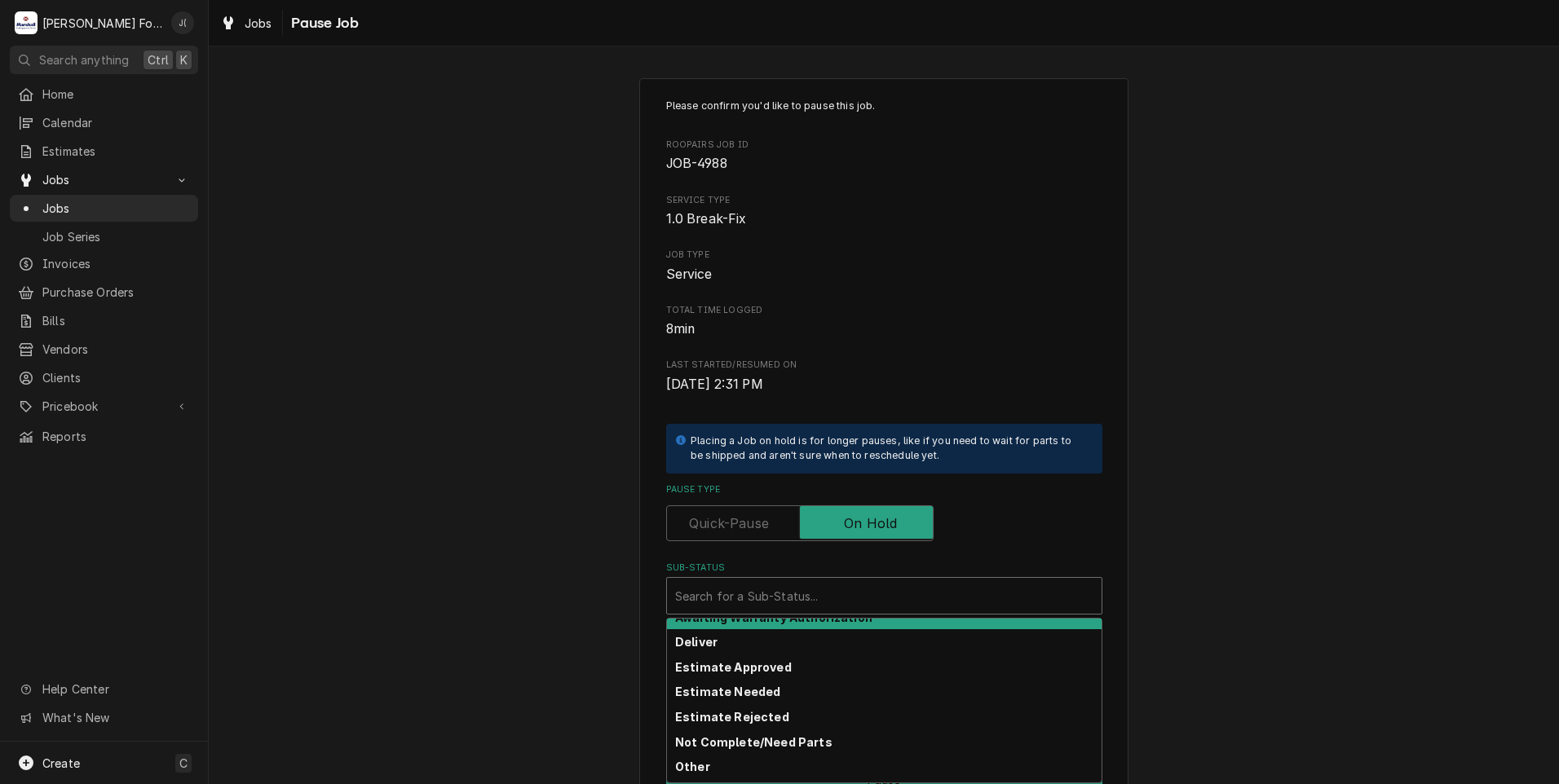
scroll to position [260, 0]
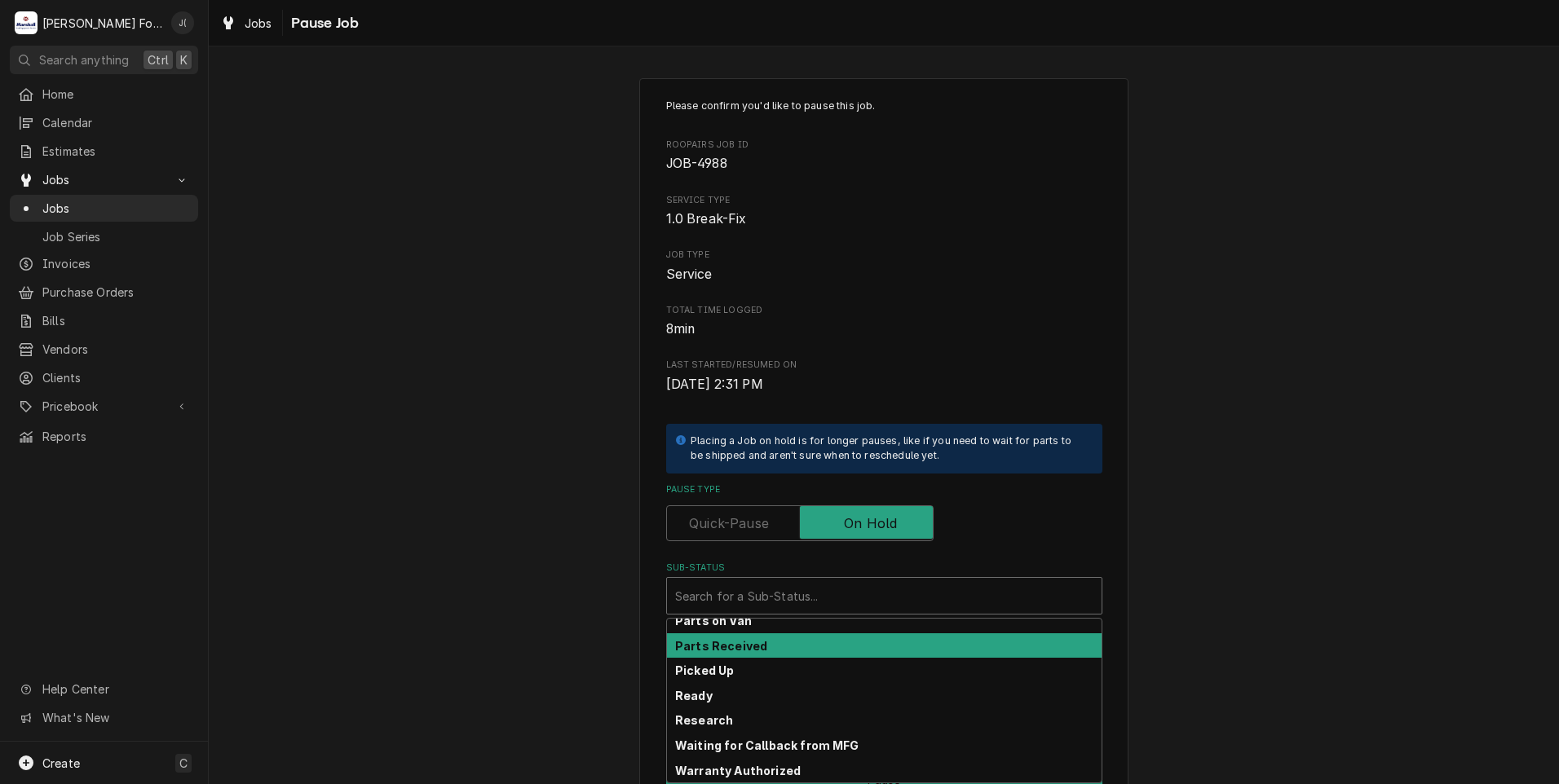
click at [799, 653] on div "Parts Received" at bounding box center [884, 645] width 435 height 26
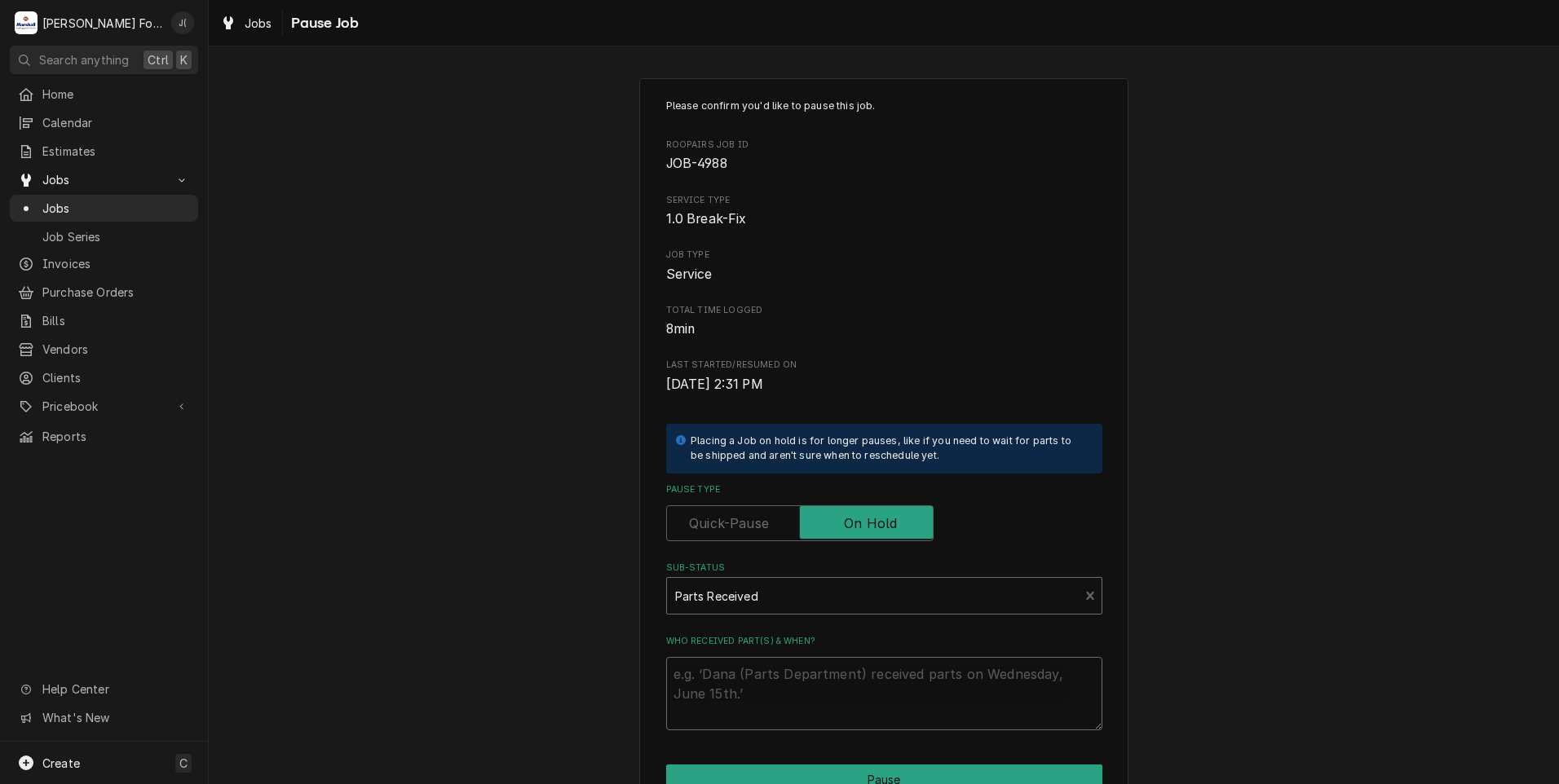
click at [793, 682] on textarea "Who received part(s) & when?" at bounding box center [884, 693] width 436 height 74
type textarea "x"
type textarea "0"
type textarea "x"
type textarea "08"
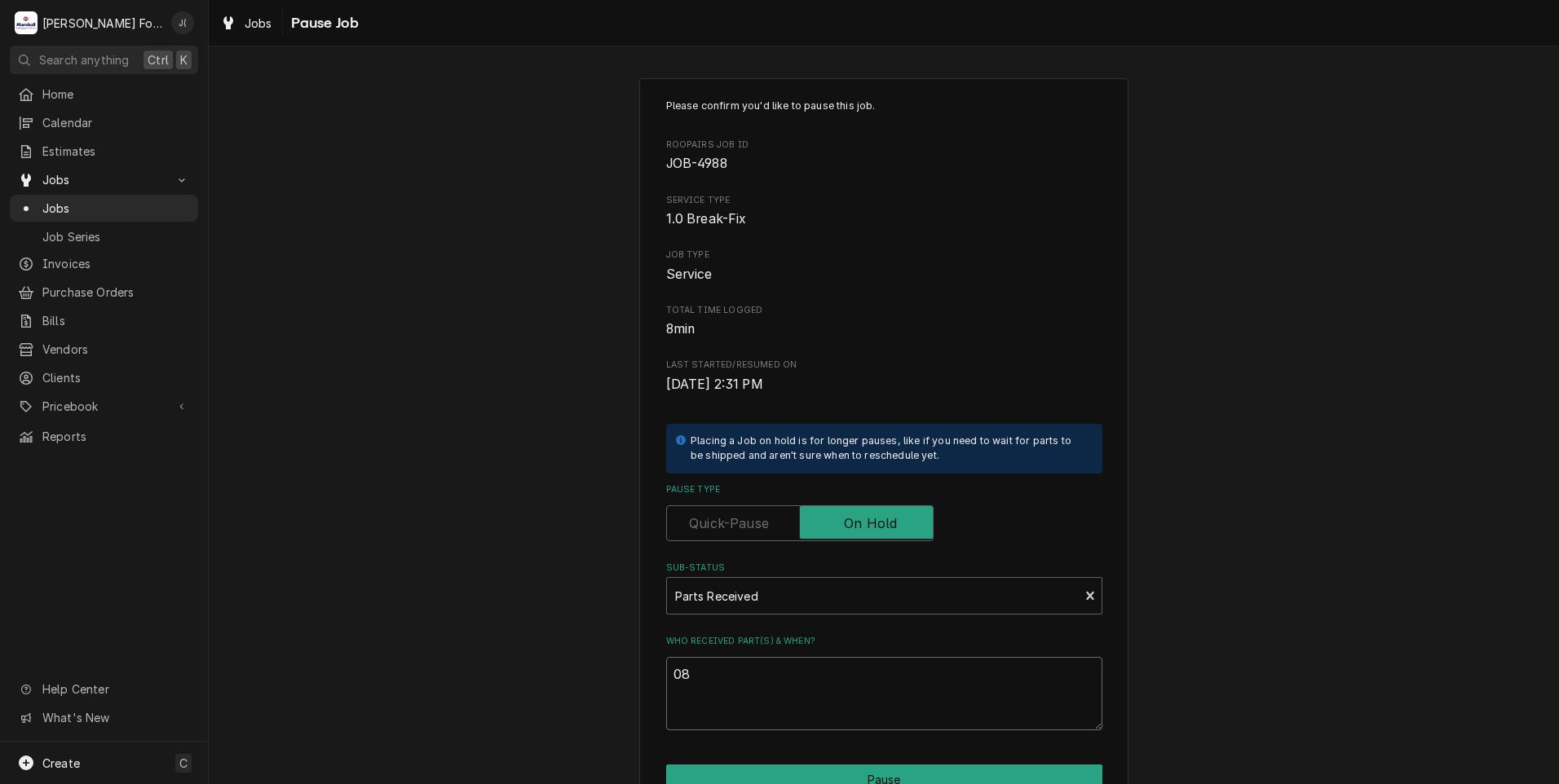
type textarea "x"
type textarea "08/"
type textarea "x"
type textarea "08/2"
type textarea "x"
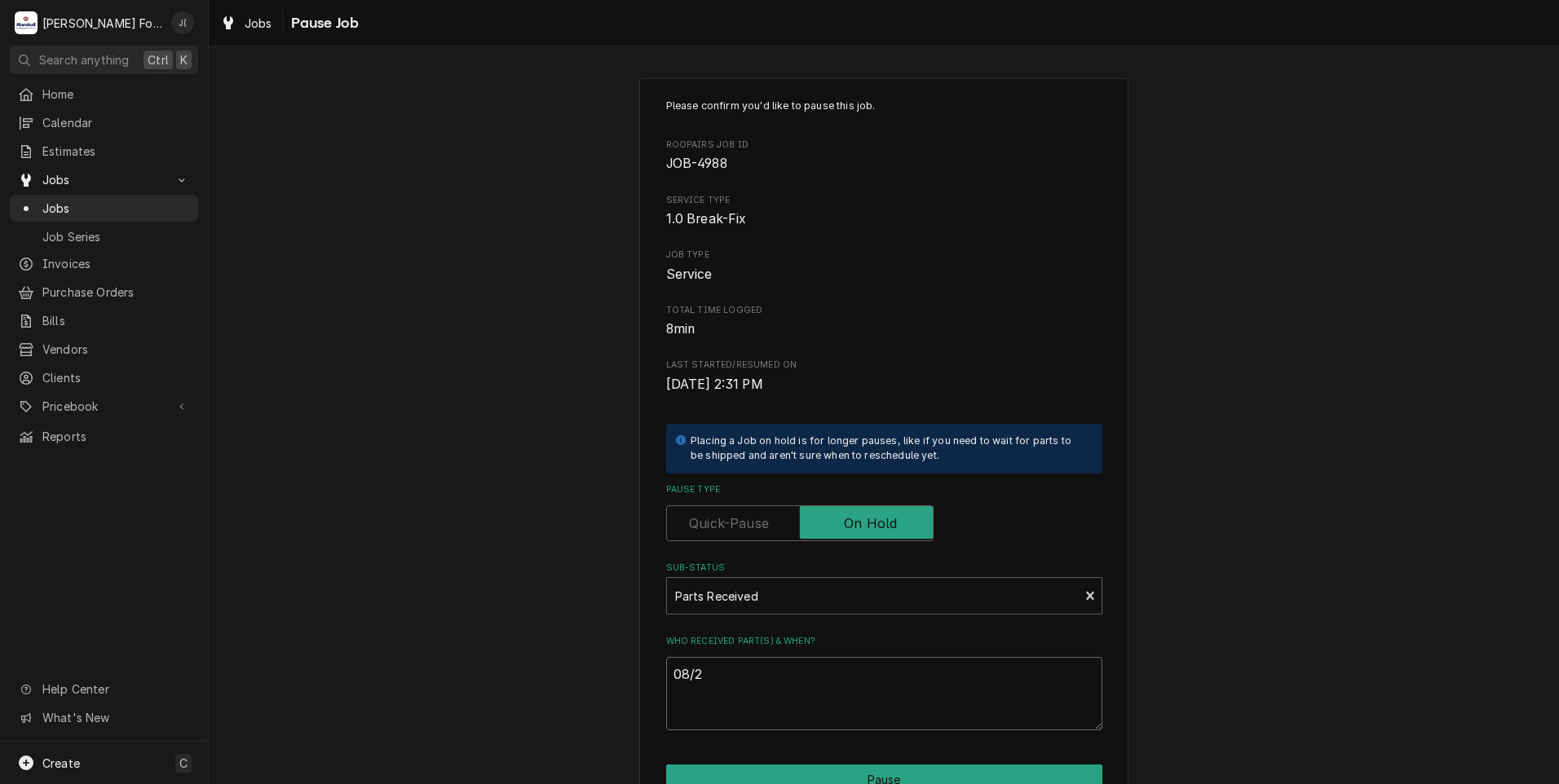
type textarea "08/25"
type textarea "x"
type textarea "08/25/"
type textarea "x"
type textarea "08/25/2"
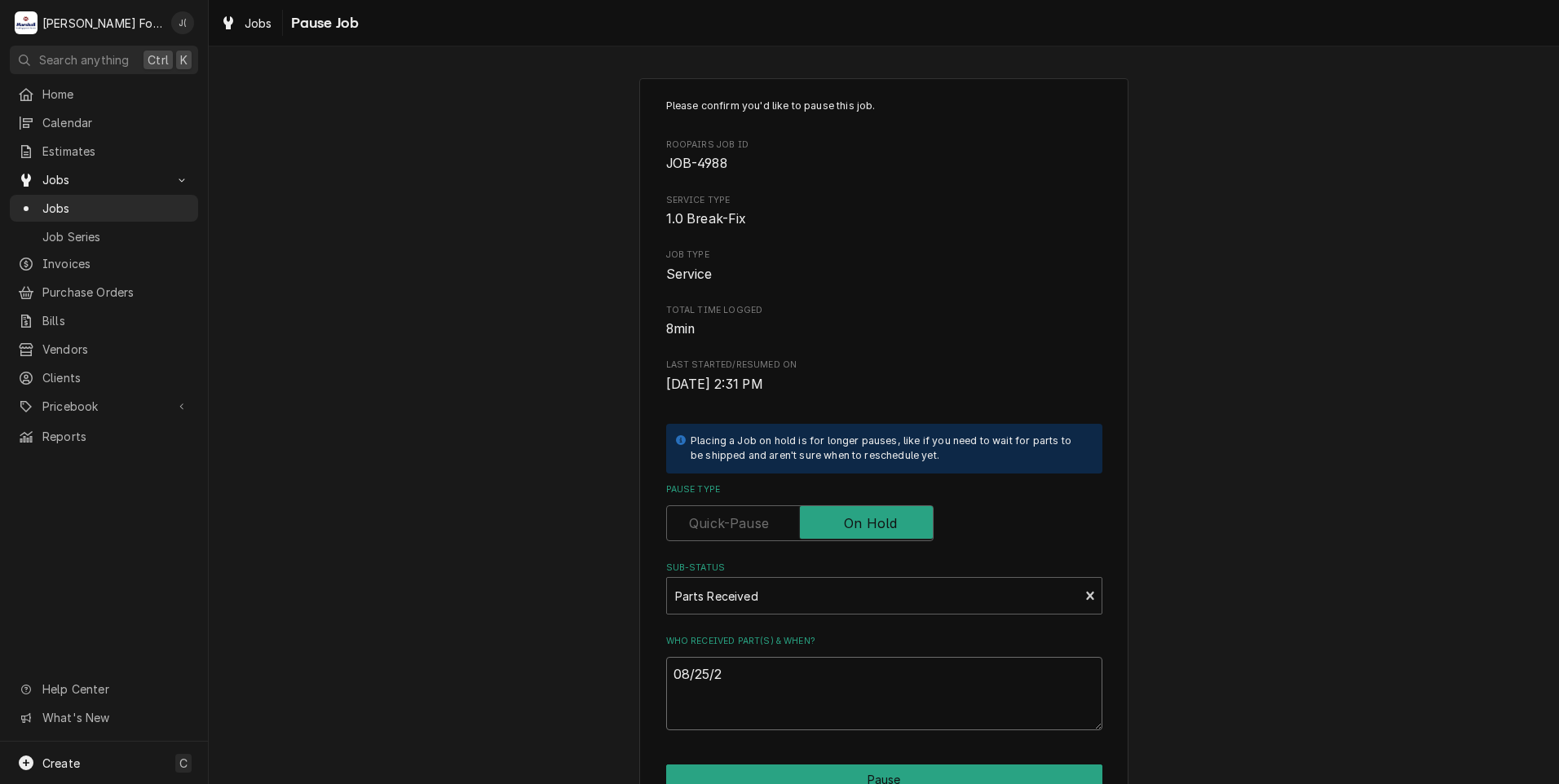
type textarea "x"
type textarea "08/25/20"
type textarea "x"
type textarea "08/25/202"
type textarea "x"
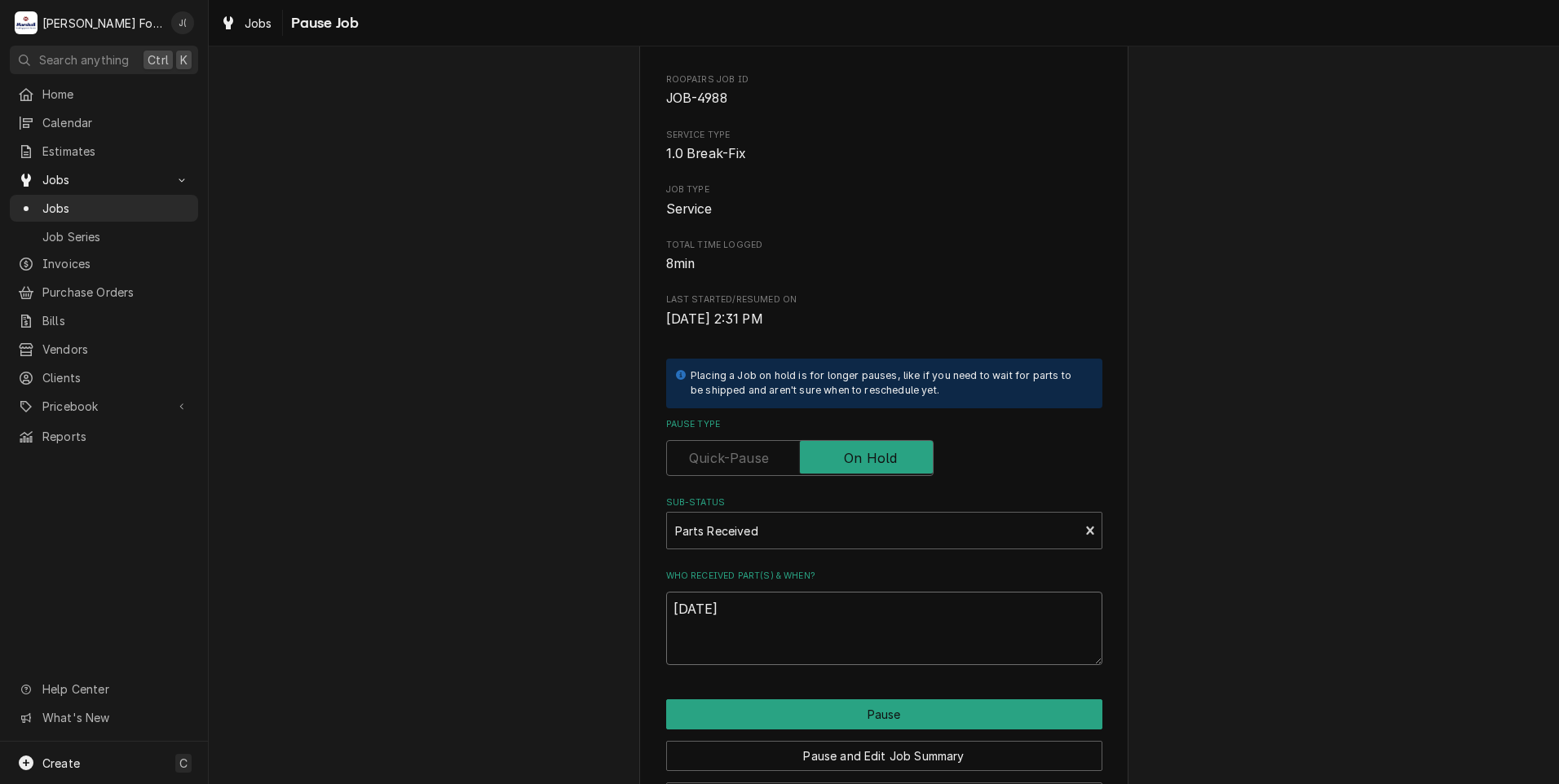
scroll to position [129, 0]
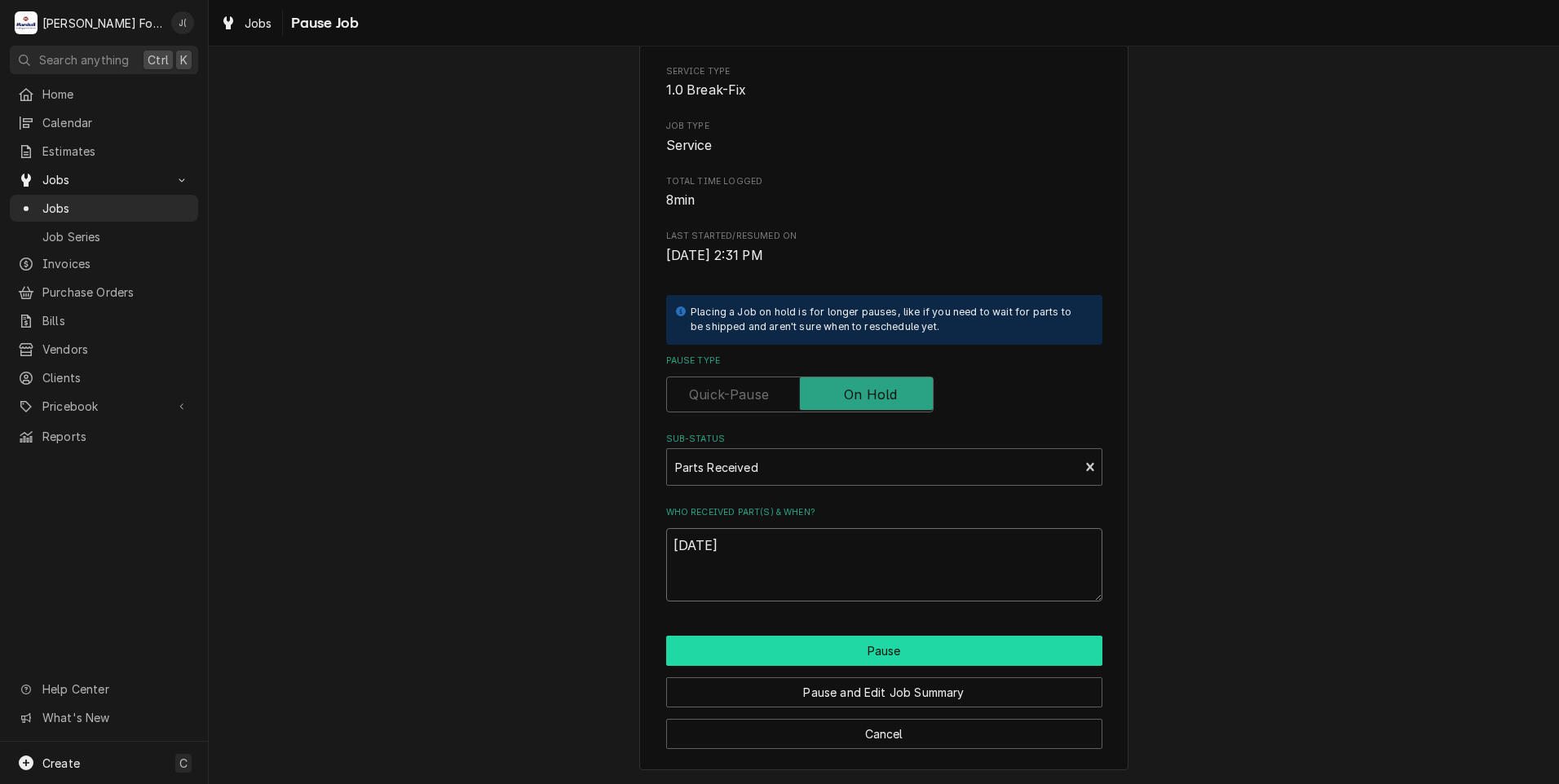
type textarea "08/25/2025"
click at [762, 654] on button "Pause" at bounding box center [884, 650] width 436 height 30
type textarea "x"
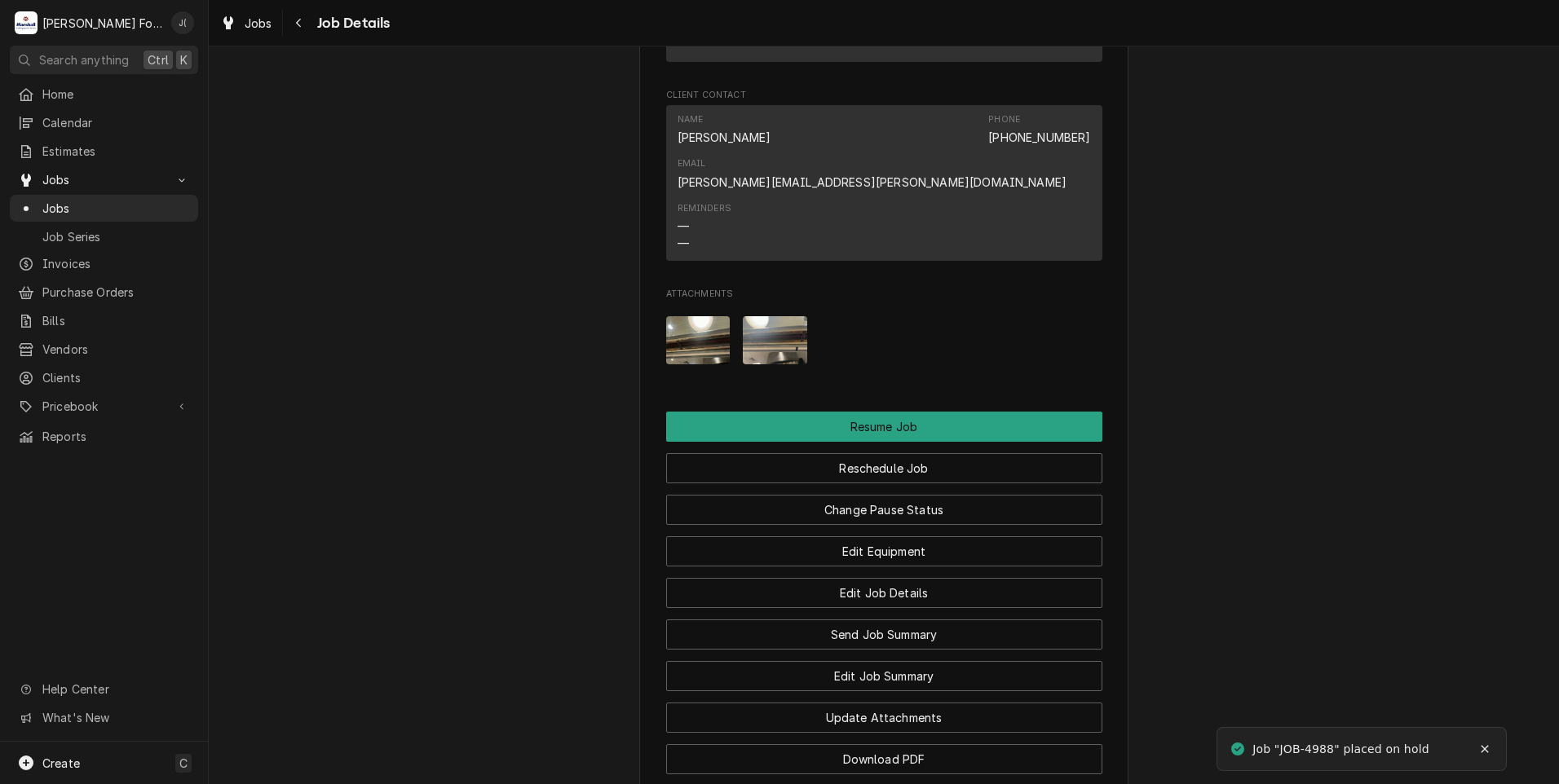
scroll to position [2343, 0]
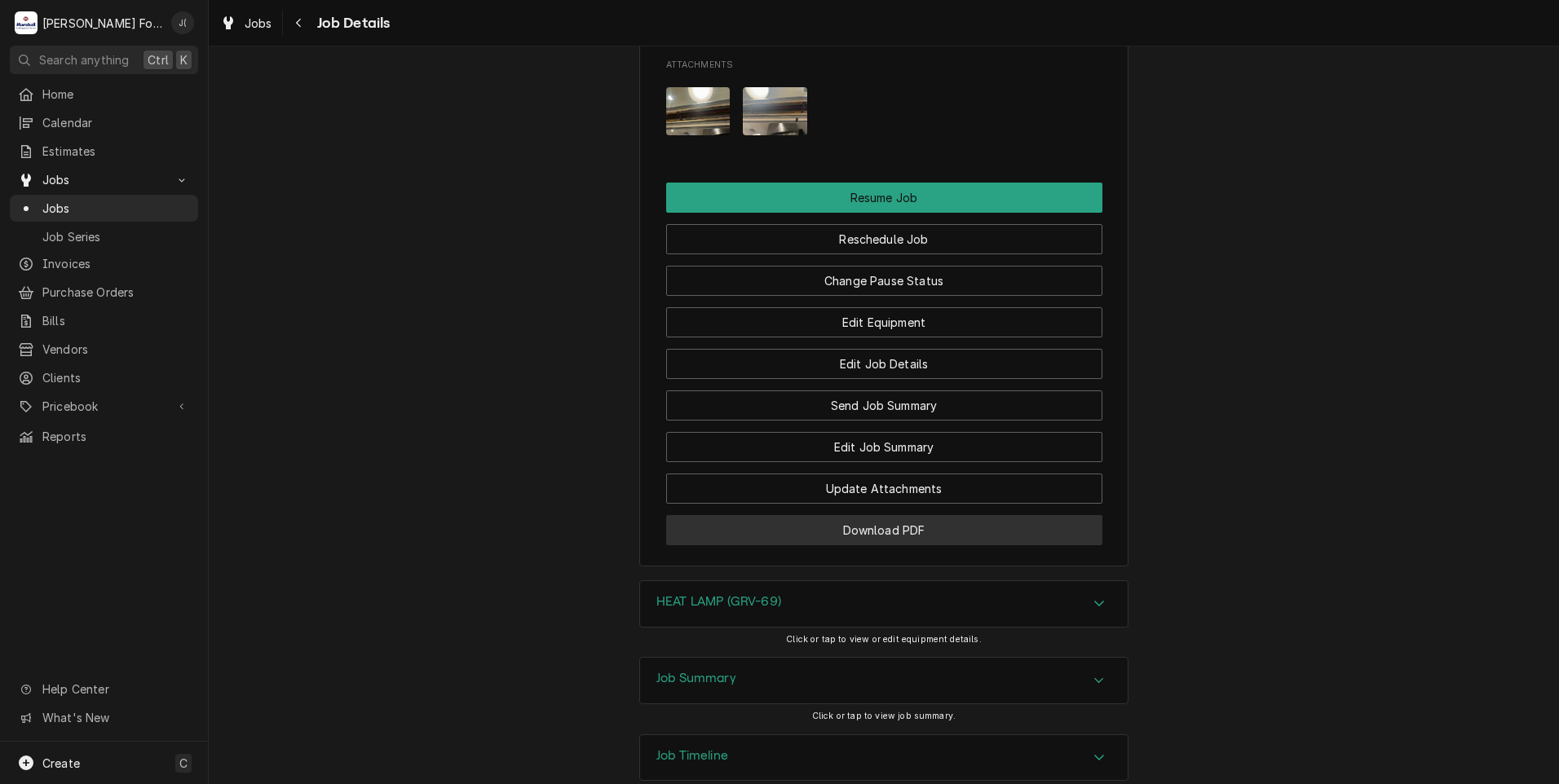
click at [709, 515] on button "Download PDF" at bounding box center [884, 530] width 436 height 30
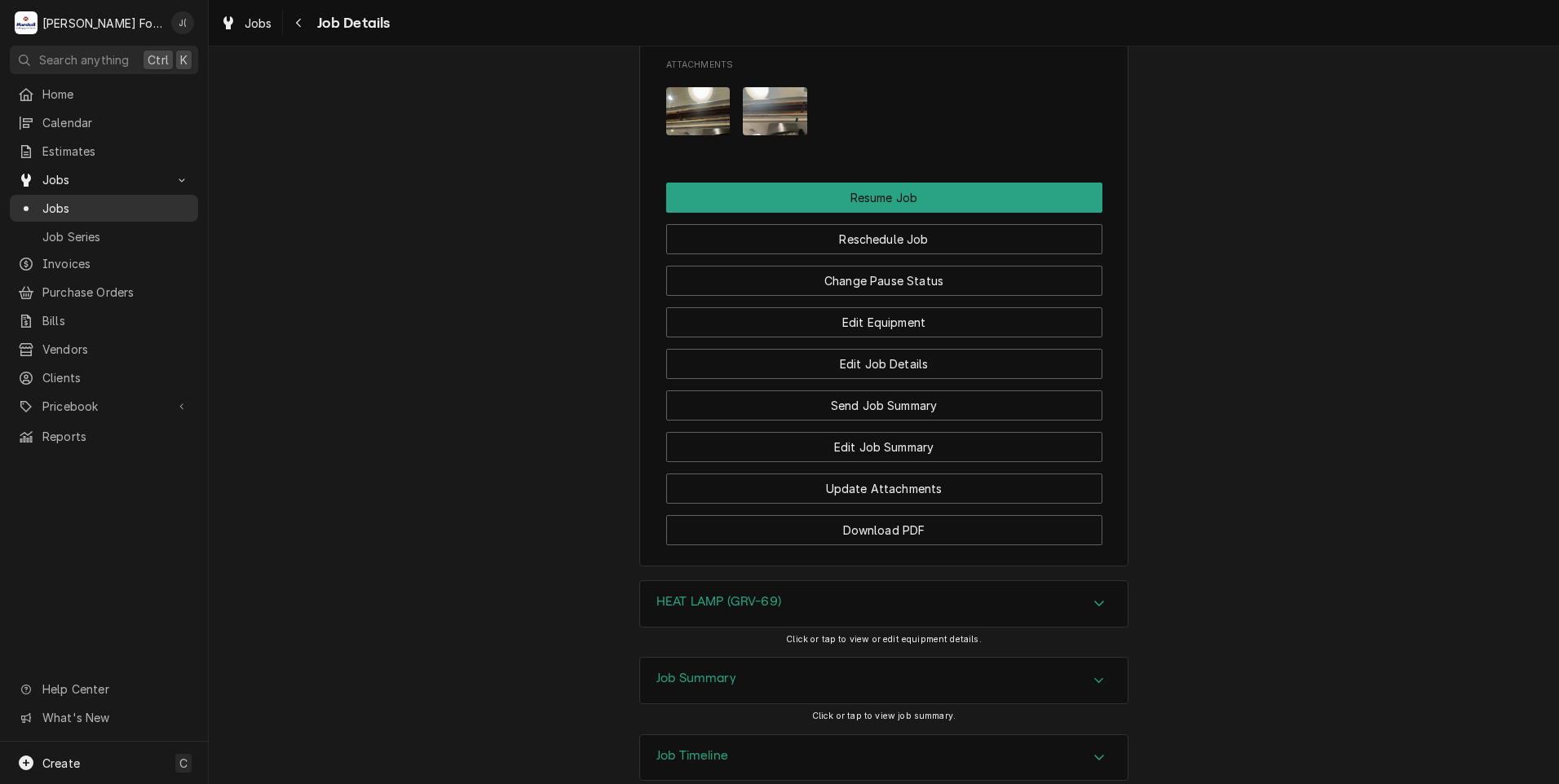
click at [82, 207] on span "Jobs" at bounding box center [116, 208] width 148 height 17
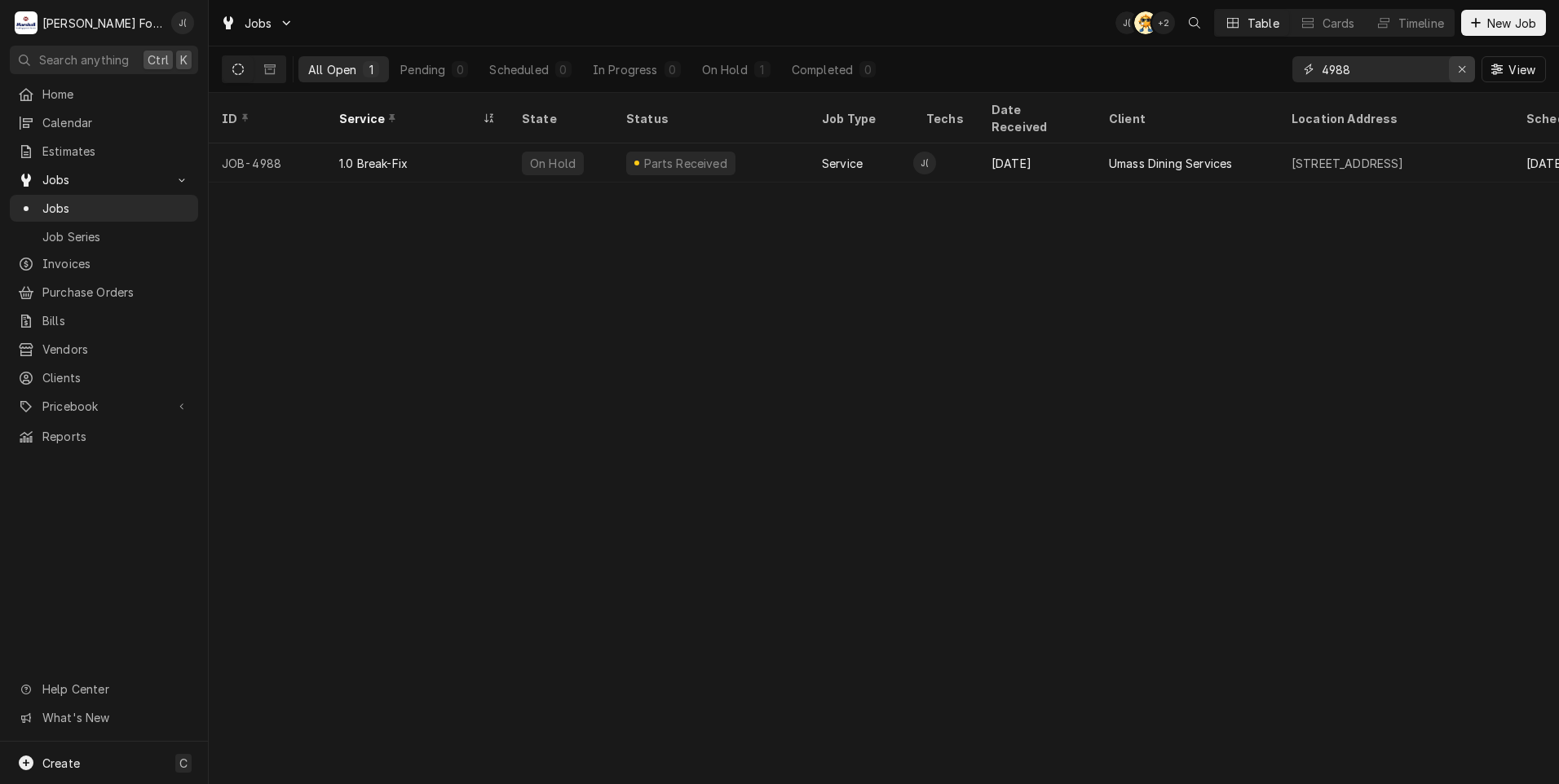
click at [1462, 72] on icon "Erase input" at bounding box center [1462, 69] width 9 height 12
click at [1430, 73] on input "Dynamic Content Wrapper" at bounding box center [1398, 69] width 153 height 26
type input "4989"
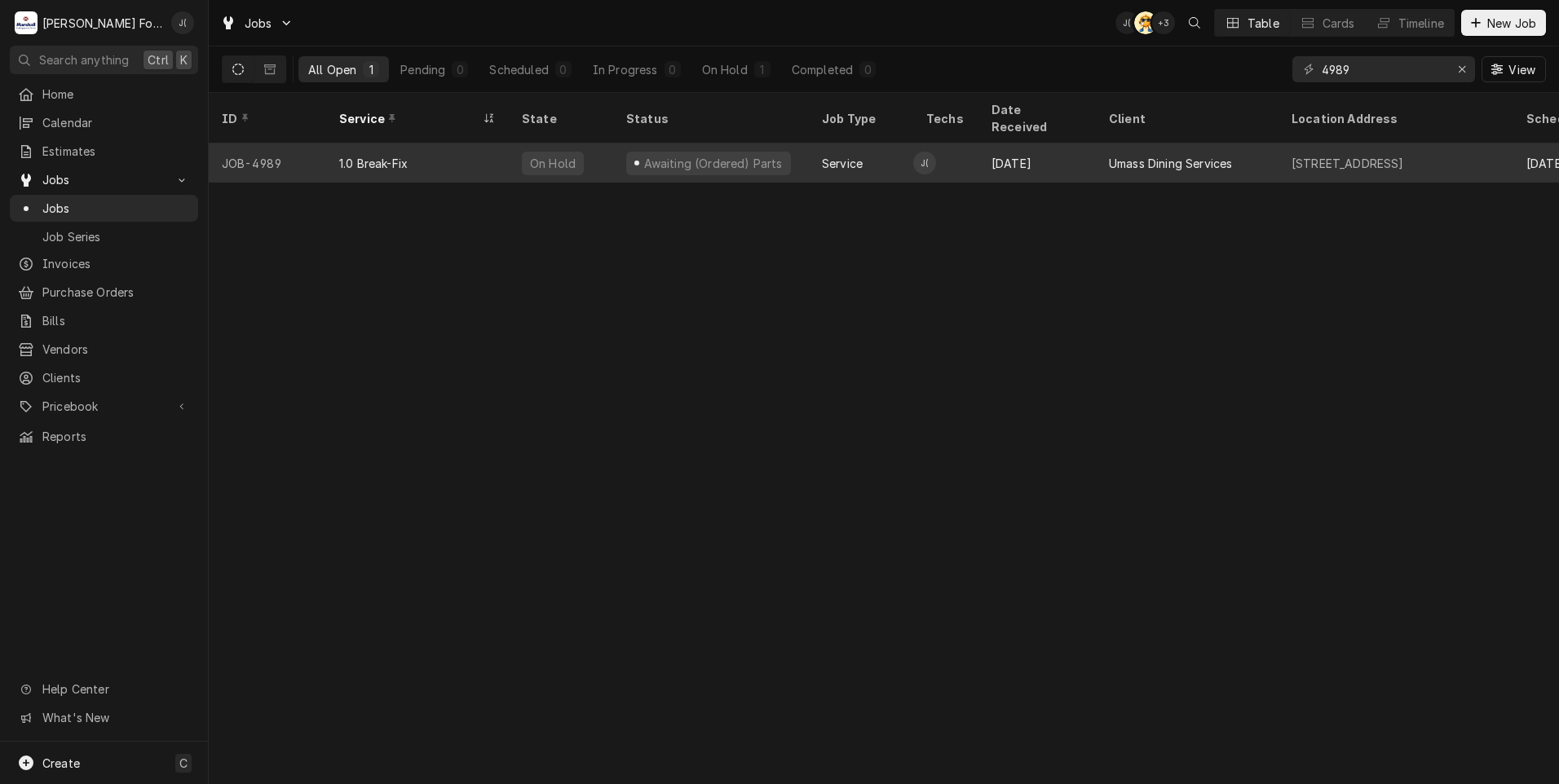
click at [489, 159] on div "1.0 Break-Fix" at bounding box center [417, 163] width 183 height 39
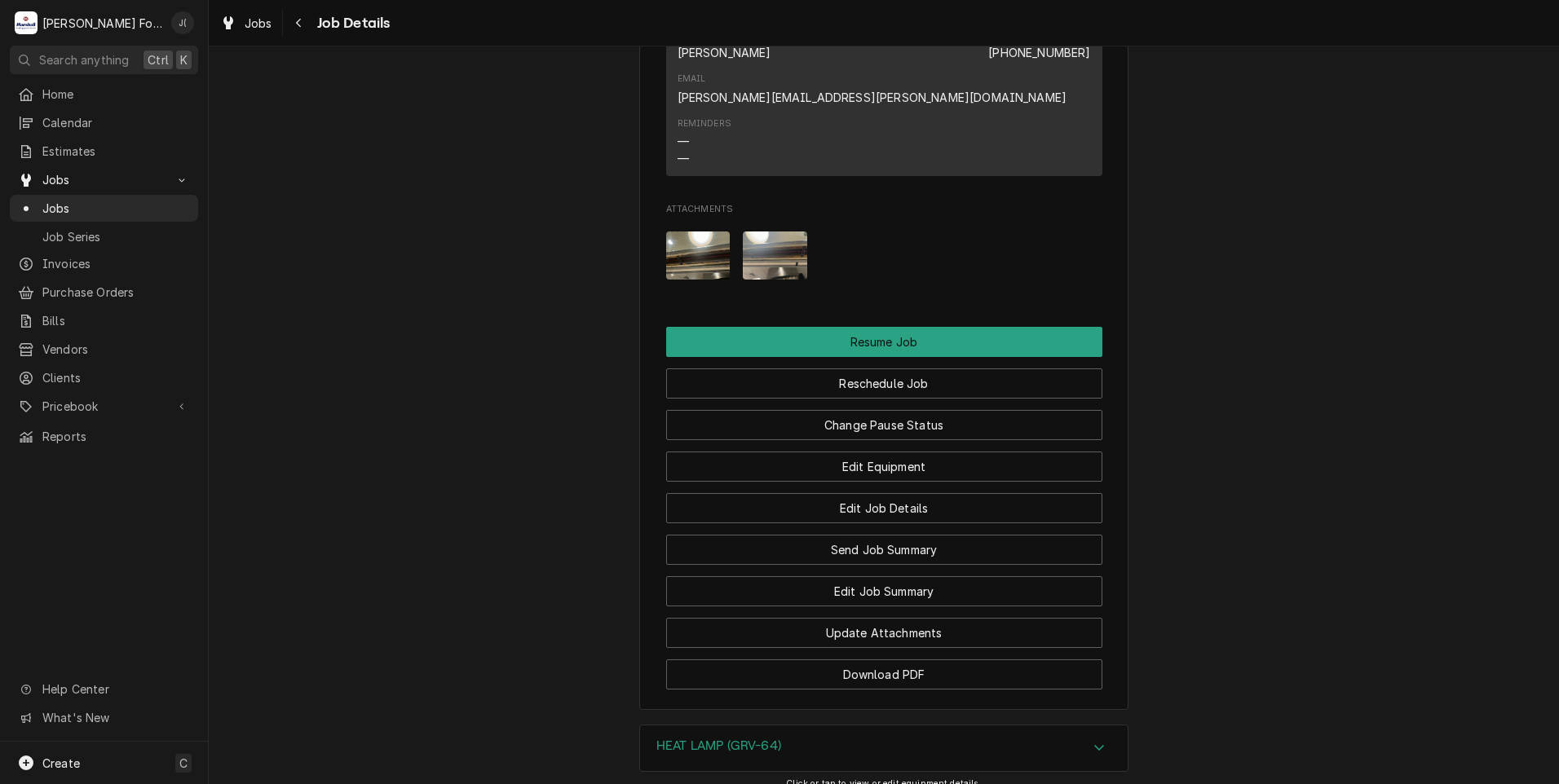
scroll to position [2119, 0]
click at [867, 409] on button "Change Pause Status" at bounding box center [884, 424] width 436 height 30
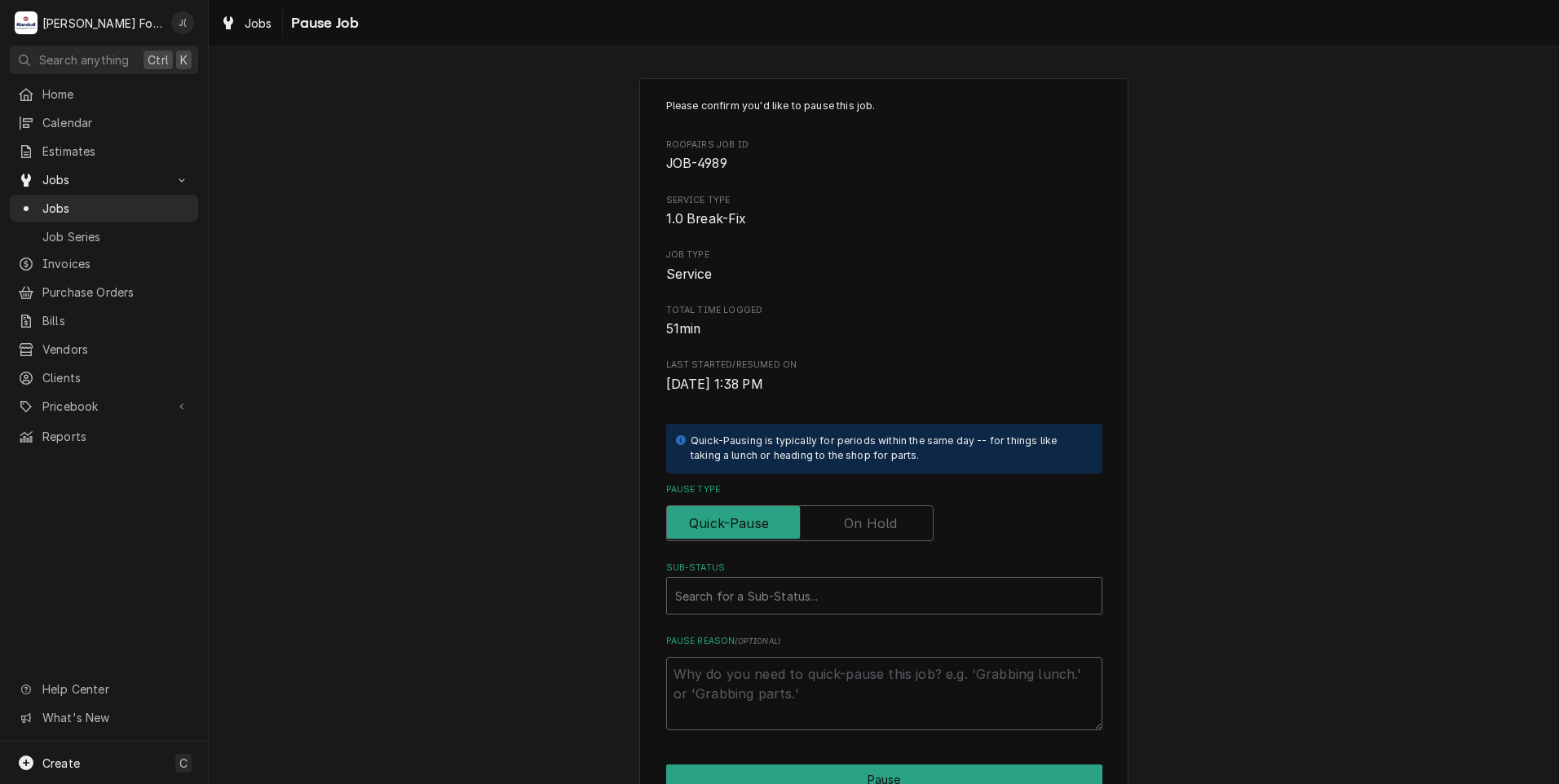
click at [877, 523] on label "Pause Type" at bounding box center [800, 523] width 268 height 36
click at [877, 523] on input "Pause Type" at bounding box center [800, 523] width 253 height 36
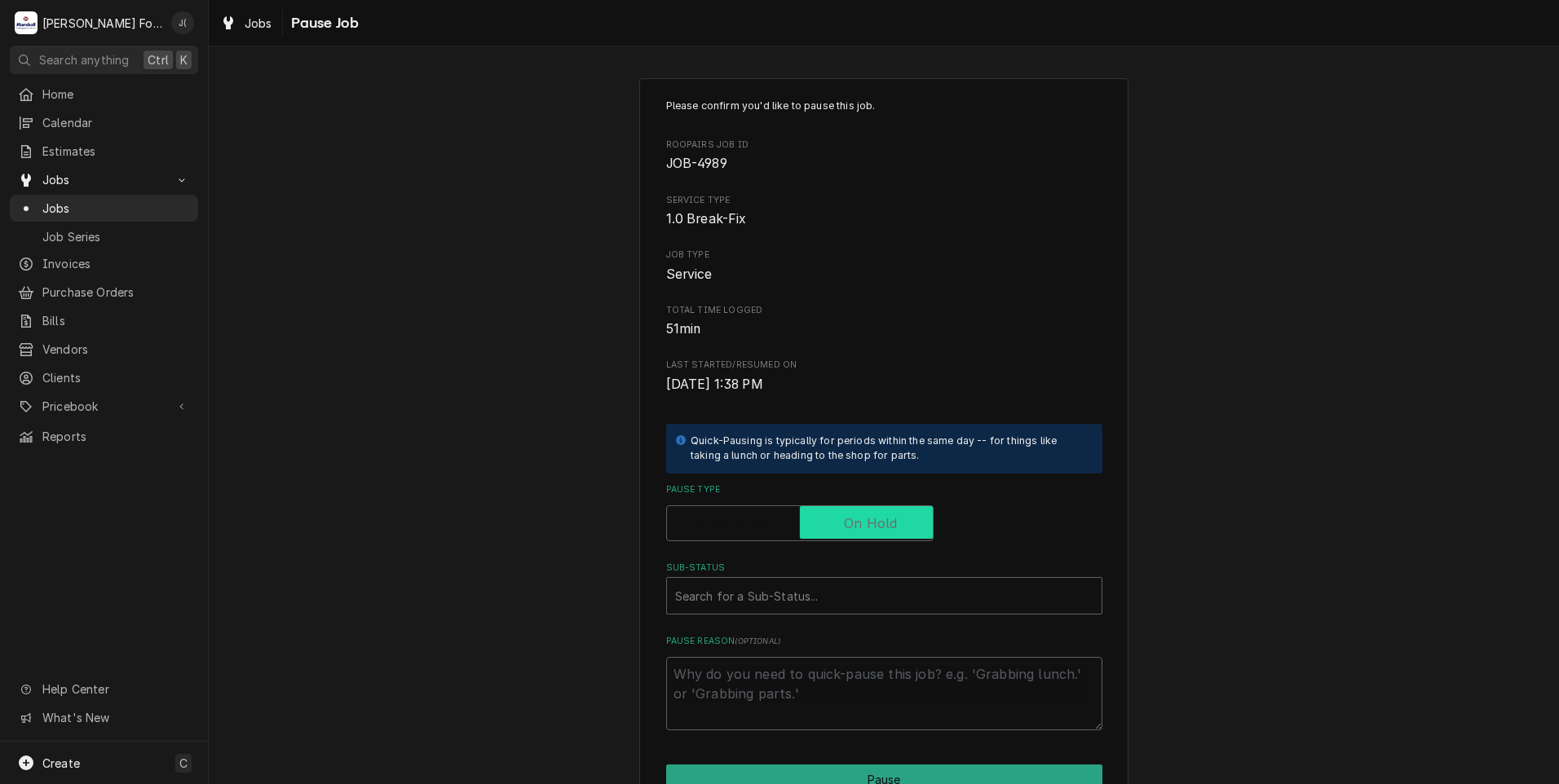
checkbox input "true"
click at [859, 586] on div "Sub-Status" at bounding box center [884, 596] width 418 height 30
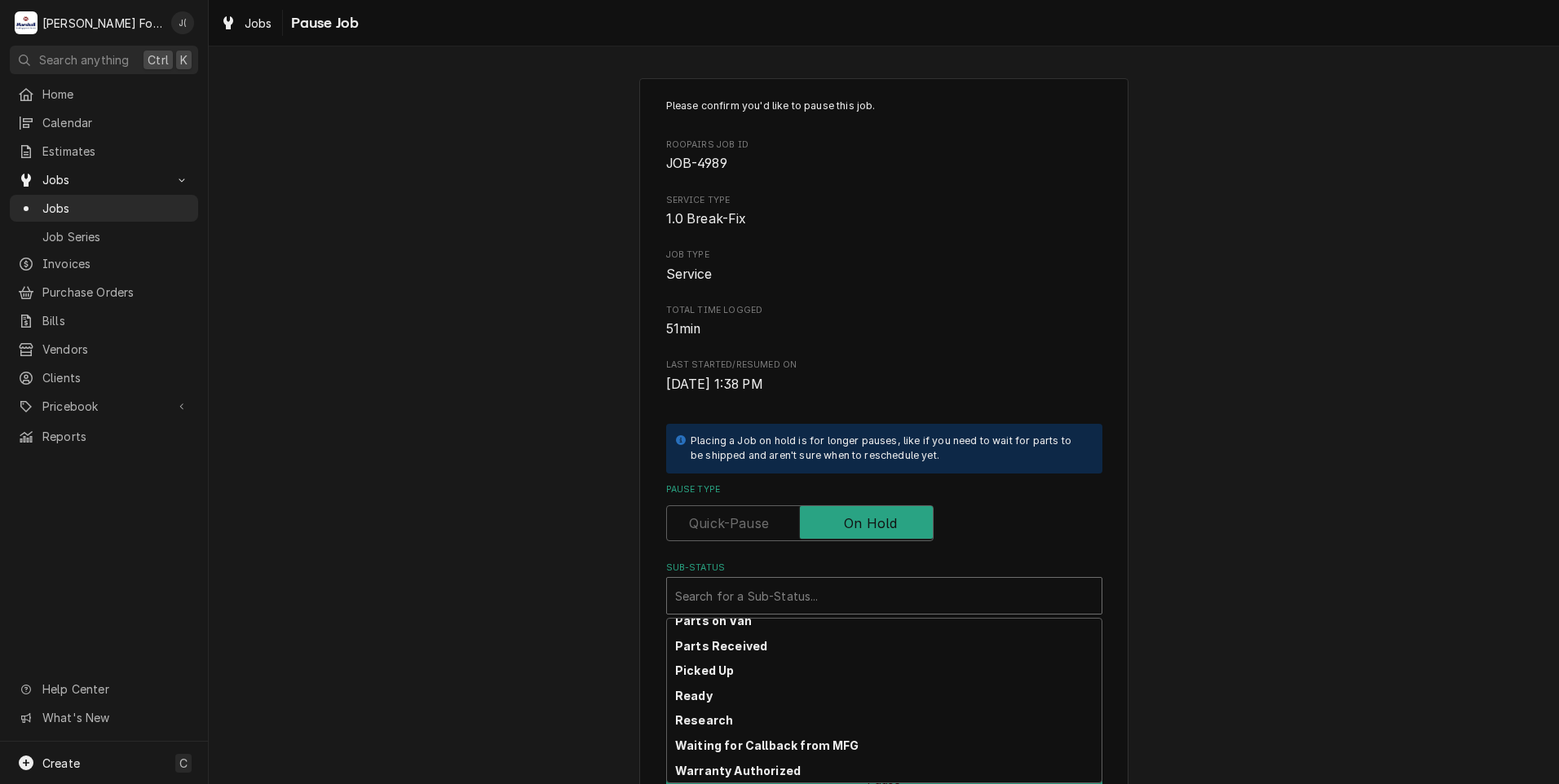
scroll to position [260, 0]
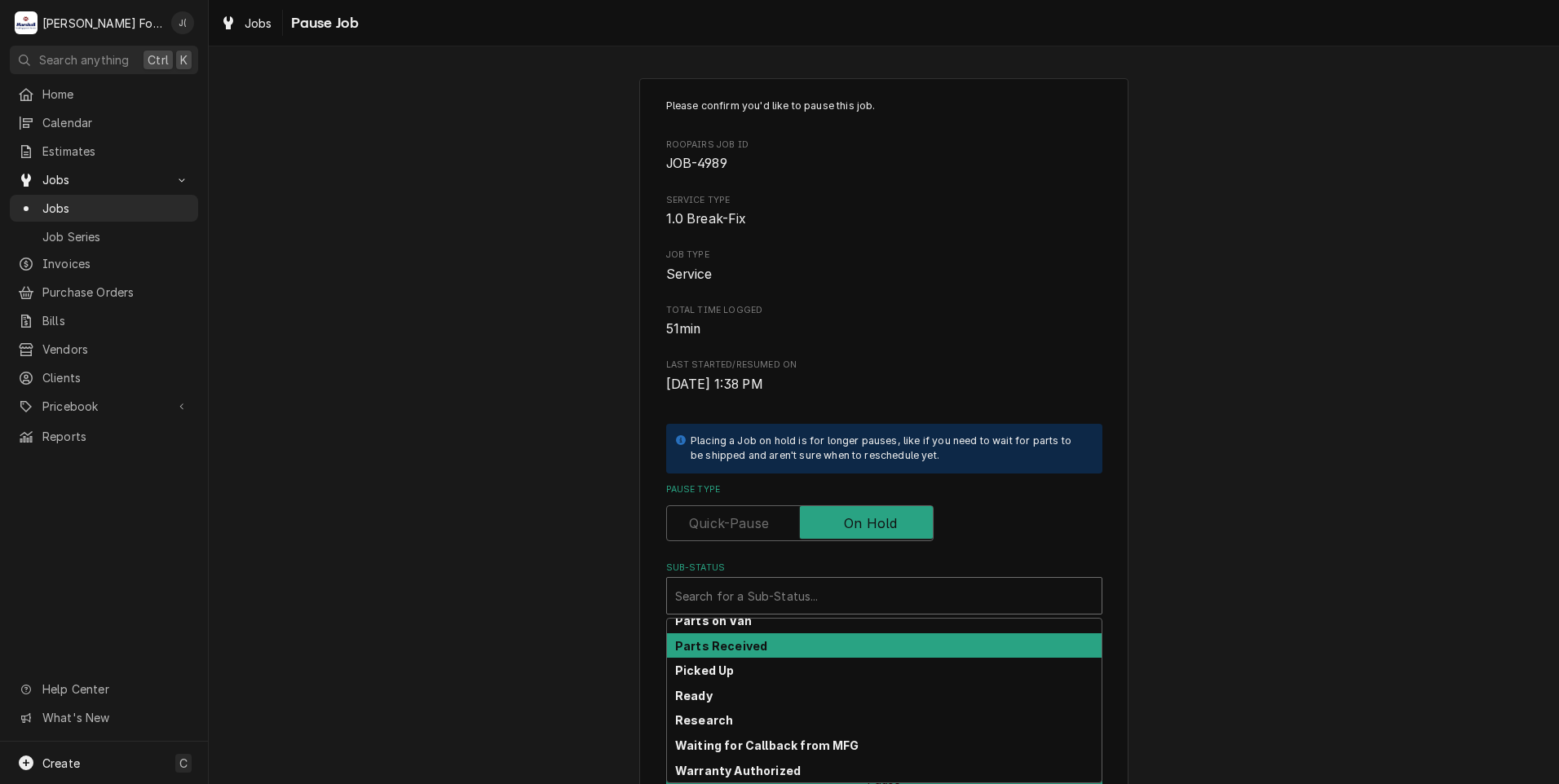
click at [861, 653] on div "Parts Received" at bounding box center [884, 645] width 435 height 26
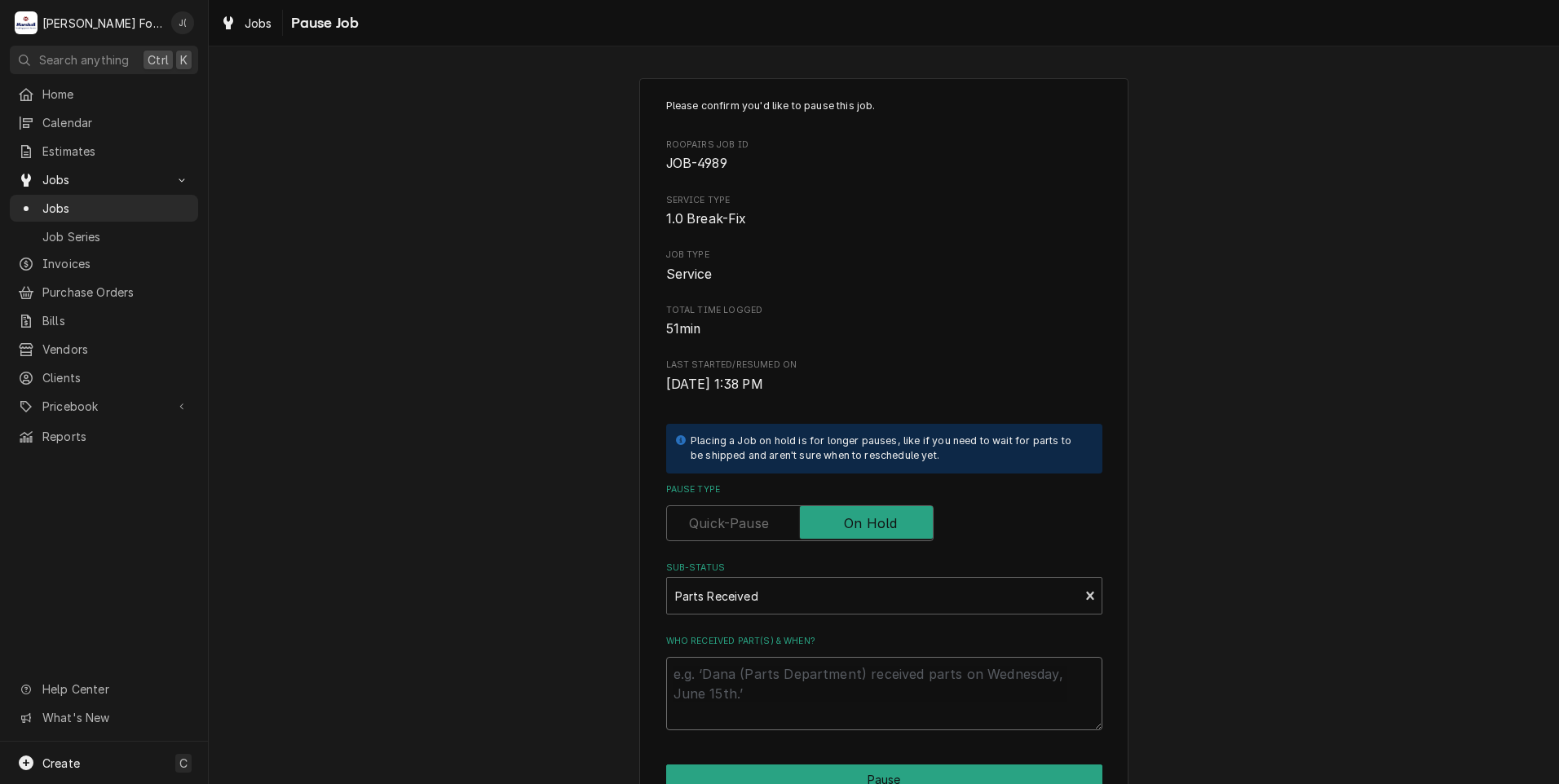
click at [844, 687] on textarea "Who received part(s) & when?" at bounding box center [884, 693] width 436 height 74
type textarea "x"
type textarea "0"
type textarea "x"
type textarea "08"
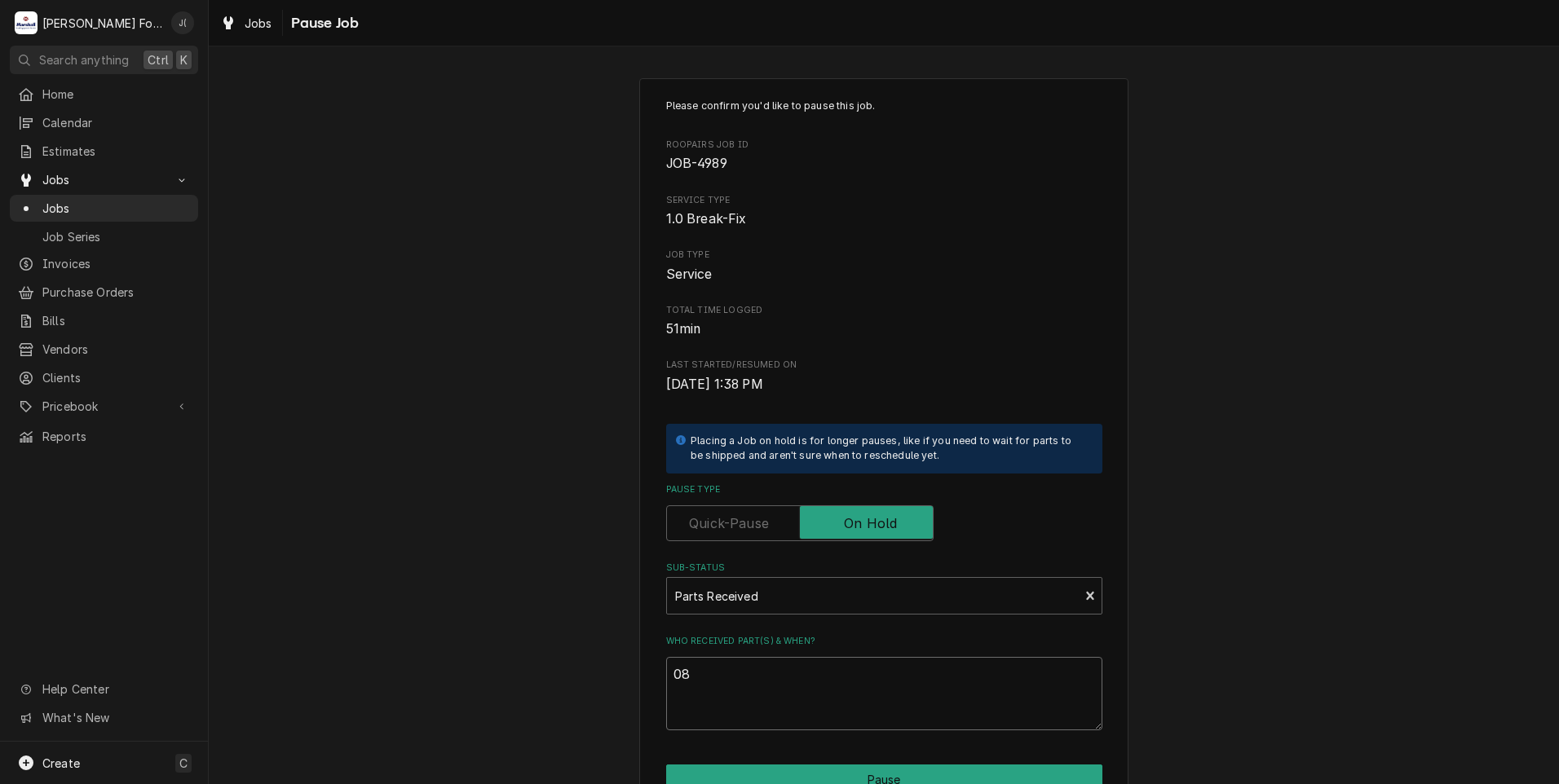
type textarea "x"
type textarea "08/"
type textarea "x"
type textarea "08/2"
type textarea "x"
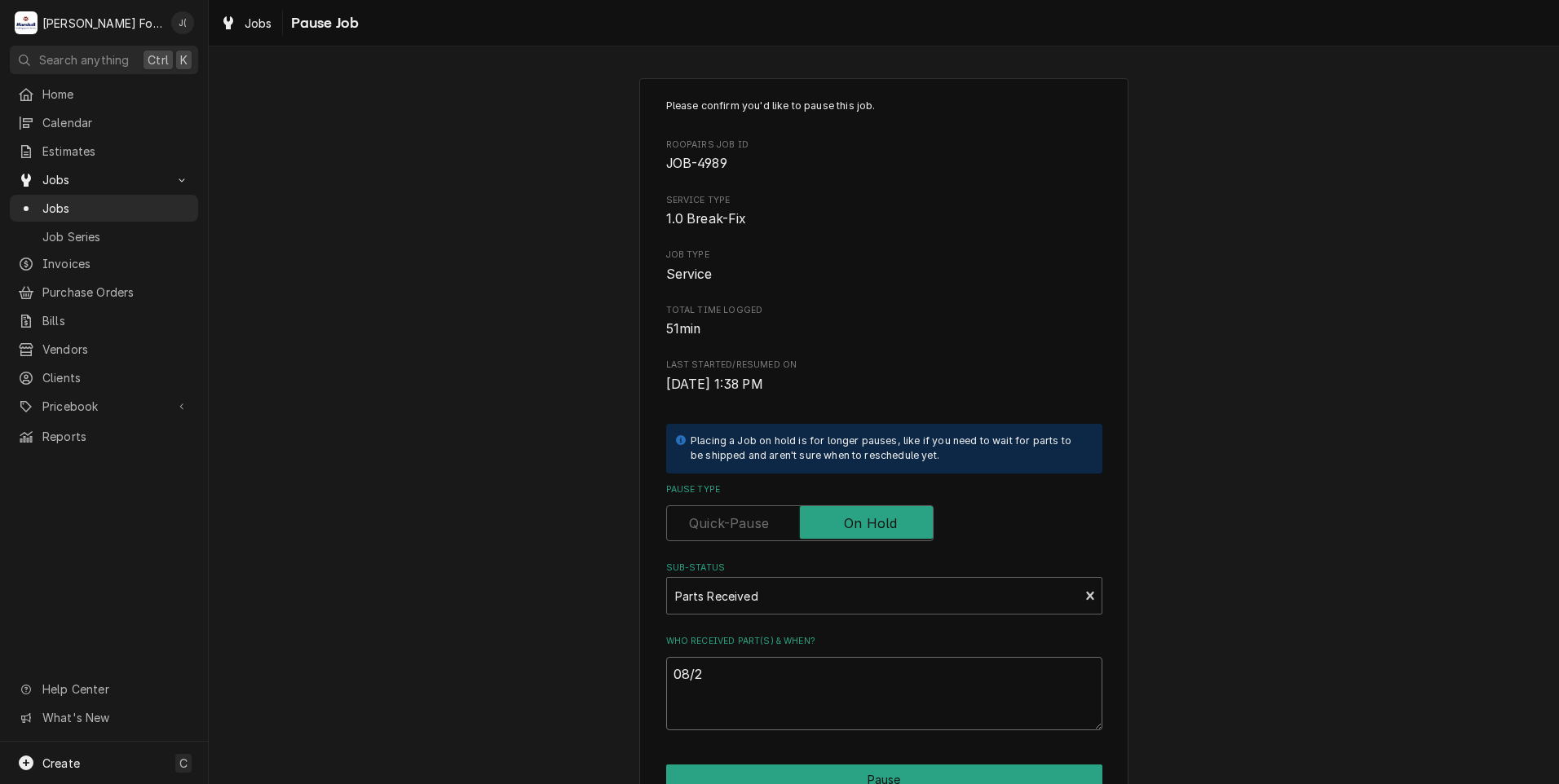
type textarea "08/25"
type textarea "x"
type textarea "08/25/"
type textarea "x"
type textarea "08/25/2"
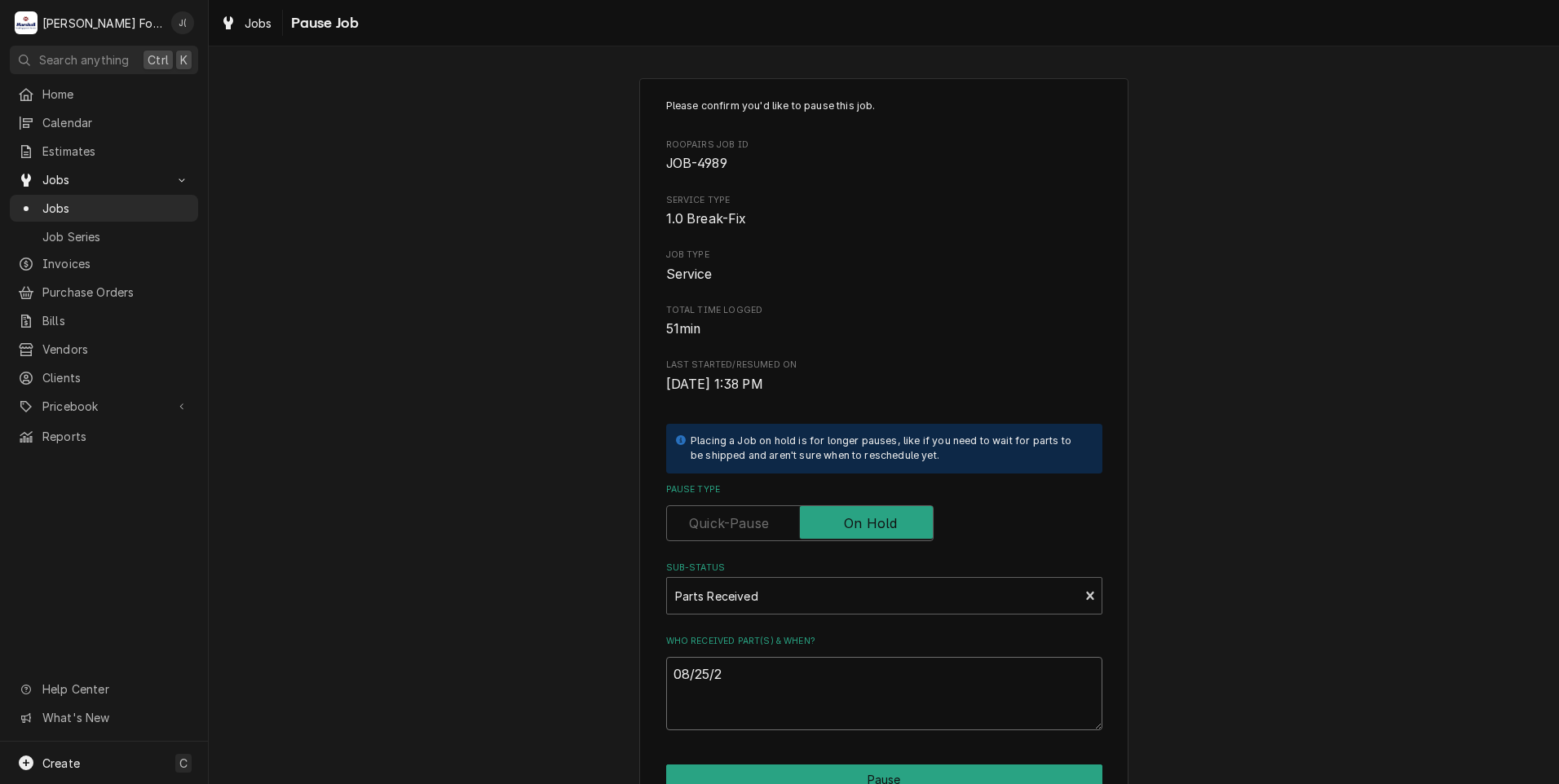
type textarea "x"
type textarea "08/25/20"
type textarea "x"
type textarea "08/25/202"
type textarea "x"
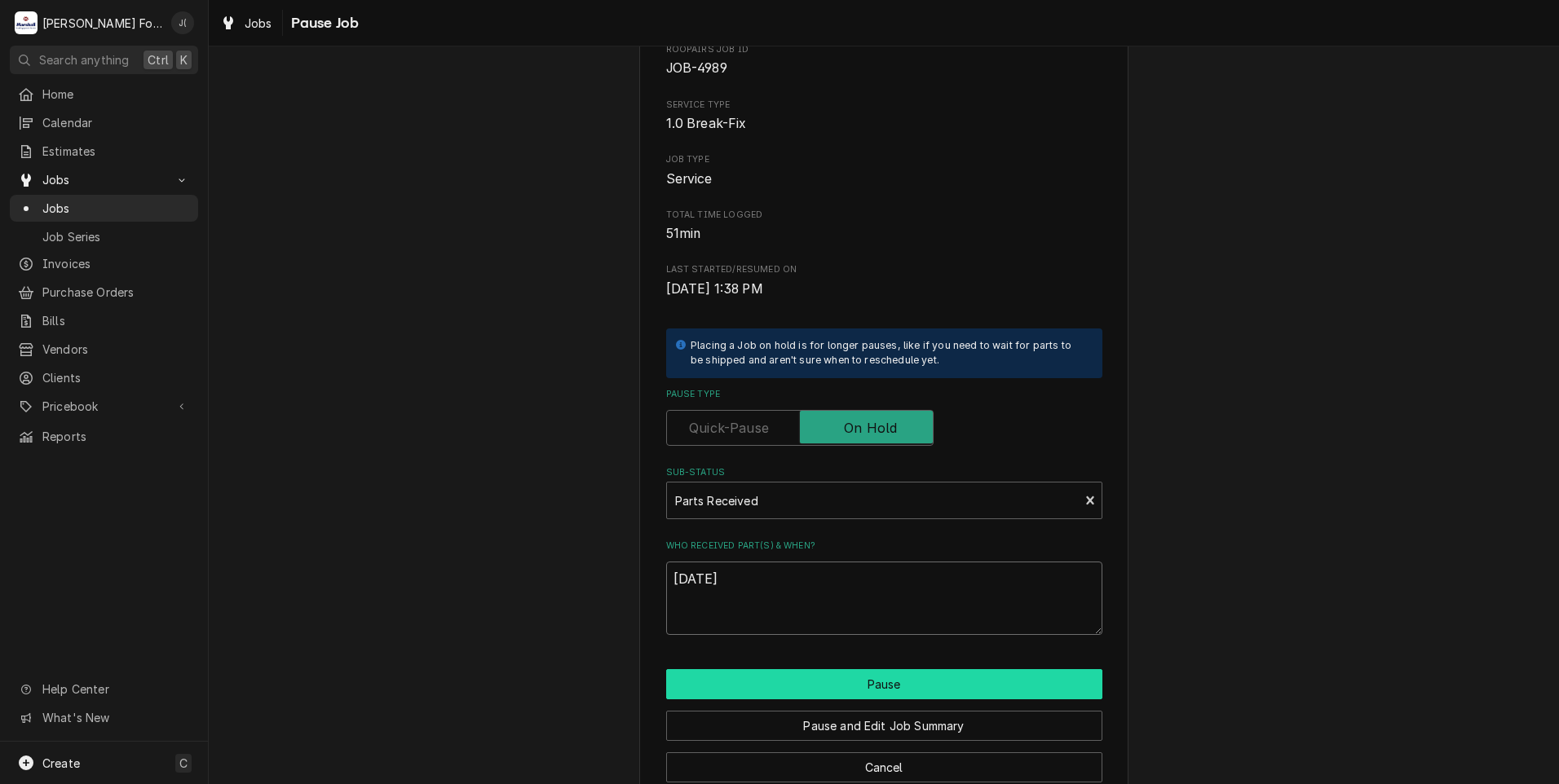
scroll to position [129, 0]
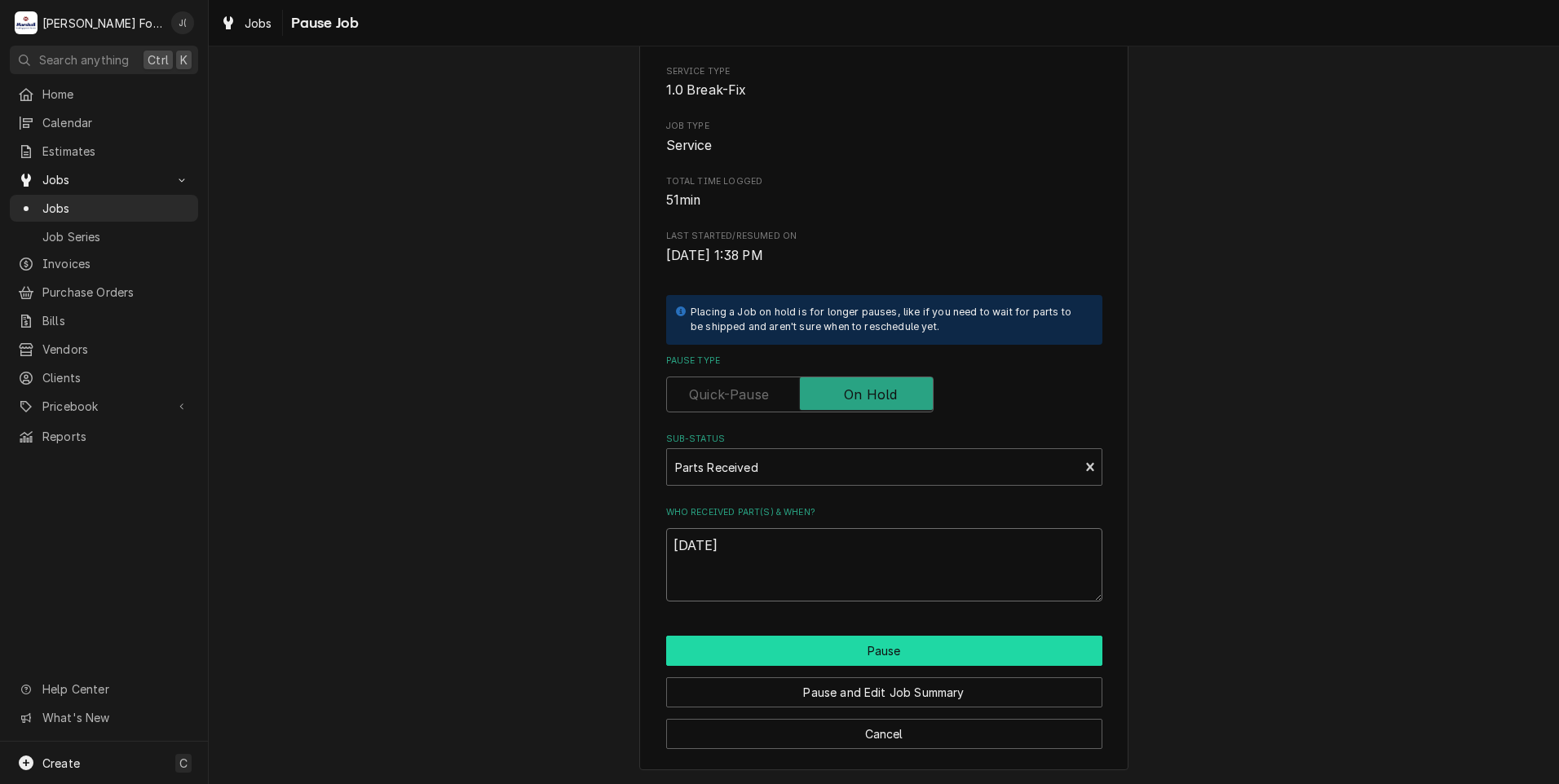
type textarea "[DATE]"
click at [720, 649] on button "Pause" at bounding box center [884, 650] width 436 height 30
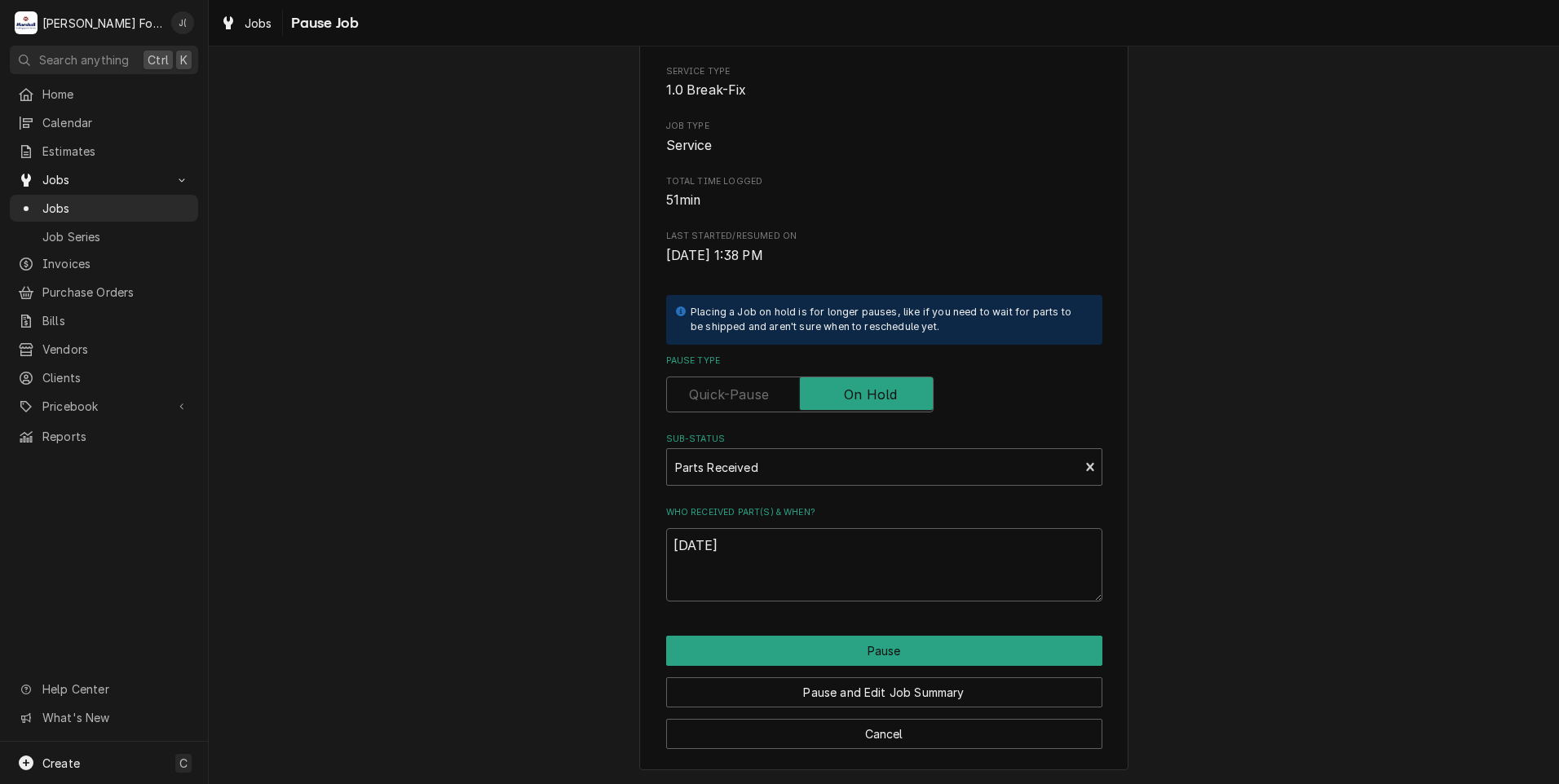
type textarea "x"
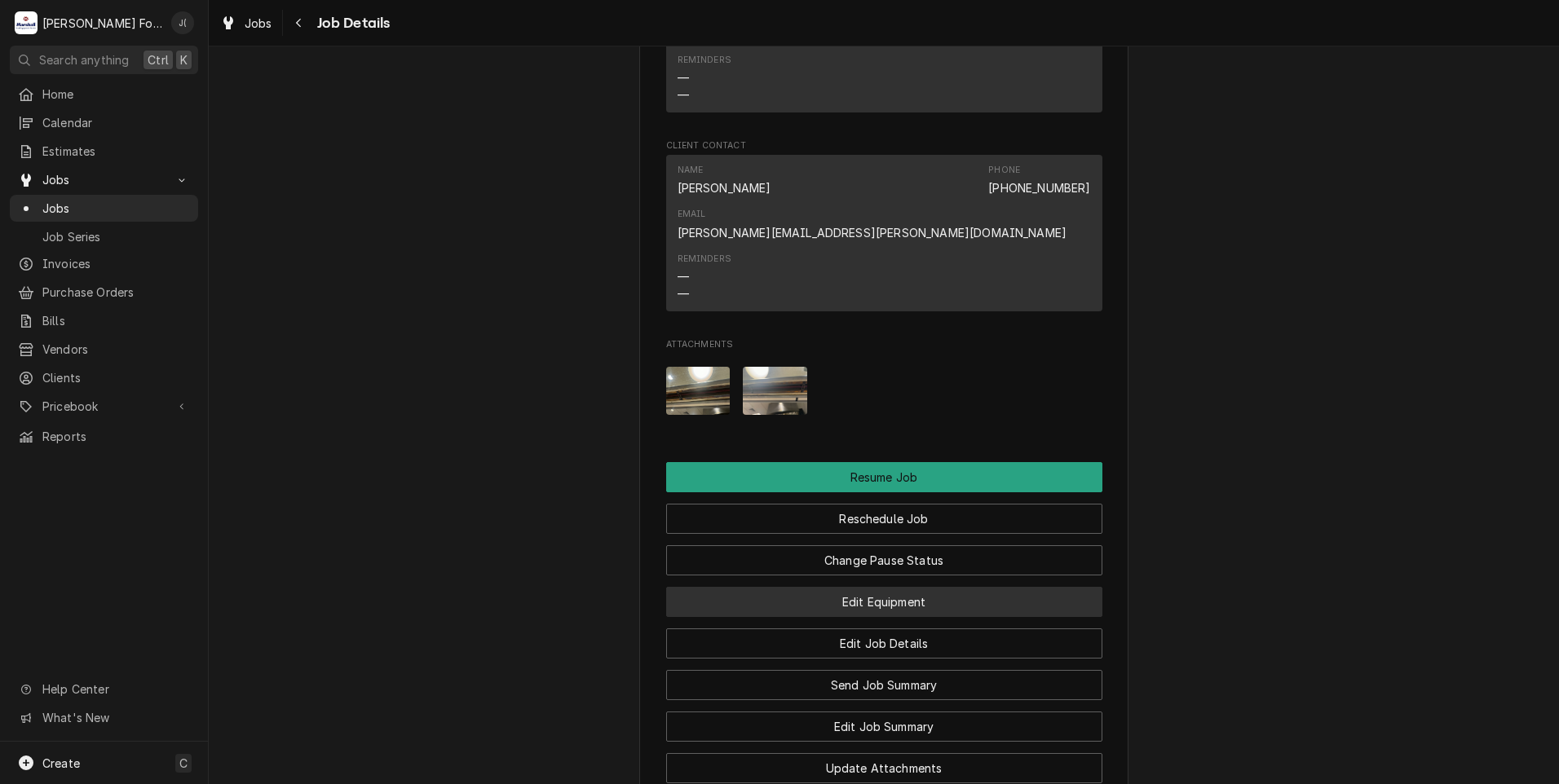
scroll to position [2200, 0]
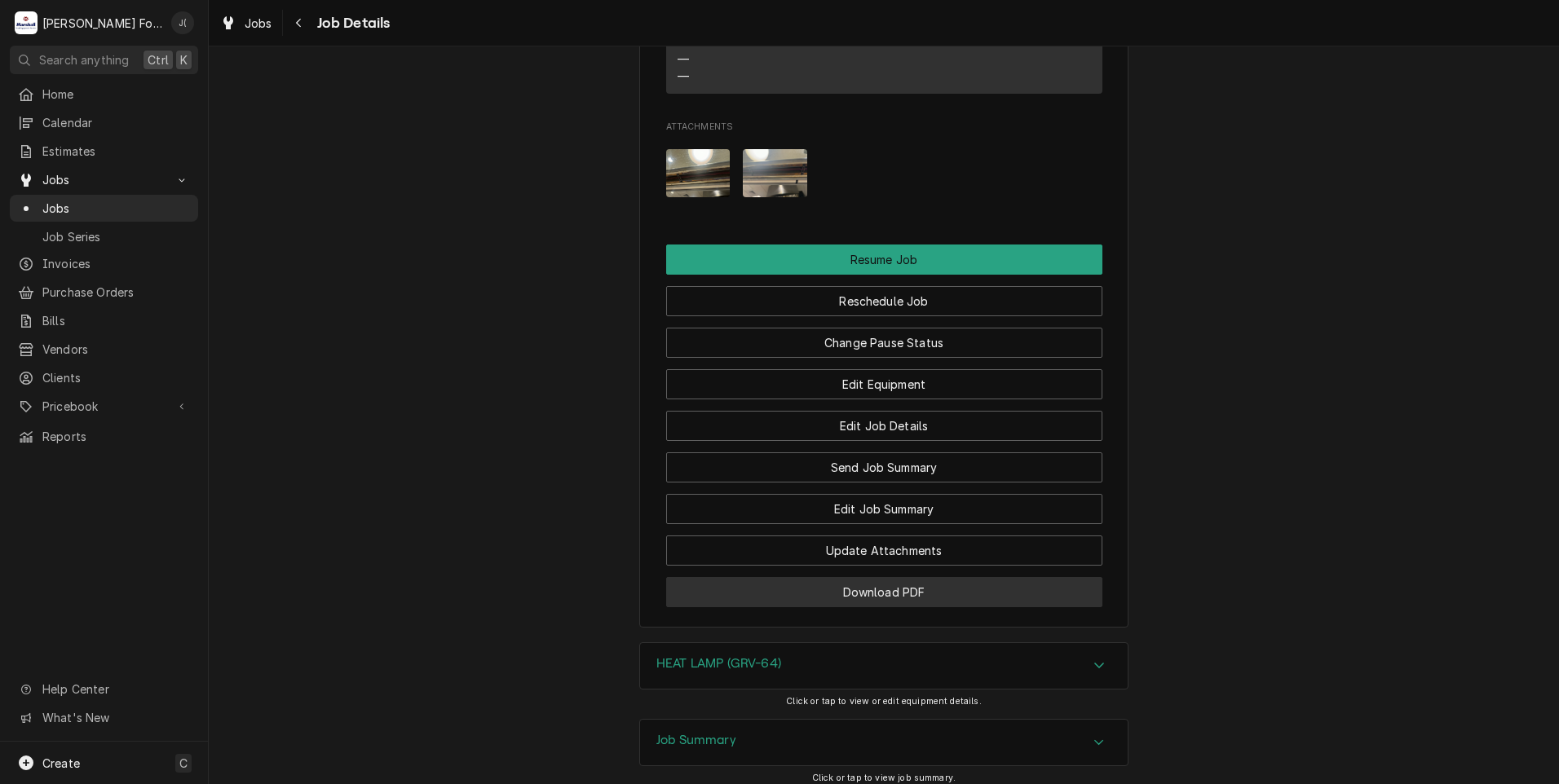
click at [779, 577] on button "Download PDF" at bounding box center [884, 592] width 436 height 30
